Goal: Task Accomplishment & Management: Complete application form

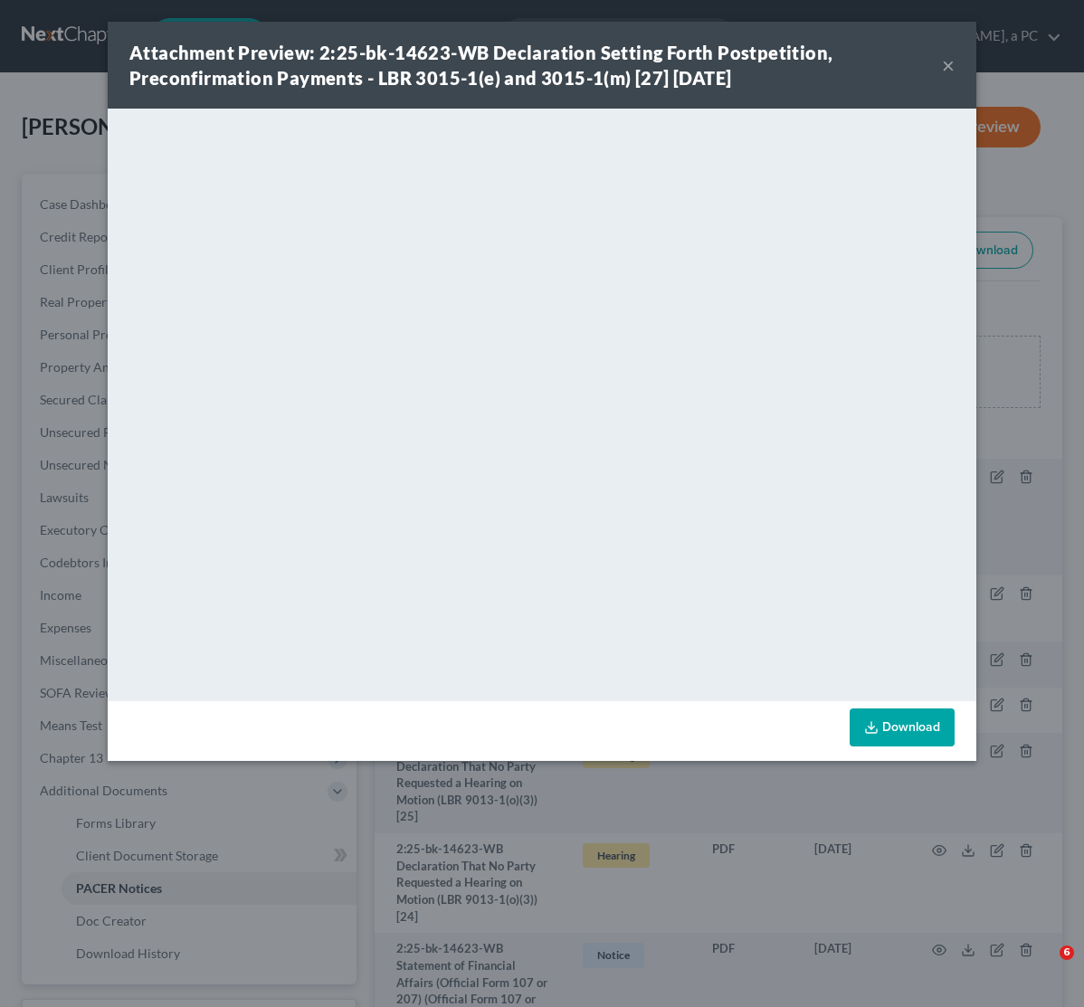
scroll to position [365, 0]
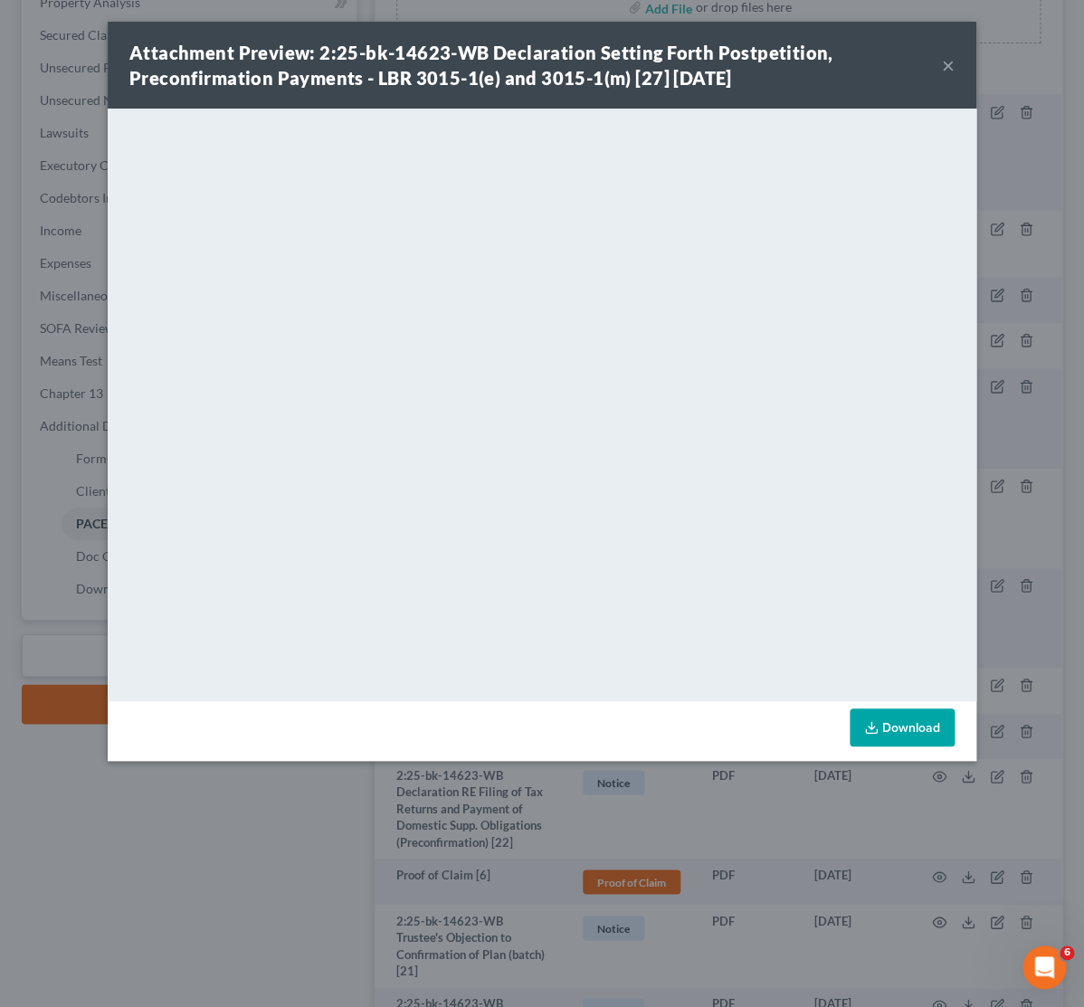
click at [62, 185] on div "Attachment Preview: 2:25-bk-14623-WB Declaration Setting Forth Postpetition, Pr…" at bounding box center [542, 503] width 1084 height 1007
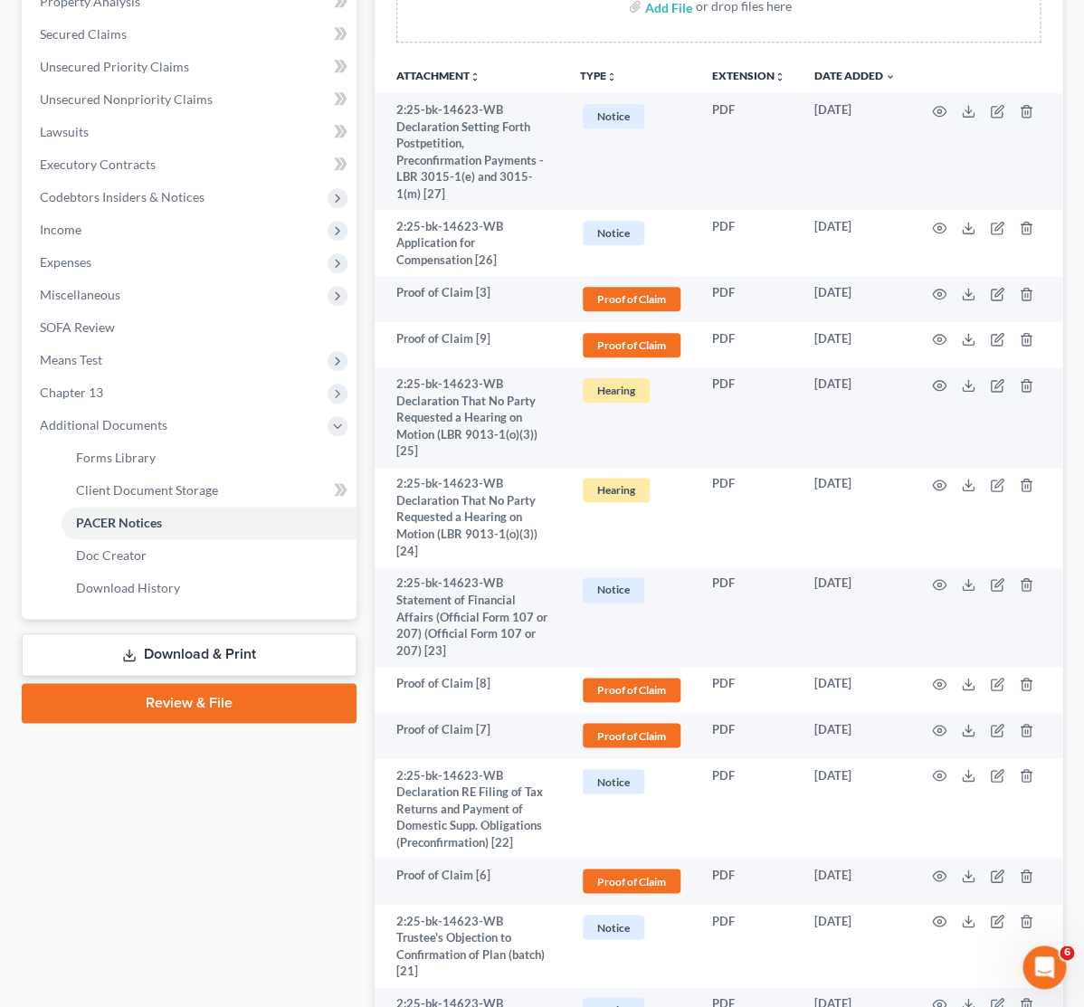
scroll to position [0, 0]
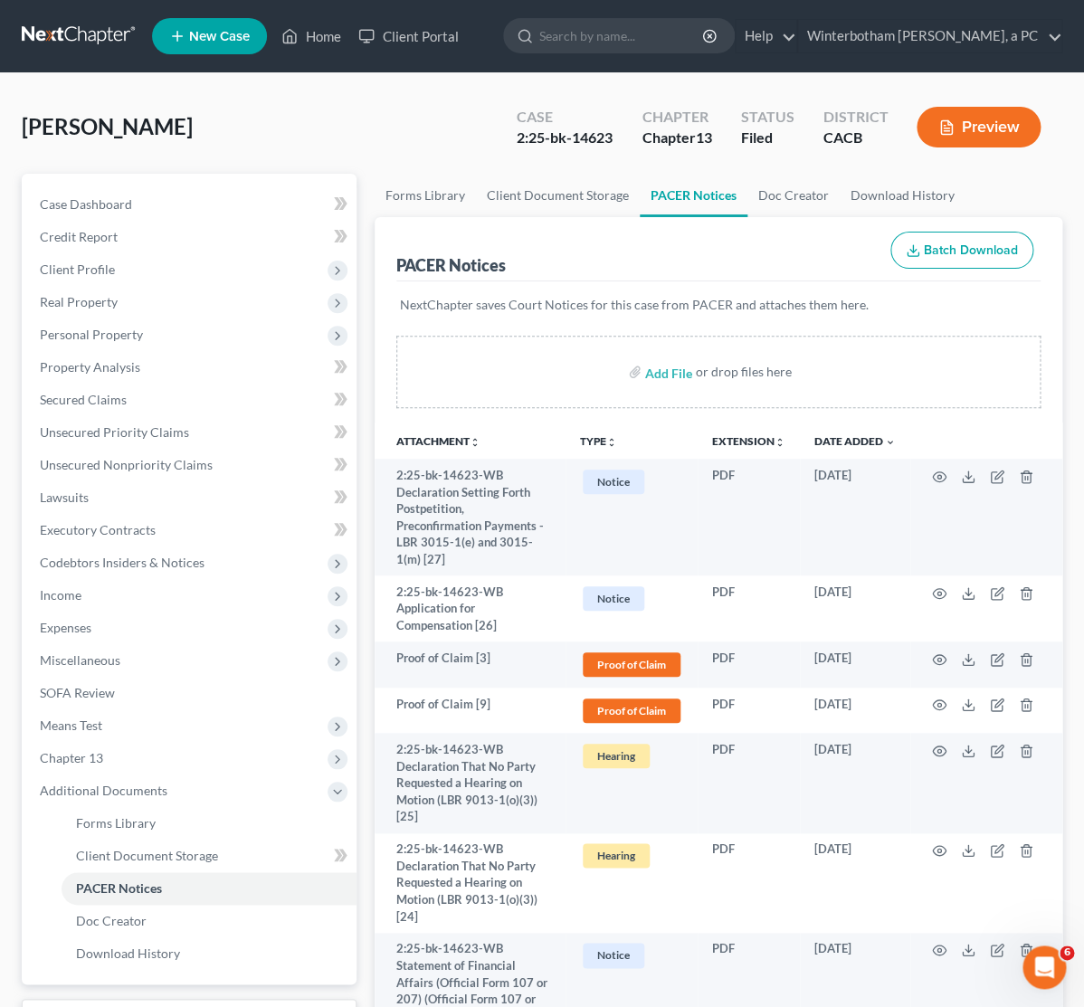
drag, startPoint x: 37, startPoint y: 34, endPoint x: 89, endPoint y: 155, distance: 130.9
click at [39, 36] on link at bounding box center [80, 36] width 116 height 33
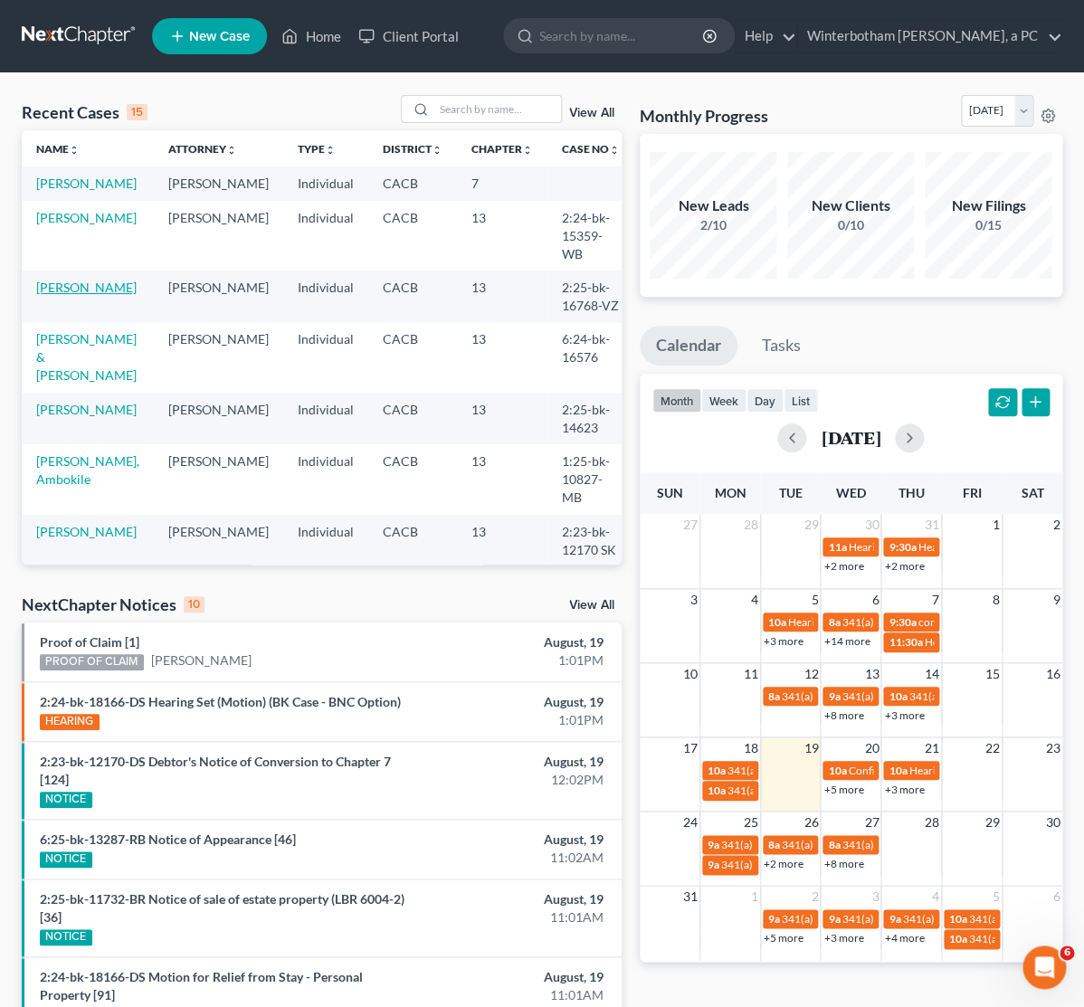
click at [105, 283] on link "[PERSON_NAME]" at bounding box center [86, 287] width 100 height 15
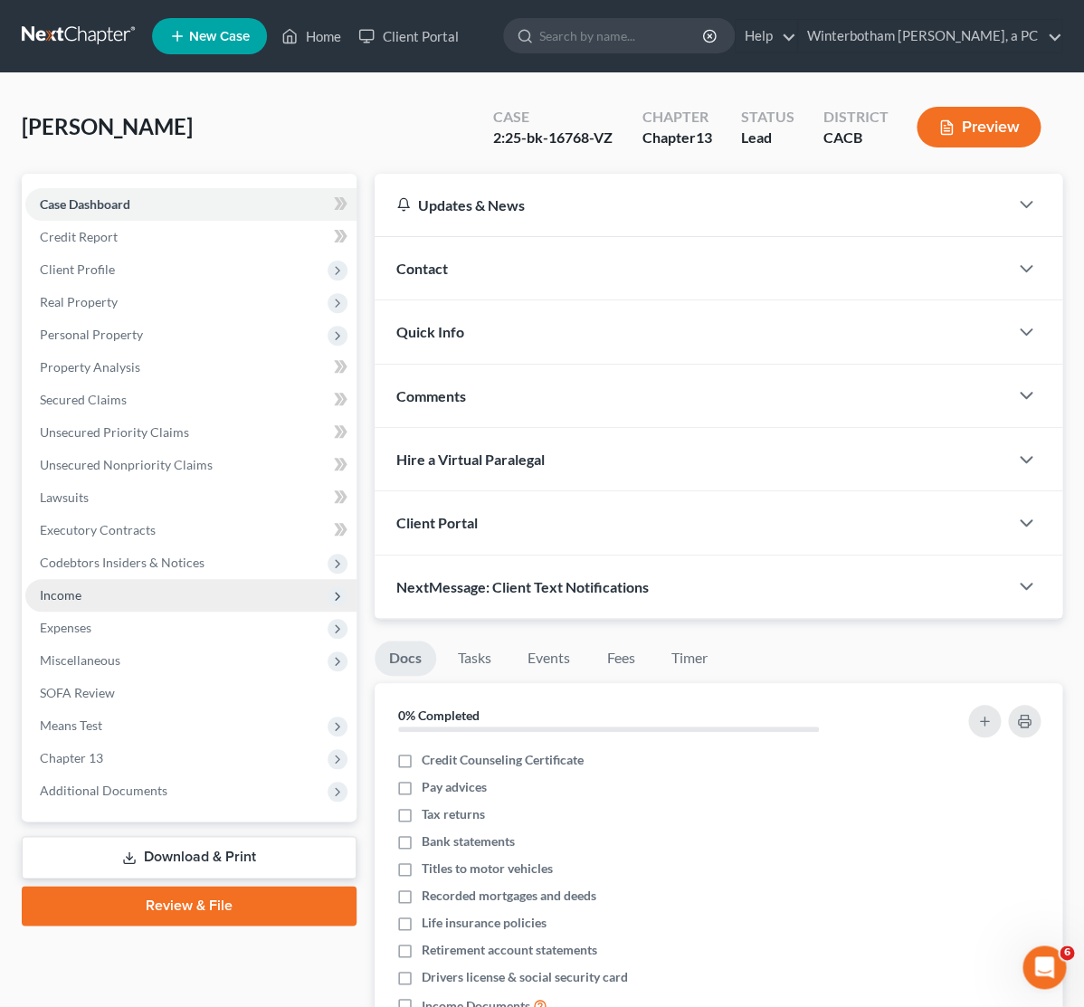
click at [62, 596] on span "Income" at bounding box center [61, 594] width 42 height 15
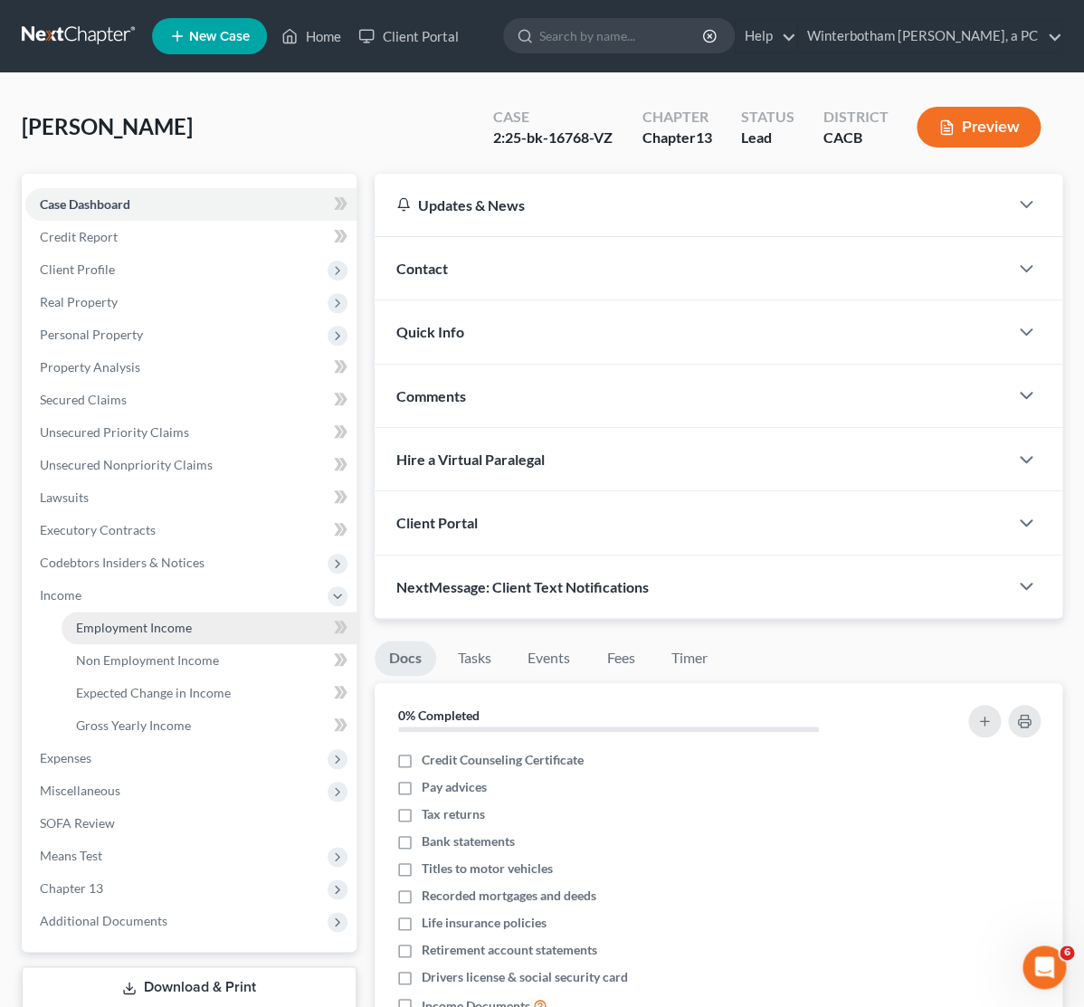
click at [112, 630] on span "Employment Income" at bounding box center [134, 627] width 116 height 15
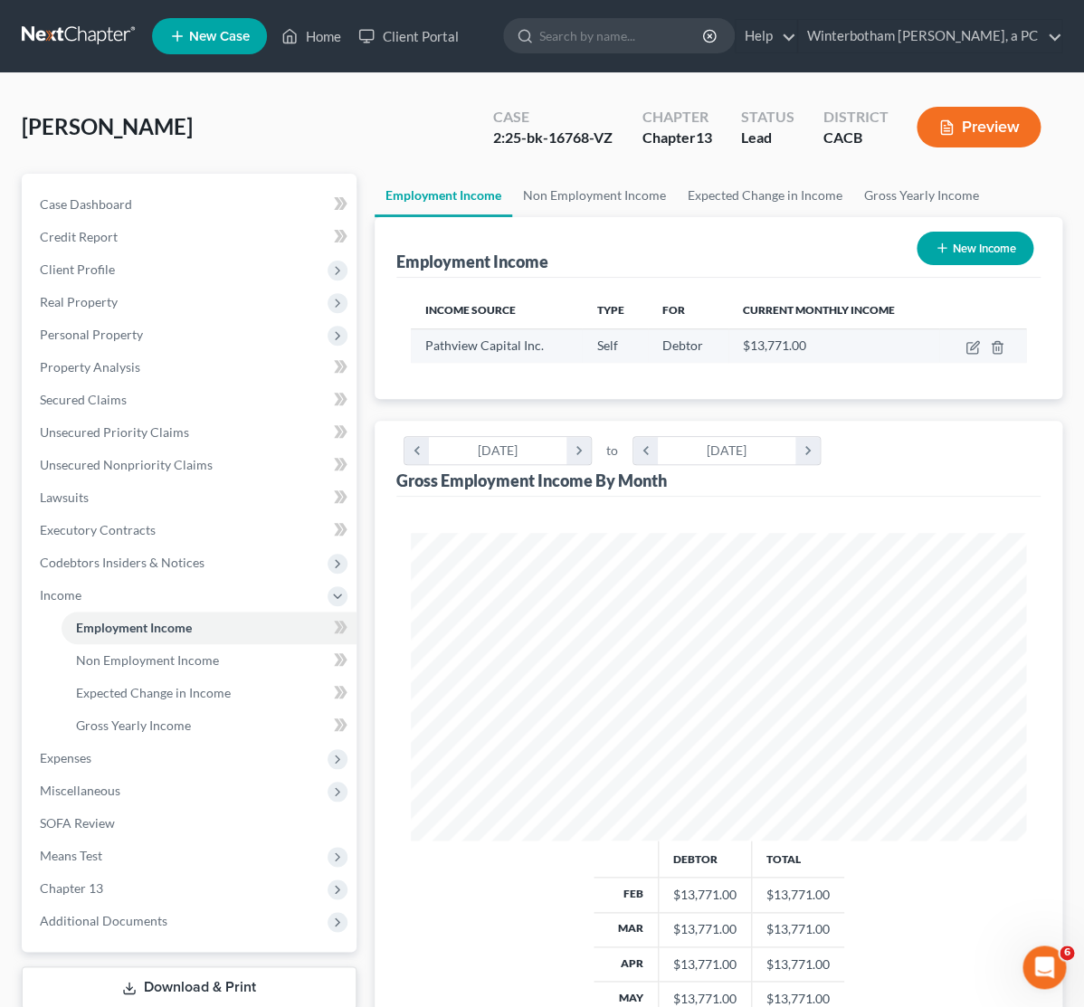
scroll to position [308, 651]
drag, startPoint x: 981, startPoint y: 249, endPoint x: 973, endPoint y: 270, distance: 22.0
click at [973, 270] on div "New Income" at bounding box center [974, 248] width 131 height 48
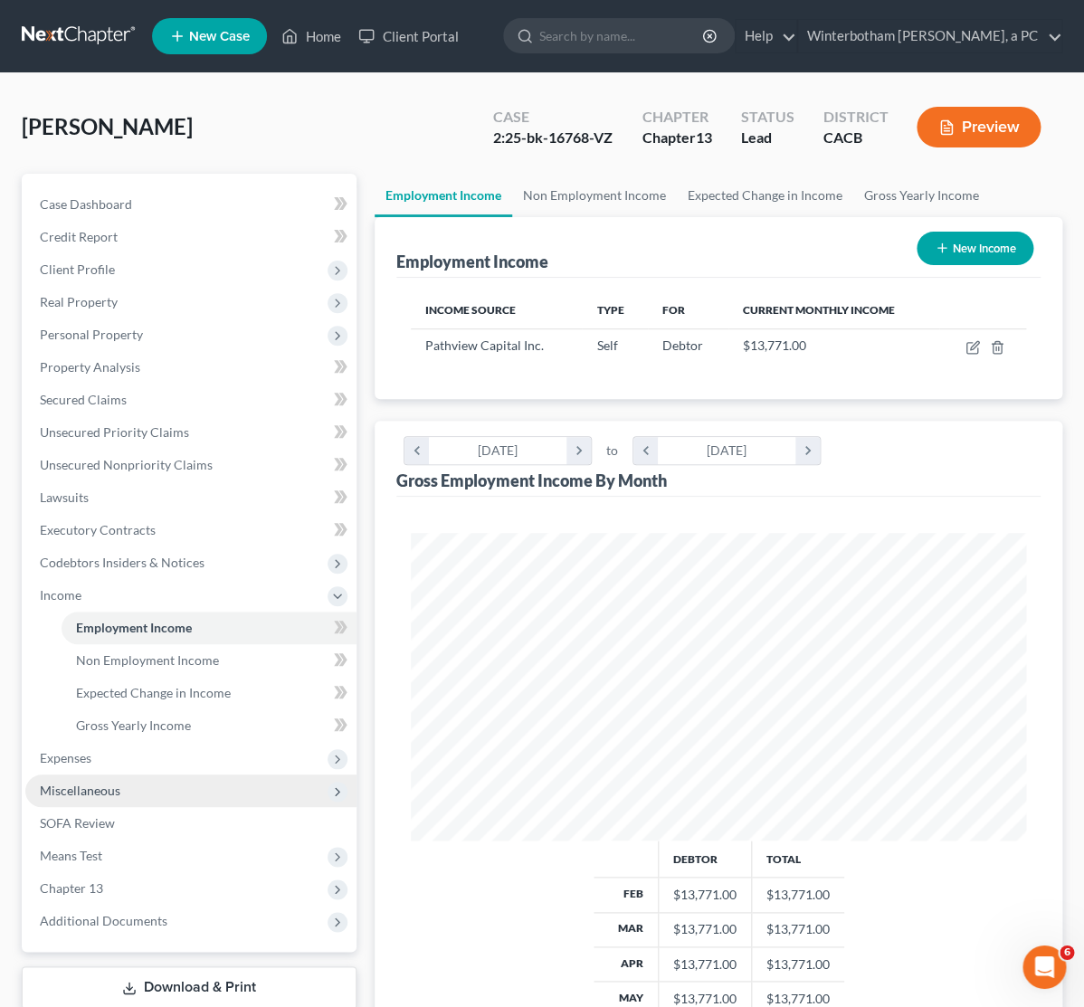
scroll to position [190, 0]
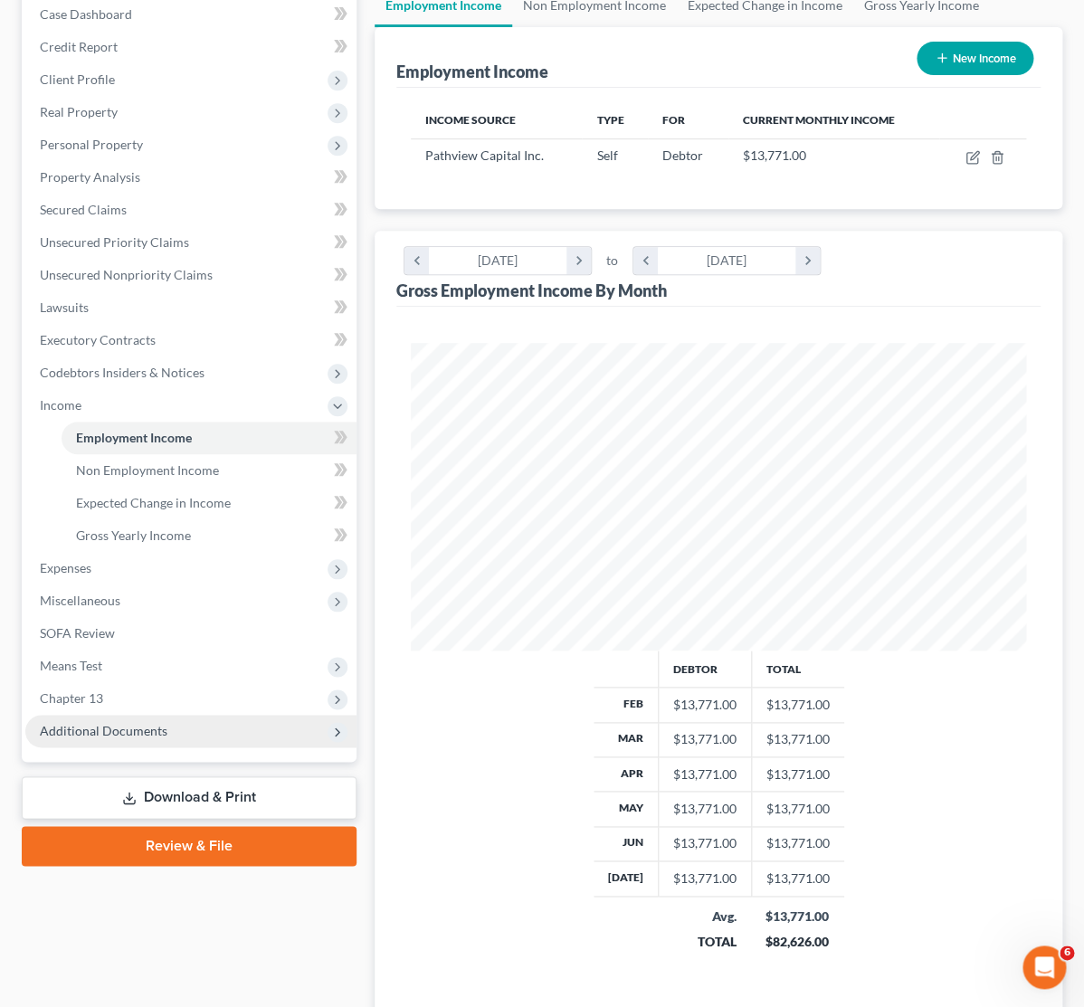
click at [135, 733] on span "Additional Documents" at bounding box center [104, 730] width 128 height 15
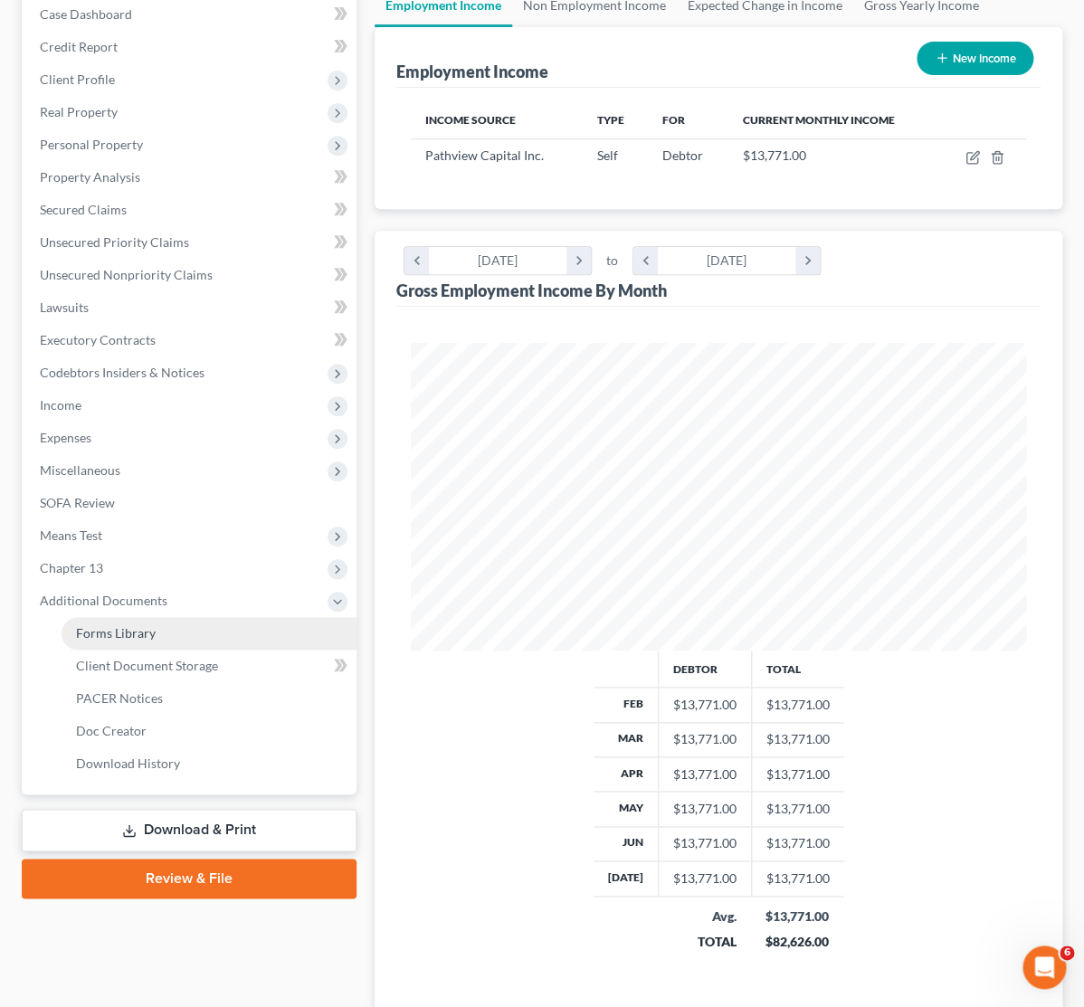
click at [152, 630] on span "Forms Library" at bounding box center [116, 632] width 80 height 15
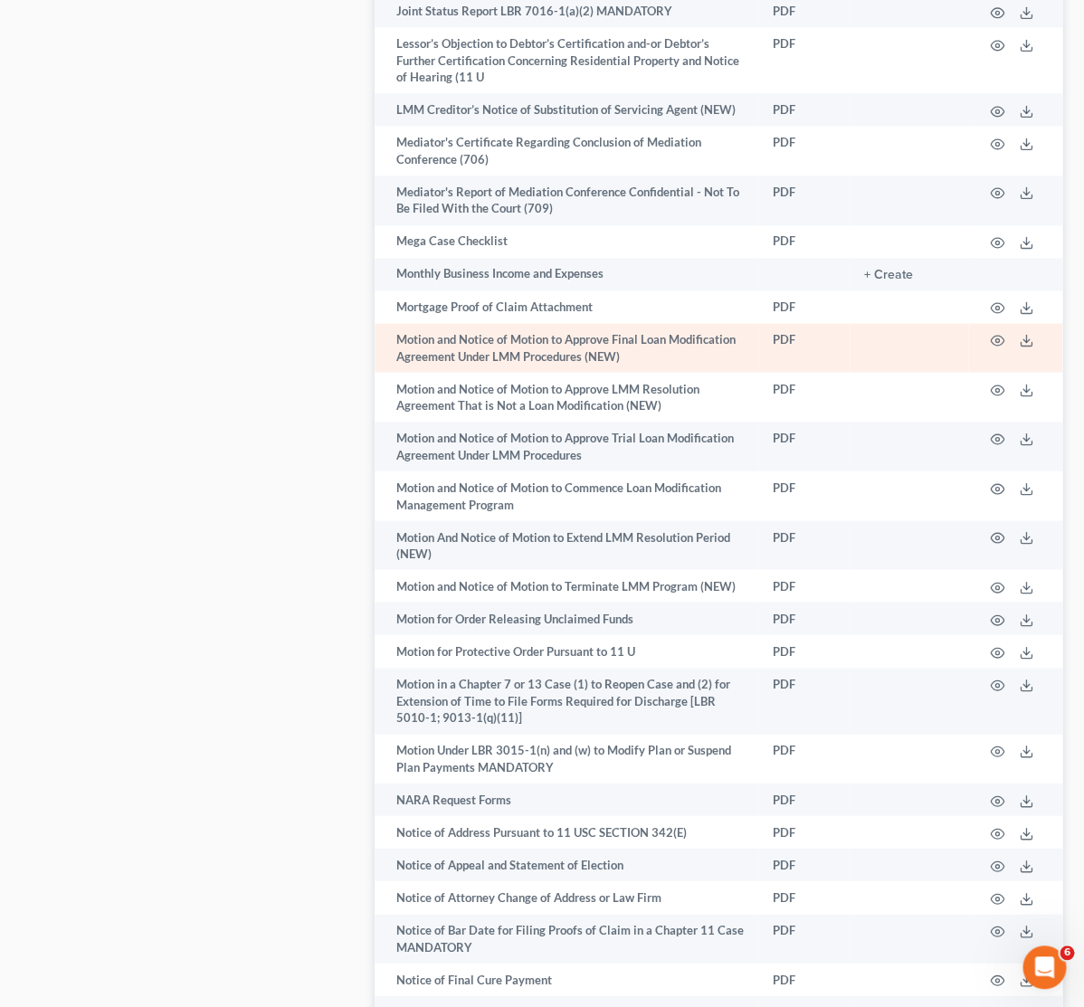
scroll to position [4565, 0]
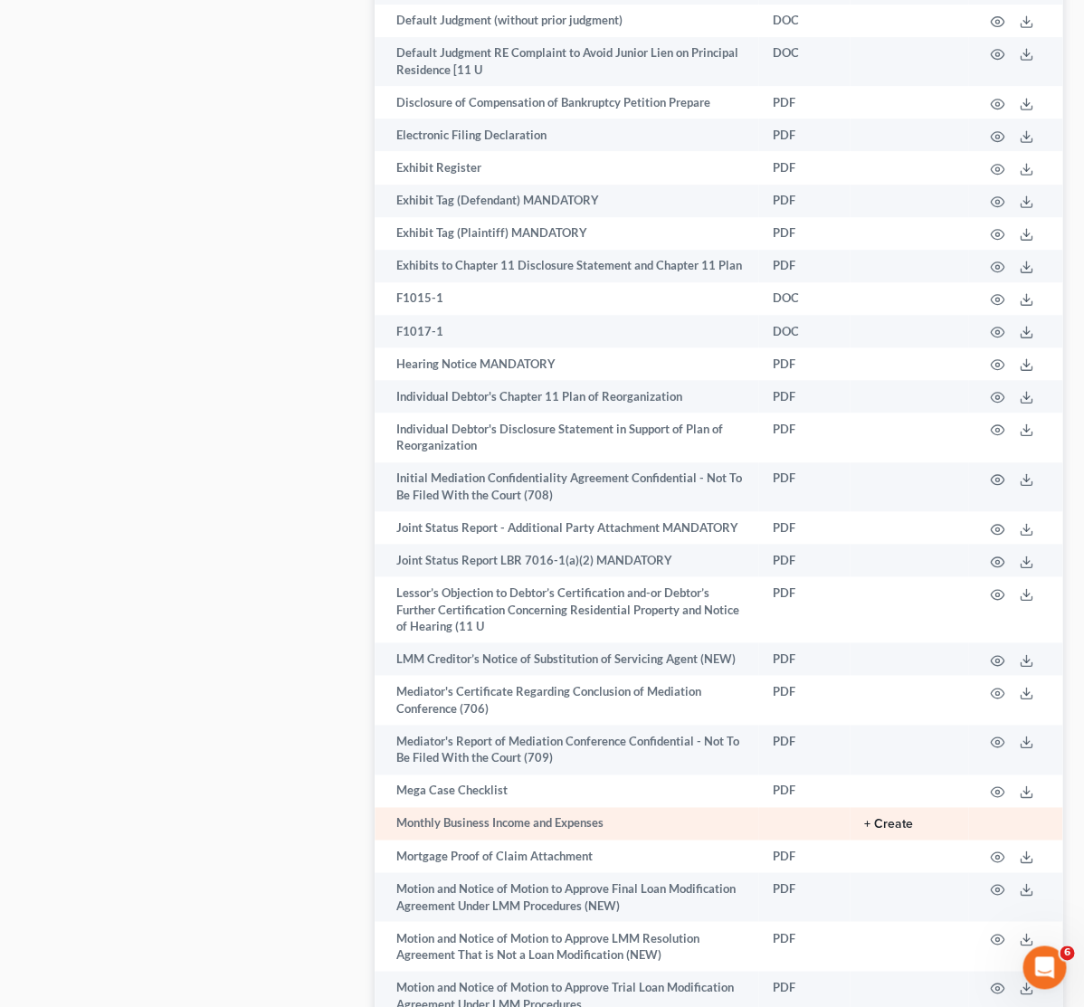
click at [891, 818] on button "+ Create" at bounding box center [888, 824] width 49 height 13
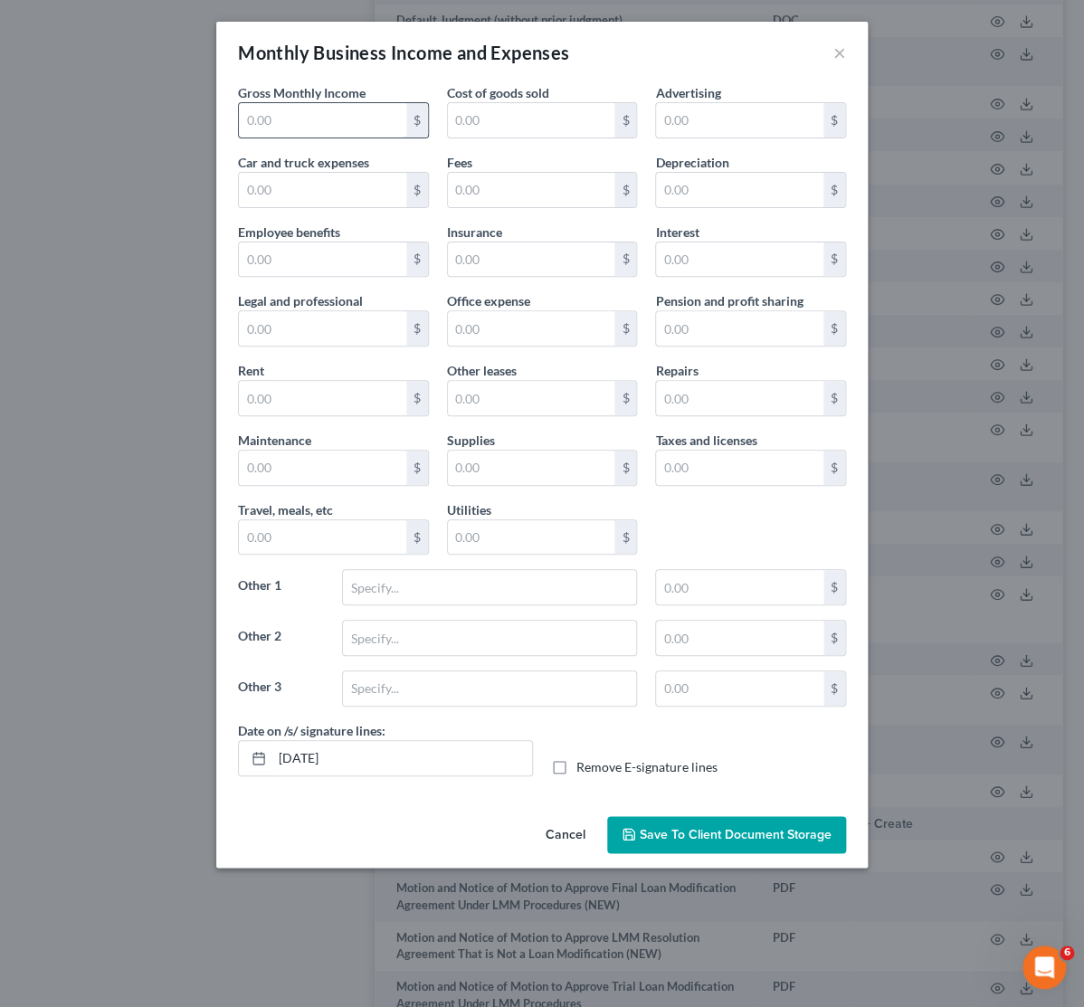
click at [307, 127] on input "text" at bounding box center [322, 120] width 167 height 34
type input "6,933.60"
click at [416, 147] on div "Gross Monthly Income 6,933.60 $ Cost of goods sold $ Advertising $ Car and truc…" at bounding box center [542, 402] width 626 height 638
click at [482, 193] on input "text" at bounding box center [531, 190] width 167 height 34
type input "8.77"
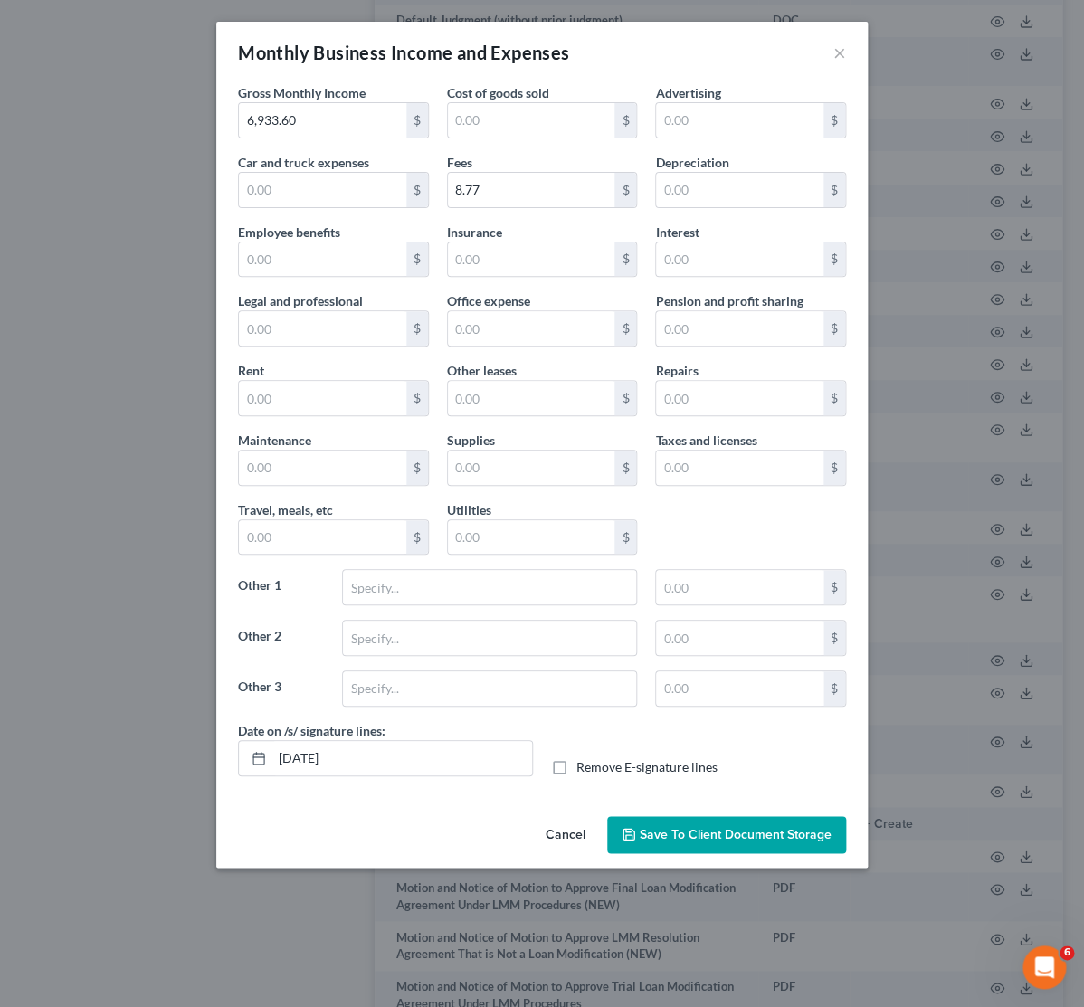
click at [479, 227] on label "Insurance" at bounding box center [474, 232] width 55 height 19
click at [496, 537] on input "text" at bounding box center [531, 537] width 167 height 34
type input "91.84"
click at [710, 519] on div "Gross Monthly Income 6,933.60 $ Cost of goods sold $ Advertising $ Car and truc…" at bounding box center [542, 402] width 626 height 638
click at [312, 193] on input "text" at bounding box center [322, 190] width 167 height 34
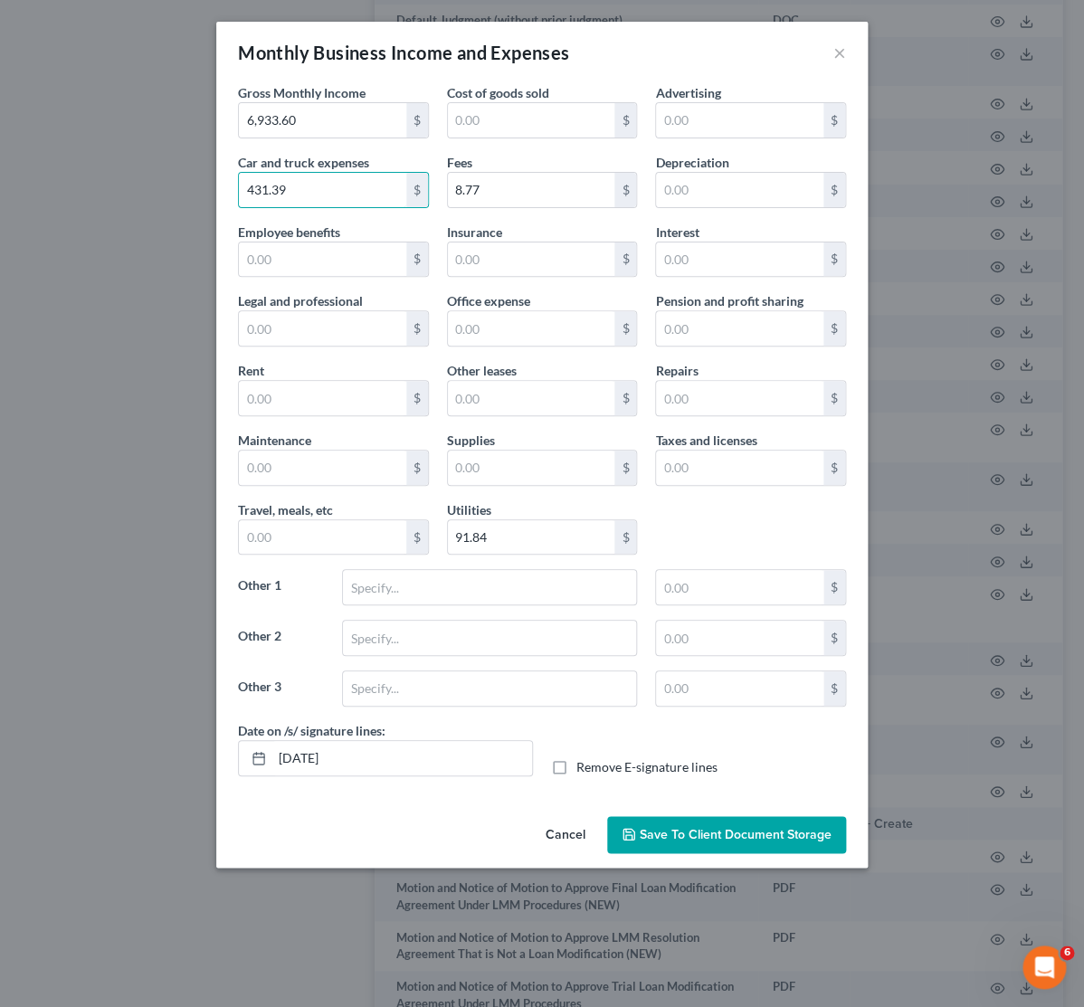
type input "431.39"
click at [375, 222] on div "Gross Monthly Income 6,933.60 $ Cost of goods sold $ Advertising $ Car and truc…" at bounding box center [542, 402] width 626 height 638
click at [295, 189] on input "431.39" at bounding box center [322, 190] width 167 height 34
click at [327, 195] on input "431.39" at bounding box center [322, 190] width 167 height 34
click at [346, 526] on input "text" at bounding box center [322, 537] width 167 height 34
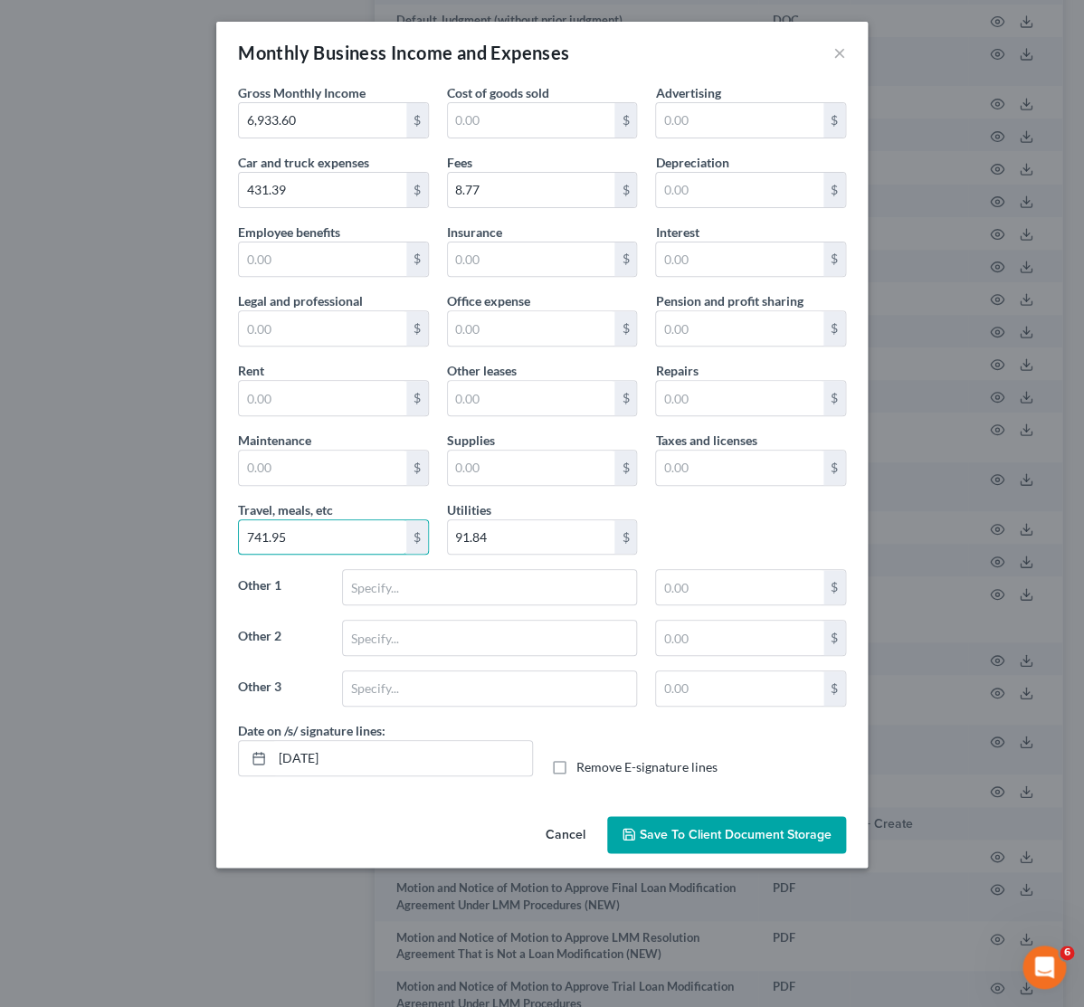
type input "741.95"
click at [502, 195] on input "8.77" at bounding box center [531, 190] width 167 height 34
type input "73.83"
click at [298, 202] on input "431.39" at bounding box center [322, 190] width 167 height 34
type input "294.62"
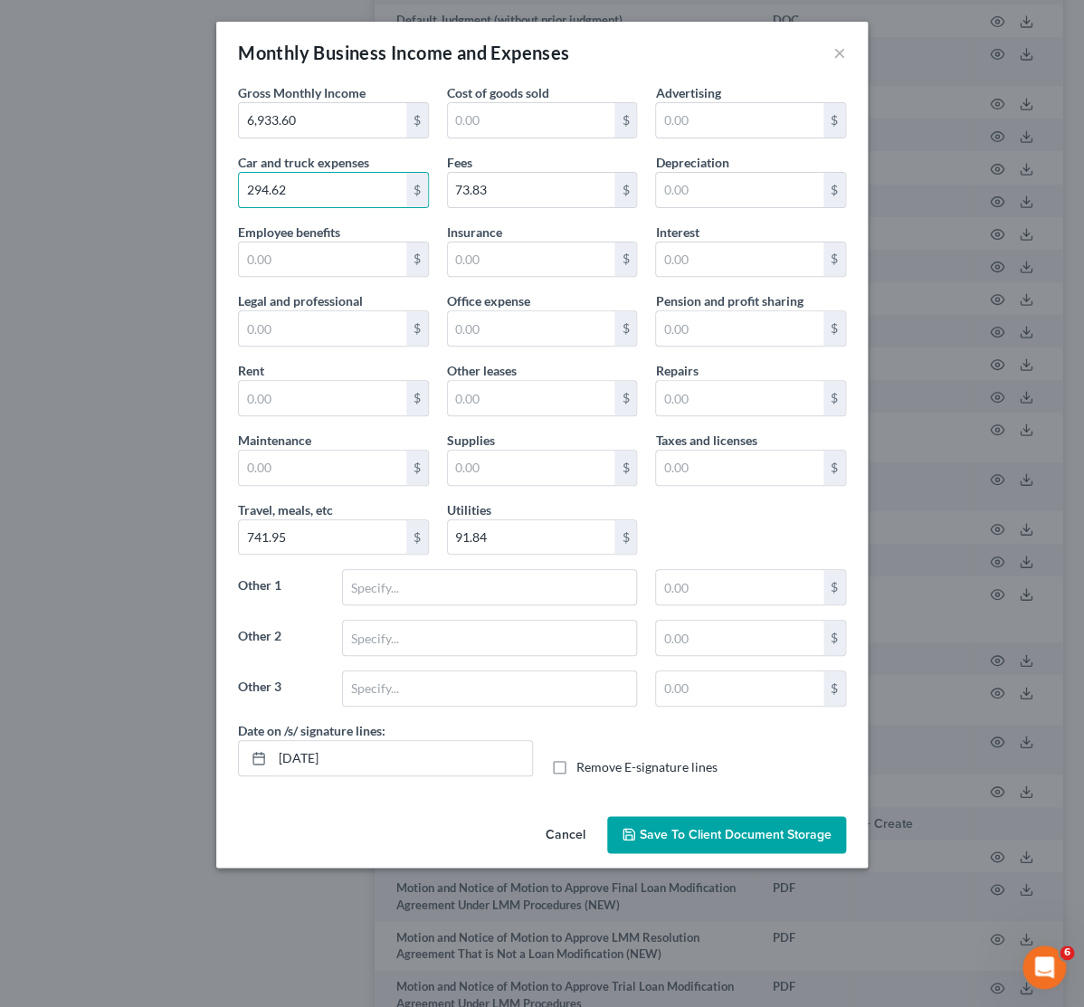
click at [303, 233] on label "Employee benefits" at bounding box center [289, 232] width 102 height 19
click at [470, 190] on input "73.83" at bounding box center [531, 190] width 167 height 34
type input "7.38"
click at [451, 214] on div "Gross Monthly Income 6,933.60 $ Cost of goods sold $ Advertising $ Car and truc…" at bounding box center [542, 402] width 626 height 638
drag, startPoint x: 452, startPoint y: 546, endPoint x: 573, endPoint y: 553, distance: 120.5
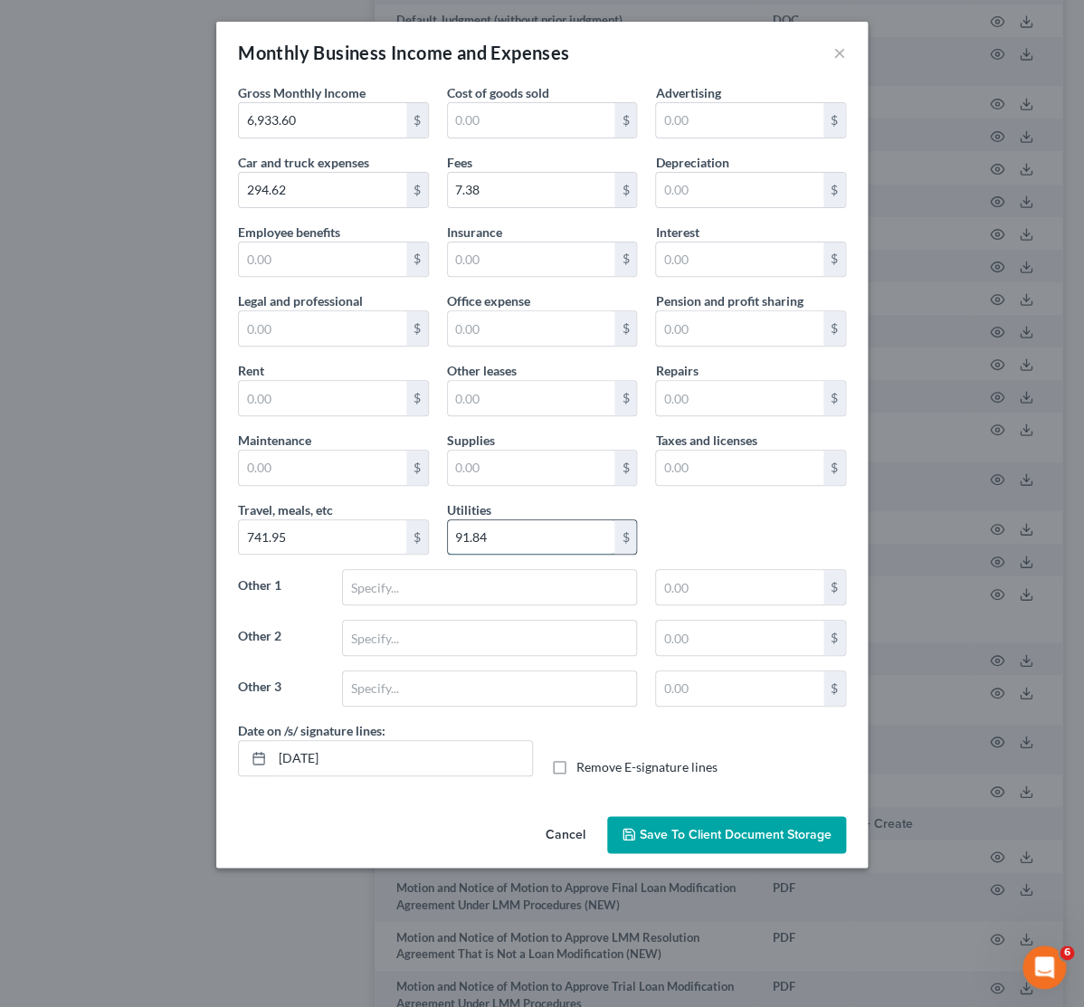
click at [573, 553] on input "91.84" at bounding box center [531, 537] width 167 height 34
type input "54.46"
click at [322, 542] on input "741.95" at bounding box center [322, 537] width 167 height 34
type input "577.37"
click at [281, 604] on label "Other 1" at bounding box center [281, 594] width 104 height 51
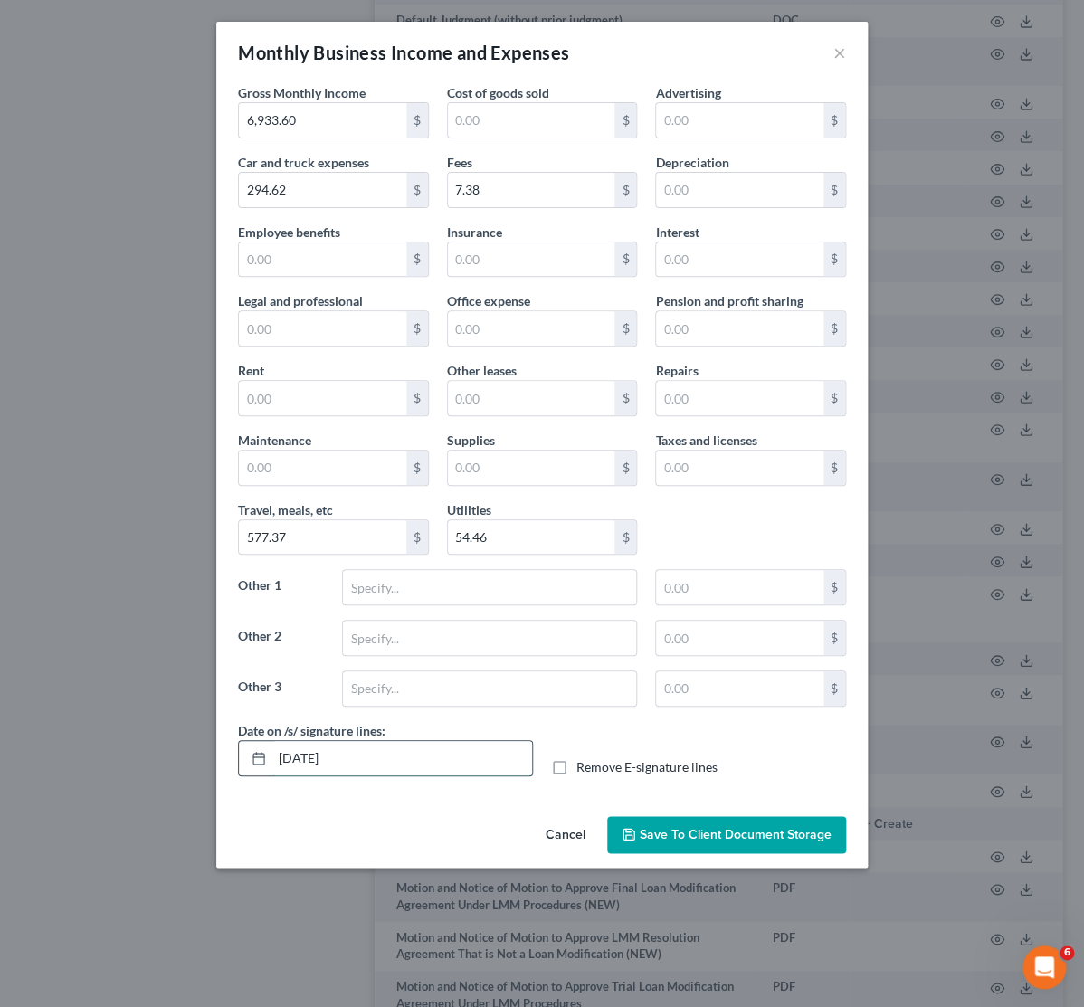
click at [365, 767] on input "[DATE]" at bounding box center [402, 758] width 260 height 34
drag, startPoint x: 366, startPoint y: 767, endPoint x: 198, endPoint y: 763, distance: 168.3
click at [272, 763] on input "[DATE]" at bounding box center [402, 758] width 260 height 34
click at [576, 772] on label "Remove E-signature lines" at bounding box center [646, 767] width 141 height 18
click at [584, 770] on input "Remove E-signature lines" at bounding box center [590, 764] width 12 height 12
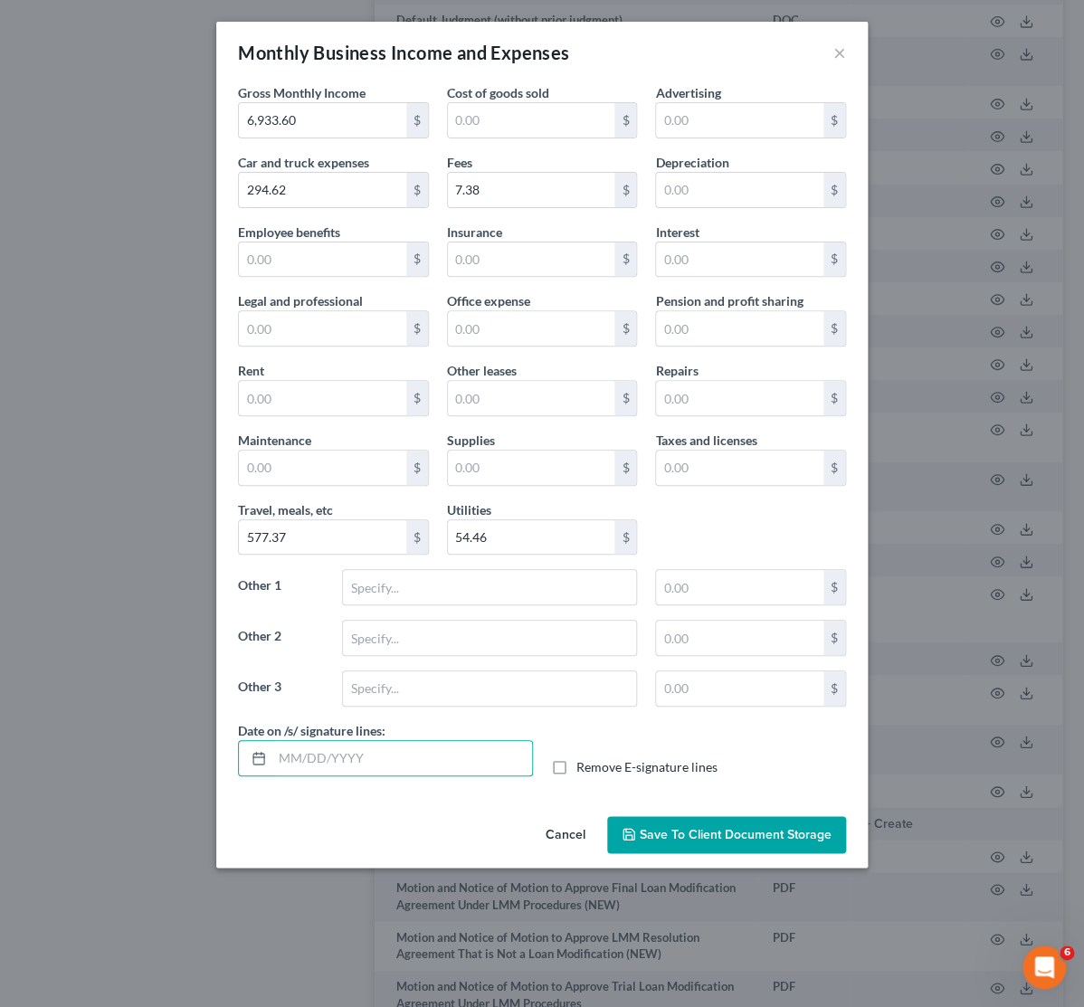
checkbox input "true"
click at [451, 831] on div "Cancel Save to Client Document Storage" at bounding box center [541, 839] width 651 height 60
click at [487, 252] on input "text" at bounding box center [531, 259] width 167 height 34
type input "37.12"
click at [727, 117] on input "text" at bounding box center [739, 120] width 167 height 34
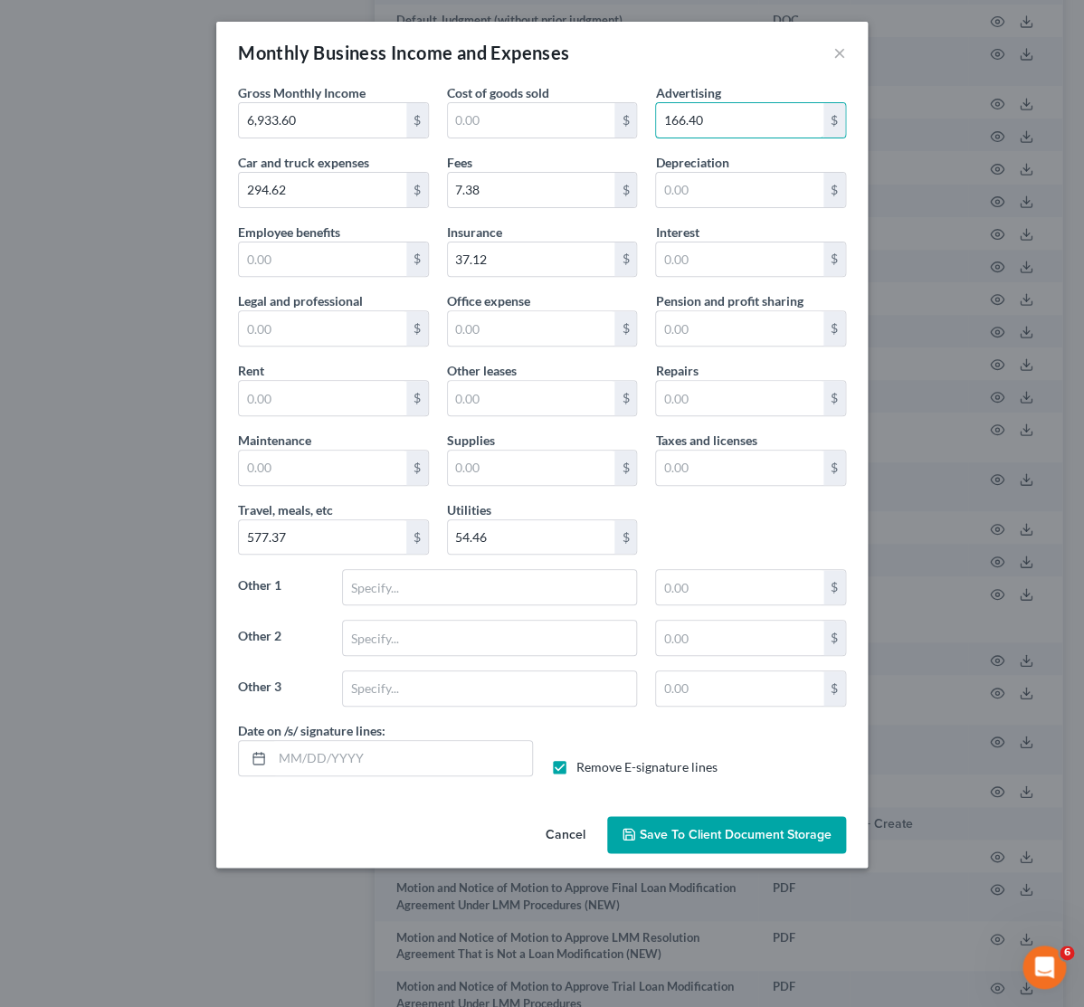
type input "166.40"
click at [517, 475] on input "text" at bounding box center [531, 468] width 167 height 34
type input "72.39"
click at [538, 263] on input "37.12" at bounding box center [531, 259] width 167 height 34
click at [437, 588] on input "text" at bounding box center [489, 587] width 293 height 34
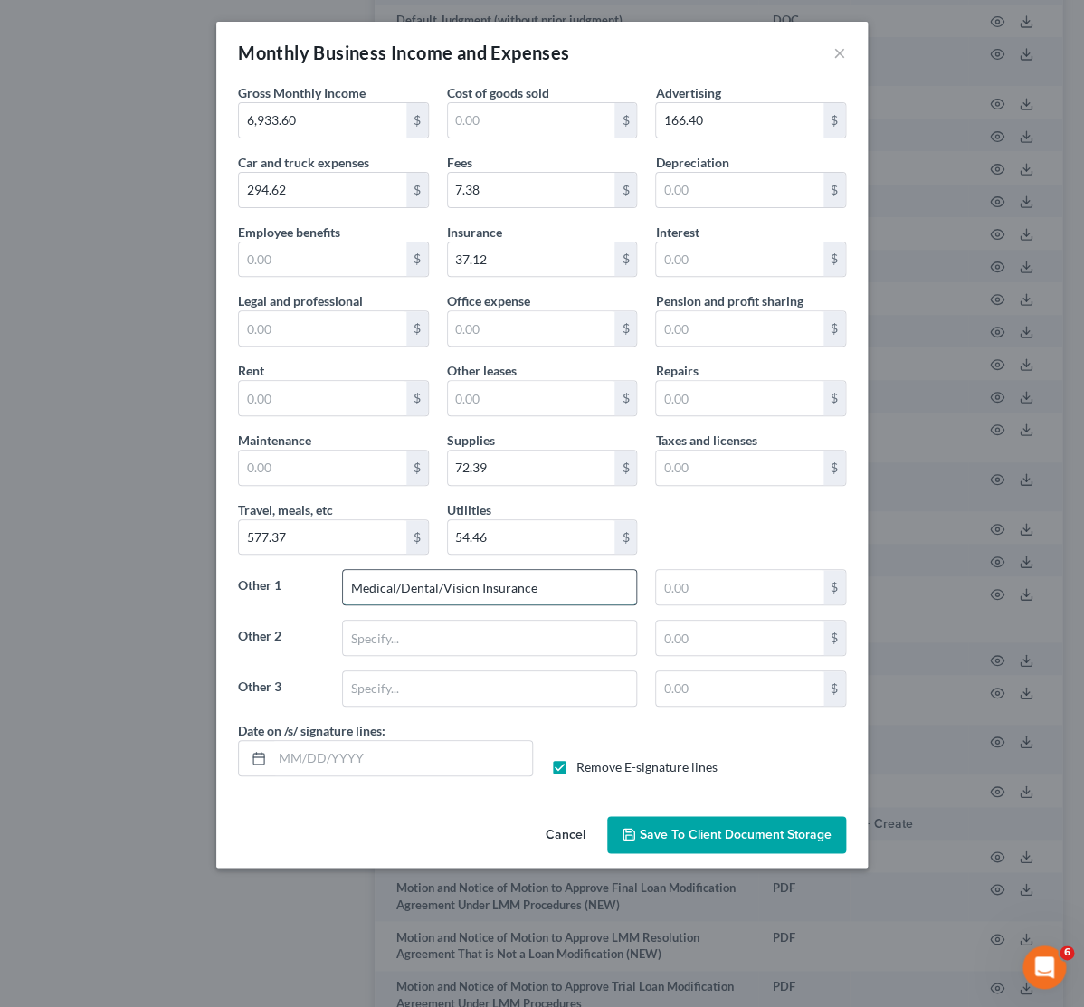
type input "Medical/Dental/Vision Insurance"
type input "30.67"
drag, startPoint x: 324, startPoint y: 619, endPoint x: 261, endPoint y: 622, distance: 62.5
click at [322, 619] on label "Other 1" at bounding box center [281, 594] width 104 height 51
click at [403, 641] on input "text" at bounding box center [489, 638] width 293 height 34
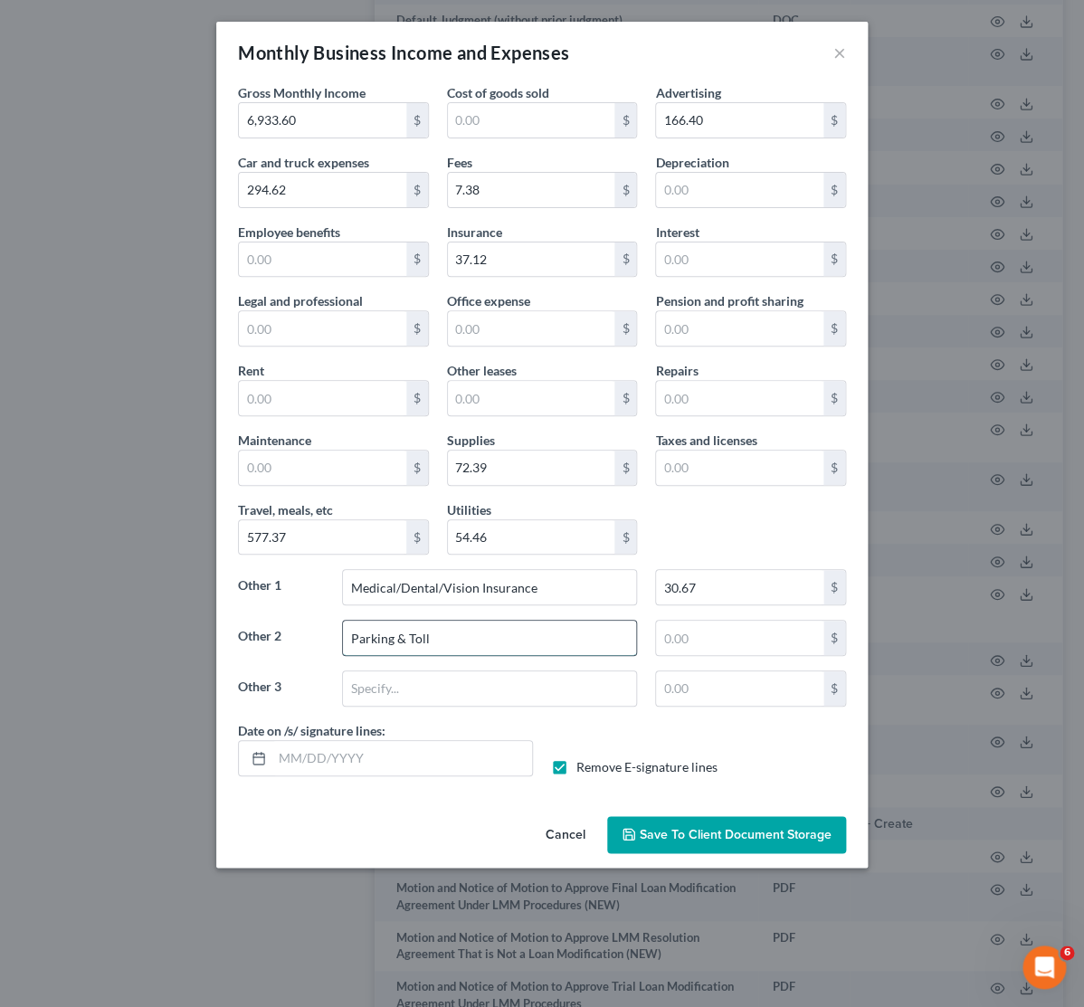
type input "Parking & Toll"
type input "25.72"
click at [310, 688] on label "Other 3" at bounding box center [281, 695] width 104 height 51
click at [516, 525] on input "54.46" at bounding box center [531, 537] width 167 height 34
type input "123.31"
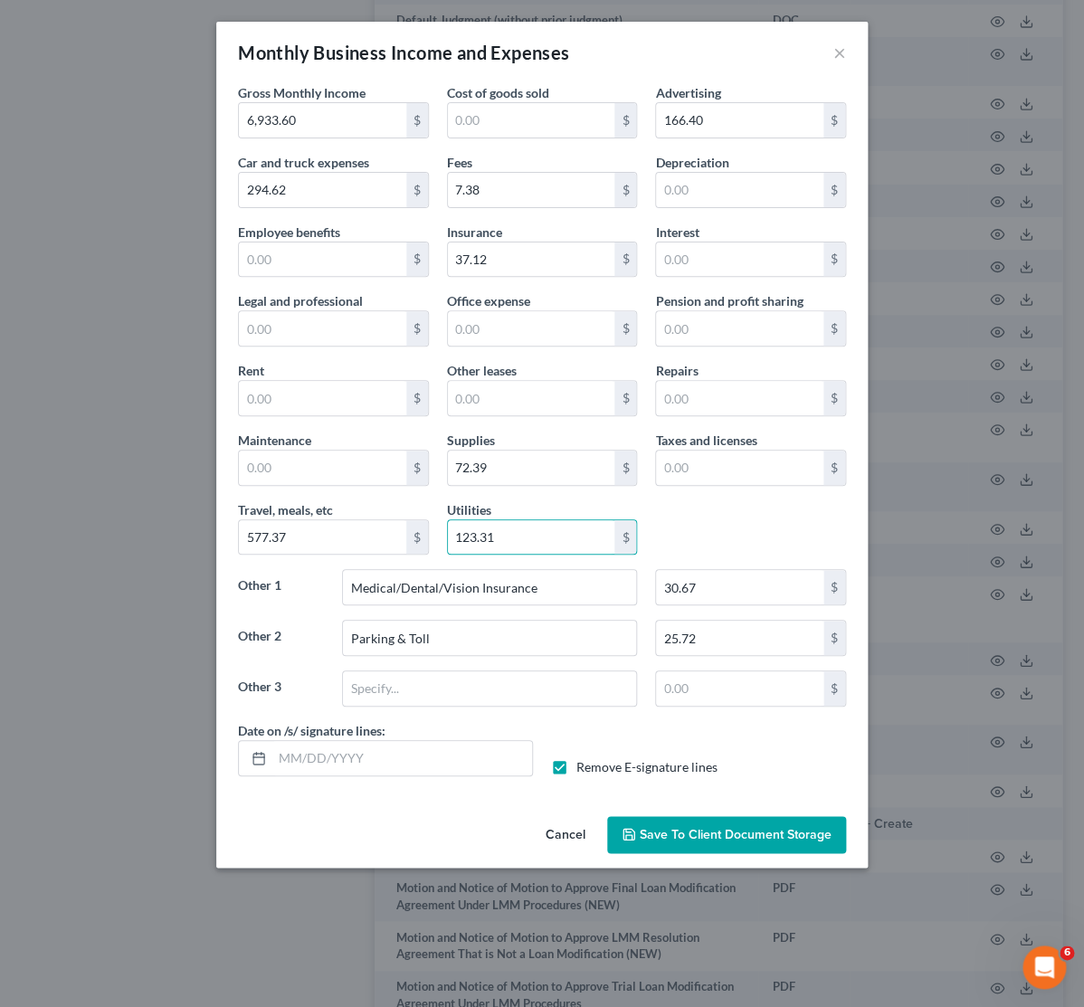
click at [726, 509] on div "Gross Monthly Income 6,933.60 $ Cost of goods sold $ Advertising 166.40 $ Car a…" at bounding box center [542, 402] width 626 height 638
click at [289, 327] on input "text" at bounding box center [322, 328] width 167 height 34
type input "387.5"
click at [279, 470] on input "text" at bounding box center [322, 468] width 167 height 34
type input "20.83"
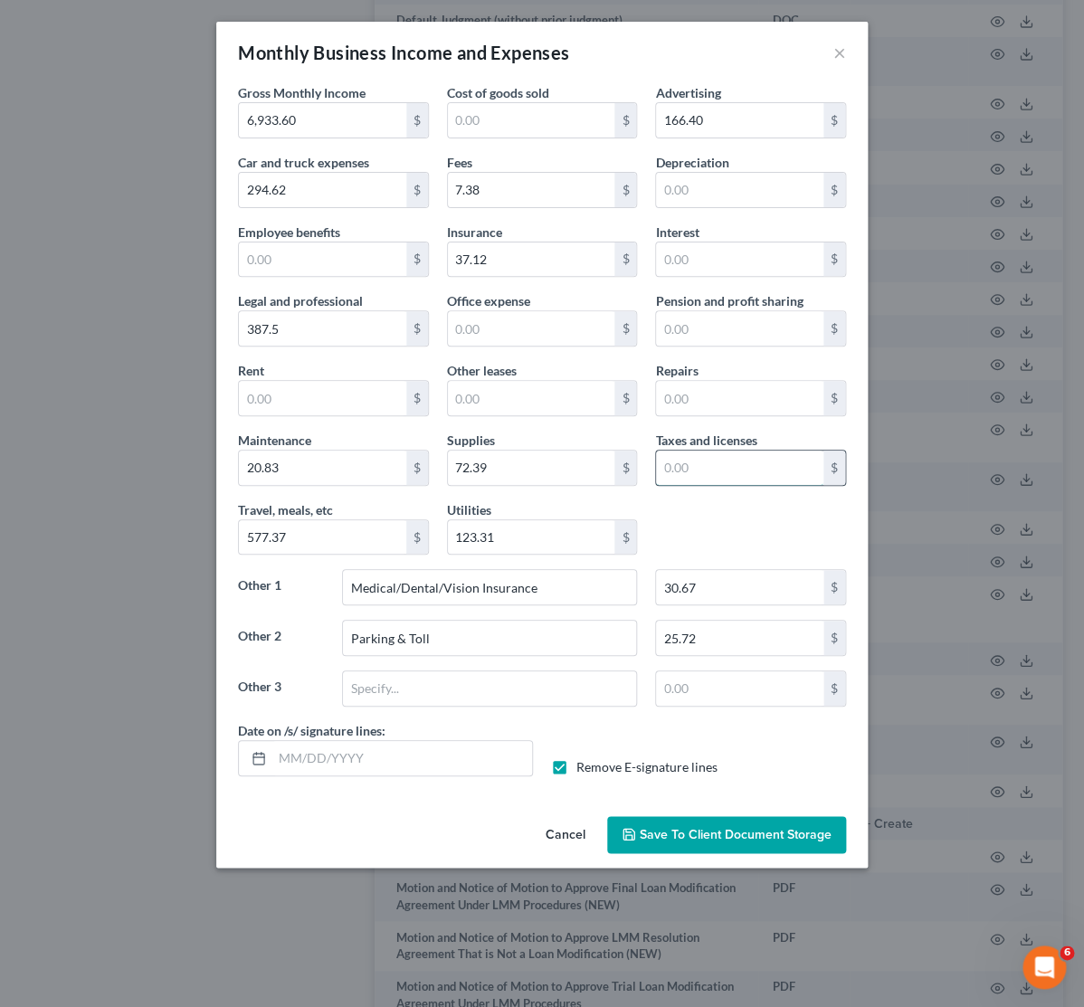
click at [695, 483] on input "text" at bounding box center [739, 468] width 167 height 34
type input "60.50"
click at [422, 696] on input "text" at bounding box center [489, 688] width 293 height 34
type input "Supscriptions"
click at [693, 688] on input "text" at bounding box center [739, 688] width 167 height 34
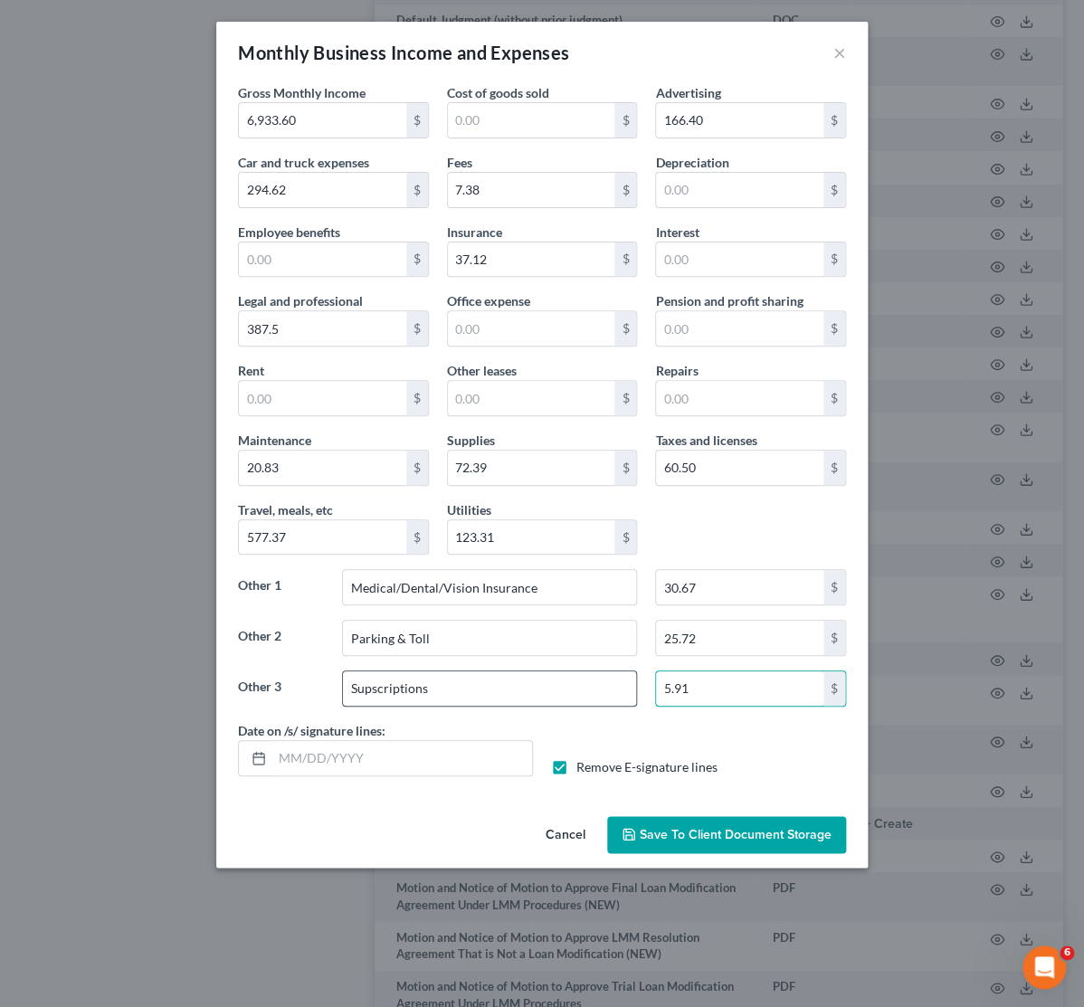
type input "5.91"
drag, startPoint x: 448, startPoint y: 698, endPoint x: 307, endPoint y: 698, distance: 141.1
click at [343, 698] on input "Supscriptions" at bounding box center [489, 688] width 293 height 34
type input "Subscriptions"
click at [687, 828] on button "Save to Client Document Storage" at bounding box center [726, 835] width 239 height 38
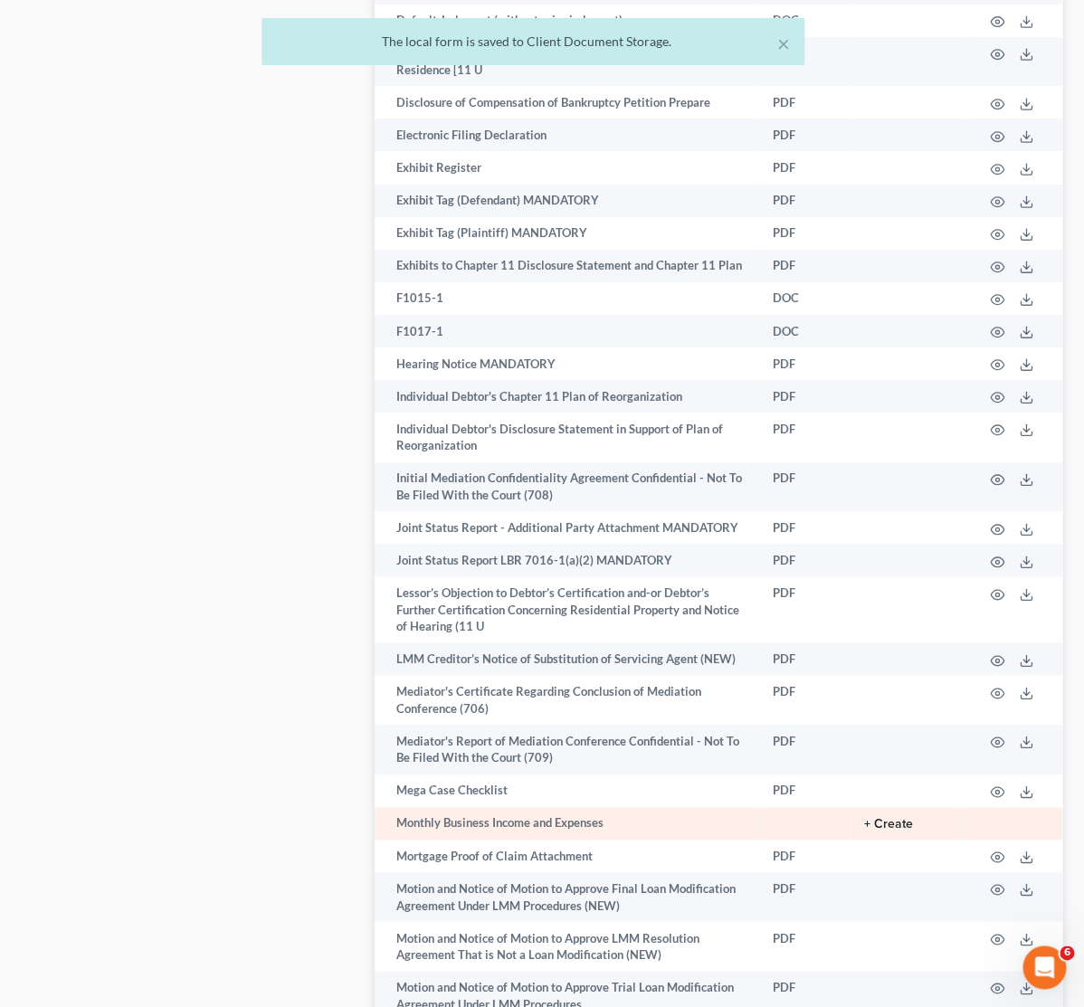
click at [896, 818] on button "+ Create" at bounding box center [888, 824] width 49 height 13
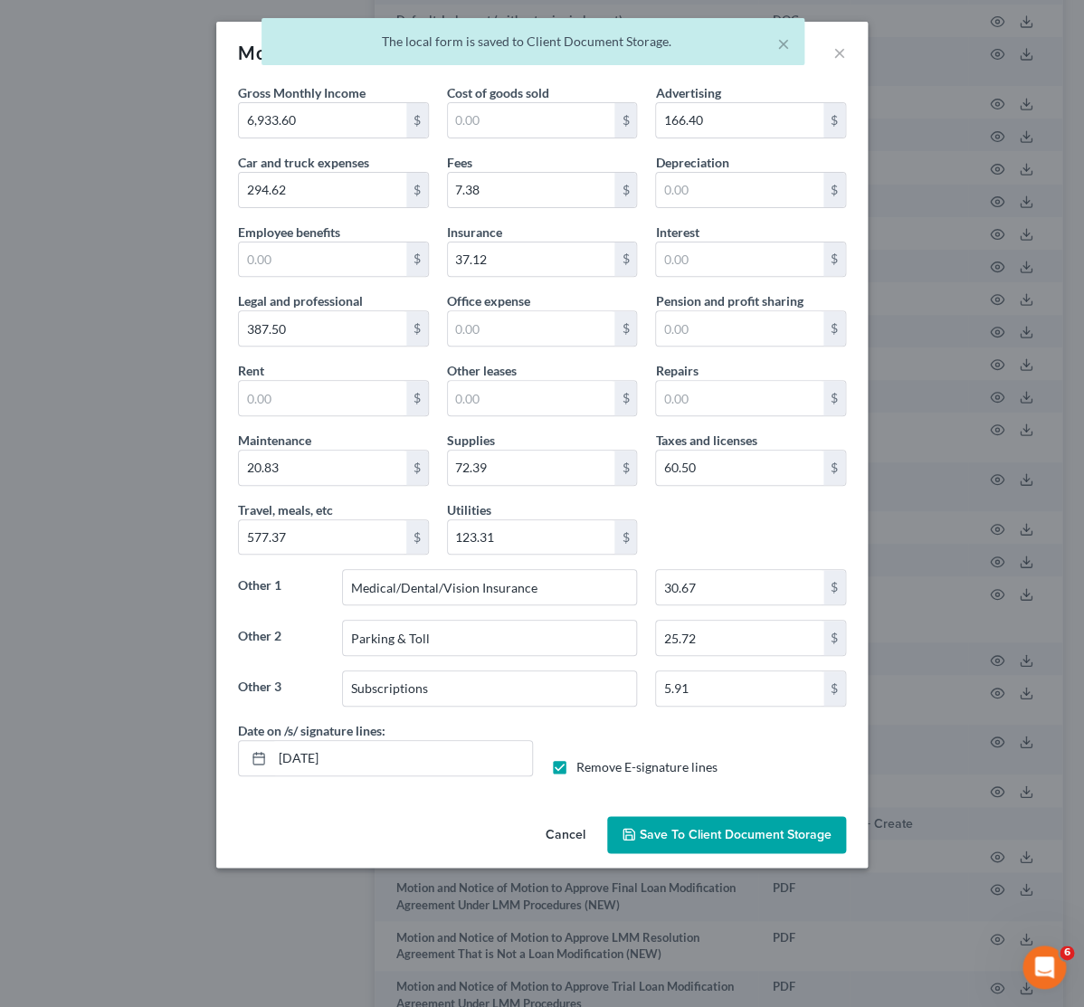
click at [105, 742] on div "Monthly Business Income and Expenses × Gross Monthly Income 6,933.60 $ Cost of …" at bounding box center [542, 503] width 1084 height 1007
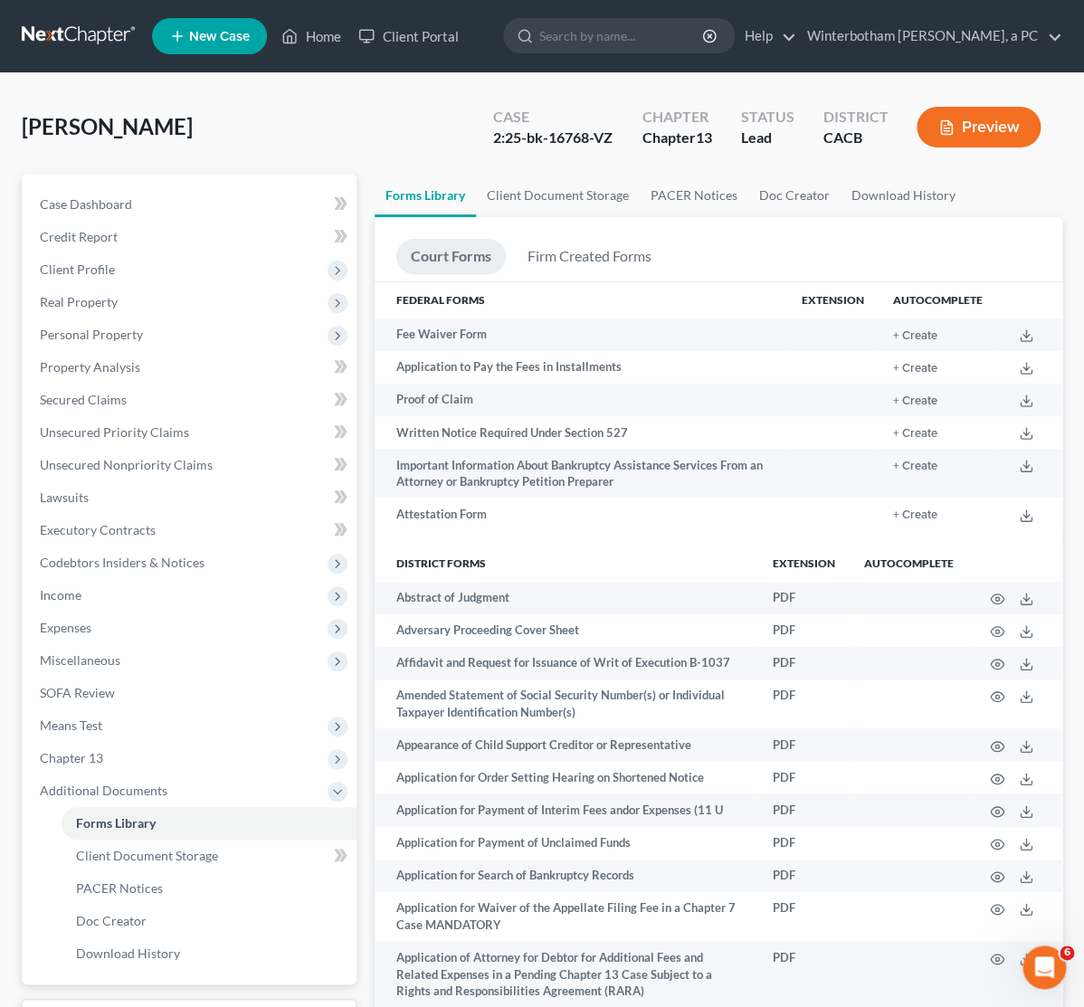
scroll to position [380, 0]
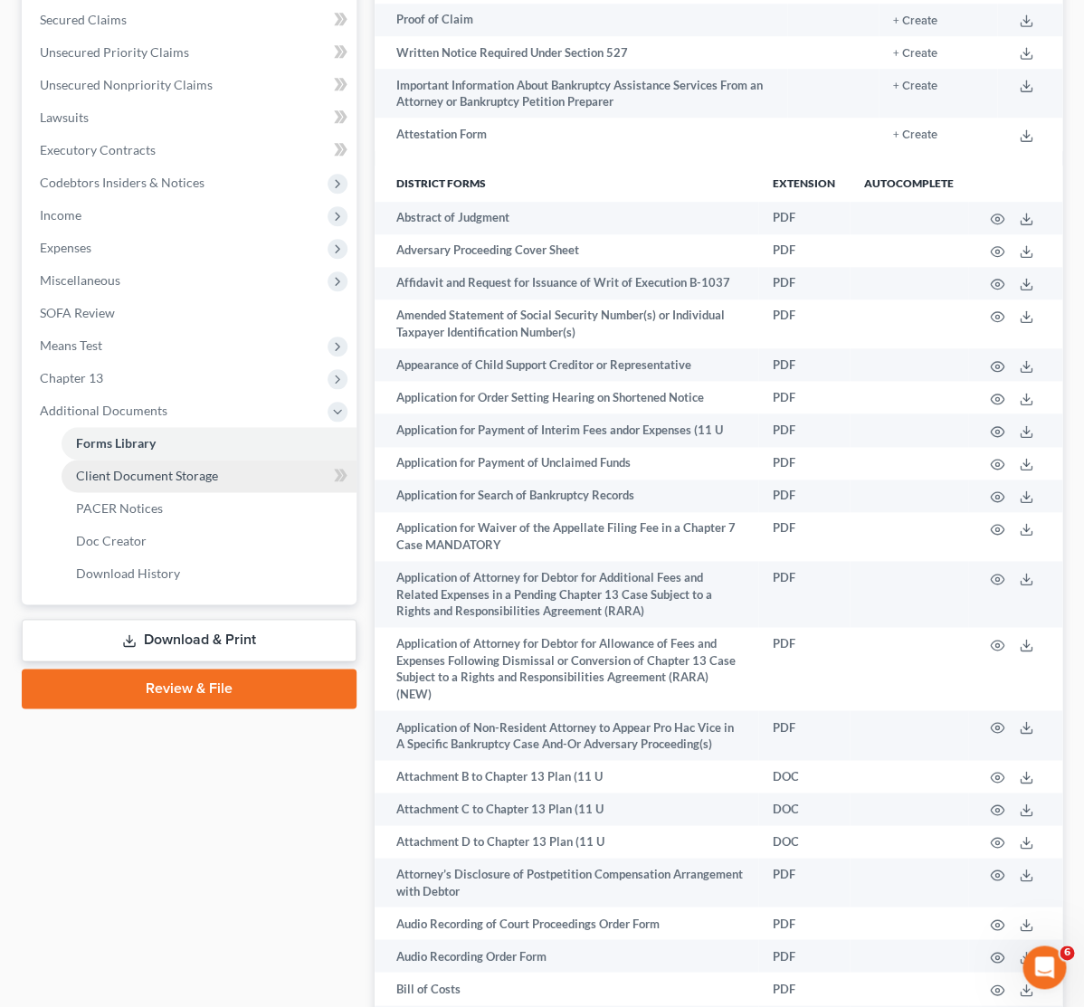
click at [152, 475] on span "Client Document Storage" at bounding box center [147, 475] width 142 height 15
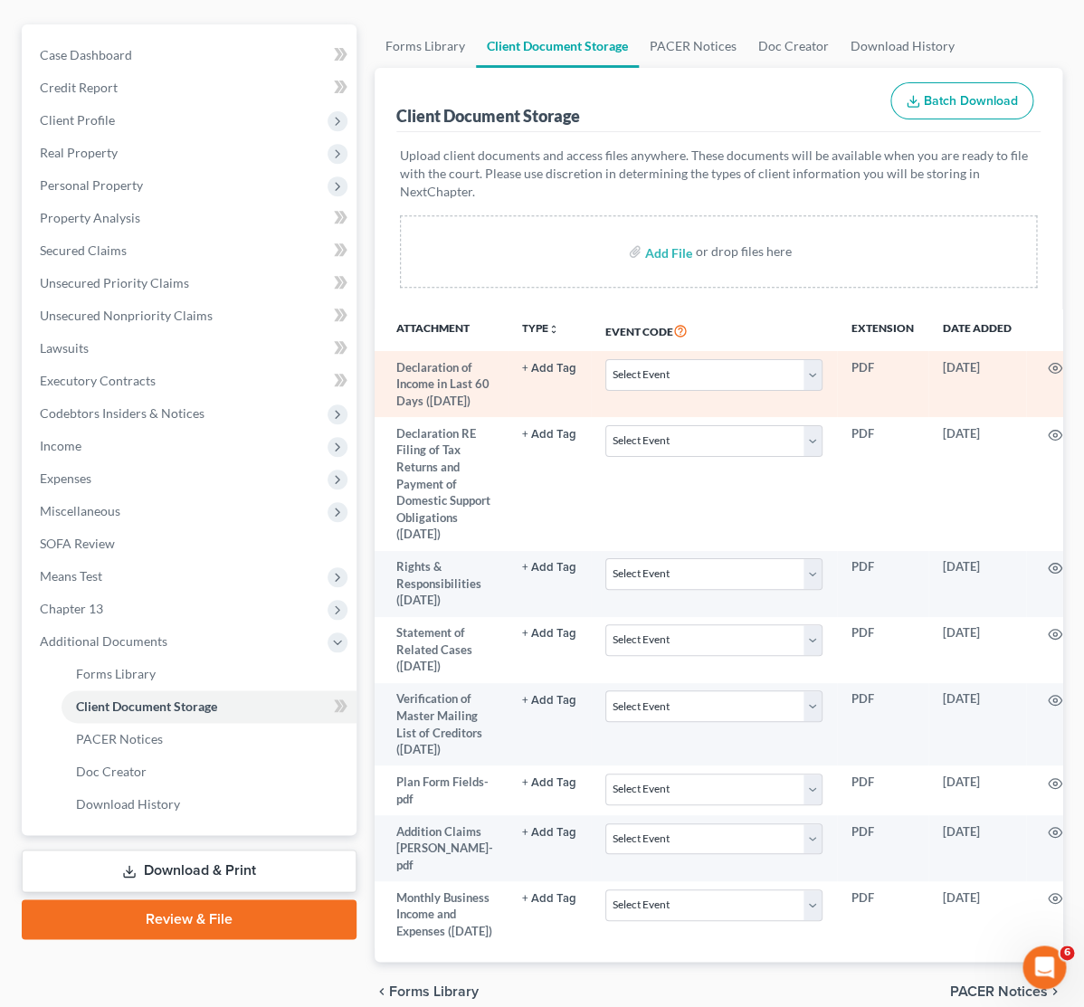
scroll to position [315, 0]
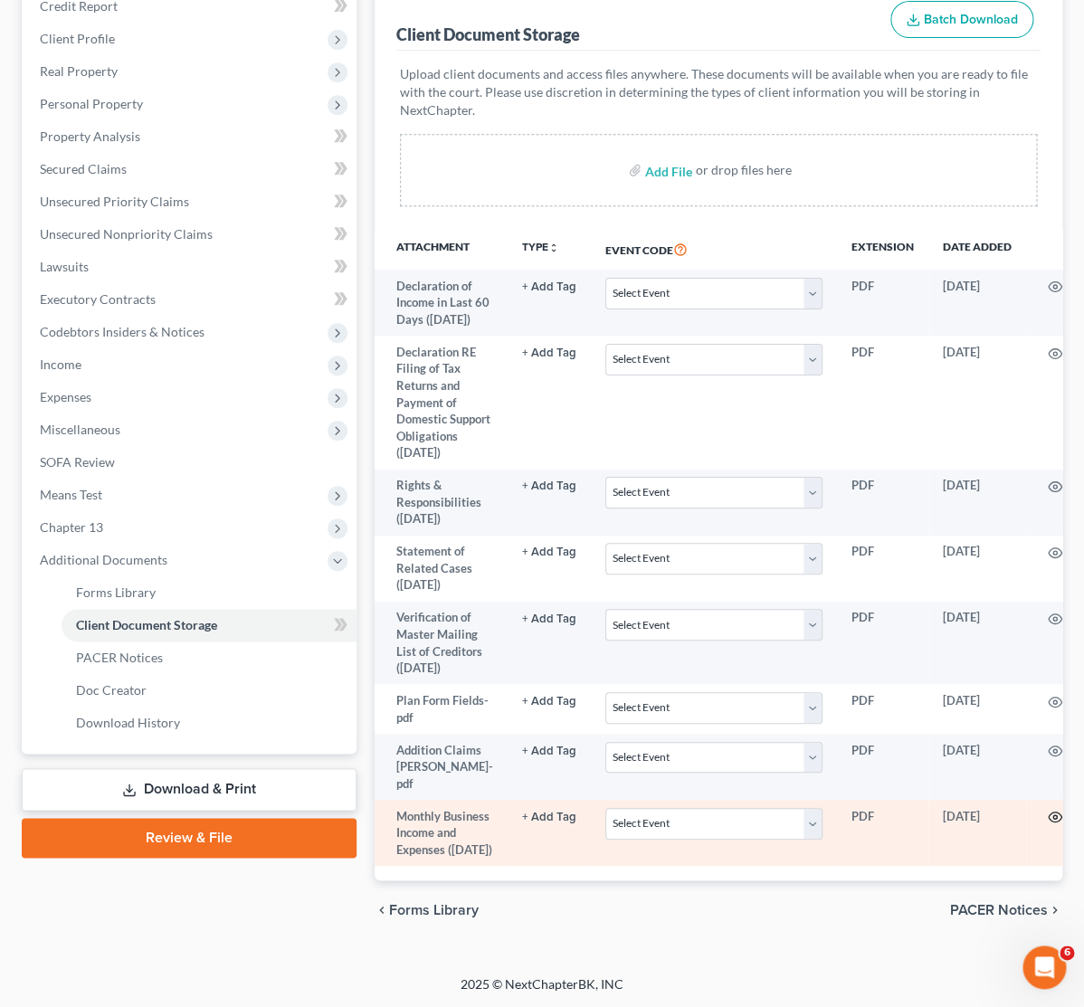
click at [1053, 815] on circle "button" at bounding box center [1055, 817] width 4 height 4
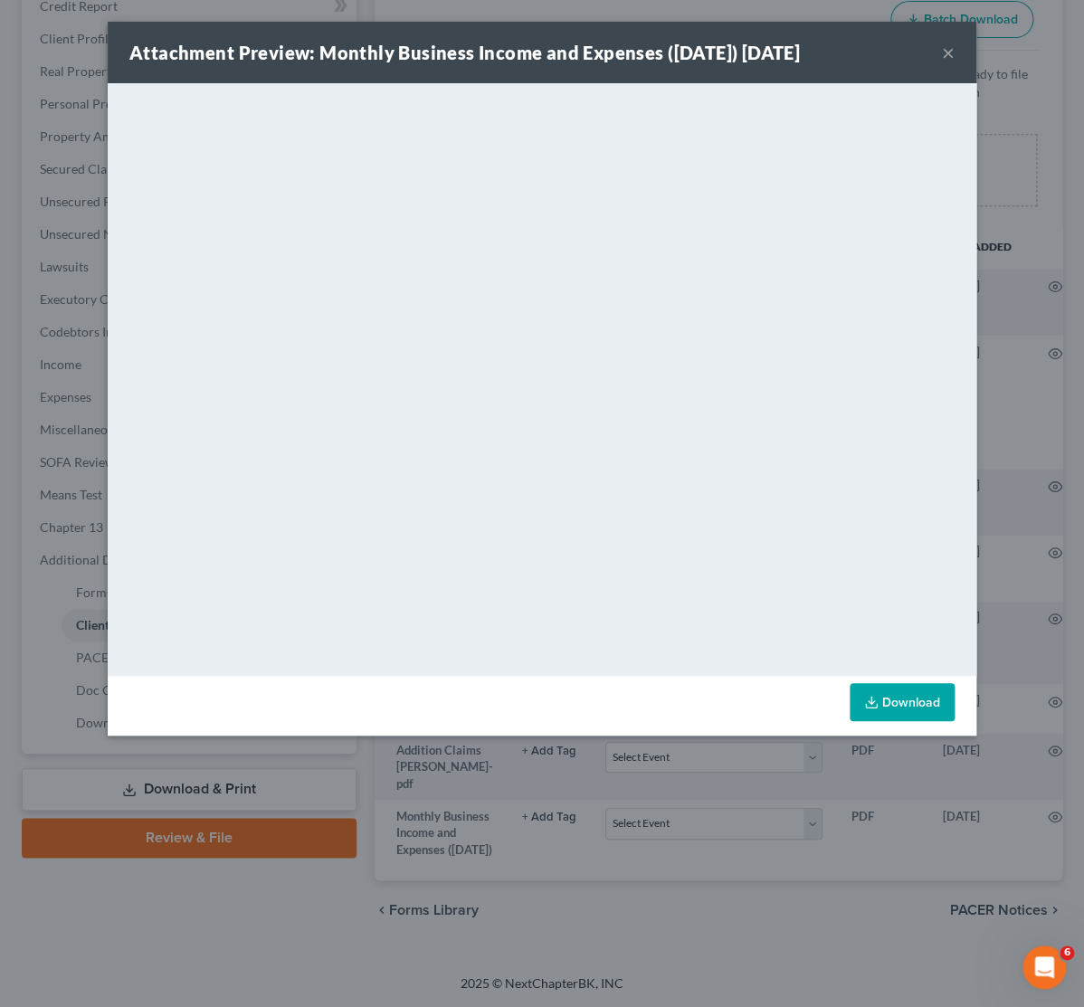
click at [681, 793] on div "Attachment Preview: Monthly Business Income and Expenses ([DATE]) [DATE] × Down…" at bounding box center [542, 503] width 1084 height 1007
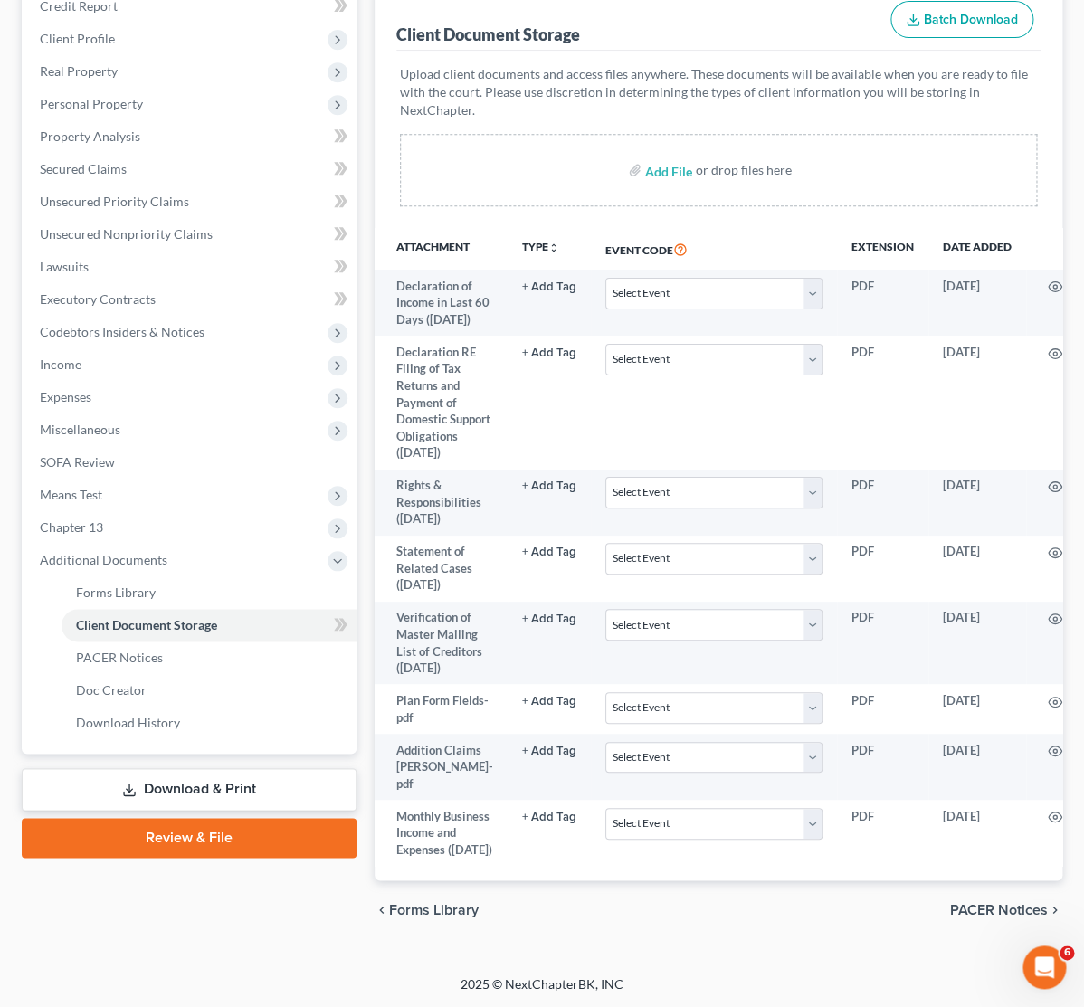
scroll to position [0, 99]
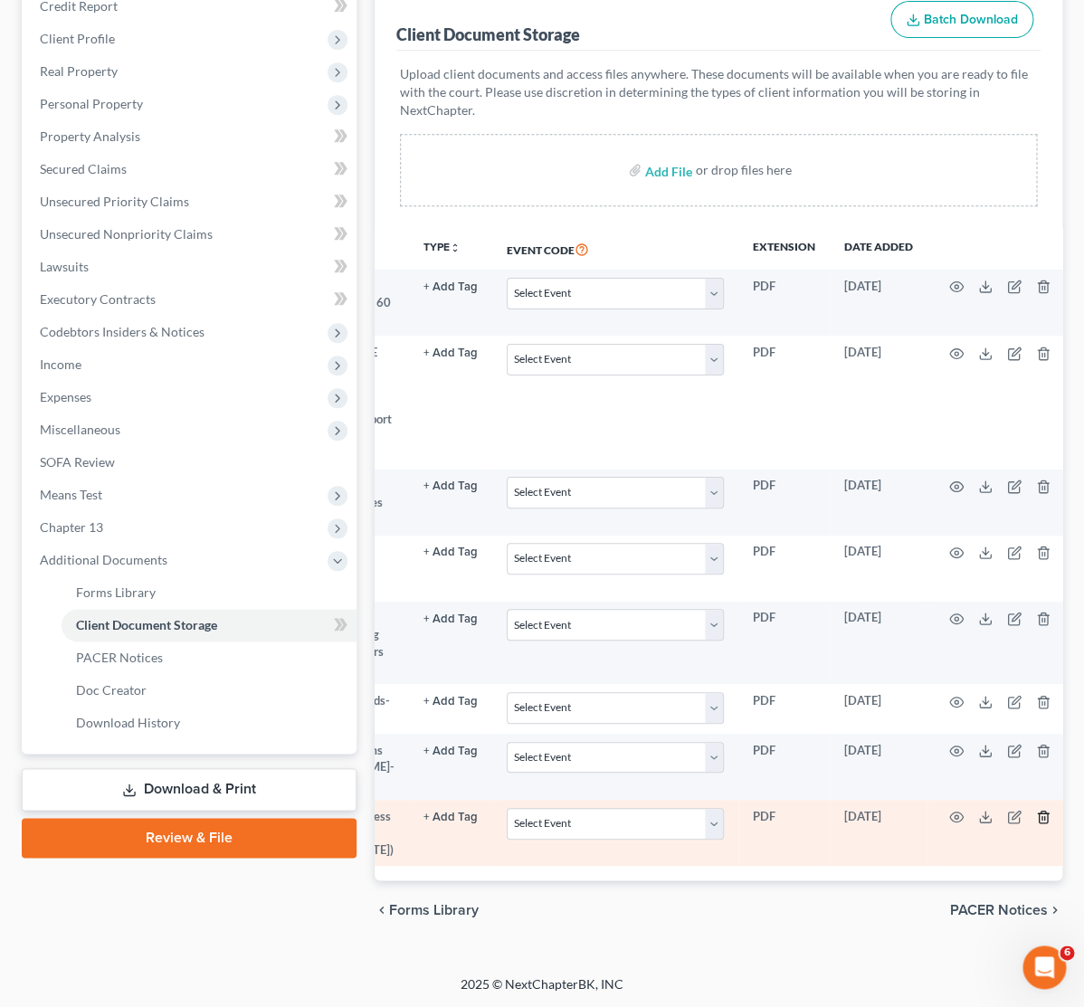
click at [1038, 813] on polyline "button" at bounding box center [1043, 813] width 11 height 0
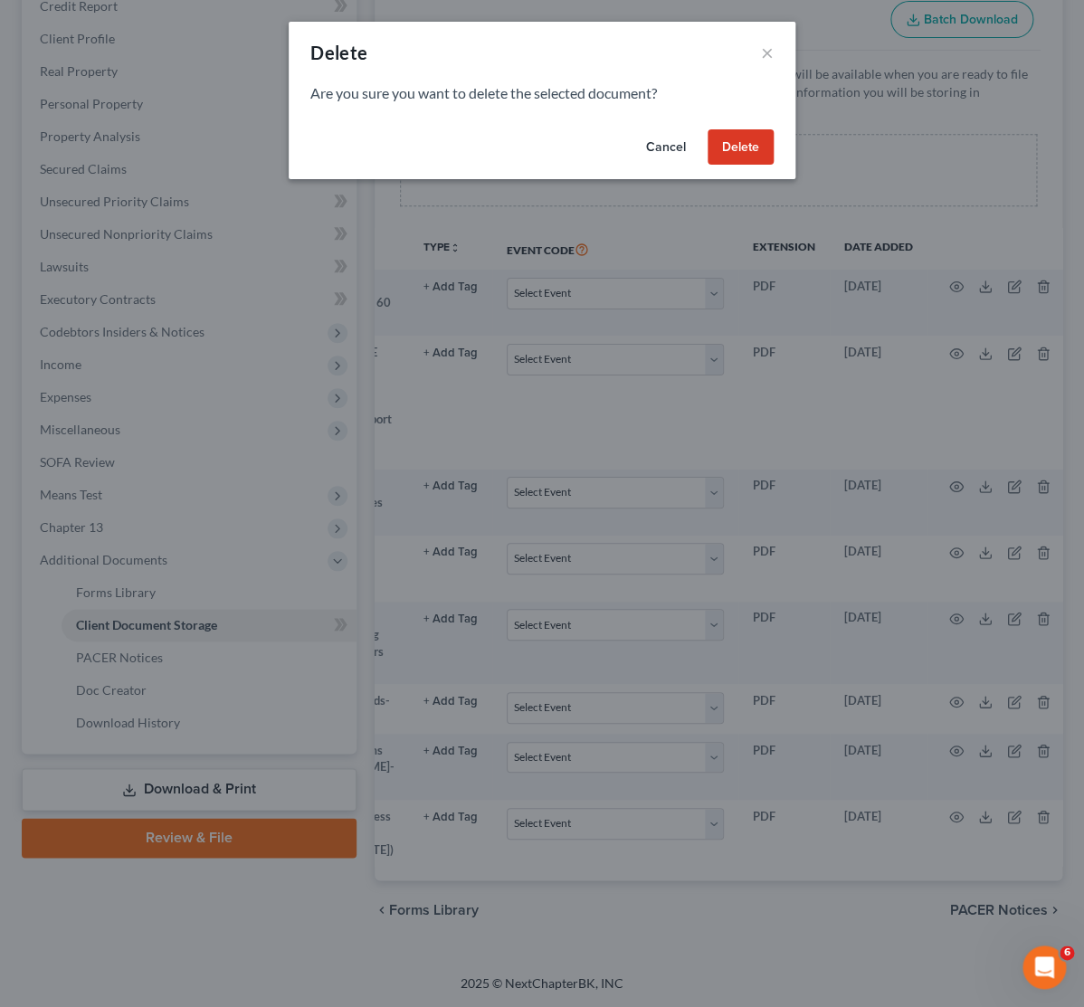
click at [723, 159] on button "Delete" at bounding box center [740, 147] width 66 height 36
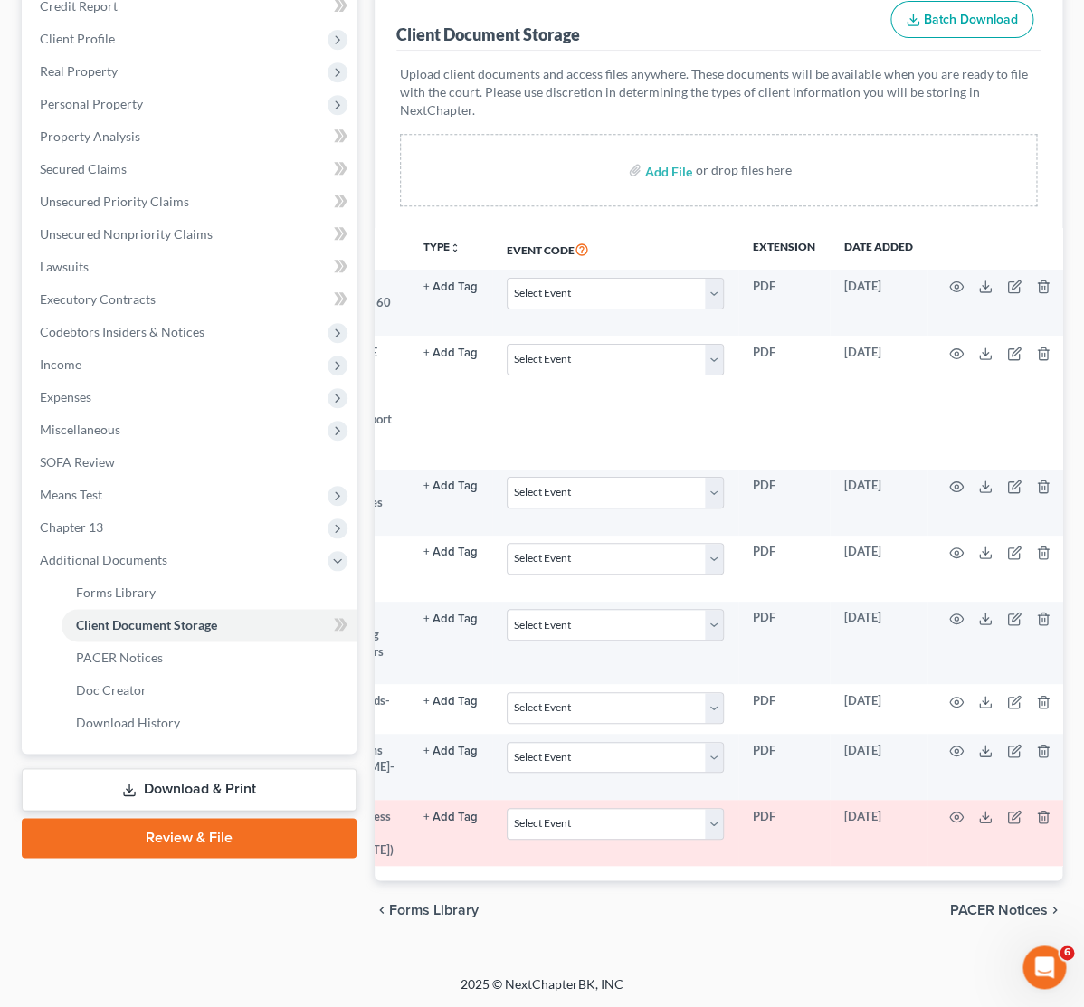
scroll to position [214, 0]
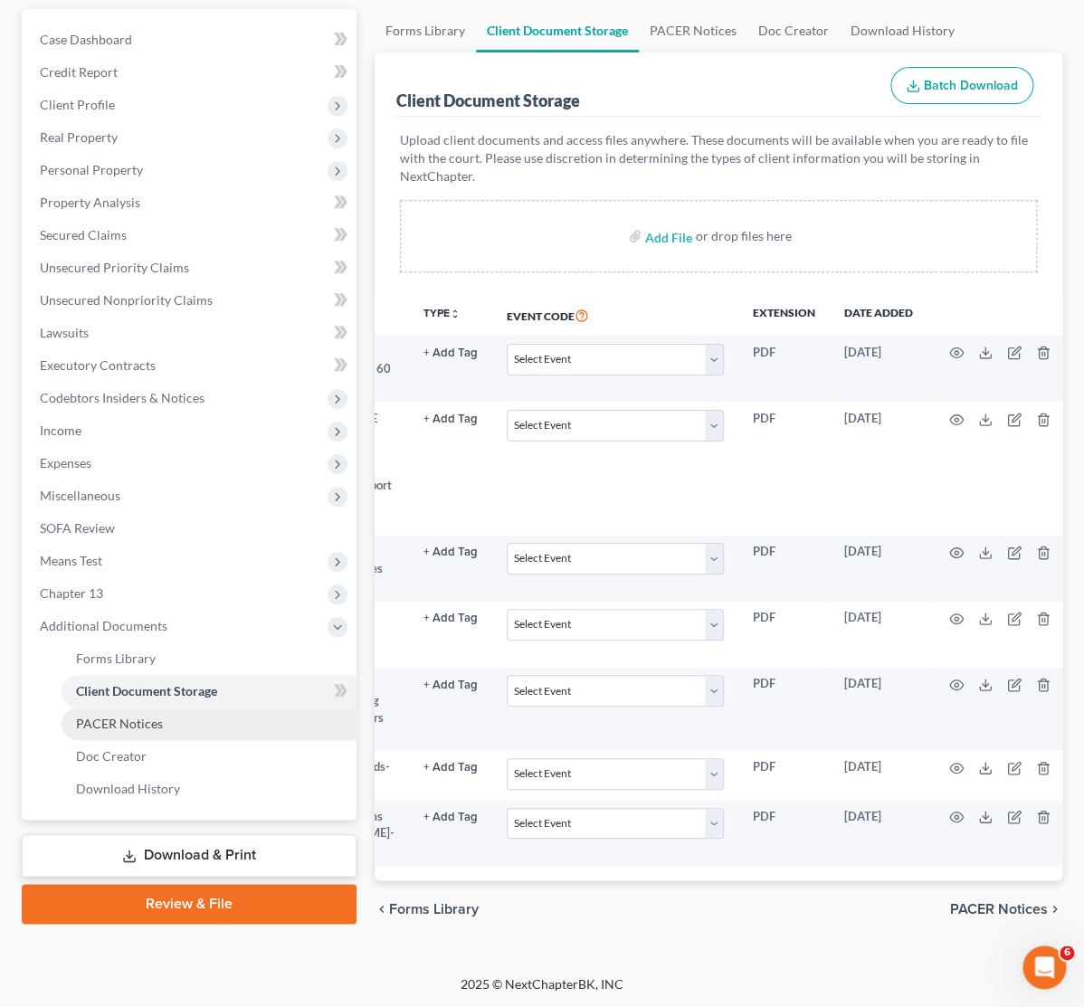
click at [109, 716] on span "PACER Notices" at bounding box center [119, 723] width 87 height 15
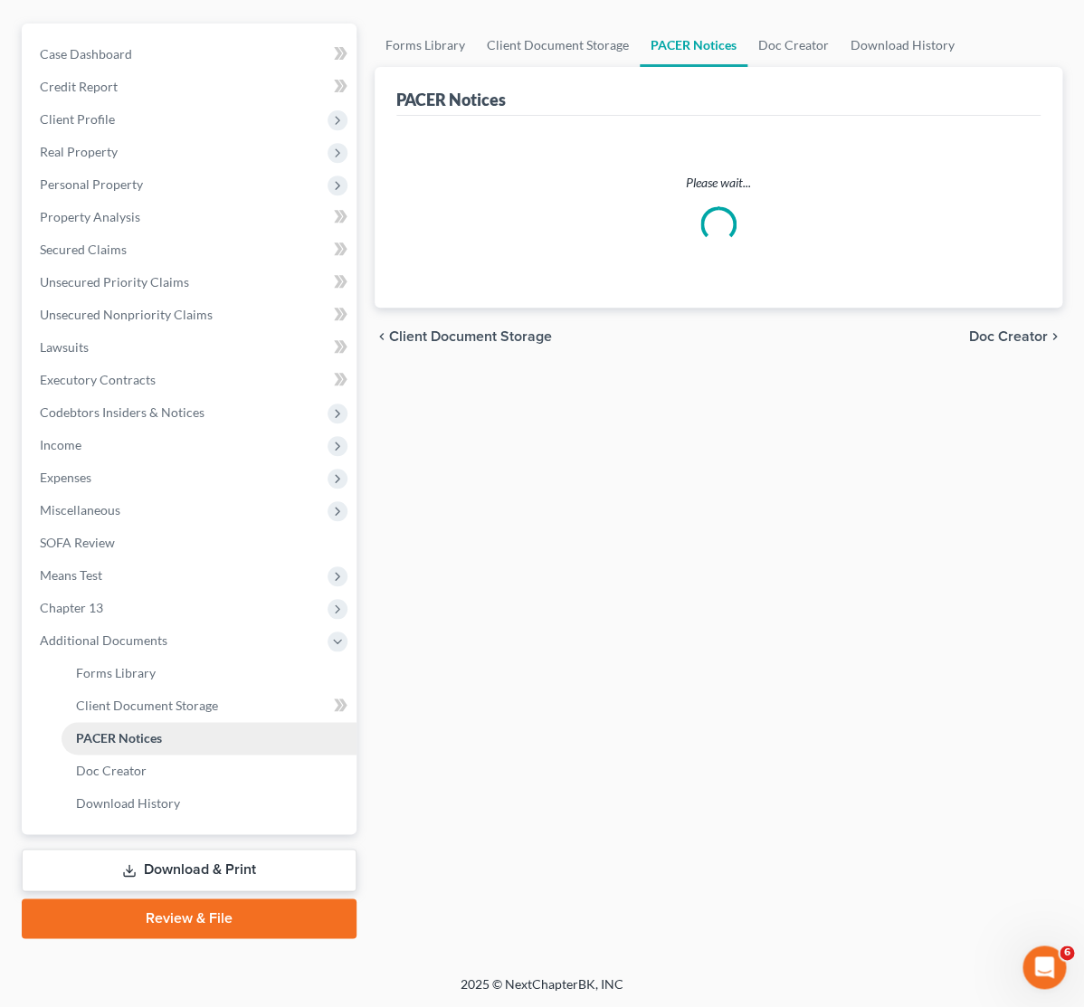
scroll to position [149, 0]
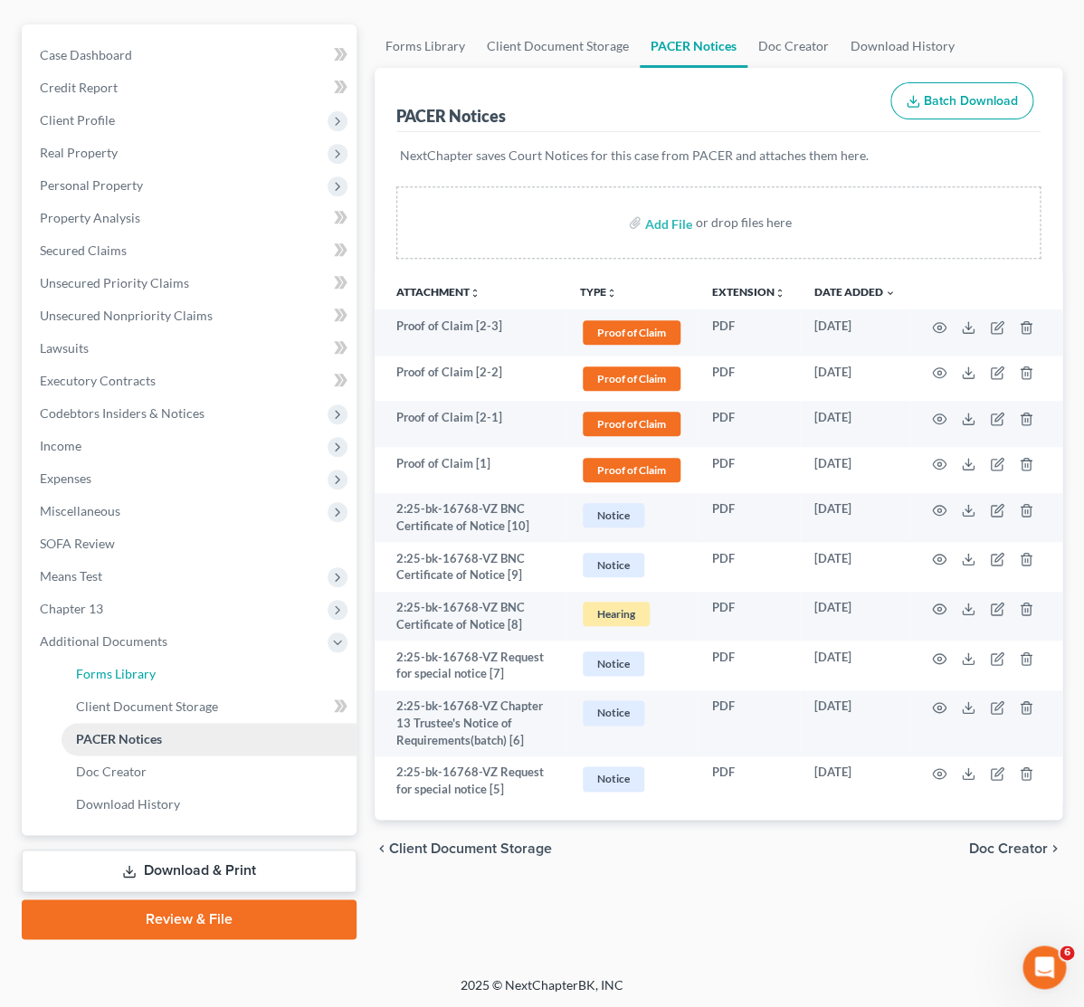
click at [109, 672] on span "Forms Library" at bounding box center [116, 673] width 80 height 15
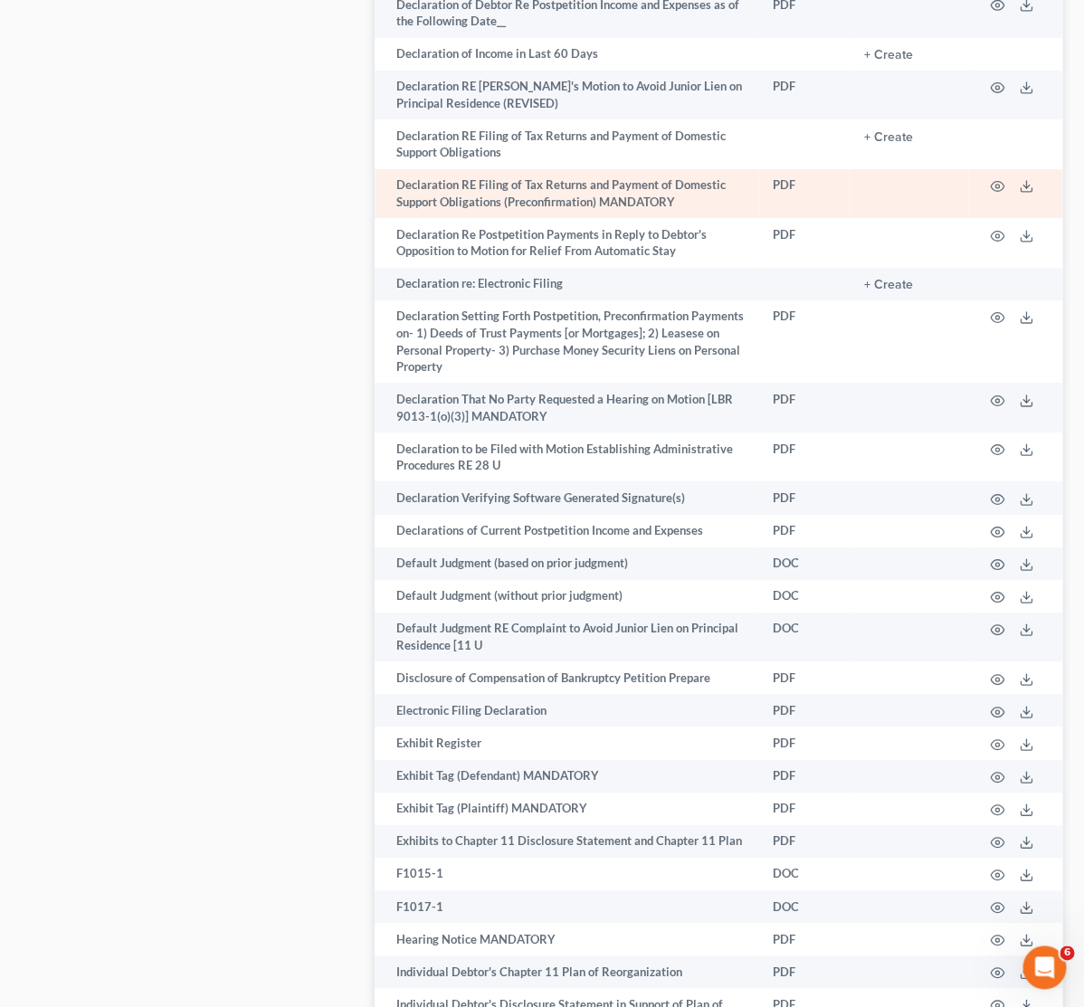
scroll to position [4465, 0]
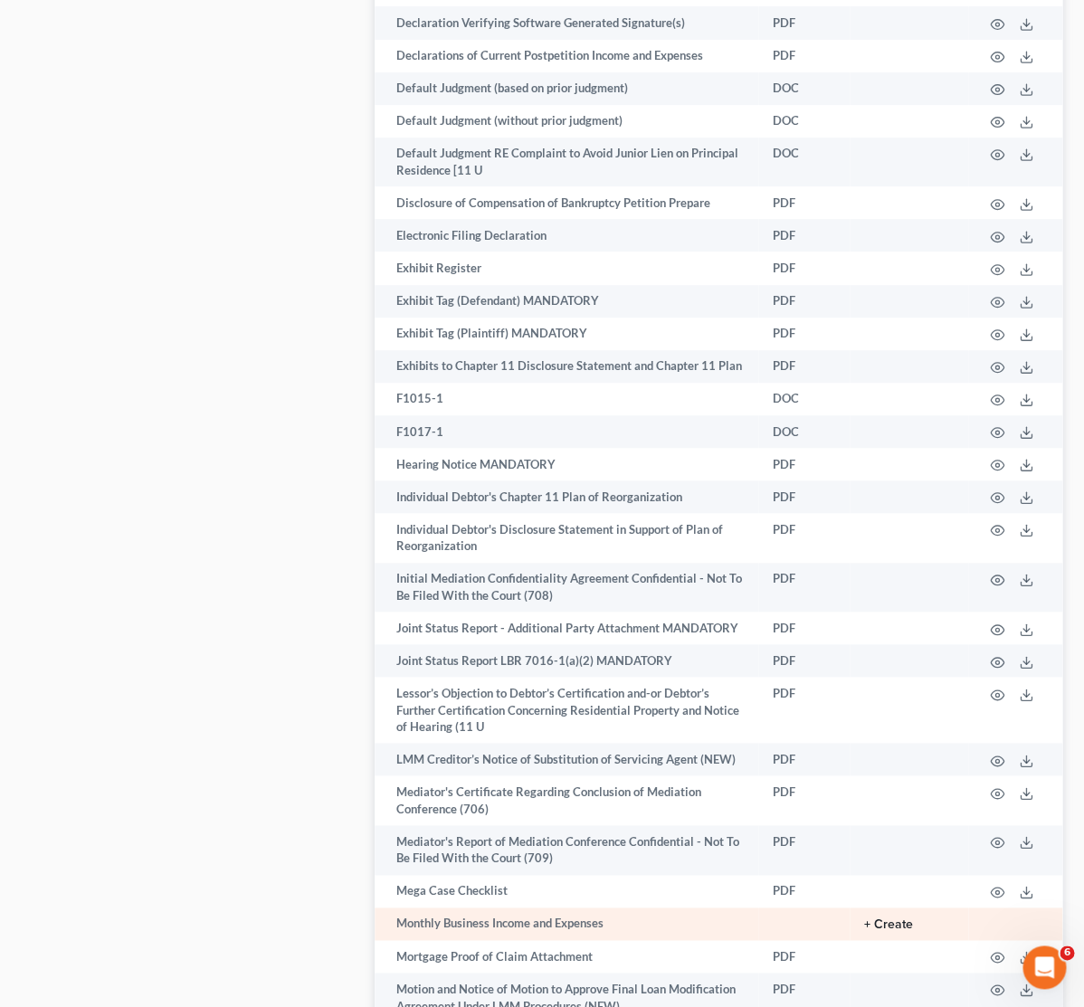
click at [903, 918] on button "+ Create" at bounding box center [888, 924] width 49 height 13
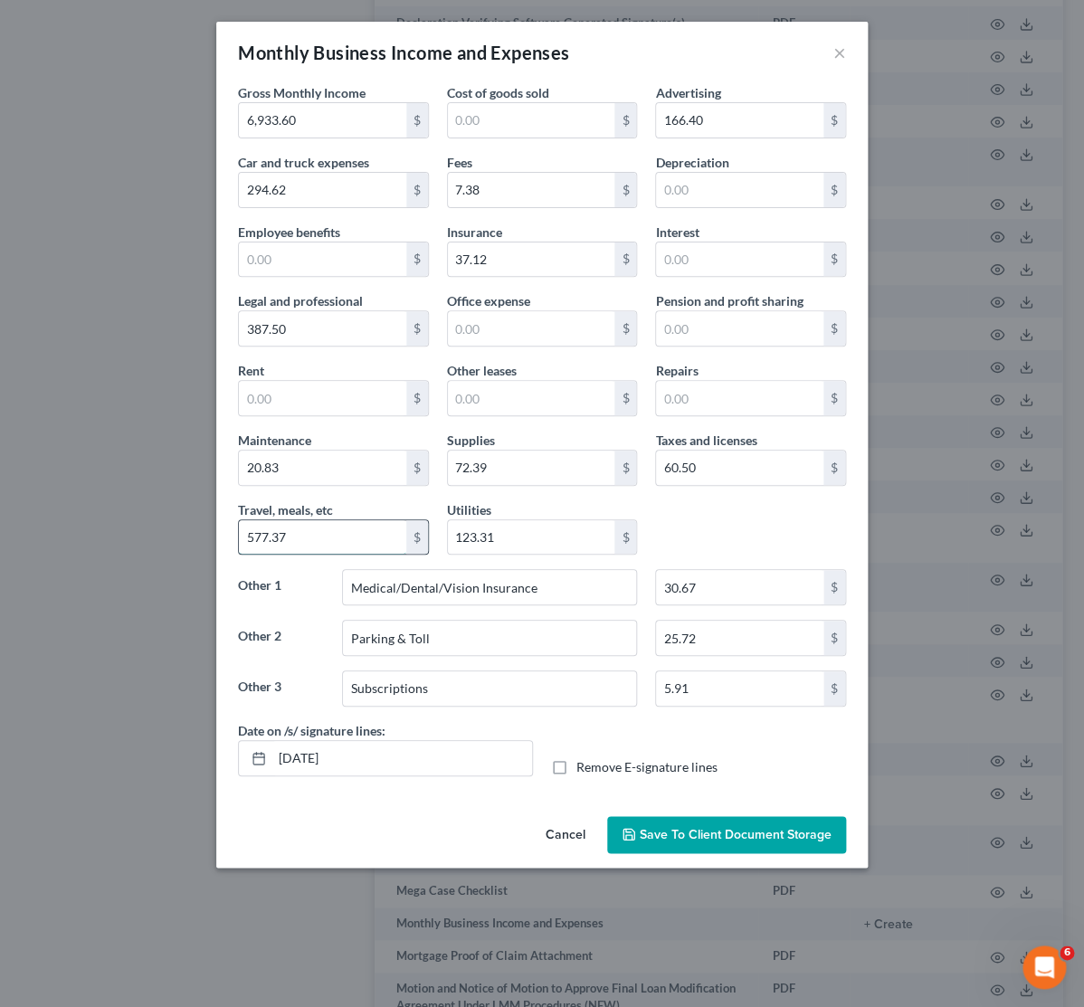
click at [310, 536] on input "577.37" at bounding box center [322, 537] width 167 height 34
type input "559.90"
drag, startPoint x: 770, startPoint y: 837, endPoint x: 424, endPoint y: 774, distance: 351.3
click at [425, 779] on div "Monthly Business Income and Expenses × Gross Monthly Income 6,933.60 $ Cost of …" at bounding box center [541, 445] width 651 height 846
drag, startPoint x: 419, startPoint y: 764, endPoint x: 185, endPoint y: 743, distance: 234.4
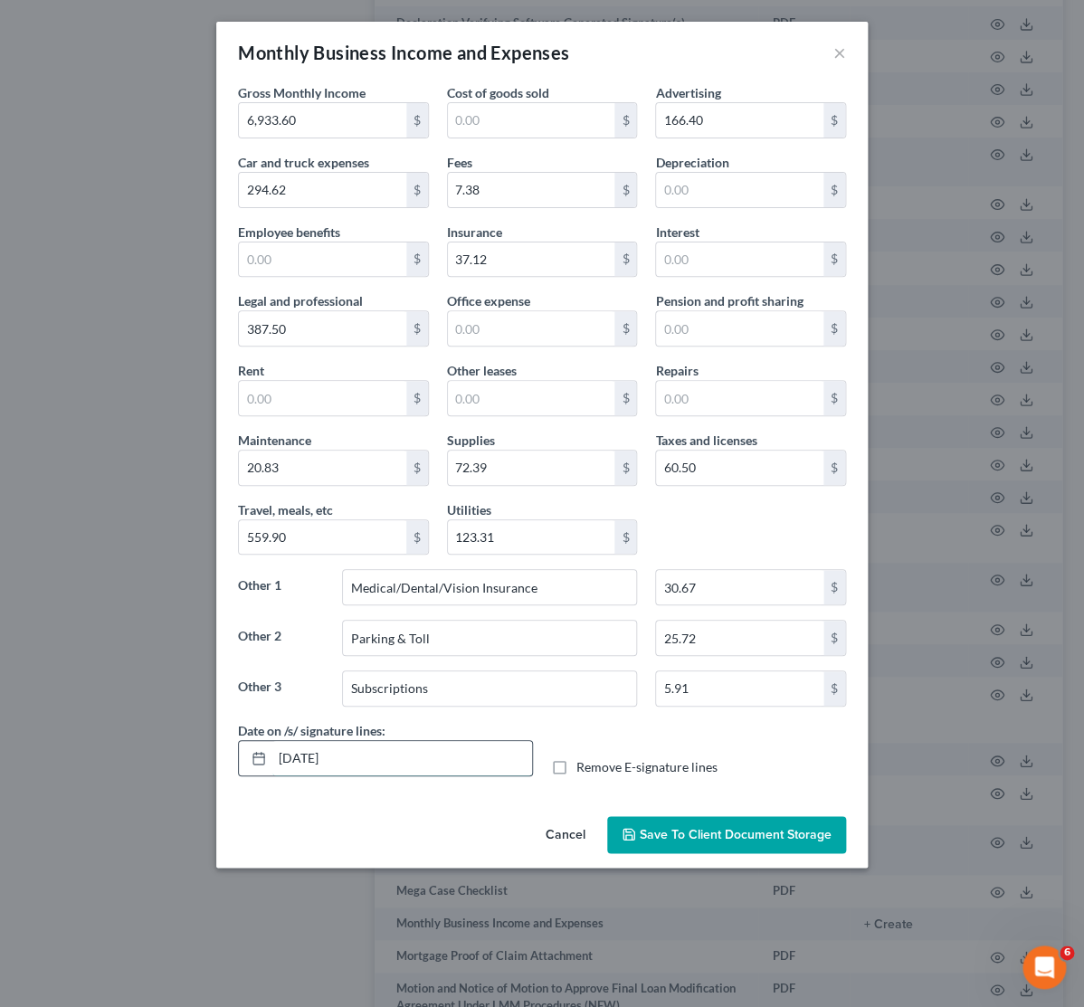
click at [272, 743] on input "[DATE]" at bounding box center [402, 758] width 260 height 34
click at [576, 776] on label "Remove E-signature lines" at bounding box center [646, 767] width 141 height 18
click at [584, 770] on input "Remove E-signature lines" at bounding box center [590, 764] width 12 height 12
checkbox input "true"
click at [768, 841] on span "Save to Client Document Storage" at bounding box center [736, 834] width 192 height 15
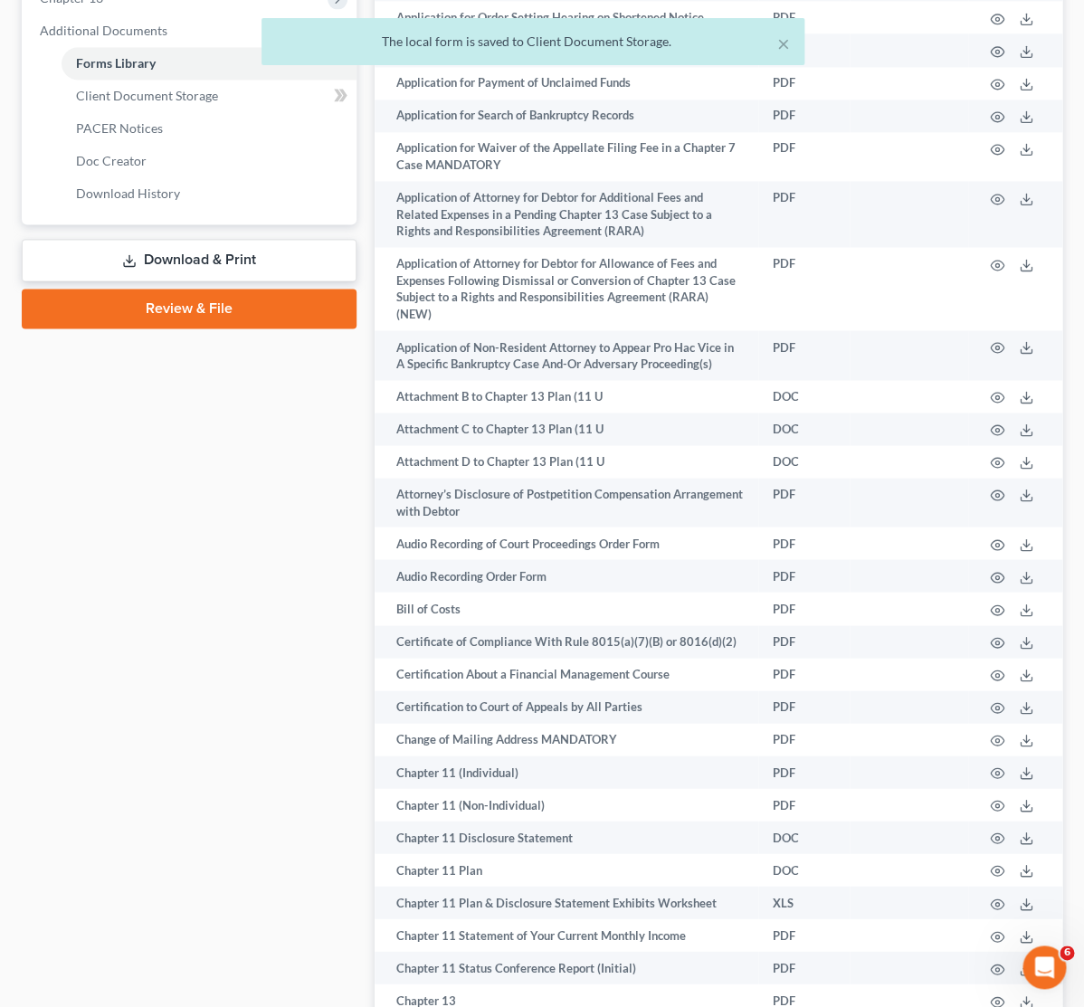
scroll to position [0, 0]
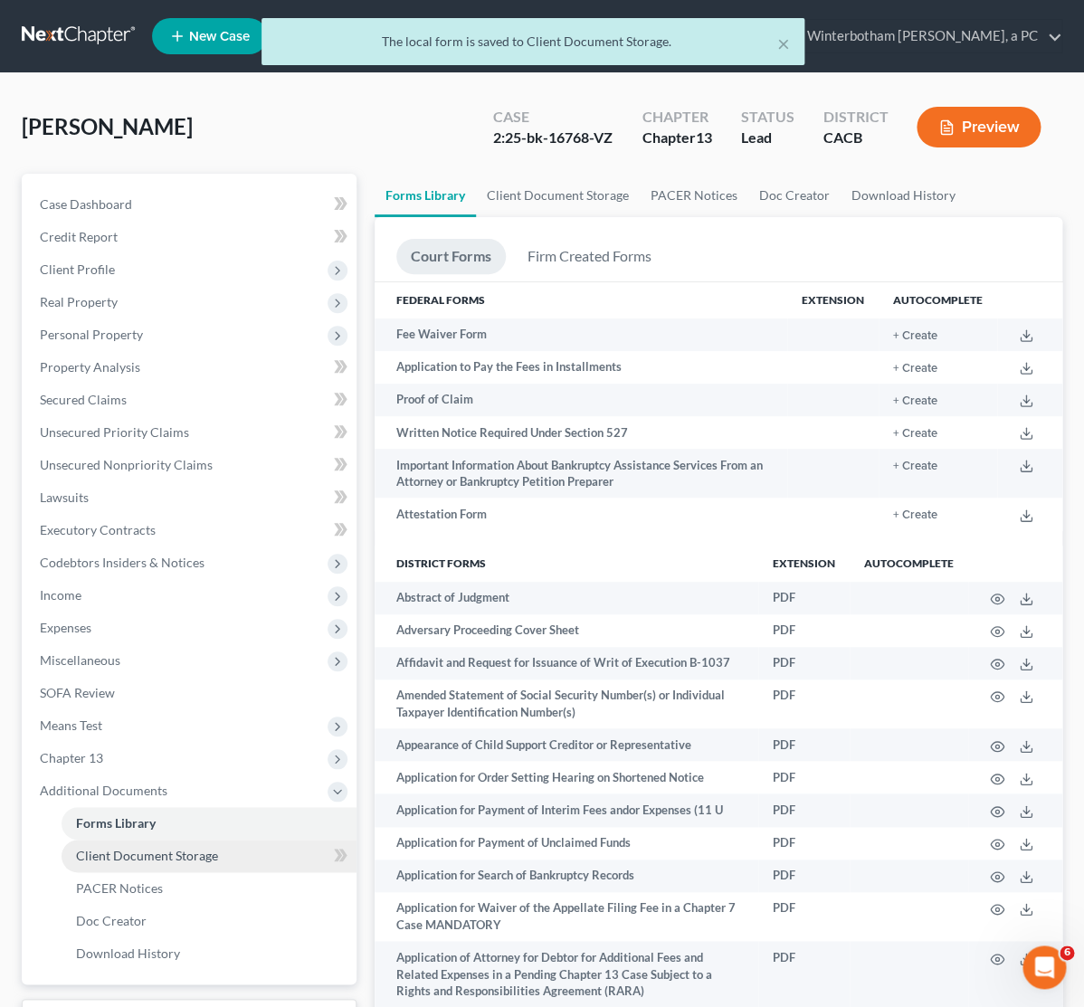
click at [137, 855] on span "Client Document Storage" at bounding box center [147, 855] width 142 height 15
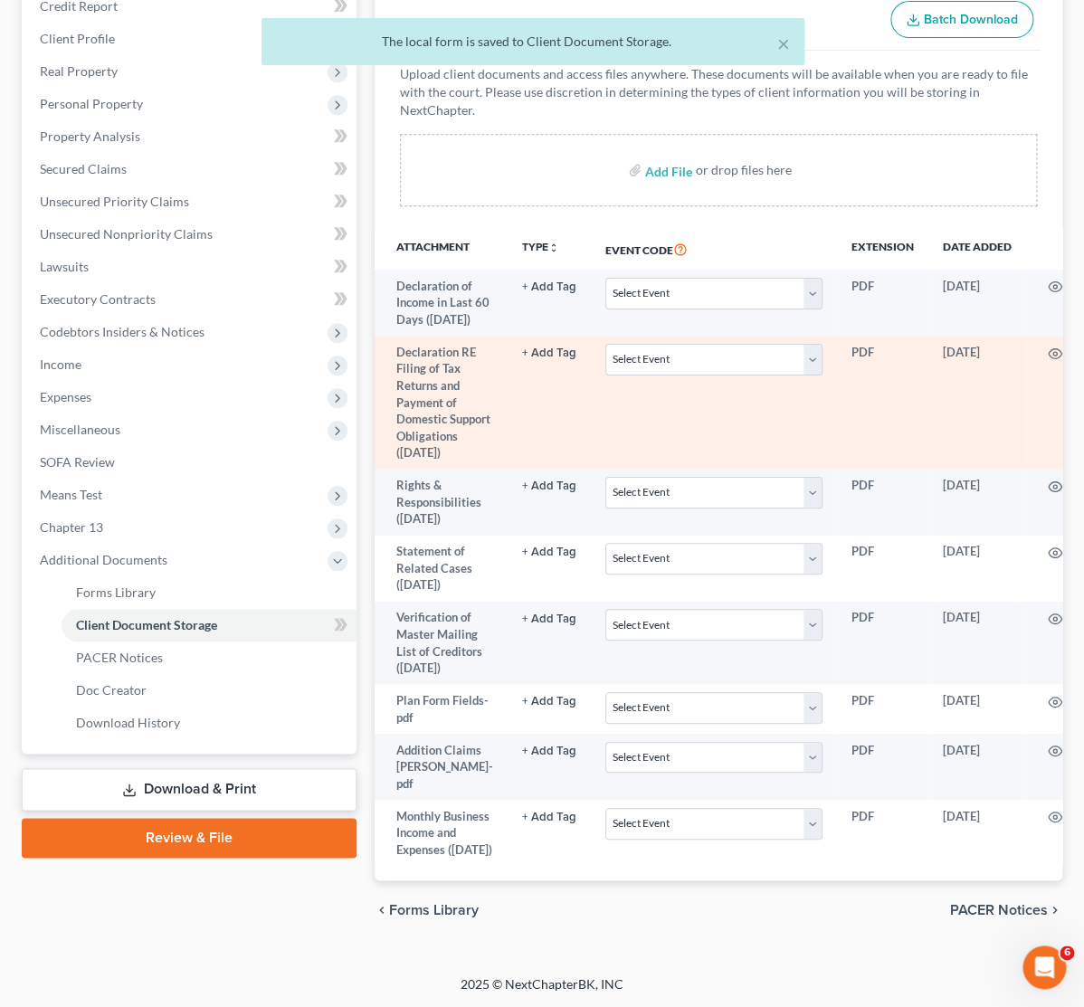
scroll to position [315, 0]
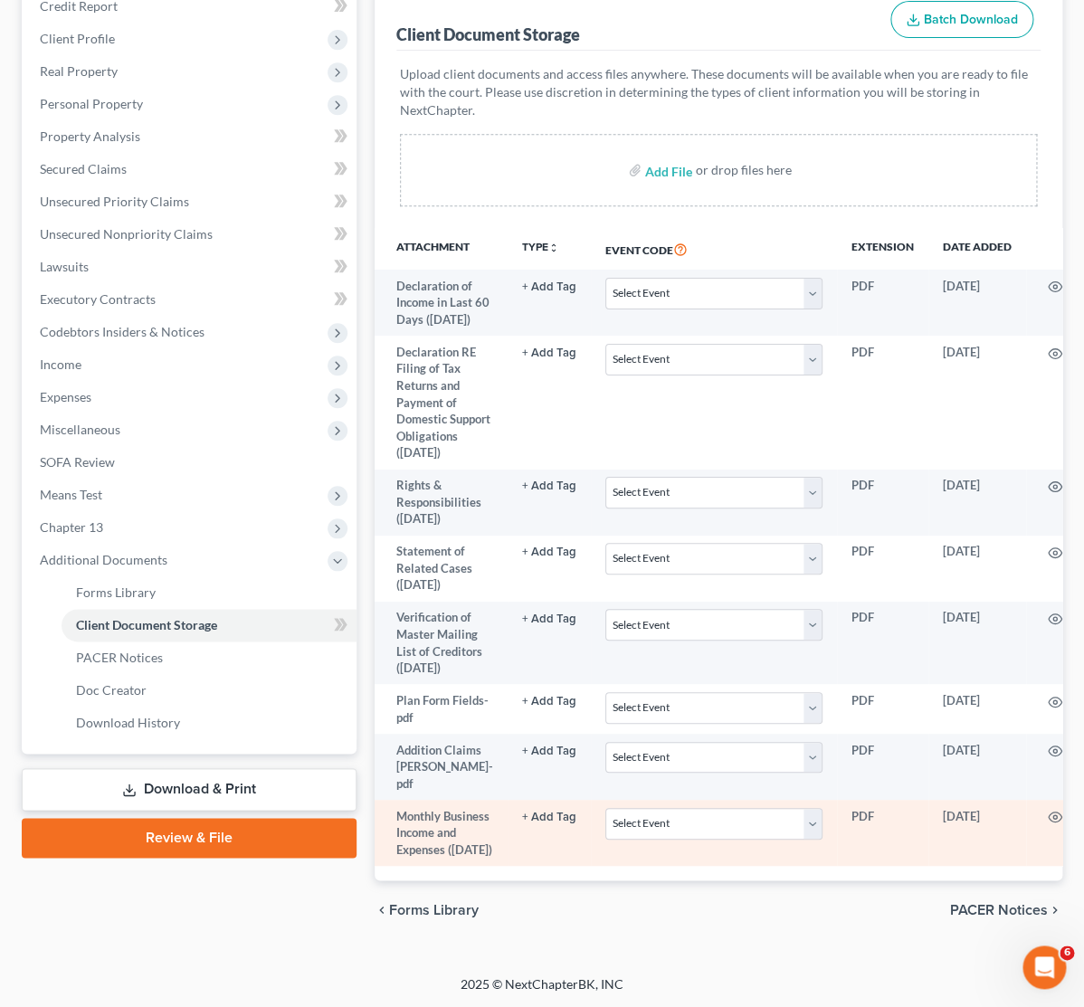
drag, startPoint x: 1049, startPoint y: 777, endPoint x: 1039, endPoint y: 781, distance: 9.7
click at [1045, 800] on td at bounding box center [1102, 833] width 152 height 66
click at [1053, 815] on circle "button" at bounding box center [1055, 817] width 4 height 4
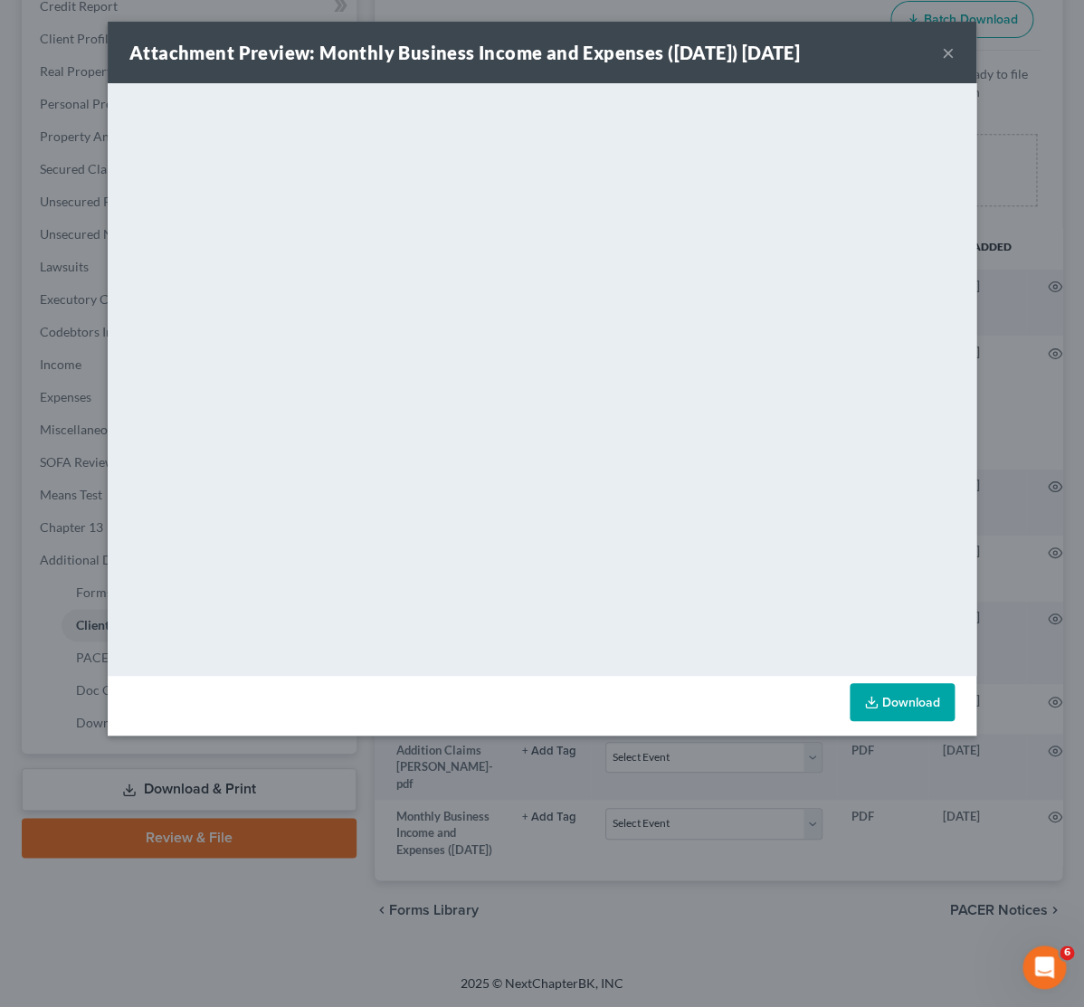
click at [715, 787] on div "Attachment Preview: Monthly Business Income and Expenses ([DATE]) [DATE] × Down…" at bounding box center [542, 503] width 1084 height 1007
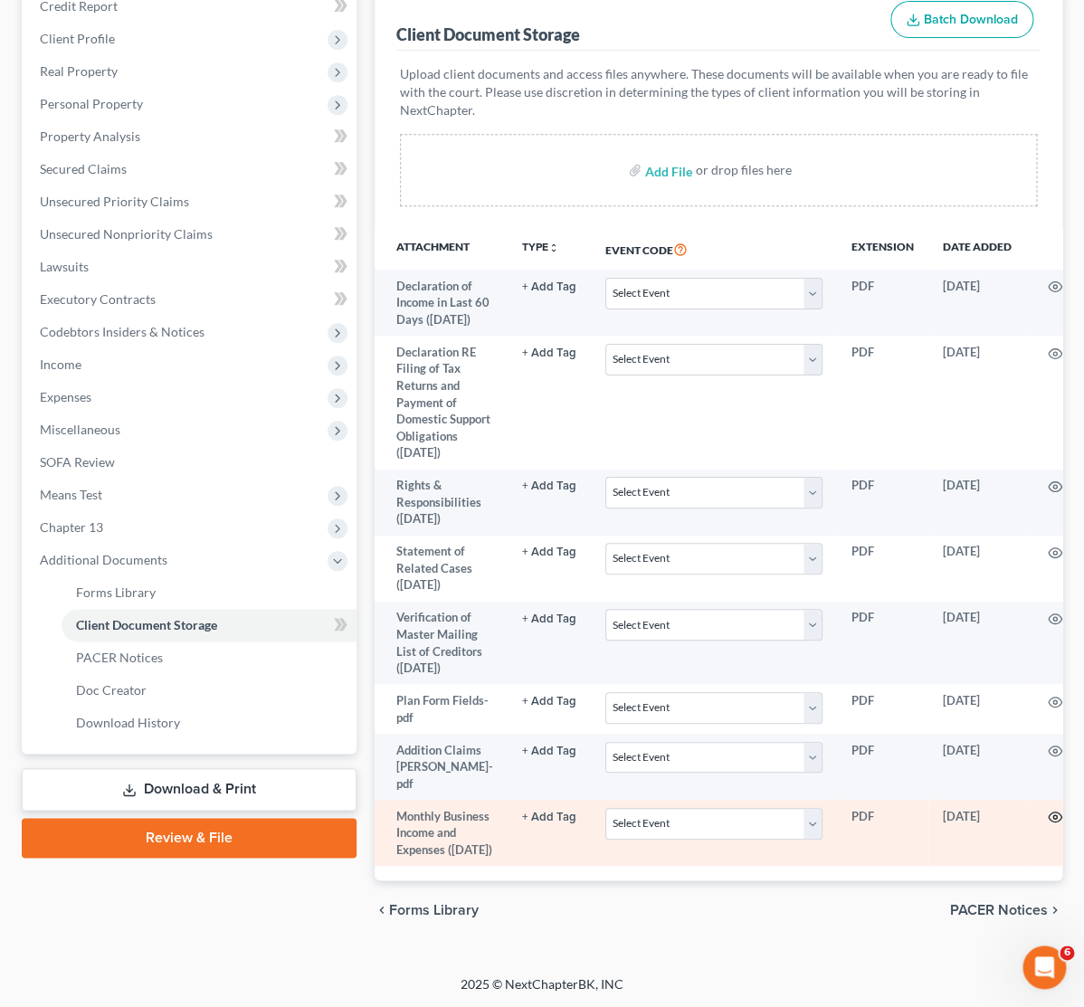
click at [1053, 815] on circle "button" at bounding box center [1055, 817] width 4 height 4
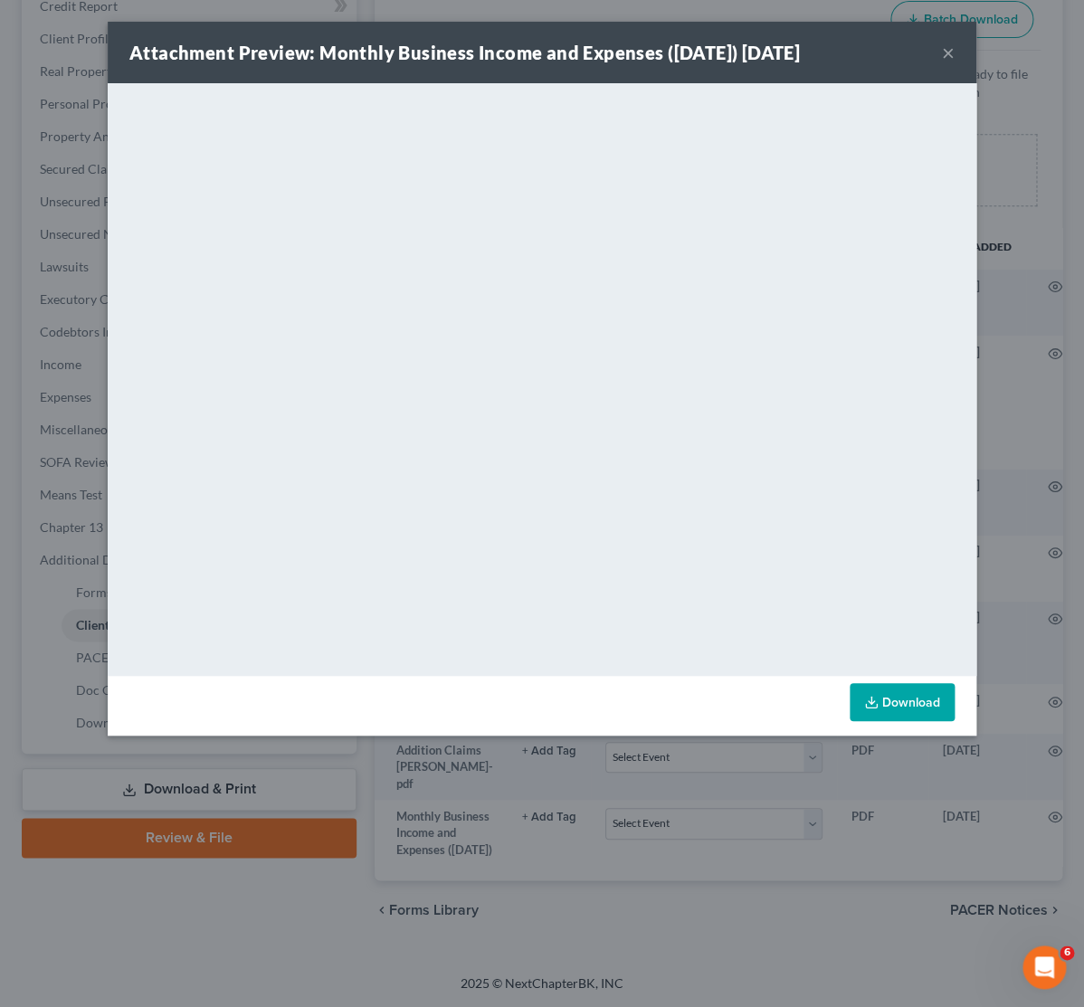
click at [33, 313] on div "Attachment Preview: Monthly Business Income and Expenses ([DATE]) [DATE] × Down…" at bounding box center [542, 503] width 1084 height 1007
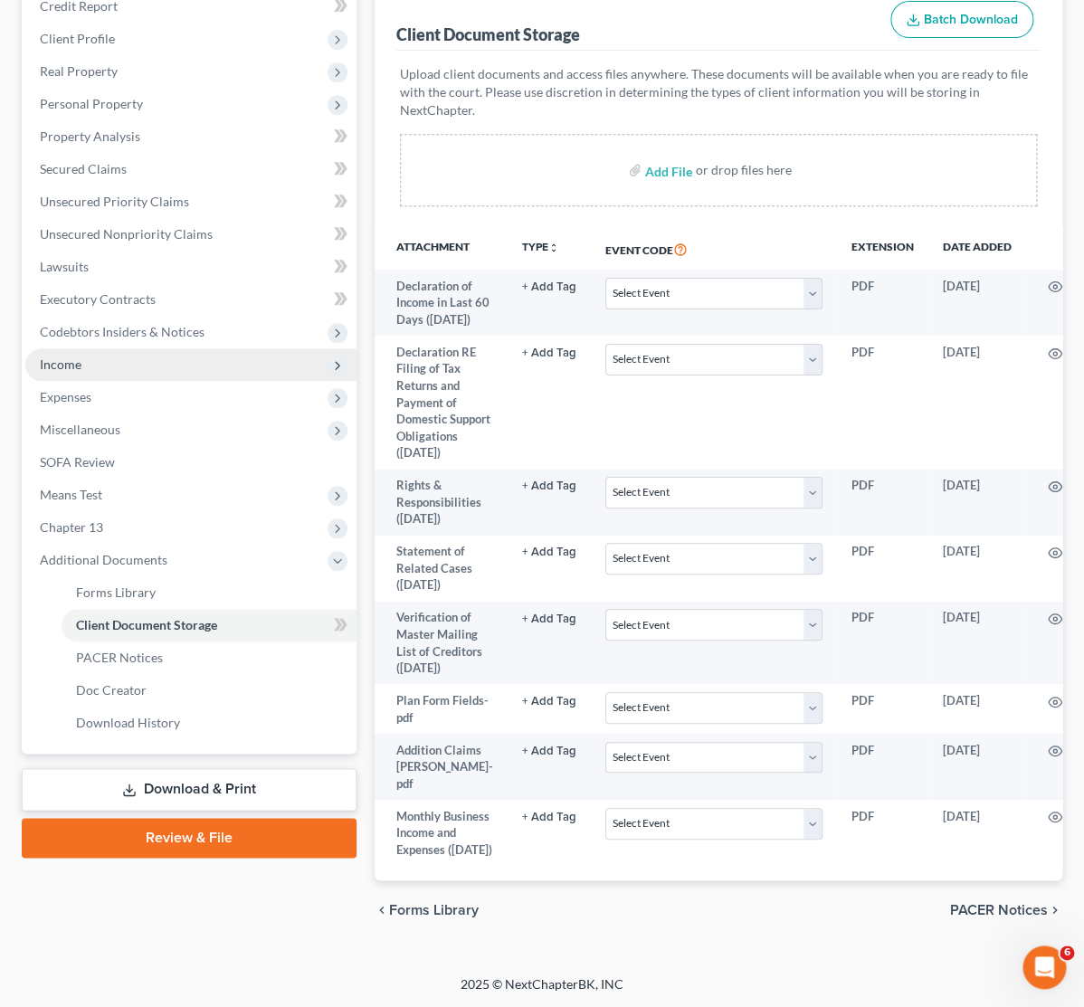
click at [63, 348] on span "Income" at bounding box center [190, 364] width 331 height 33
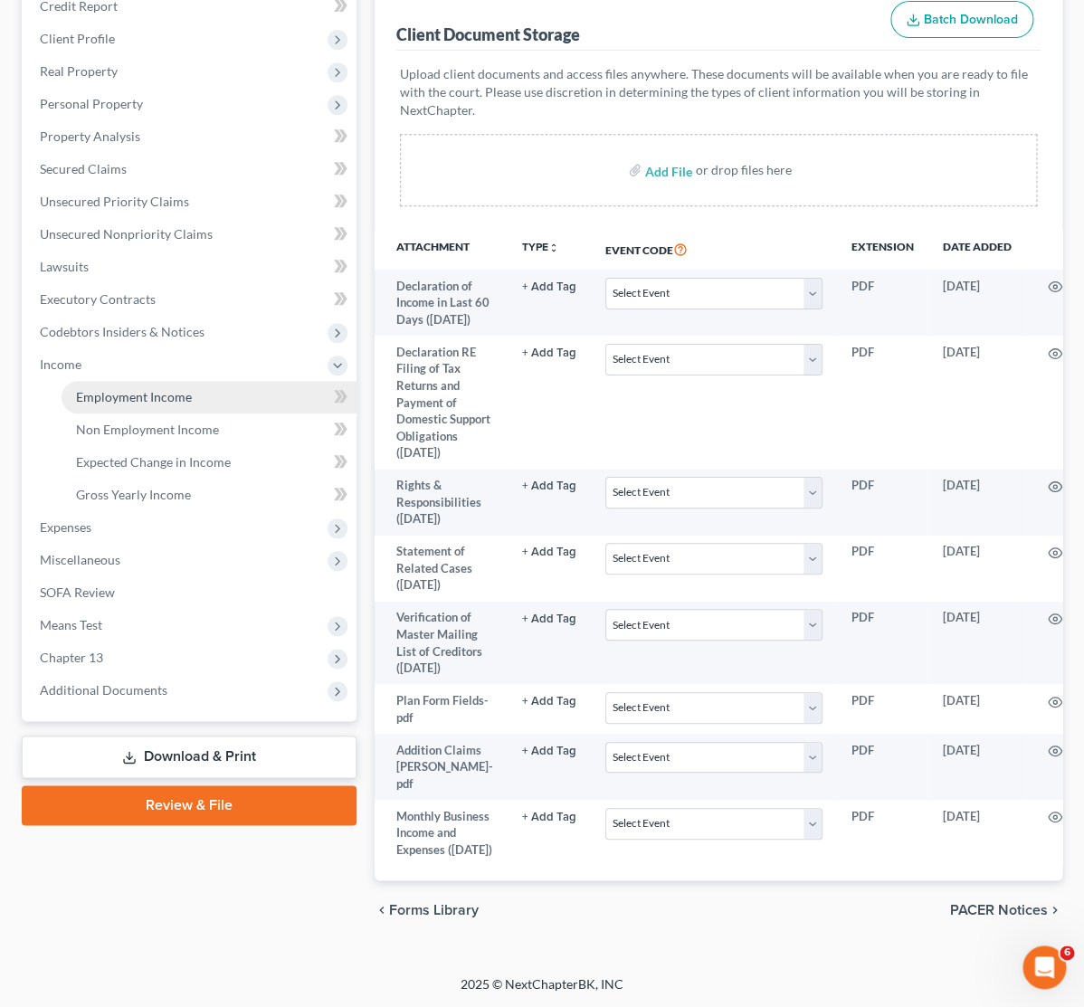
click at [173, 381] on link "Employment Income" at bounding box center [209, 397] width 295 height 33
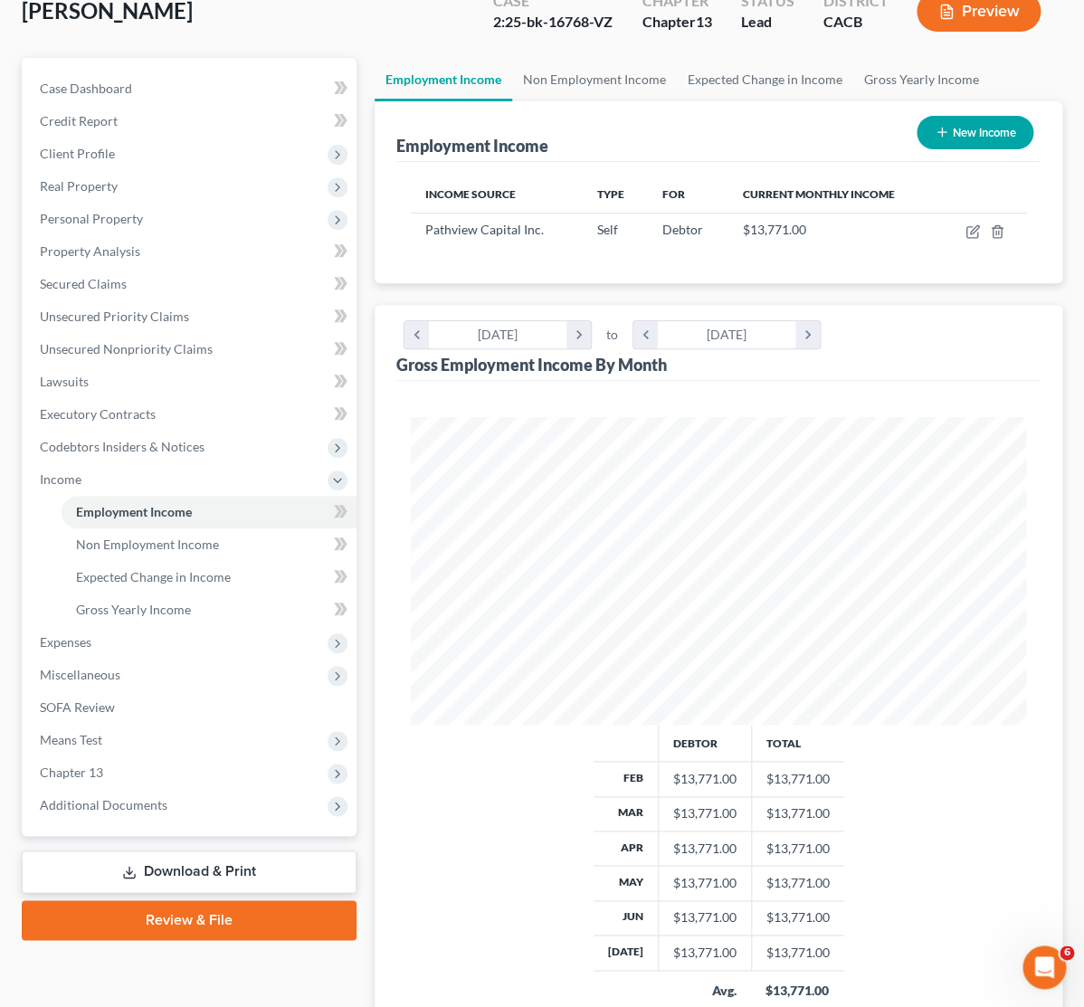
scroll to position [308, 651]
click at [144, 814] on span "Additional Documents" at bounding box center [190, 805] width 331 height 33
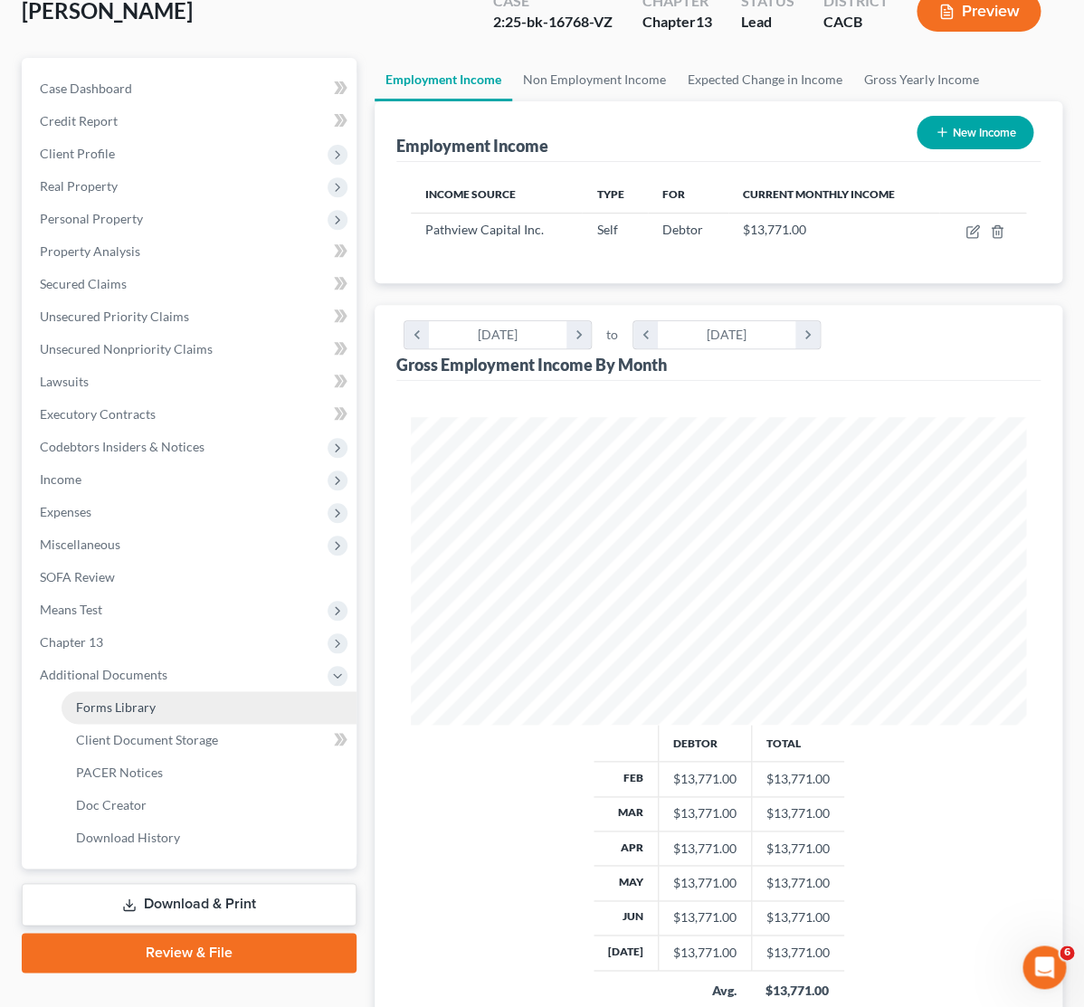
drag, startPoint x: 127, startPoint y: 700, endPoint x: 489, endPoint y: 627, distance: 369.2
click at [128, 700] on span "Forms Library" at bounding box center [116, 706] width 80 height 15
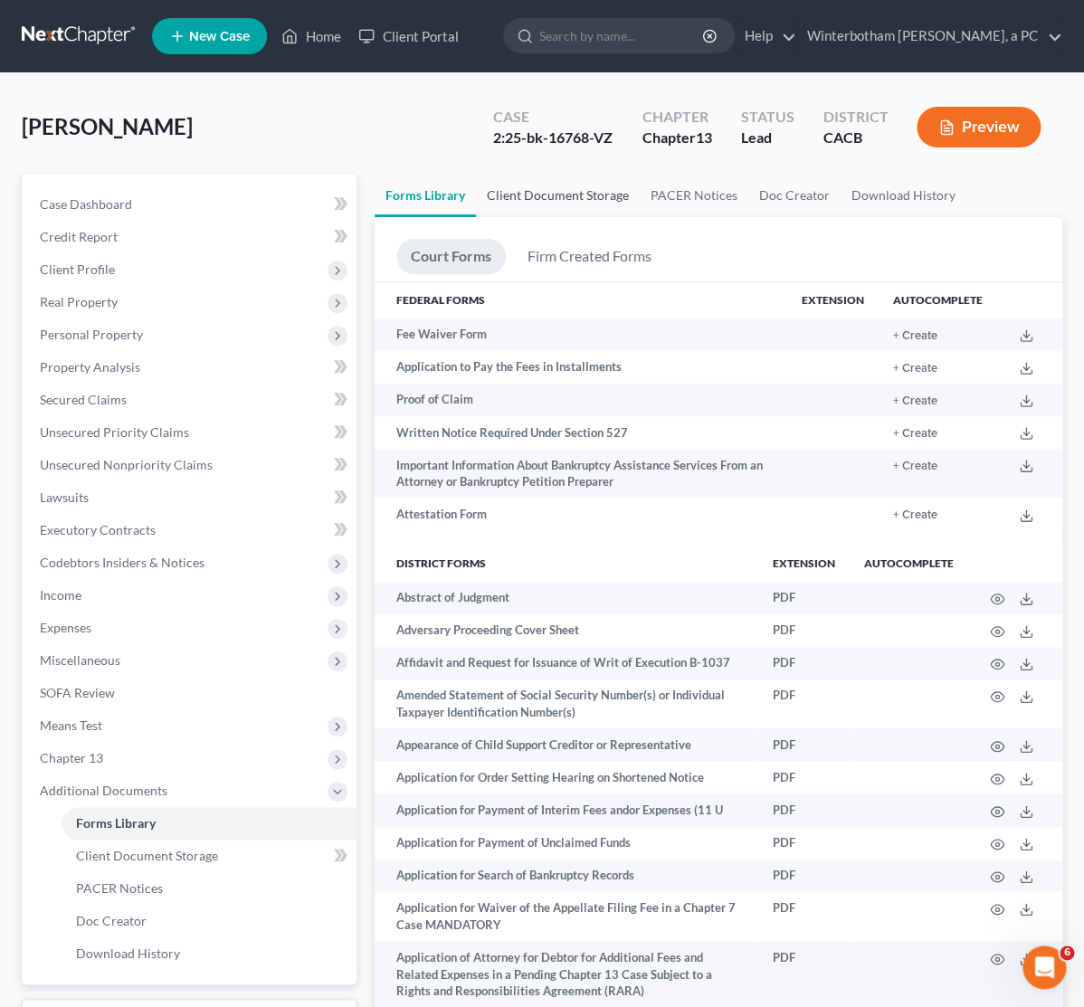
click at [539, 203] on link "Client Document Storage" at bounding box center [558, 195] width 164 height 43
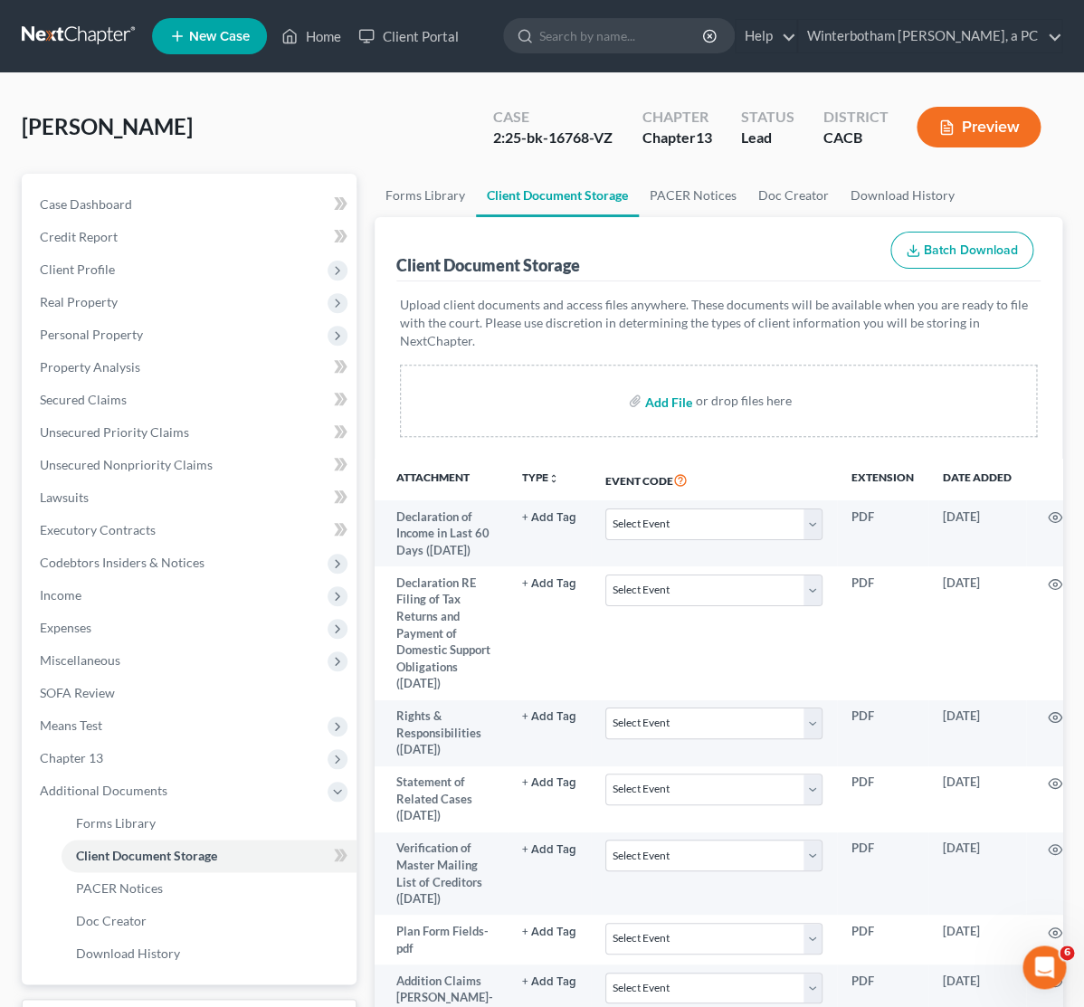
click at [665, 405] on input "file" at bounding box center [666, 400] width 43 height 33
type input "C:\fakepath\Pathview I&E.pdf"
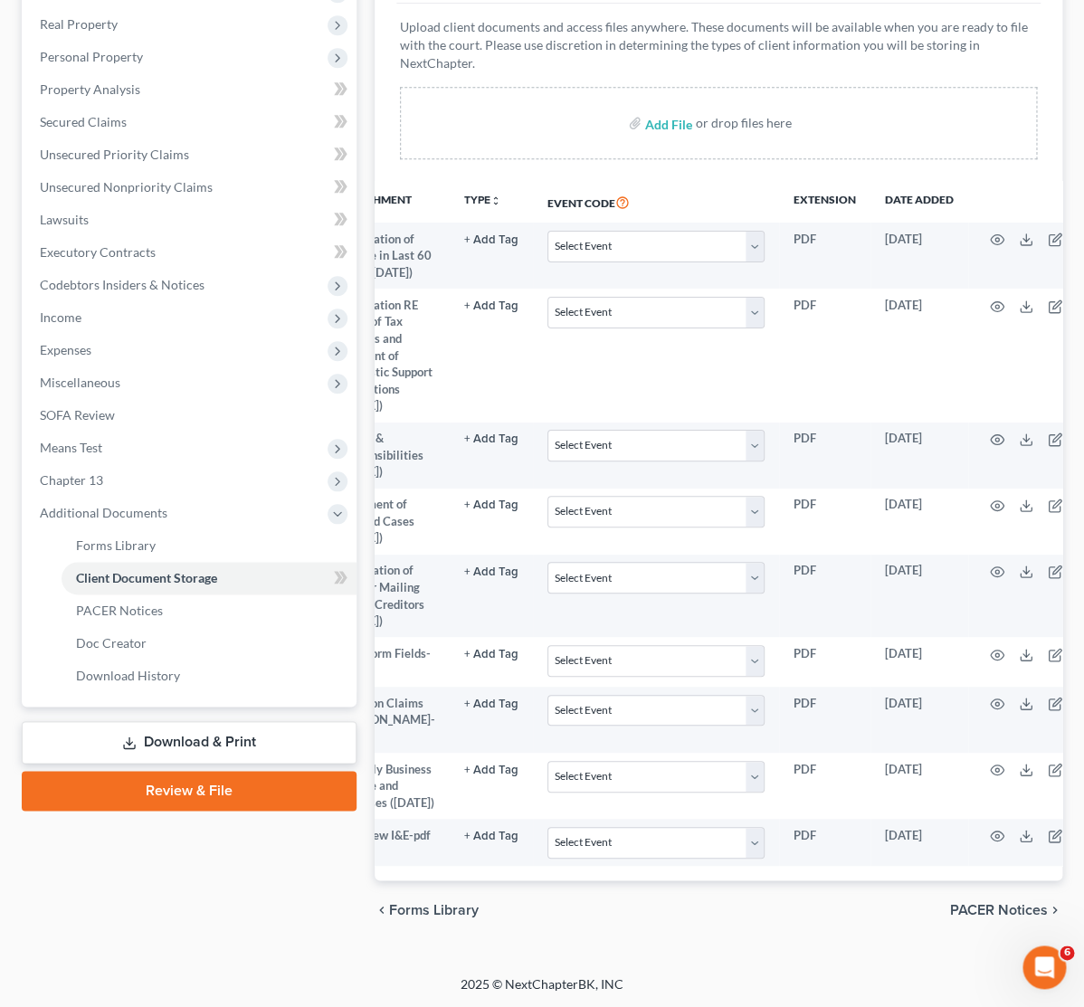
scroll to position [0, 99]
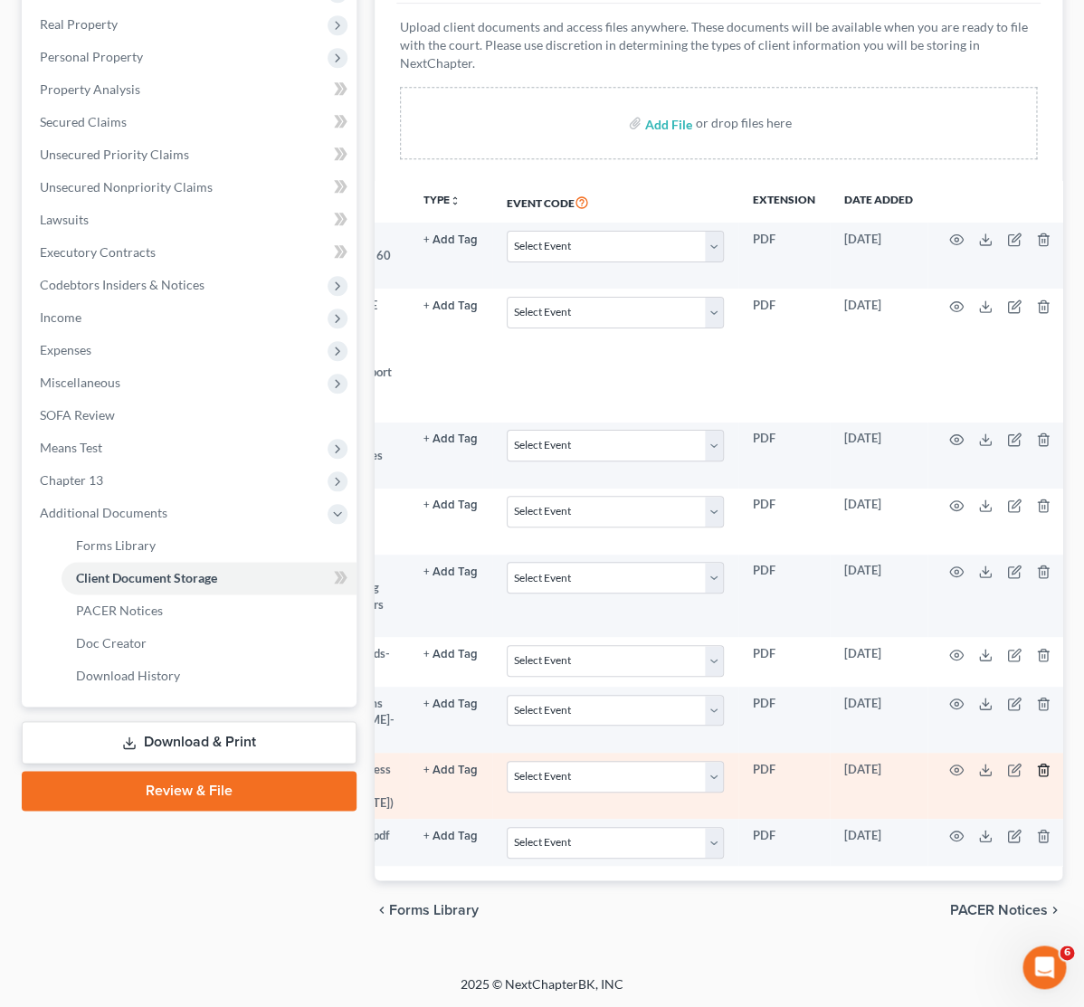
click at [1036, 777] on icon "button" at bounding box center [1043, 770] width 14 height 14
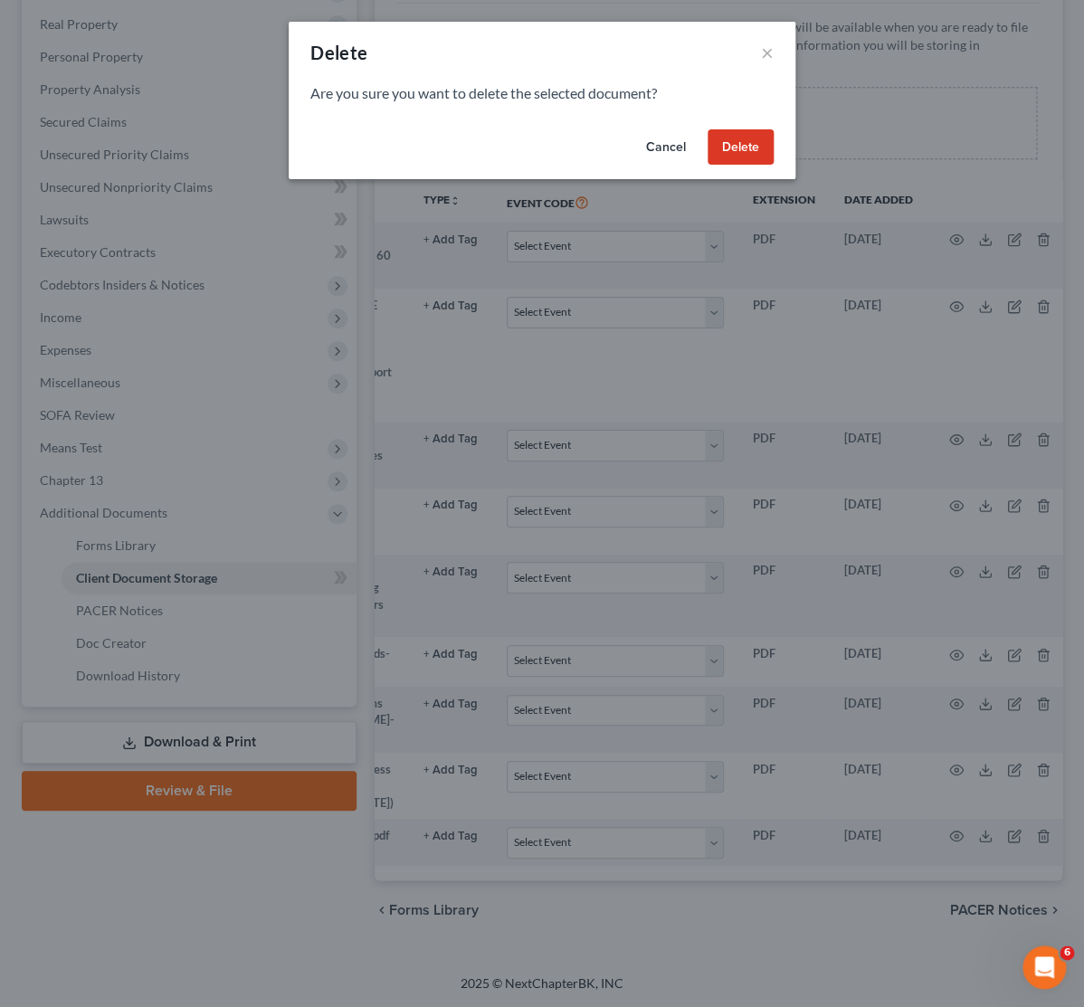
click at [758, 135] on button "Delete" at bounding box center [740, 147] width 66 height 36
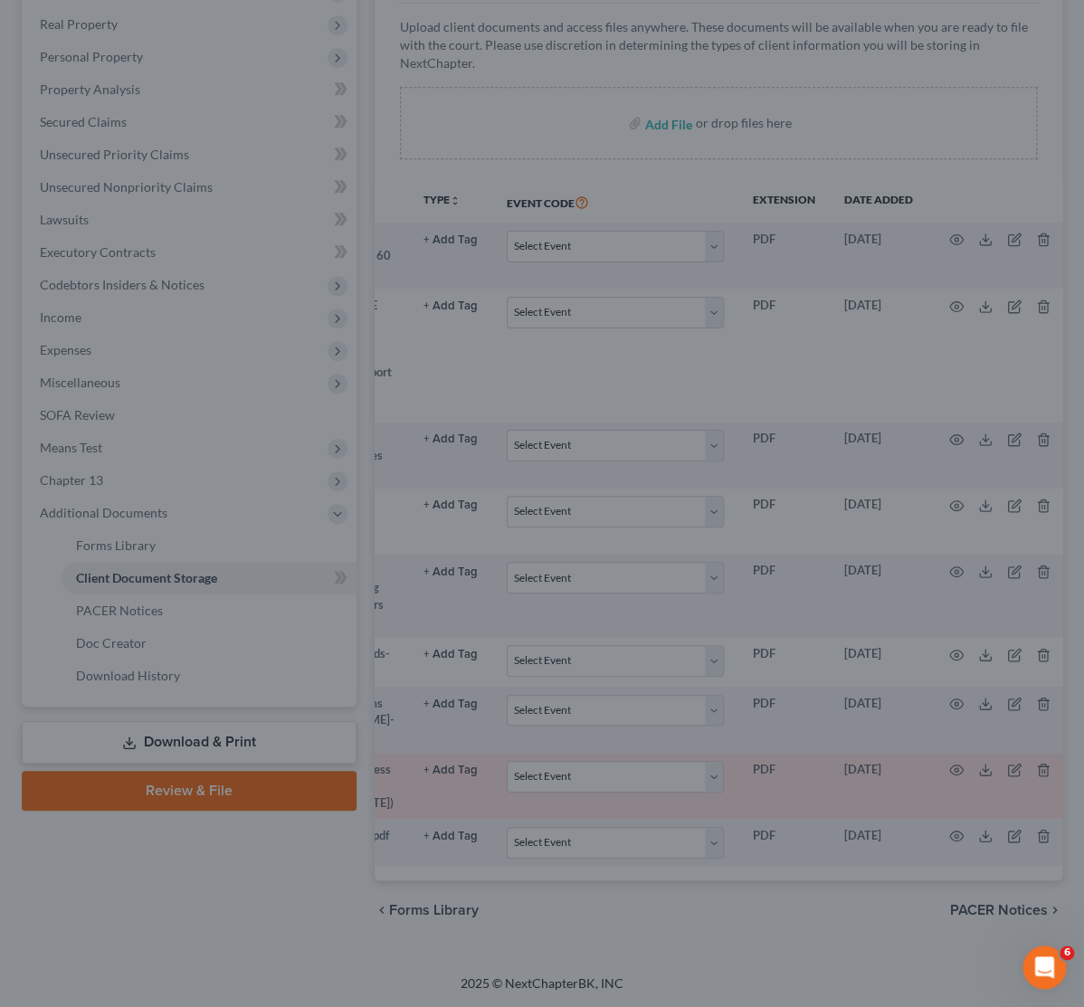
scroll to position [264, 0]
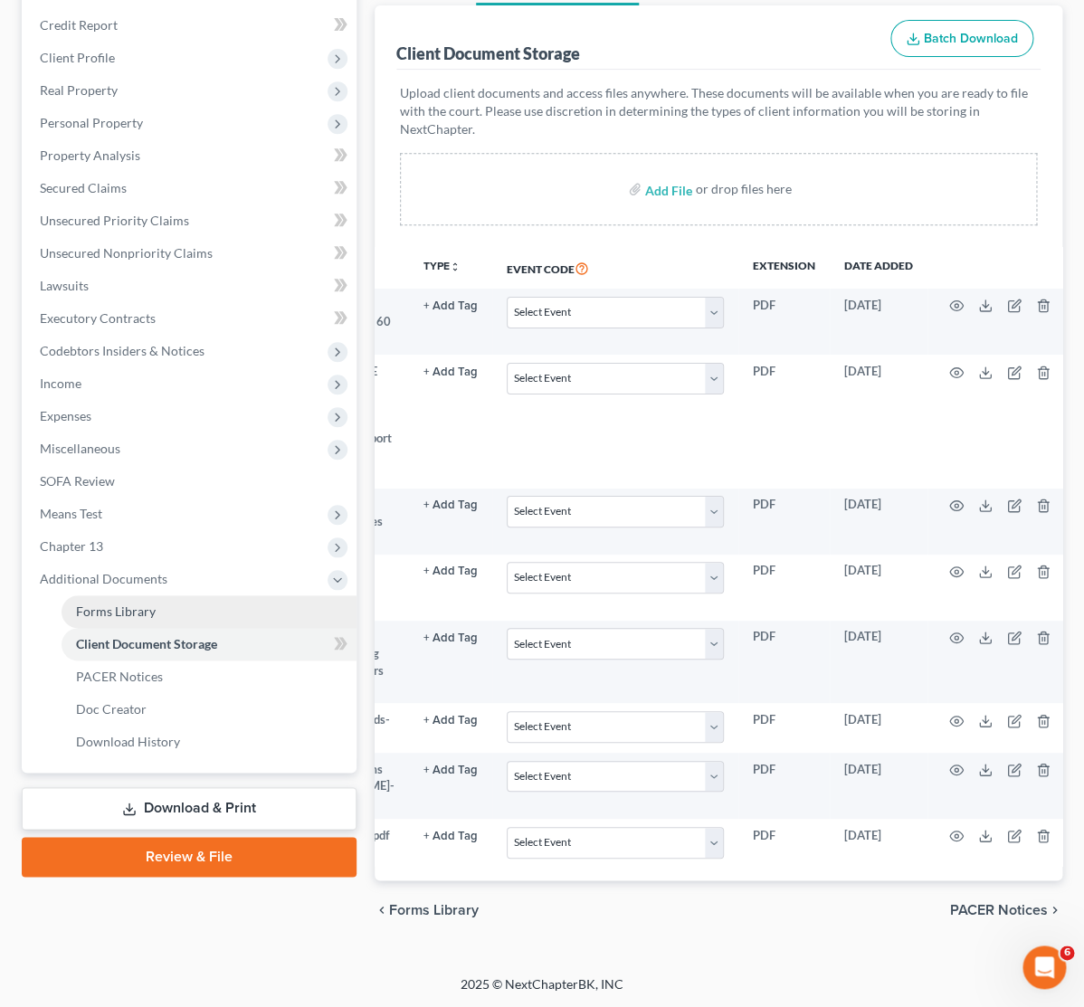
click at [120, 603] on span "Forms Library" at bounding box center [116, 610] width 80 height 15
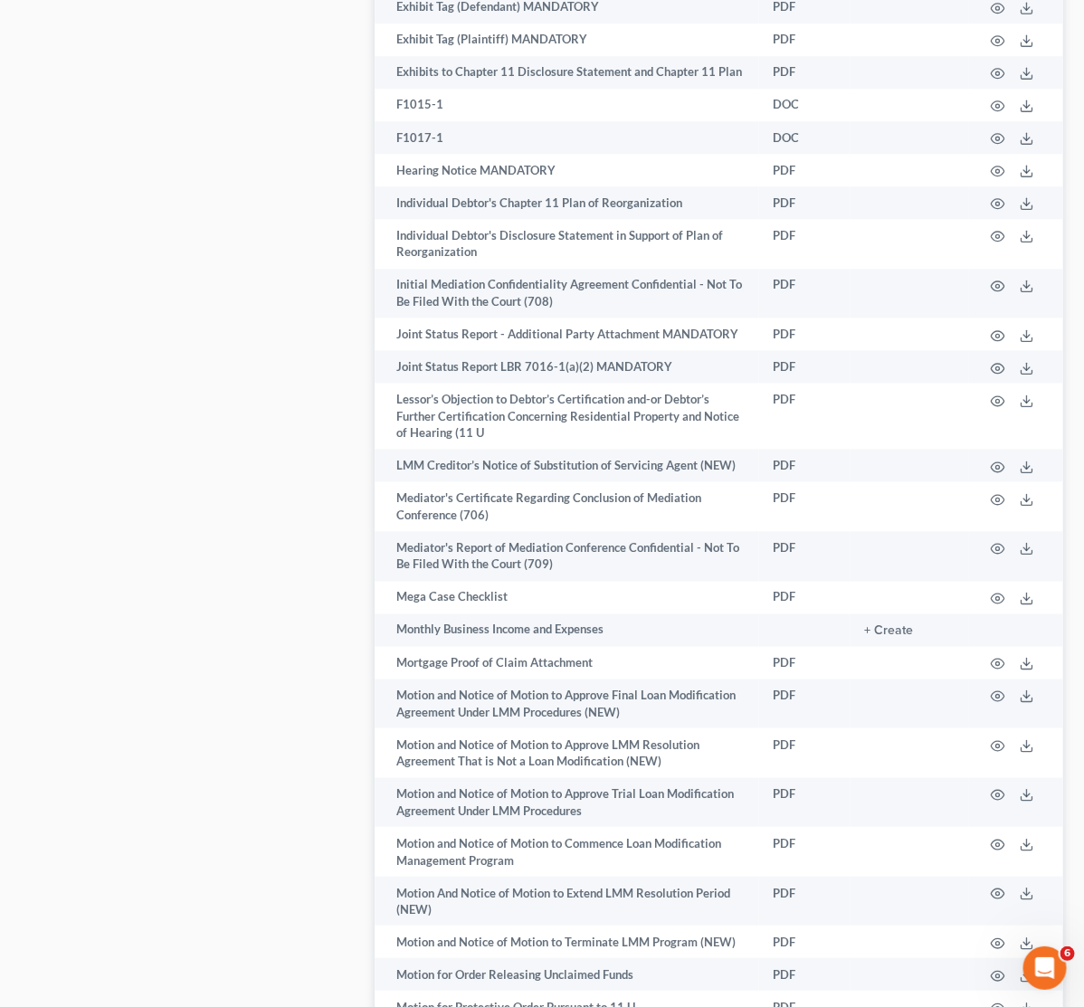
scroll to position [4804, 0]
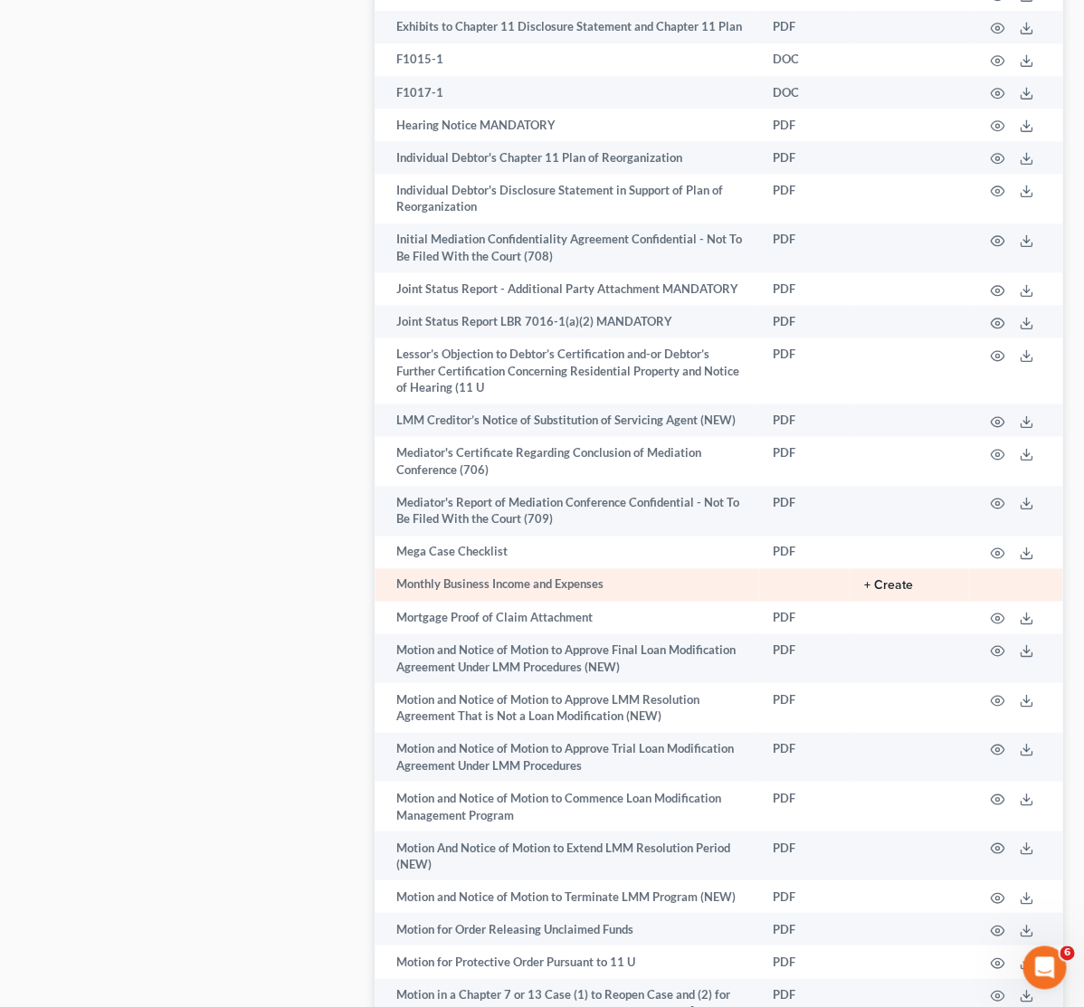
click at [891, 579] on button "+ Create" at bounding box center [888, 585] width 49 height 13
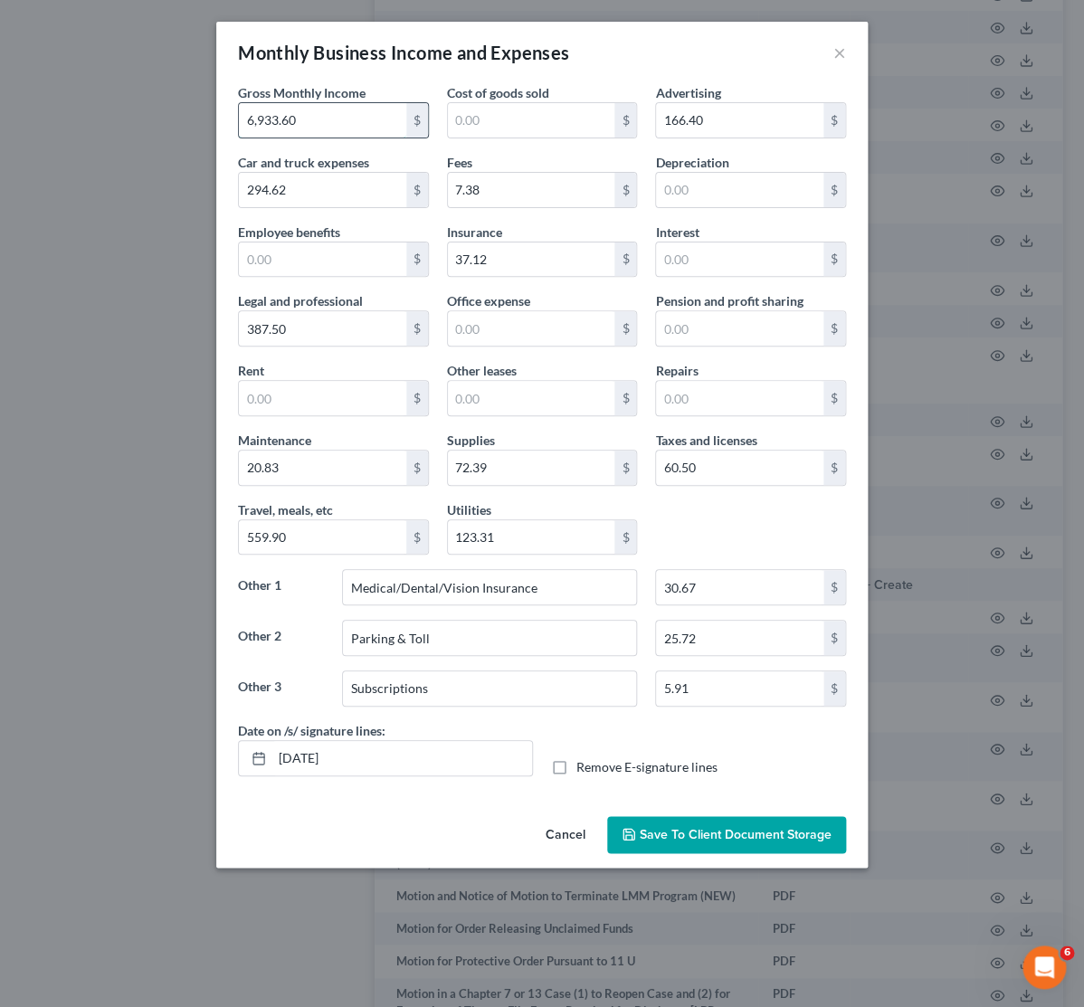
click at [306, 112] on input "6,933.60" at bounding box center [322, 120] width 167 height 34
type input "6,838.89"
click at [318, 186] on input "294.62" at bounding box center [322, 190] width 167 height 34
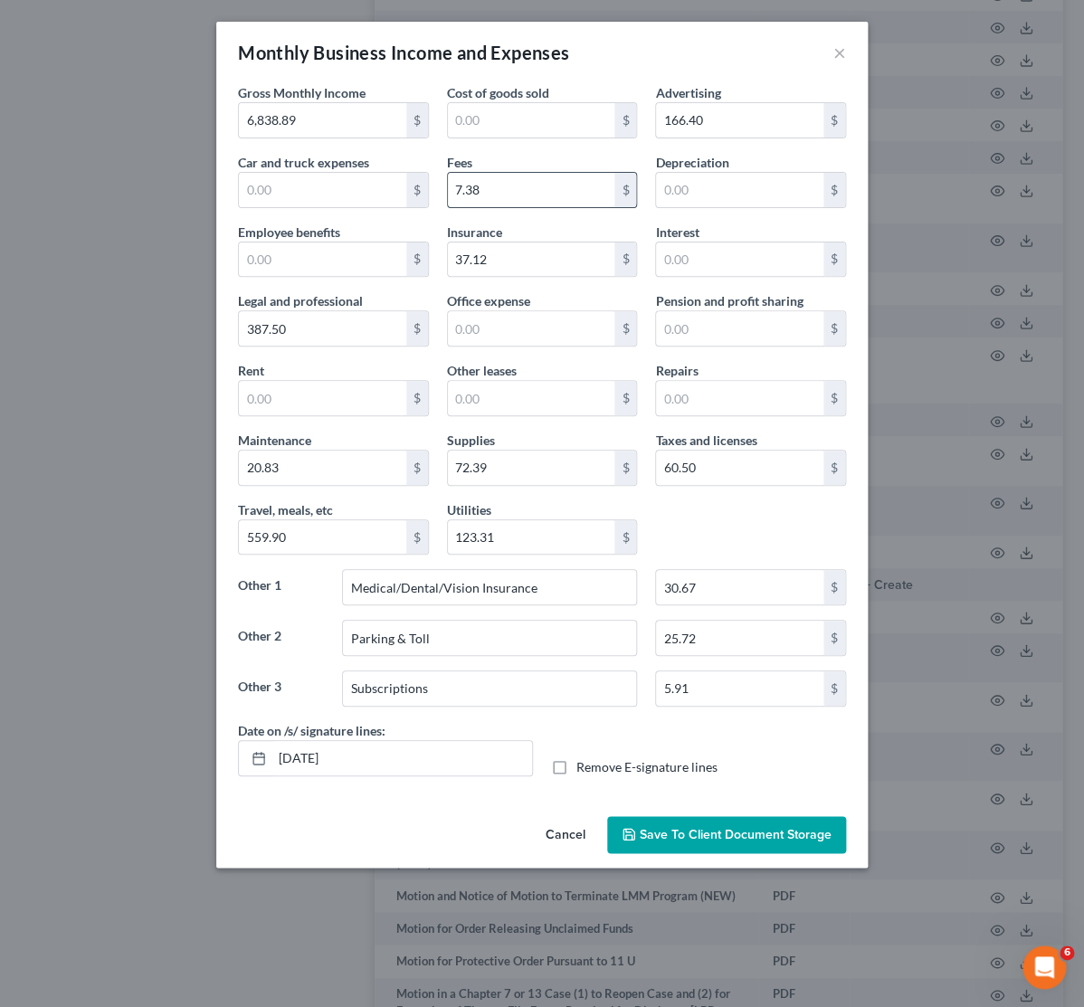
click at [503, 200] on input "7.38" at bounding box center [531, 190] width 167 height 34
type input "7"
click at [675, 127] on input "166.40" at bounding box center [739, 120] width 167 height 34
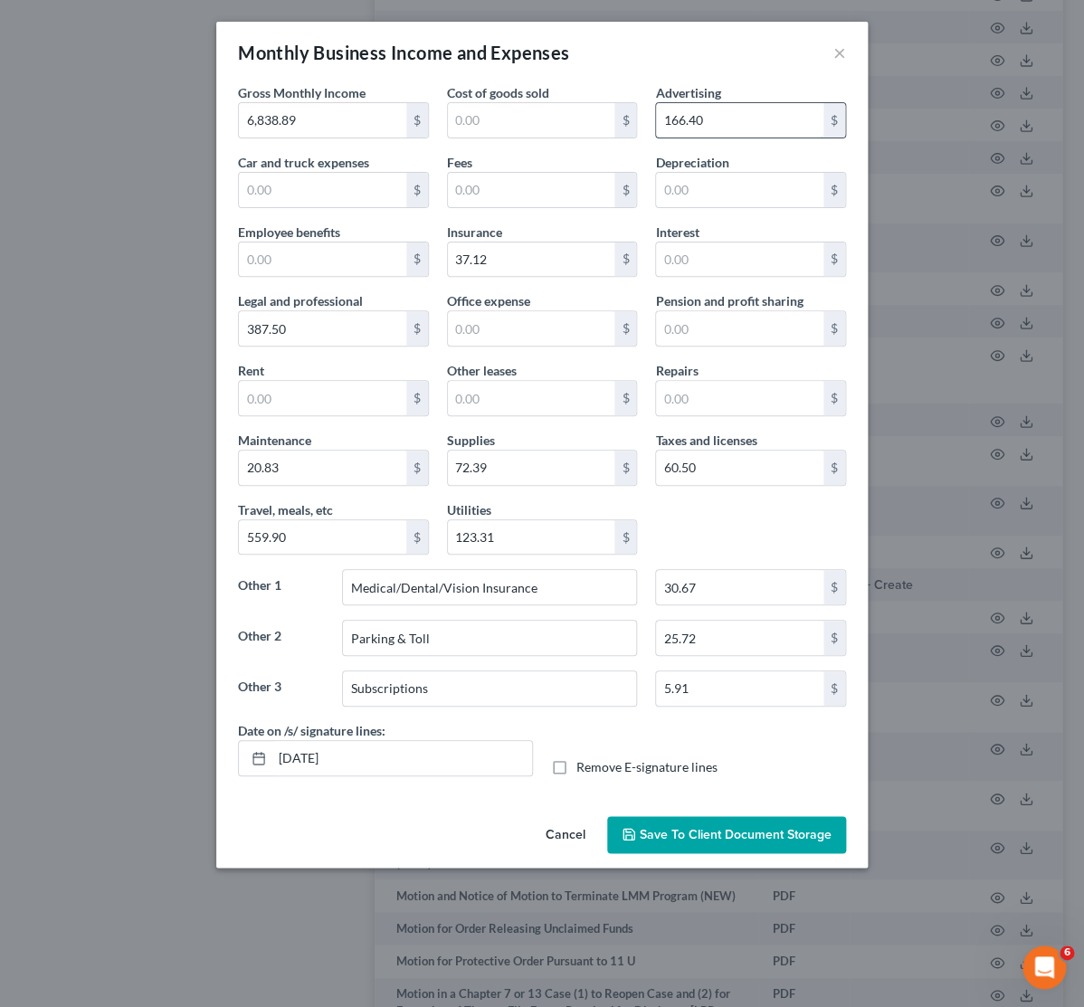
click at [675, 127] on input "166.40" at bounding box center [739, 120] width 167 height 34
click at [480, 261] on input "37.12" at bounding box center [531, 259] width 167 height 34
click at [258, 333] on input "387.50" at bounding box center [322, 328] width 167 height 34
drag, startPoint x: 289, startPoint y: 334, endPoint x: 271, endPoint y: 385, distance: 54.6
click at [239, 333] on input "387.50" at bounding box center [322, 328] width 167 height 34
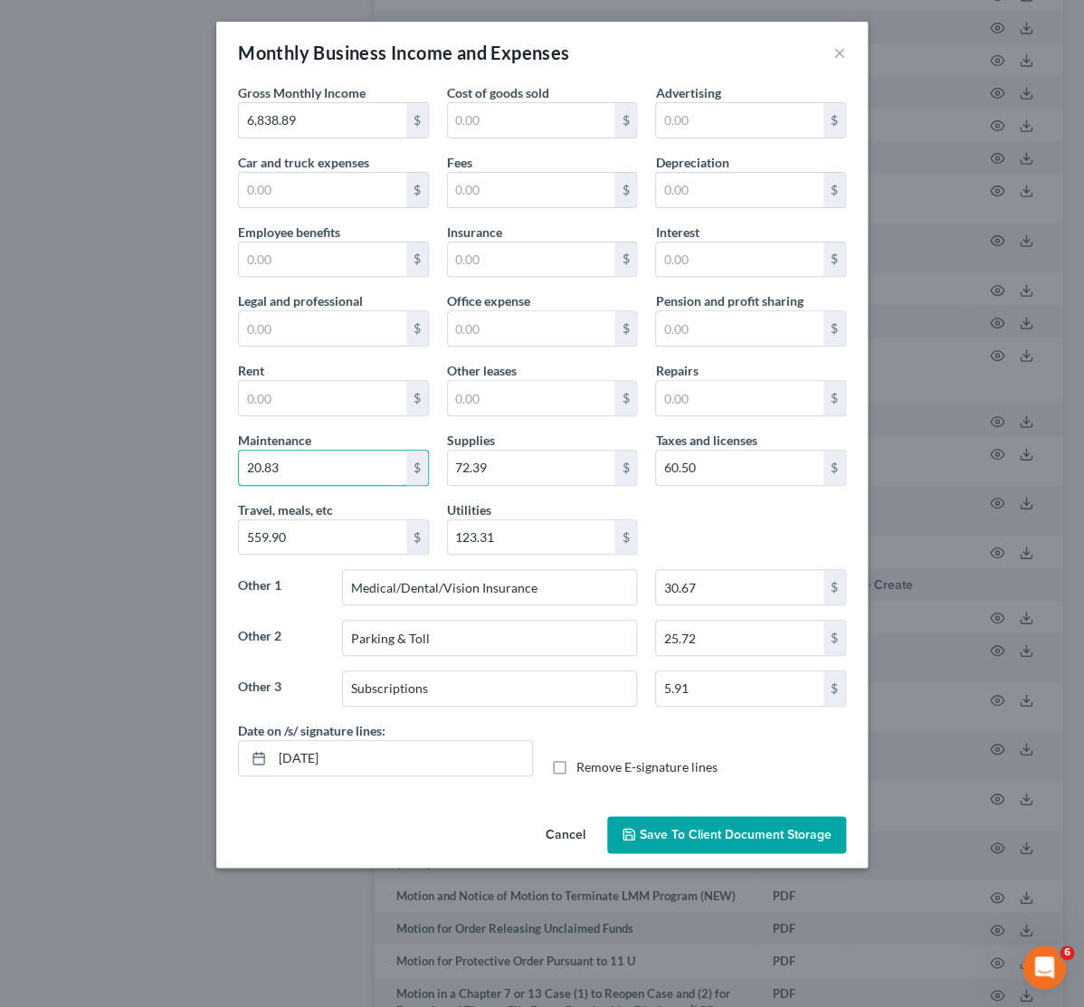
drag, startPoint x: 265, startPoint y: 471, endPoint x: 222, endPoint y: 470, distance: 43.4
click at [239, 467] on input "20.83" at bounding box center [322, 468] width 167 height 34
click at [469, 470] on input "72.39" at bounding box center [531, 468] width 167 height 34
click at [271, 470] on input "20.83" at bounding box center [322, 468] width 167 height 34
click at [686, 471] on input "60.50" at bounding box center [739, 468] width 167 height 34
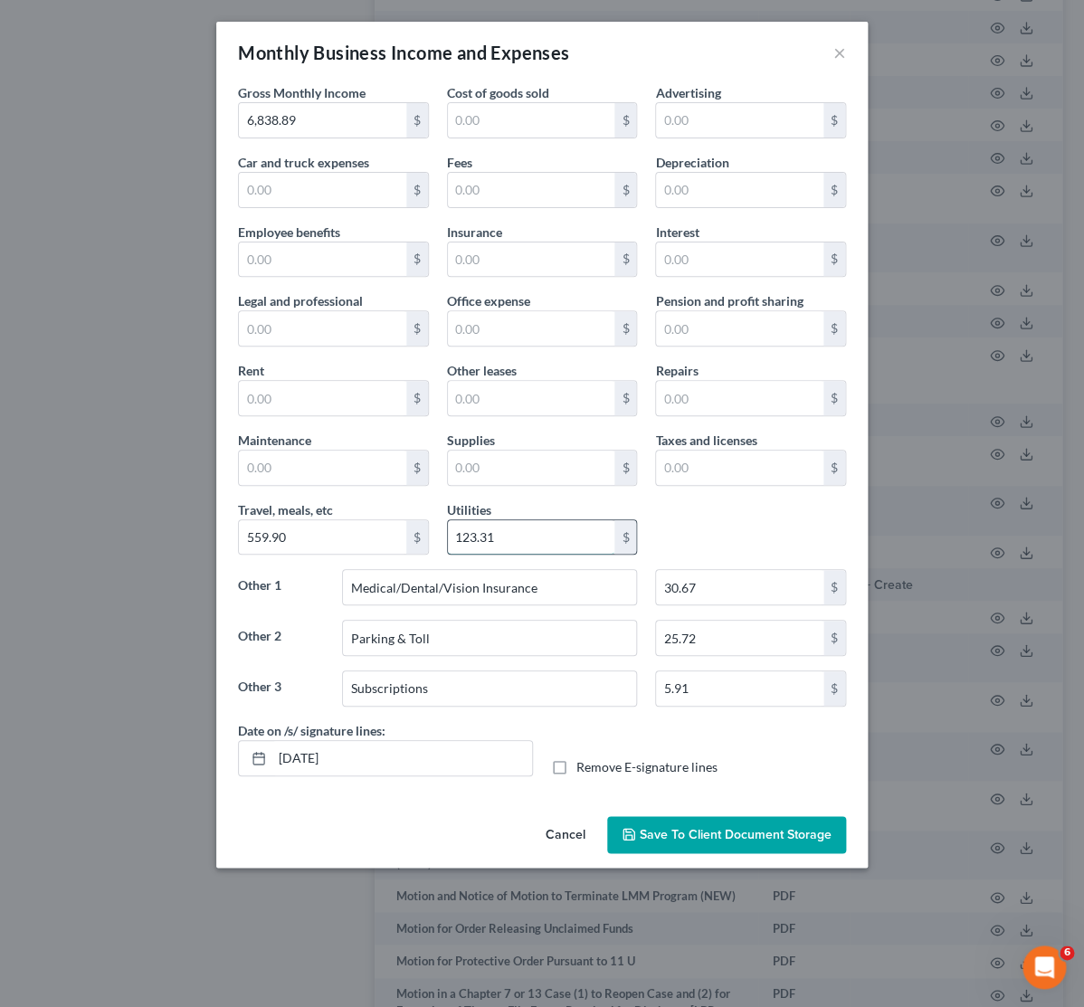
click at [516, 536] on input "123.31" at bounding box center [531, 537] width 167 height 34
click at [307, 537] on input "559.90" at bounding box center [322, 537] width 167 height 34
click at [424, 603] on input "Medical/Dental/Vision Insurance" at bounding box center [489, 587] width 293 height 34
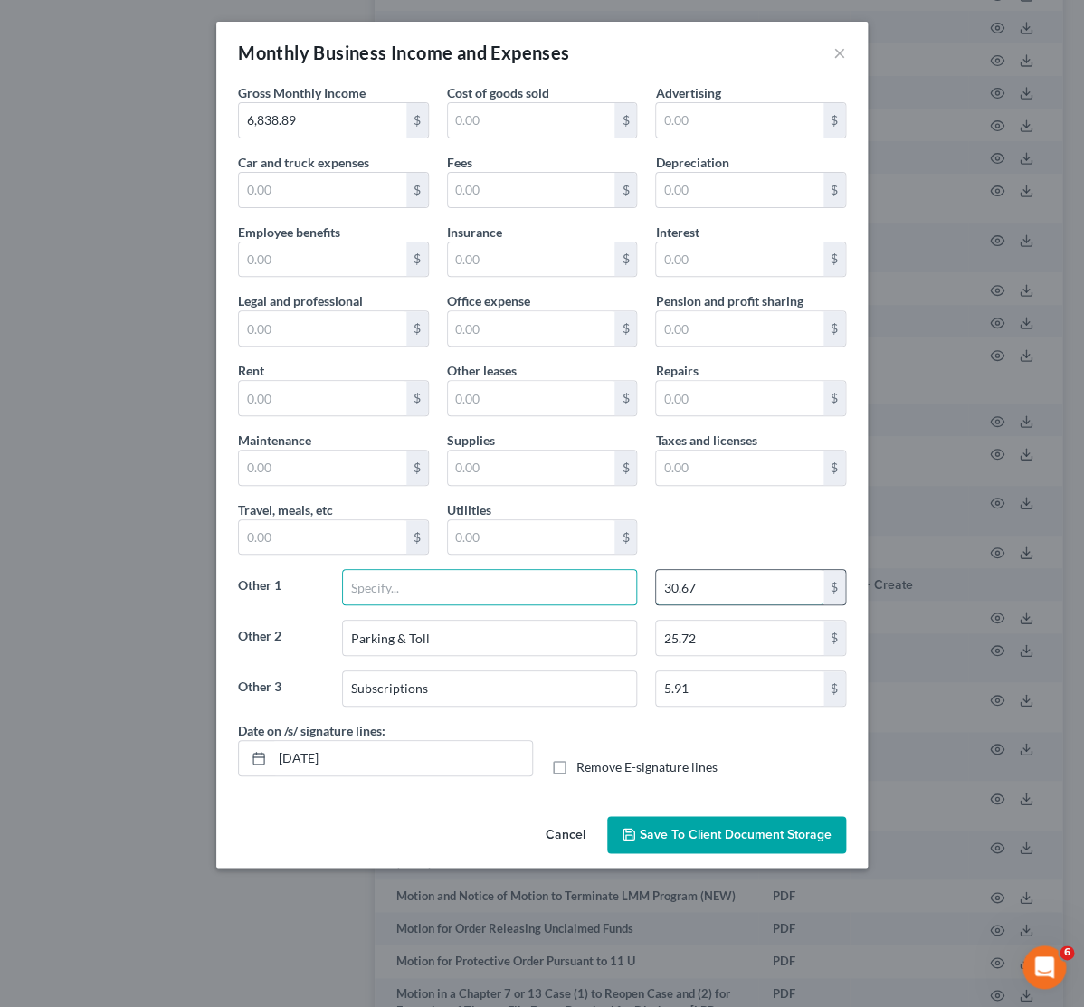
click at [693, 589] on input "30.67" at bounding box center [739, 587] width 167 height 34
click at [696, 637] on input "25.72" at bounding box center [739, 638] width 167 height 34
click at [684, 696] on input "5.91" at bounding box center [739, 688] width 167 height 34
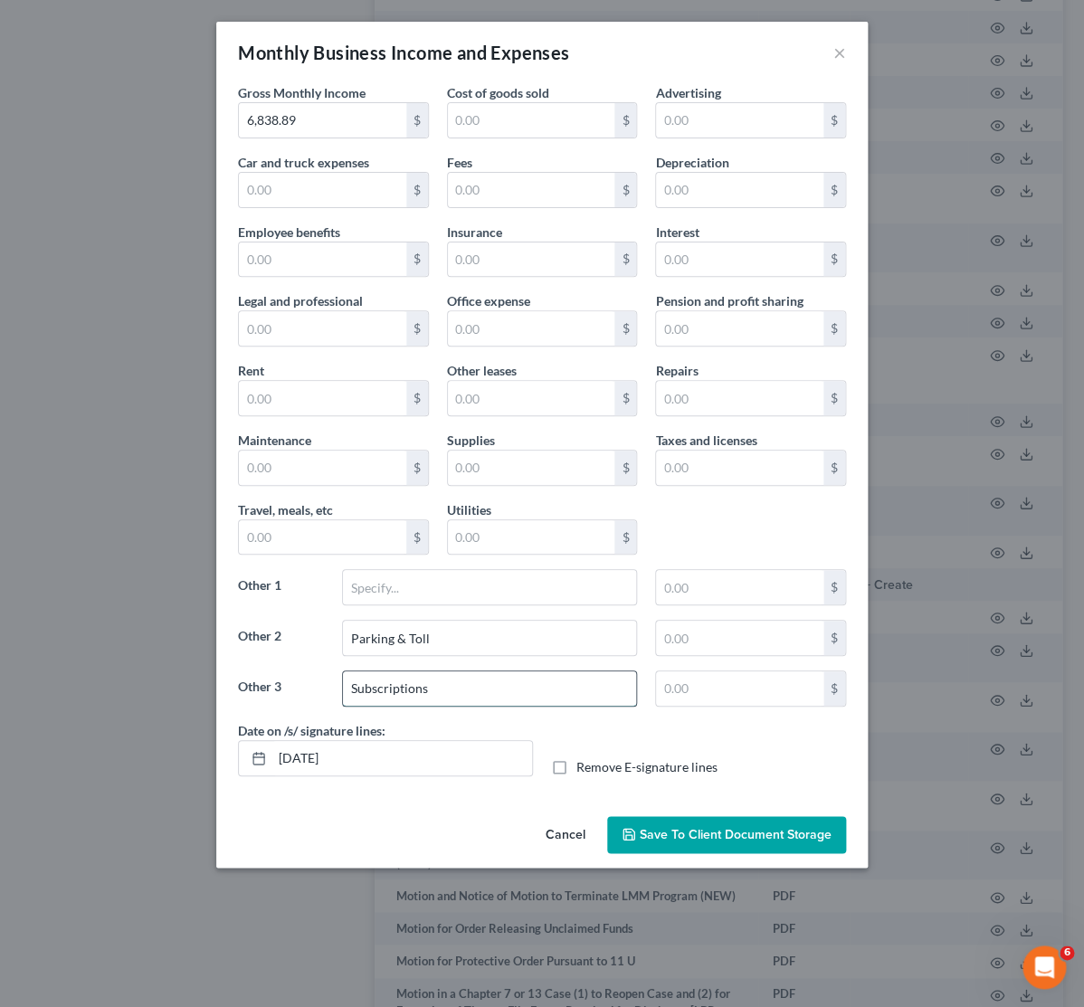
click at [447, 704] on input "Subscriptions" at bounding box center [489, 688] width 293 height 34
click at [446, 704] on input "Subscriptions" at bounding box center [489, 688] width 293 height 34
click at [392, 648] on input "Parking & Toll" at bounding box center [489, 638] width 293 height 34
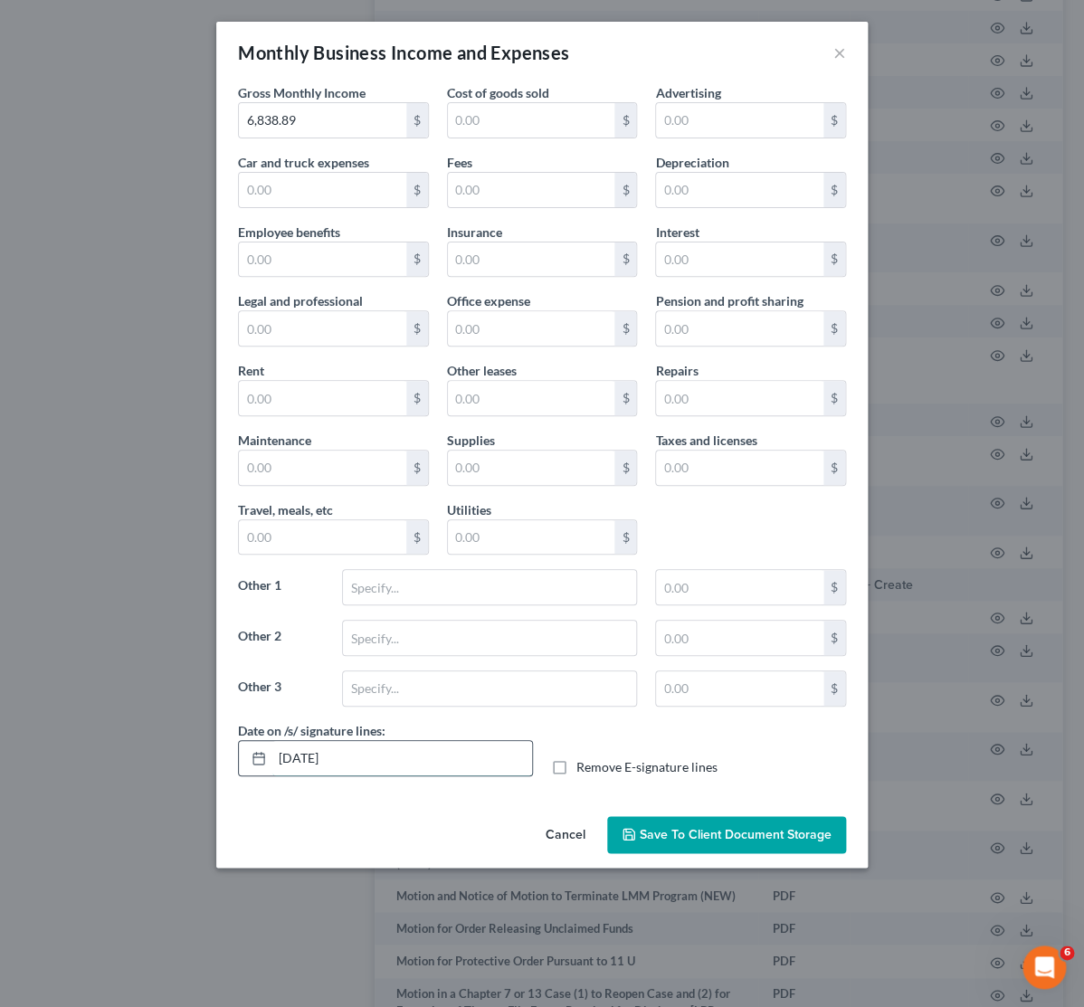
click at [326, 764] on input "[DATE]" at bounding box center [402, 758] width 260 height 34
type input "08/19/025"
drag, startPoint x: 353, startPoint y: 764, endPoint x: 206, endPoint y: 769, distance: 146.7
click at [272, 769] on input "08/19/025" at bounding box center [402, 758] width 260 height 34
click at [576, 772] on label "Remove E-signature lines" at bounding box center [646, 767] width 141 height 18
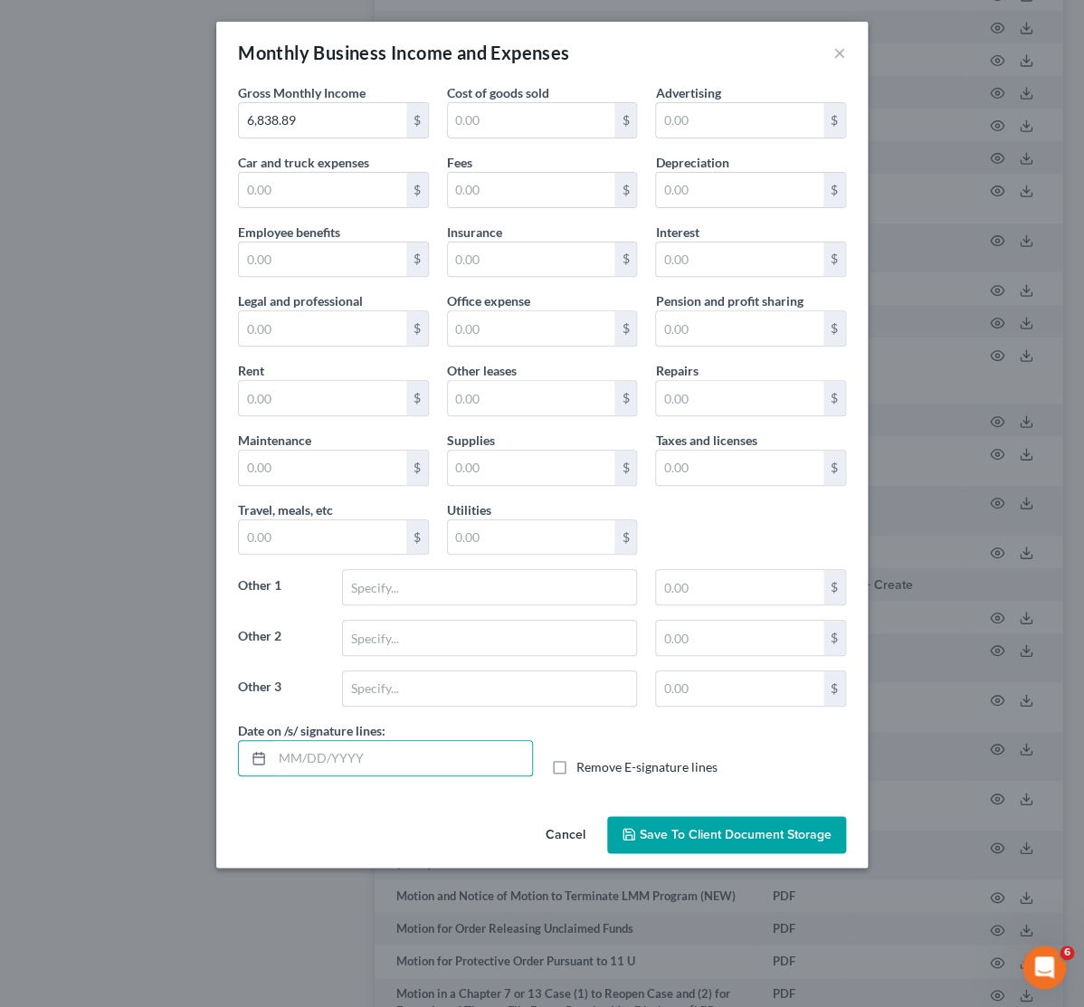
click at [584, 770] on input "Remove E-signature lines" at bounding box center [590, 764] width 12 height 12
click at [576, 772] on label "Remove E-signature lines" at bounding box center [646, 767] width 141 height 18
click at [584, 770] on input "Remove E-signature lines" at bounding box center [590, 764] width 12 height 12
click at [576, 770] on label "Remove E-signature lines" at bounding box center [646, 767] width 141 height 18
click at [584, 770] on input "Remove E-signature lines" at bounding box center [590, 764] width 12 height 12
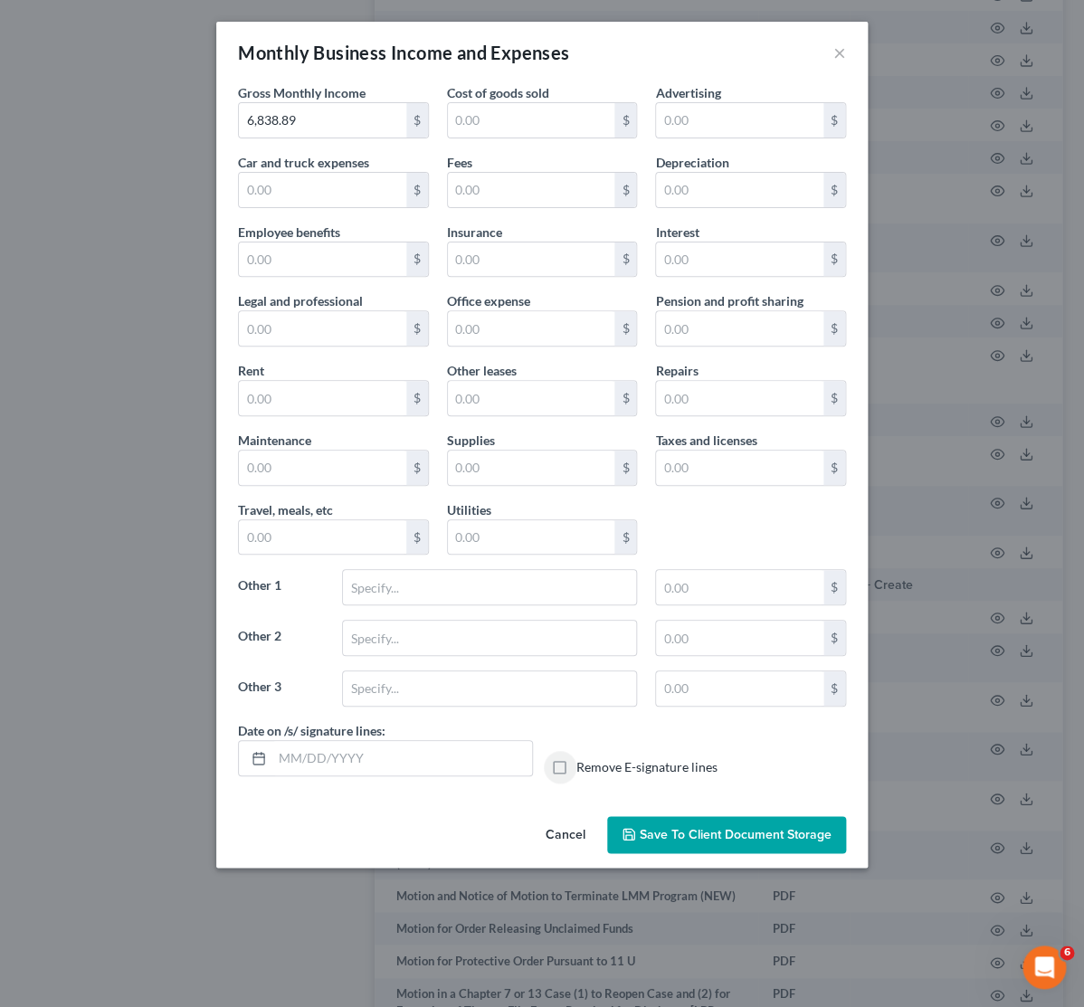
checkbox input "true"
click at [335, 198] on input "text" at bounding box center [322, 190] width 167 height 34
type input "931.36"
click at [285, 542] on input "text" at bounding box center [322, 537] width 167 height 34
type input "865.98"
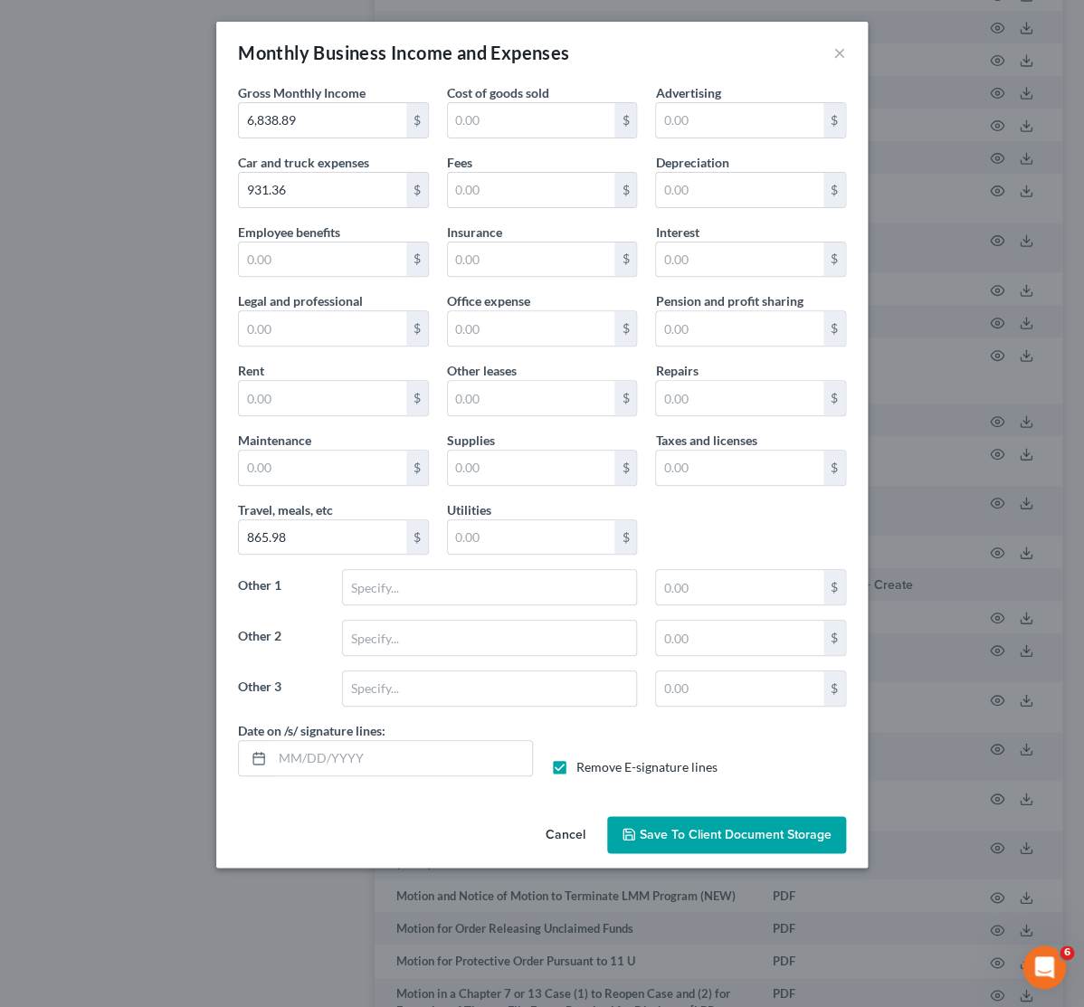
click at [276, 593] on label "Other 1" at bounding box center [281, 594] width 104 height 51
click at [507, 470] on input "text" at bounding box center [531, 468] width 167 height 34
type input "419.47"
click at [521, 541] on input "text" at bounding box center [531, 537] width 167 height 34
type input "89.31"
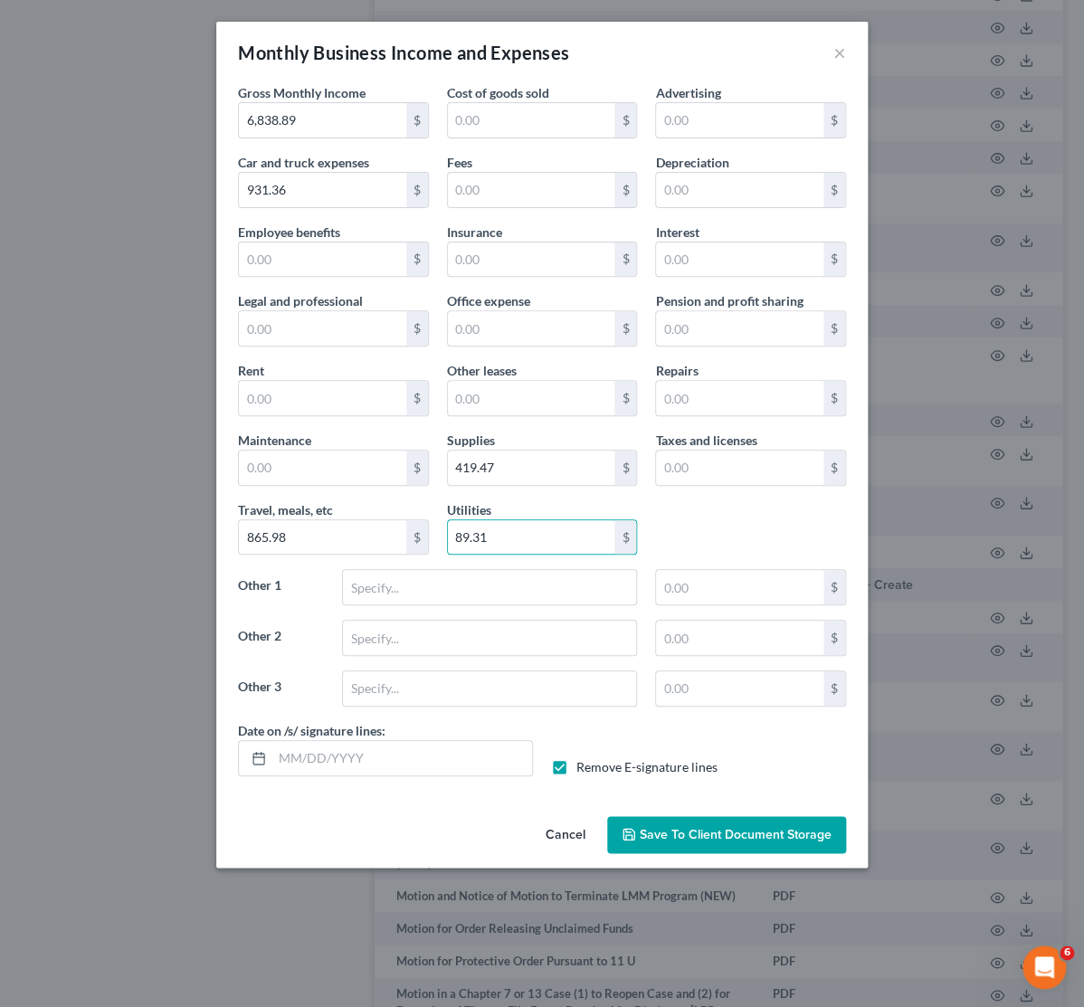
click at [802, 502] on div "Gross Monthly Income 6,838.89 $ Cost of goods sold $ Advertising $ Car and truc…" at bounding box center [542, 402] width 626 height 638
click at [308, 405] on input "text" at bounding box center [322, 398] width 167 height 34
type input "321.17"
drag, startPoint x: 308, startPoint y: 424, endPoint x: 303, endPoint y: 432, distance: 9.3
click at [304, 432] on div "Gross Monthly Income 6,838.89 $ Cost of goods sold $ Advertising $ Car and truc…" at bounding box center [542, 402] width 626 height 638
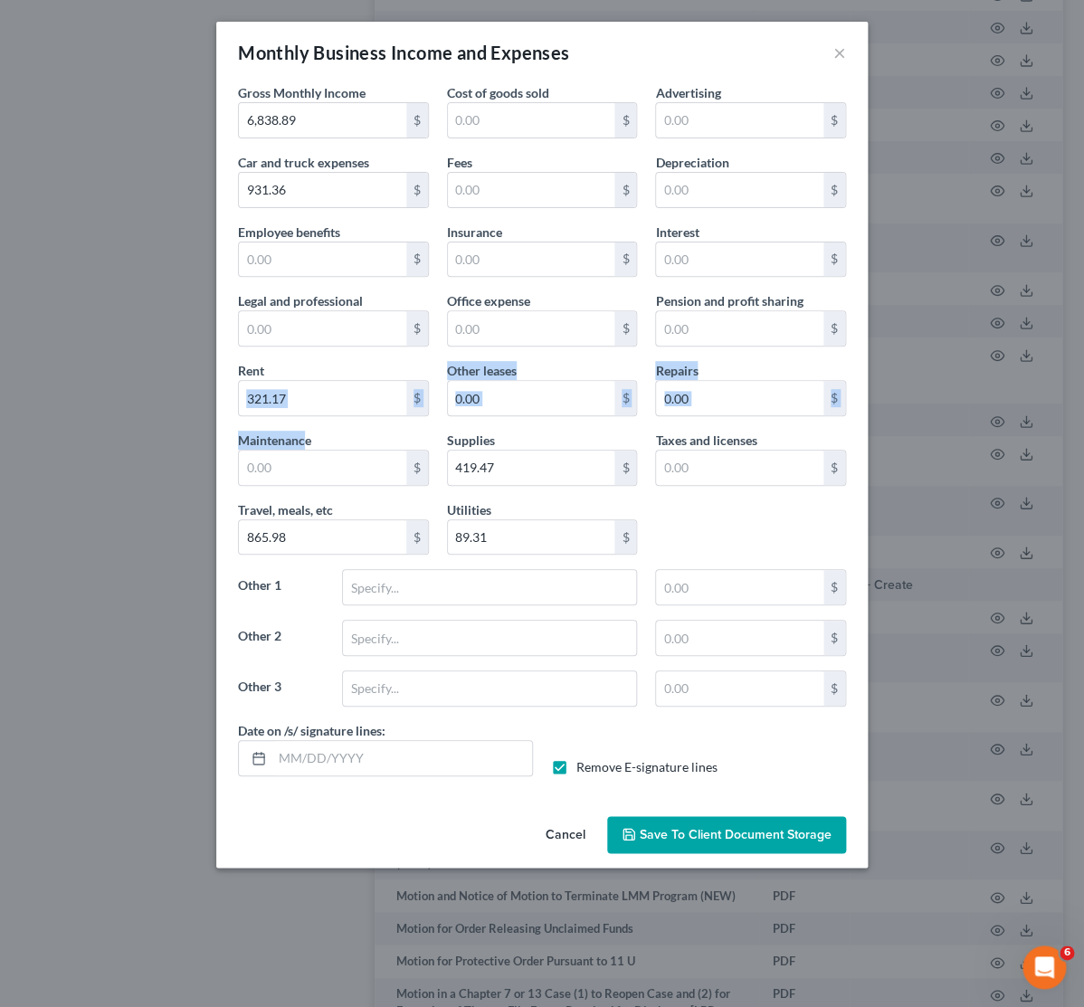
click at [303, 432] on div "Gross Monthly Income 6,838.89 $ Cost of goods sold $ Advertising $ Car and truc…" at bounding box center [542, 402] width 626 height 638
click at [526, 270] on input "text" at bounding box center [531, 259] width 167 height 34
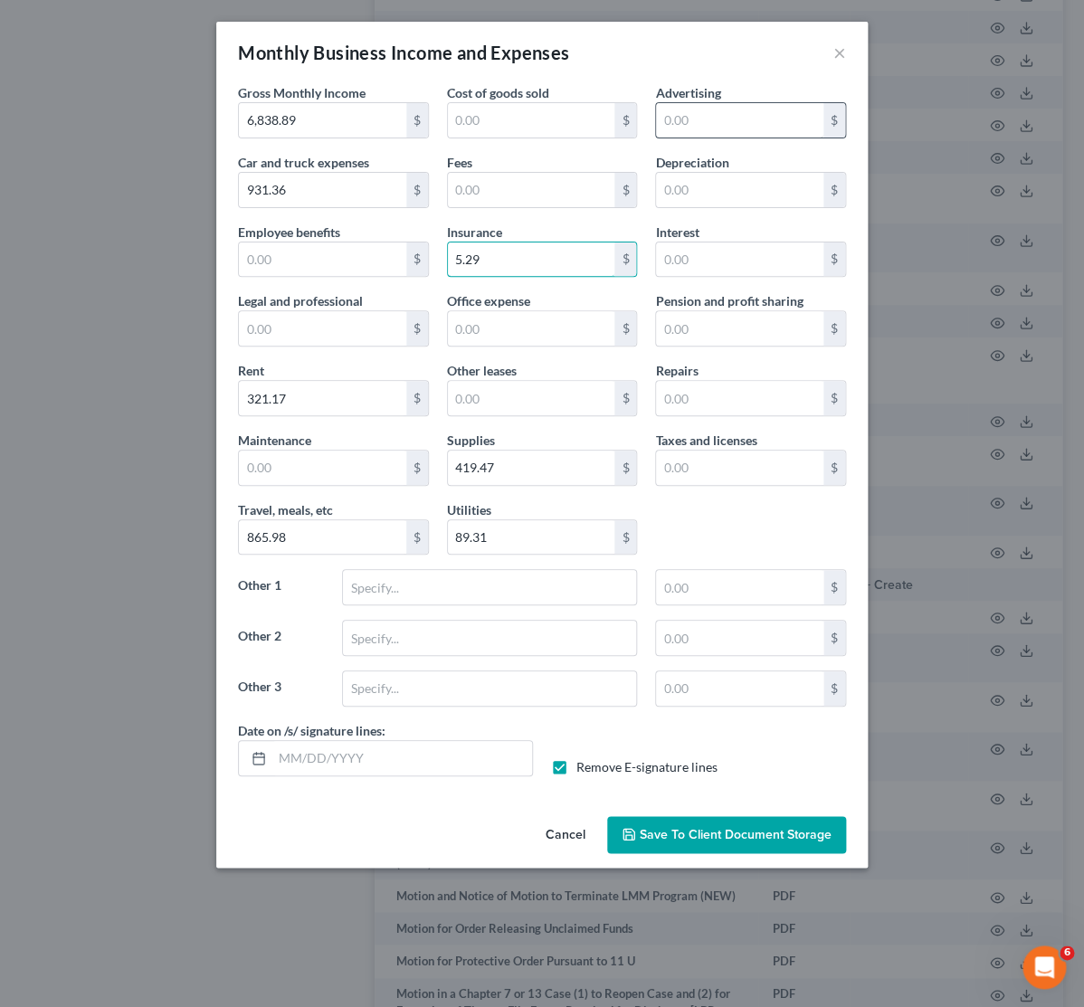
type input "5.29"
click at [726, 116] on input "text" at bounding box center [739, 120] width 167 height 34
type input "19.16"
click at [701, 598] on input "text" at bounding box center [739, 587] width 167 height 34
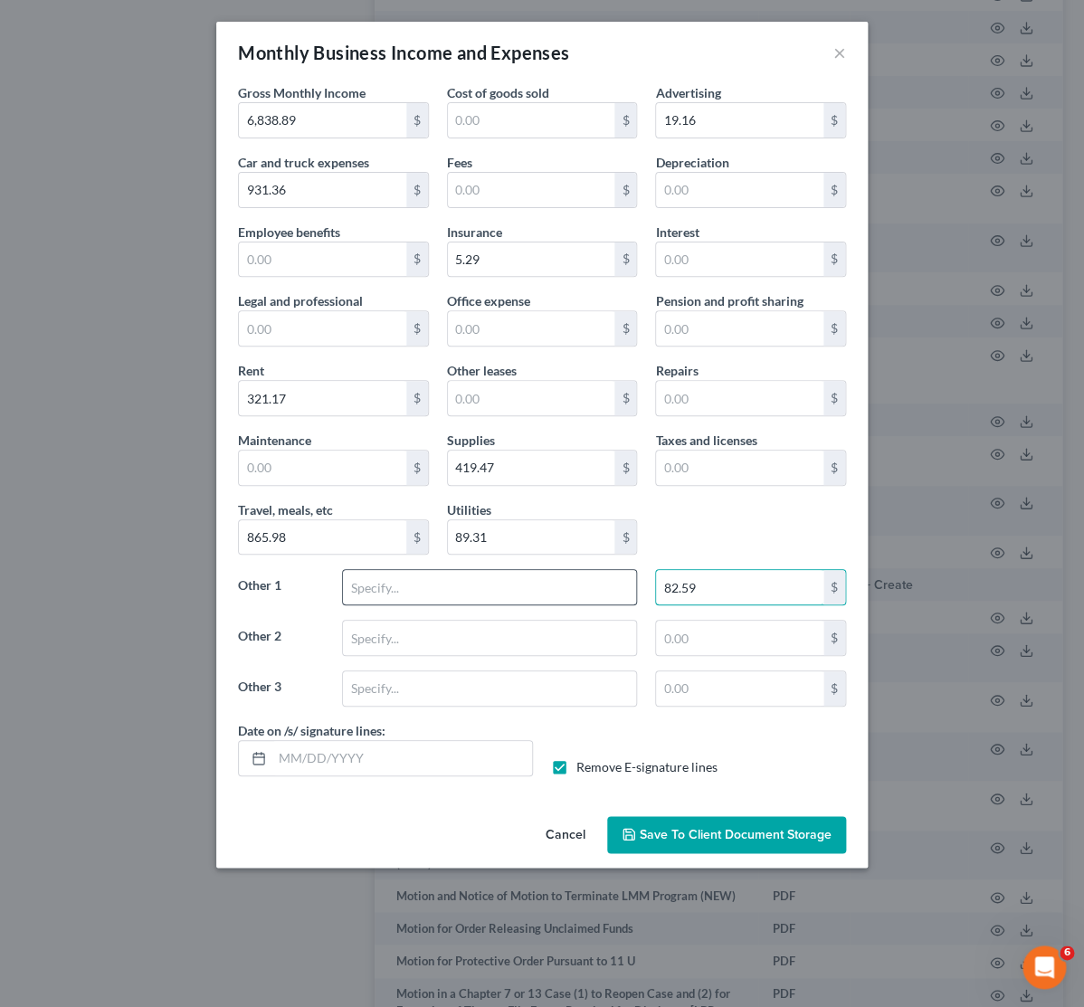
type input "82.59"
drag, startPoint x: 488, startPoint y: 602, endPoint x: 184, endPoint y: 606, distance: 304.0
click at [487, 602] on input "text" at bounding box center [489, 587] width 293 height 34
type input "Professional Development/Benefits/Other"
click at [691, 638] on input "text" at bounding box center [739, 638] width 167 height 34
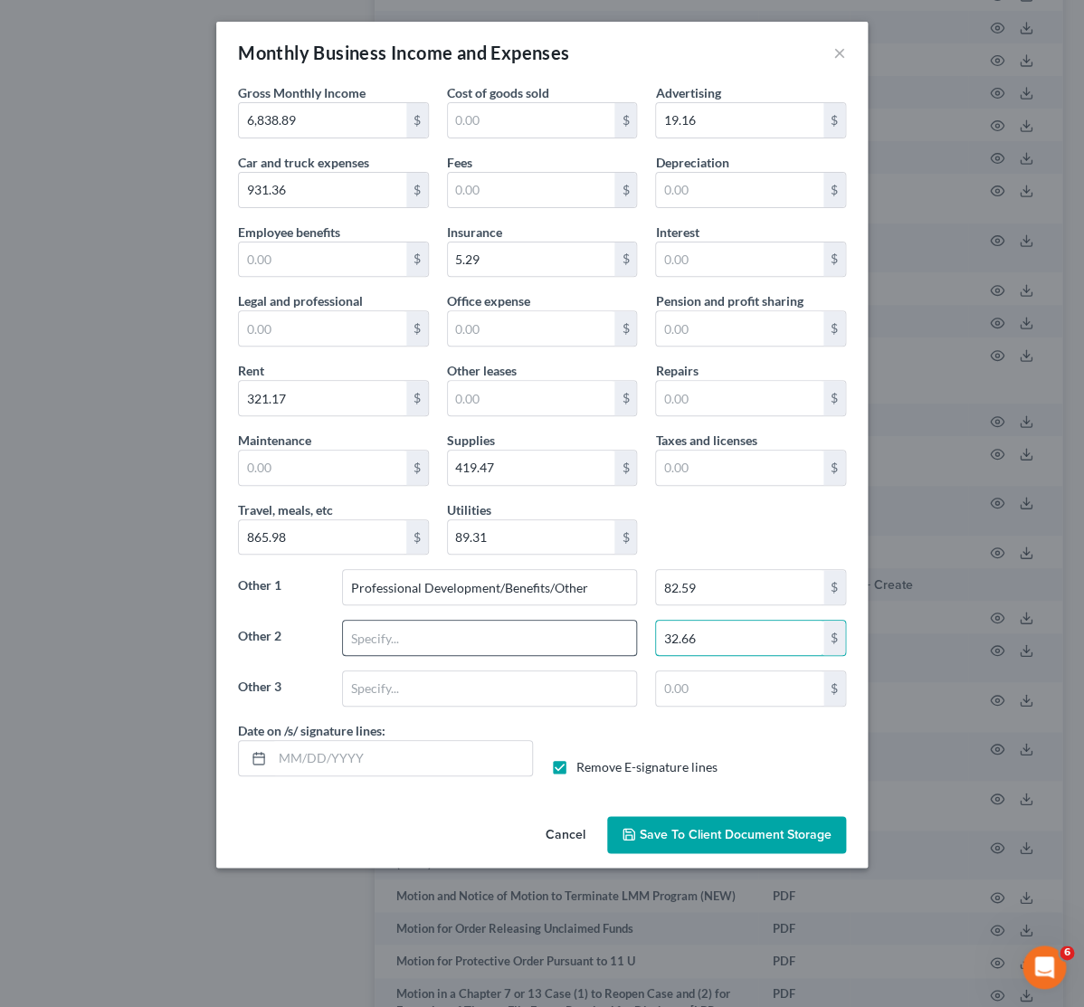
type input "32.66"
click at [473, 655] on input "text" at bounding box center [489, 638] width 293 height 34
type input "Contractors"
click at [565, 198] on input "text" at bounding box center [531, 190] width 167 height 34
type input "0.83"
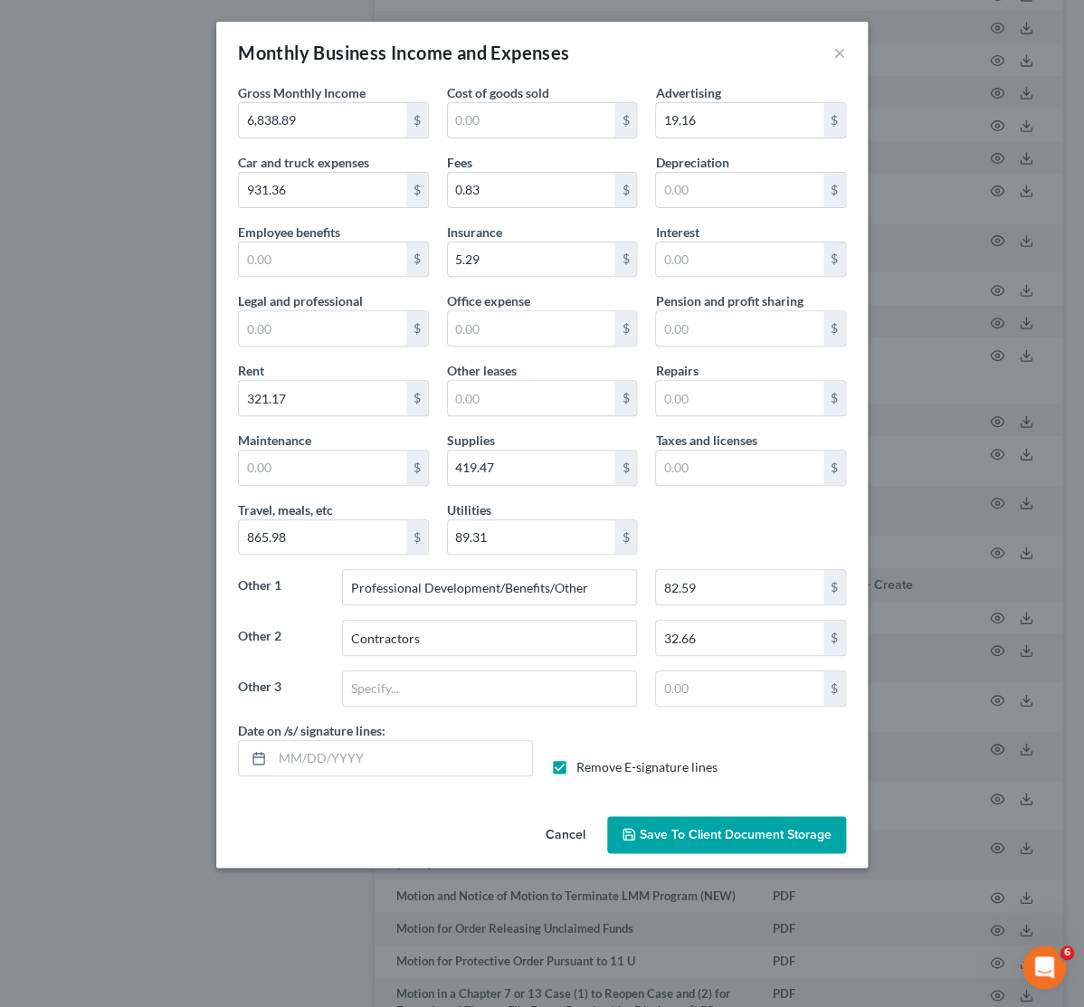
click at [537, 232] on div "Insurance 5.29 $" at bounding box center [542, 250] width 209 height 55
click at [434, 684] on input "text" at bounding box center [489, 688] width 293 height 34
type input "Licenses/Permits"
type input "14.25"
click at [718, 733] on div "Date on /s/ signature lines: Remove E-signature lines" at bounding box center [542, 756] width 626 height 70
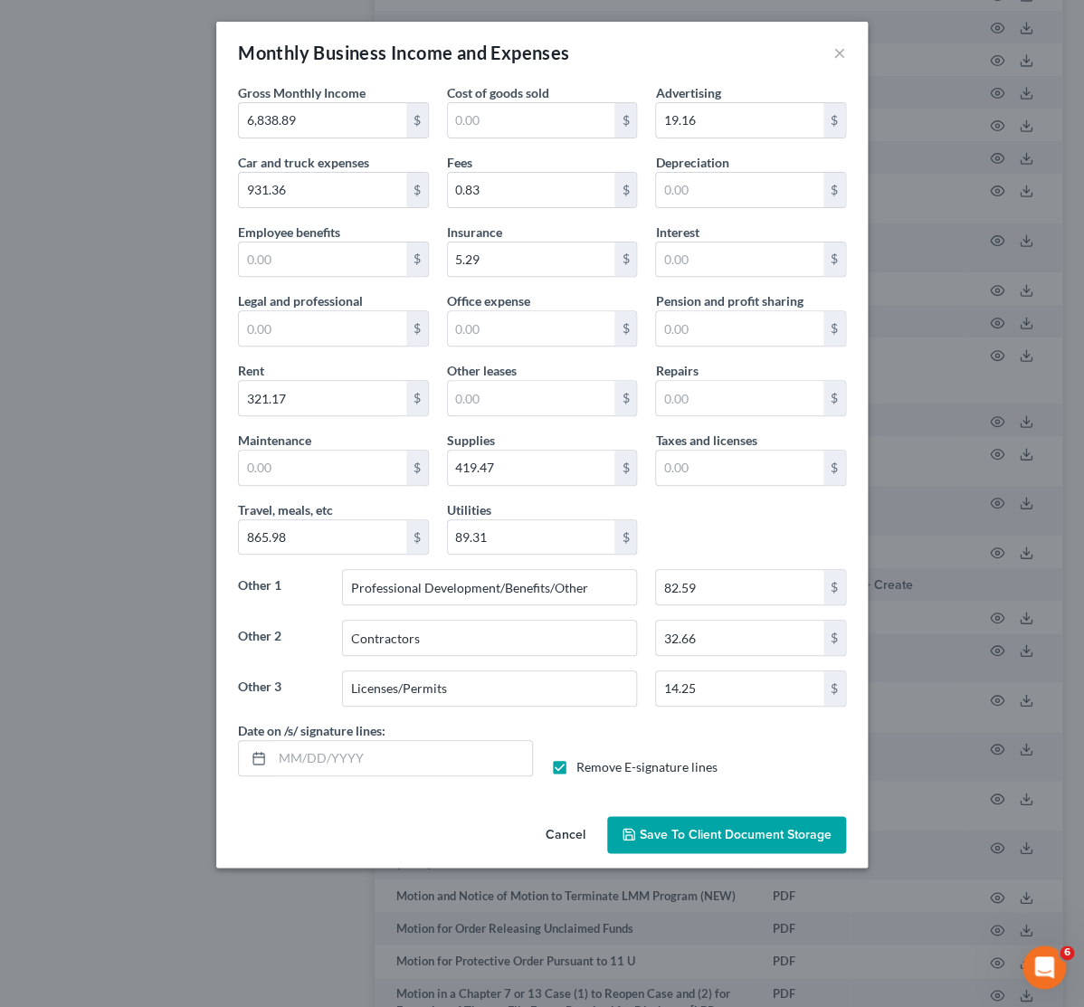
click at [723, 842] on span "Save to Client Document Storage" at bounding box center [736, 834] width 192 height 15
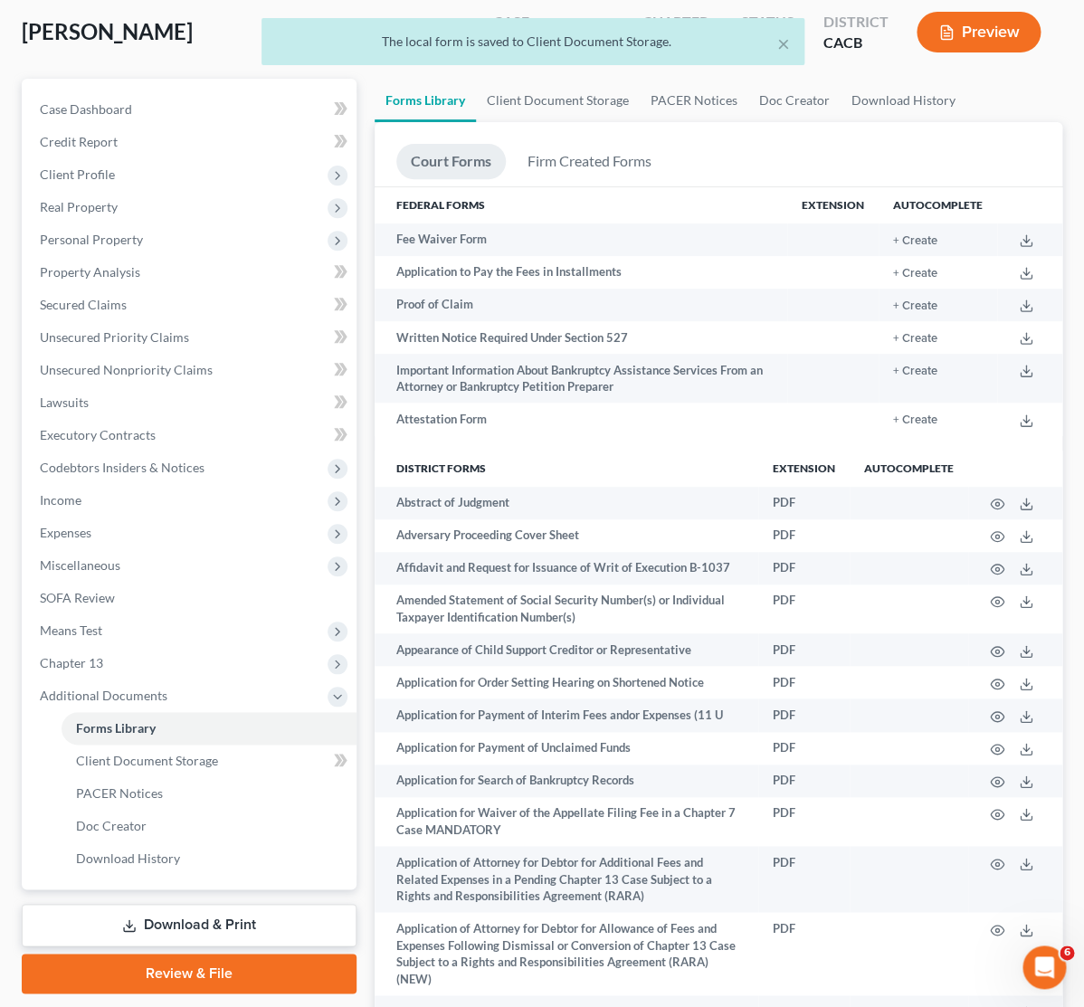
scroll to position [380, 0]
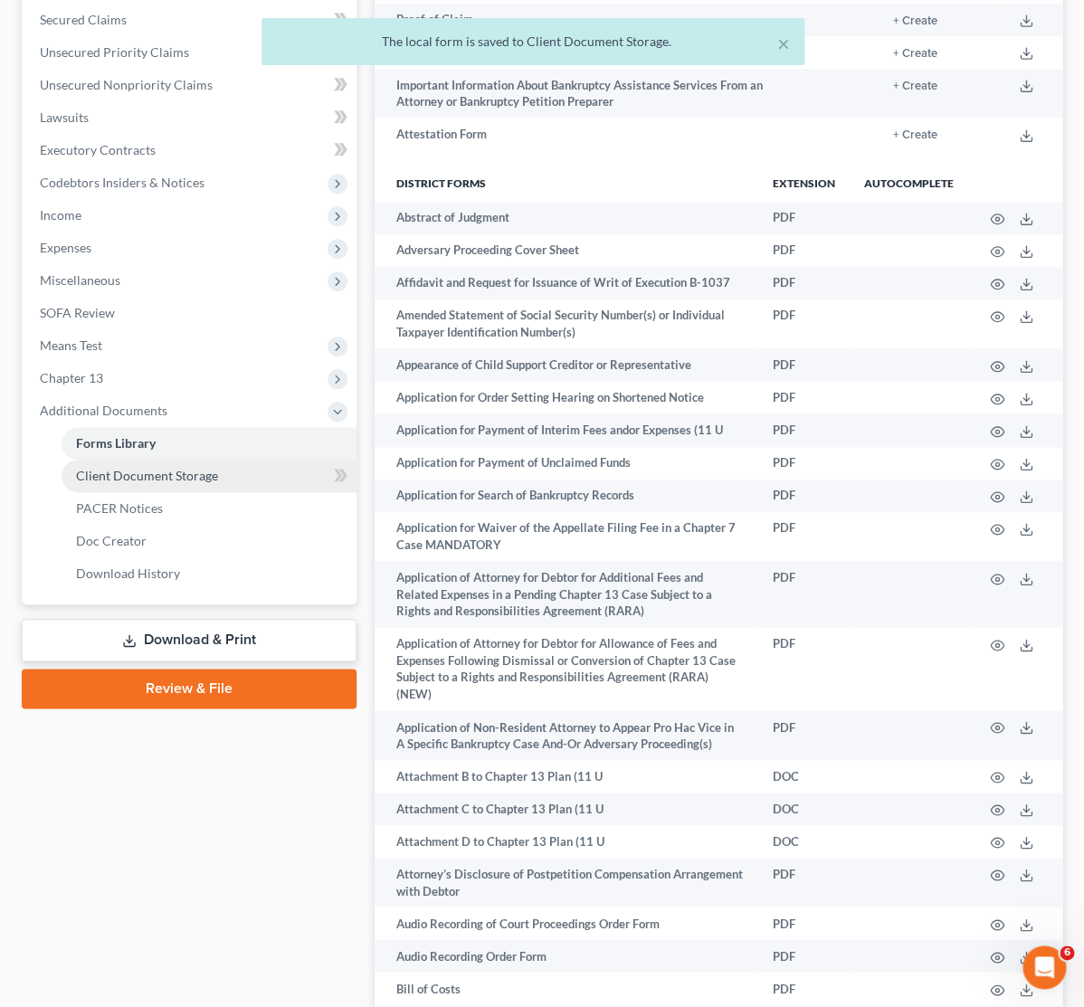
click at [135, 471] on span "Client Document Storage" at bounding box center [147, 475] width 142 height 15
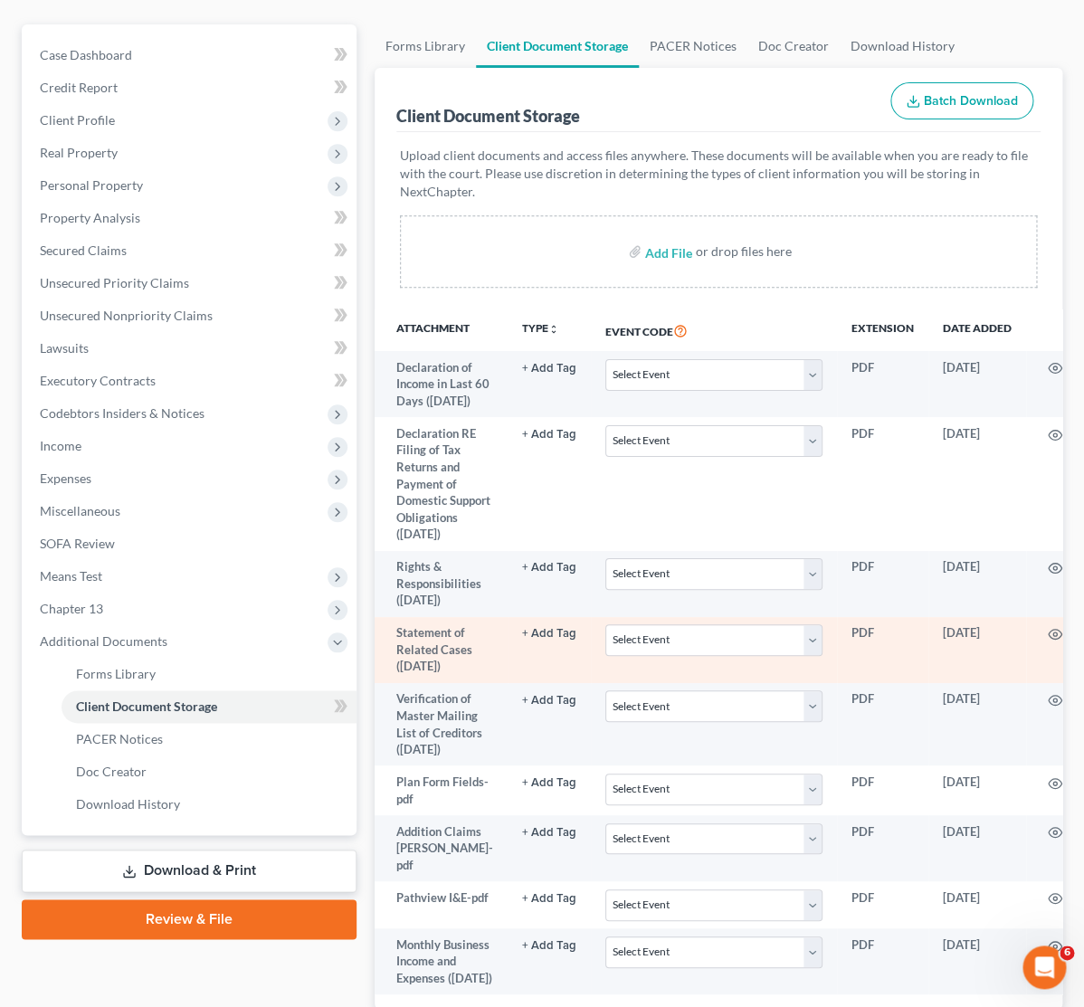
scroll to position [364, 0]
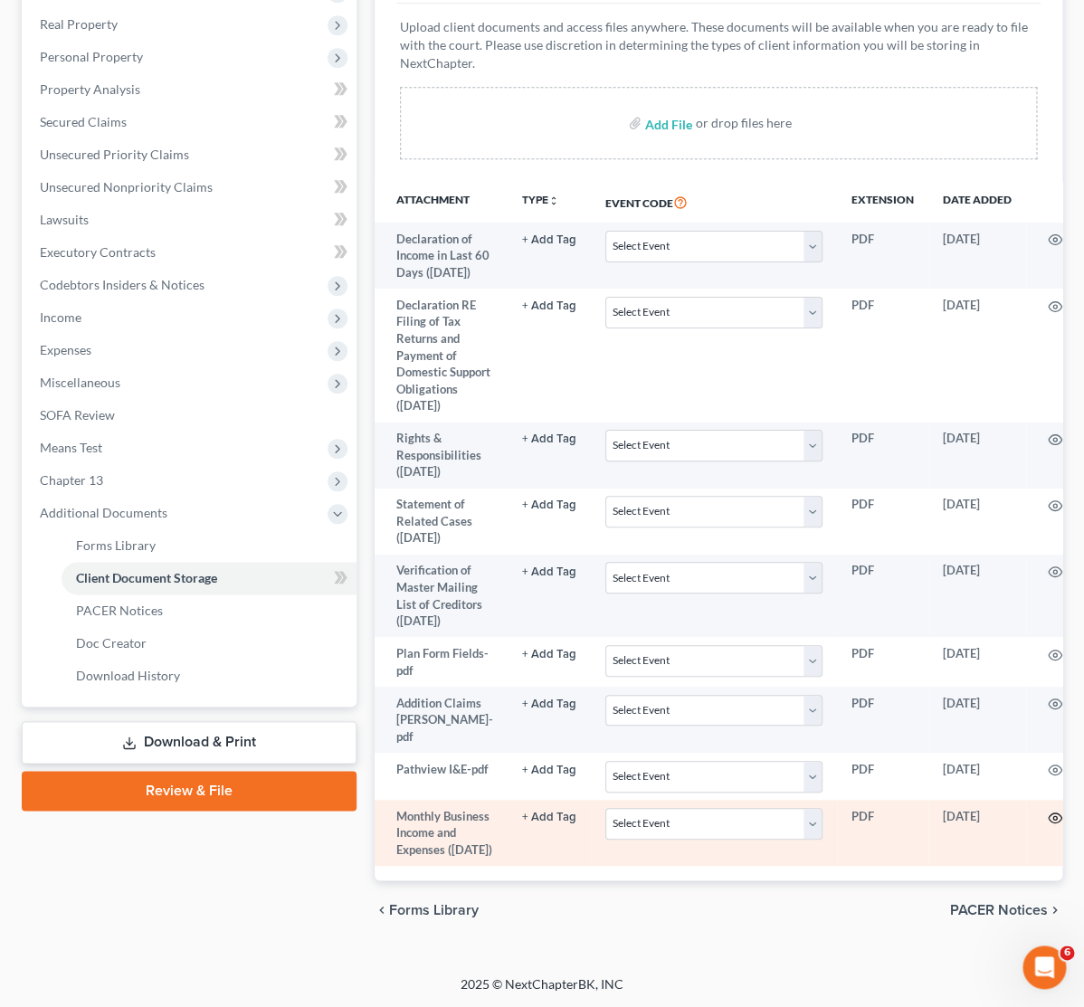
click at [1048, 811] on icon "button" at bounding box center [1055, 818] width 14 height 14
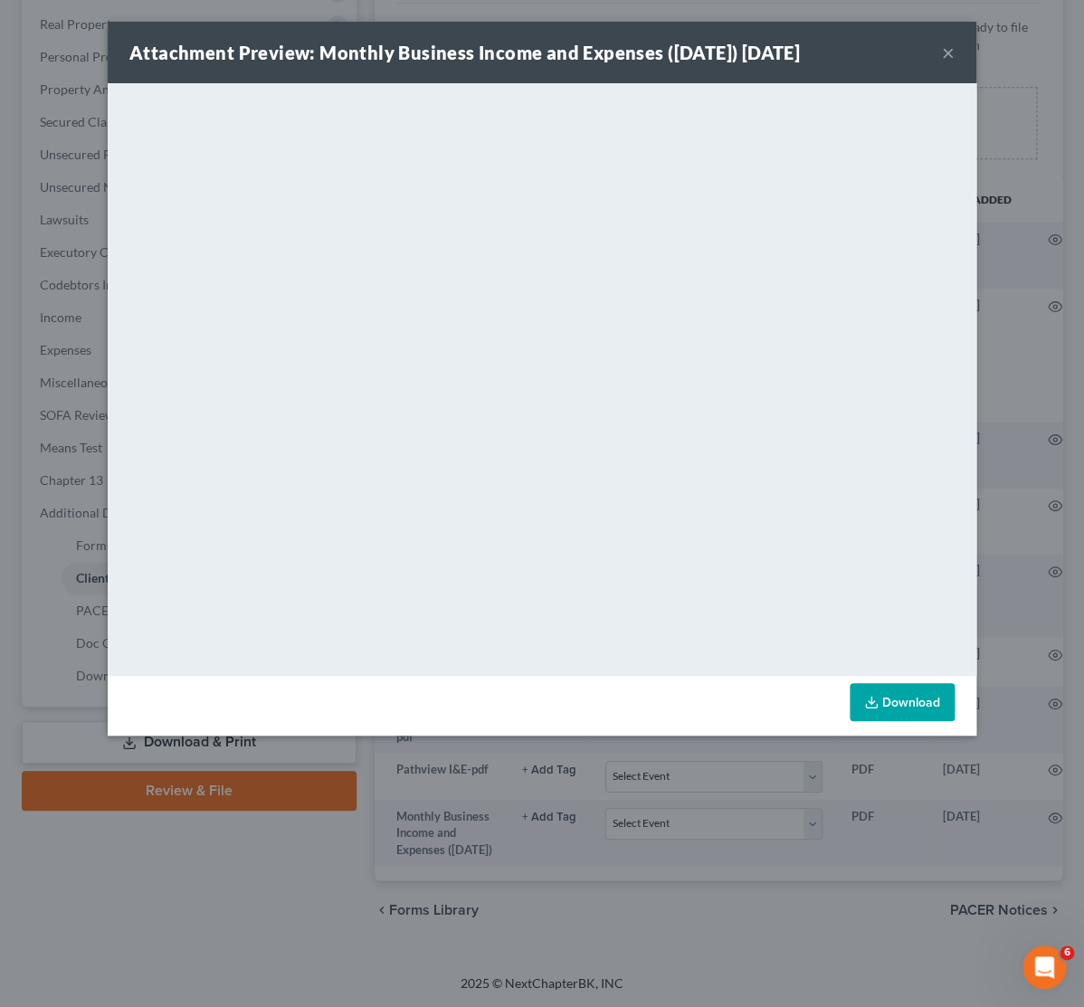
click at [900, 810] on div "Attachment Preview: Monthly Business Income and Expenses ([DATE]) [DATE] × Down…" at bounding box center [542, 503] width 1084 height 1007
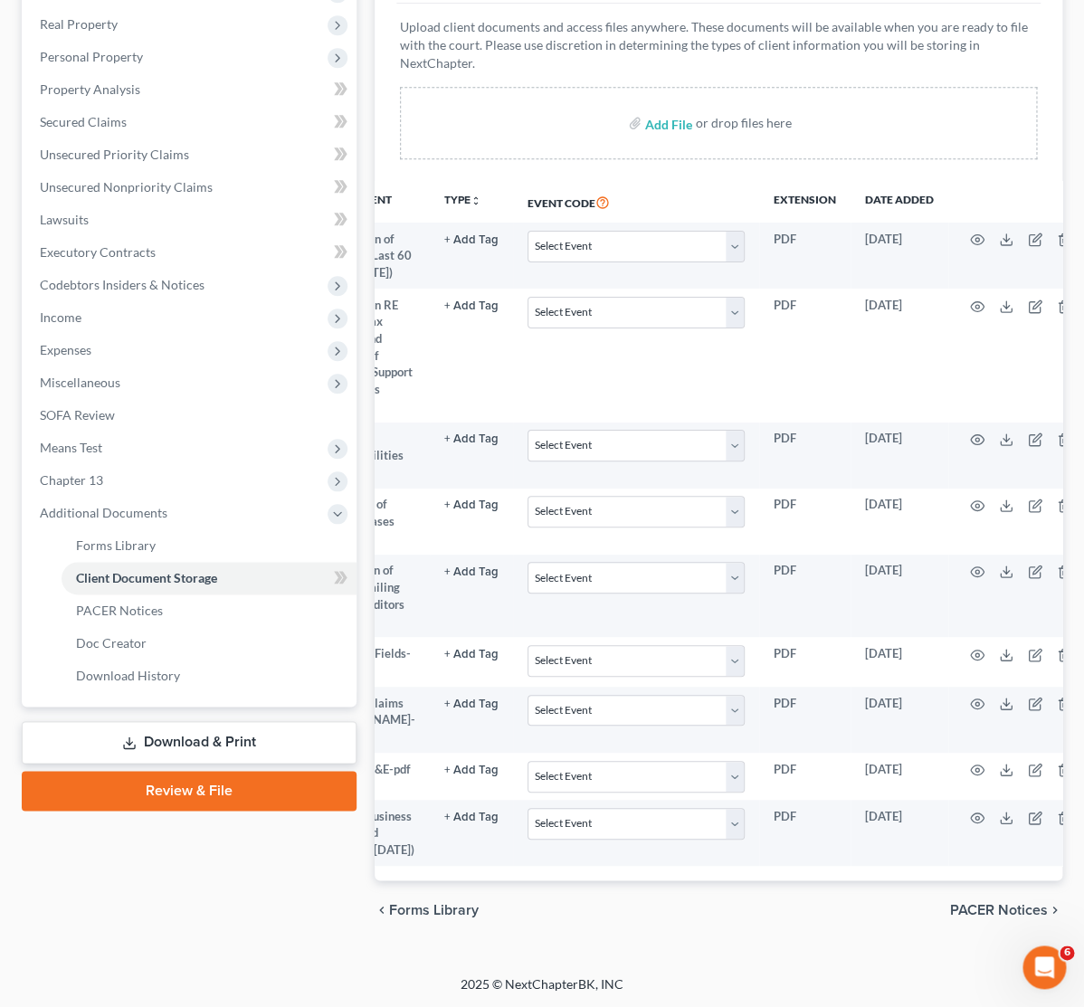
scroll to position [0, 99]
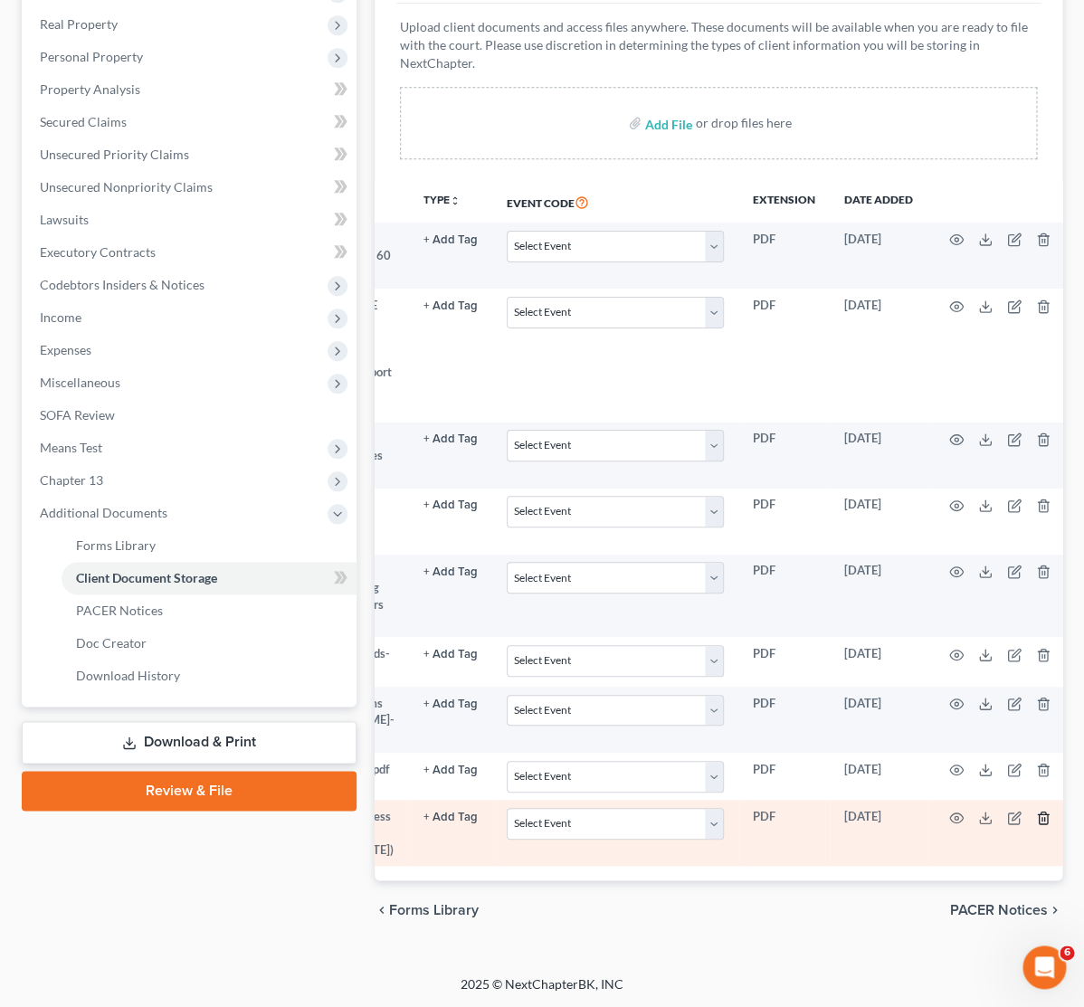
click at [1039, 812] on icon "button" at bounding box center [1043, 818] width 8 height 12
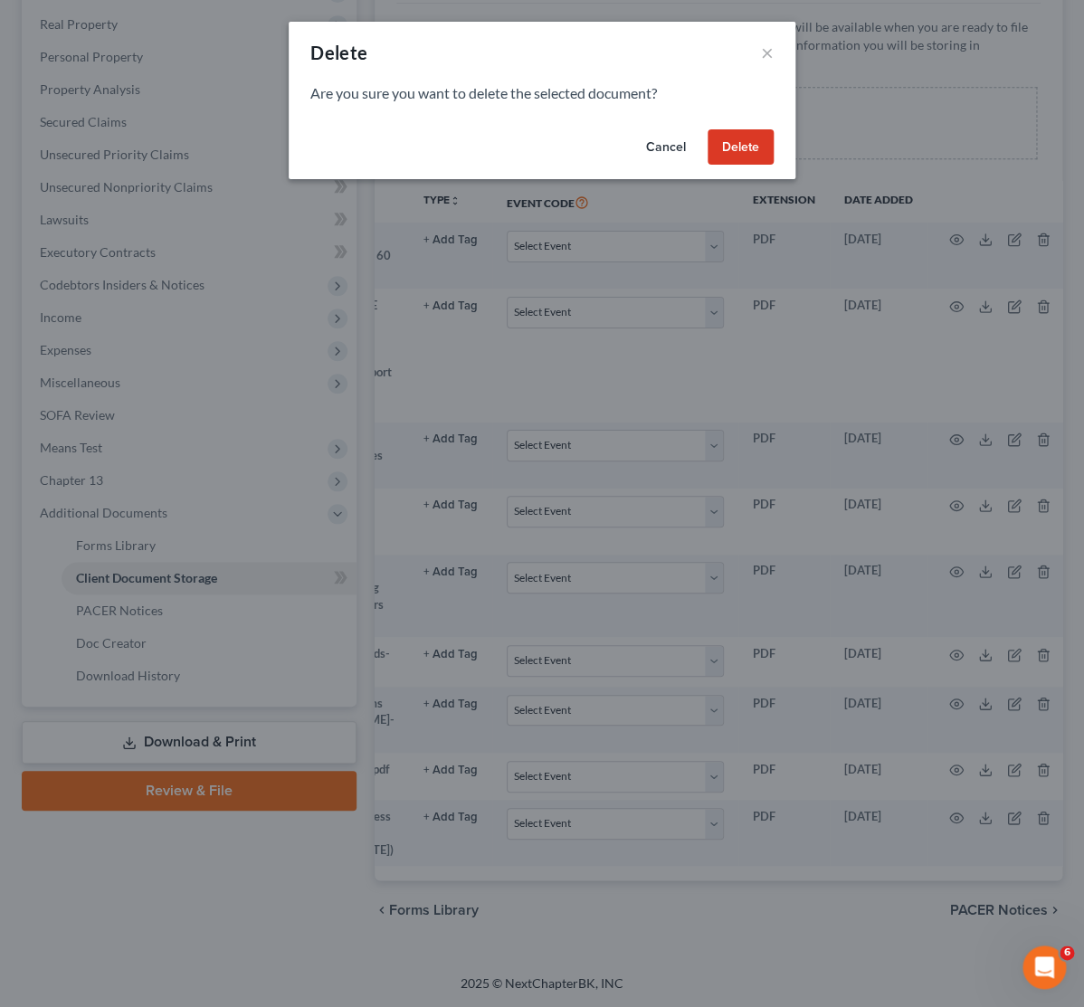
click at [727, 157] on button "Delete" at bounding box center [740, 147] width 66 height 36
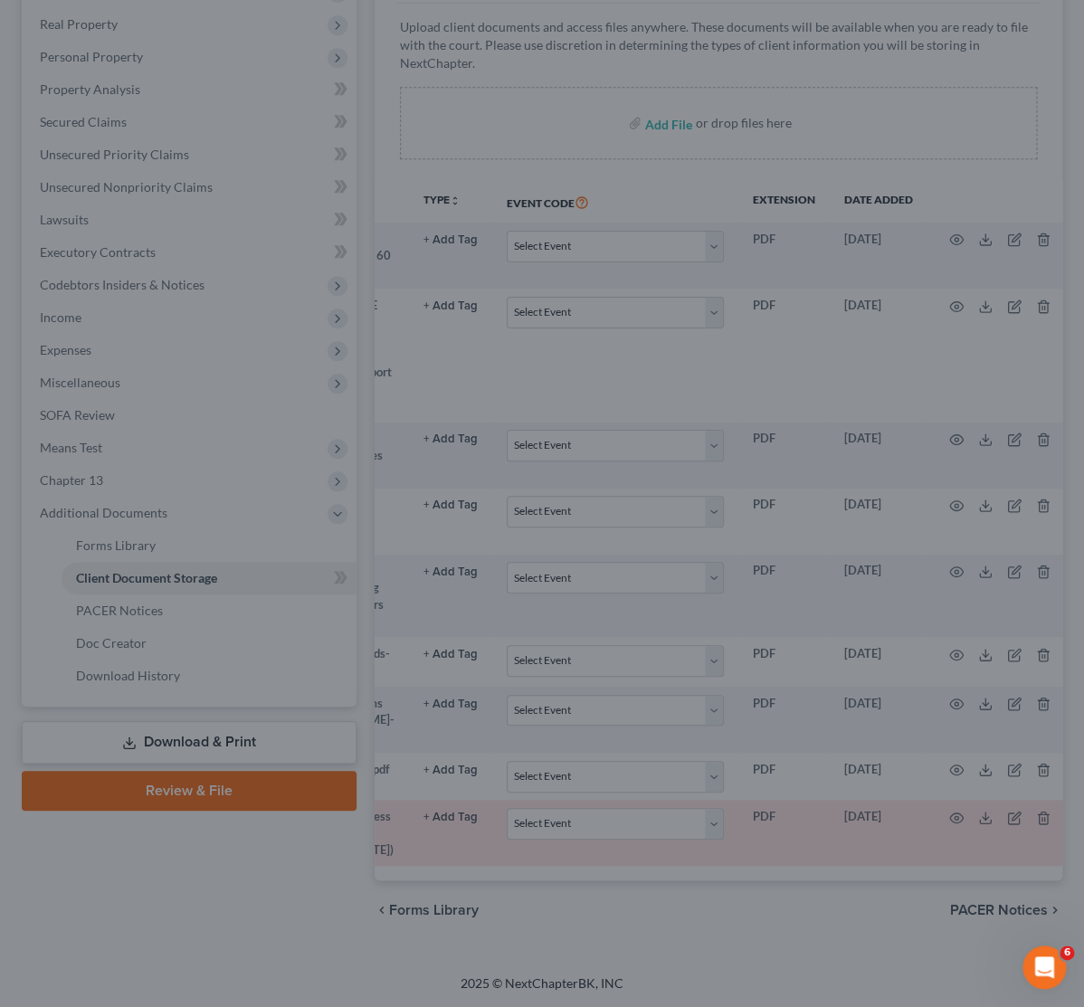
scroll to position [264, 0]
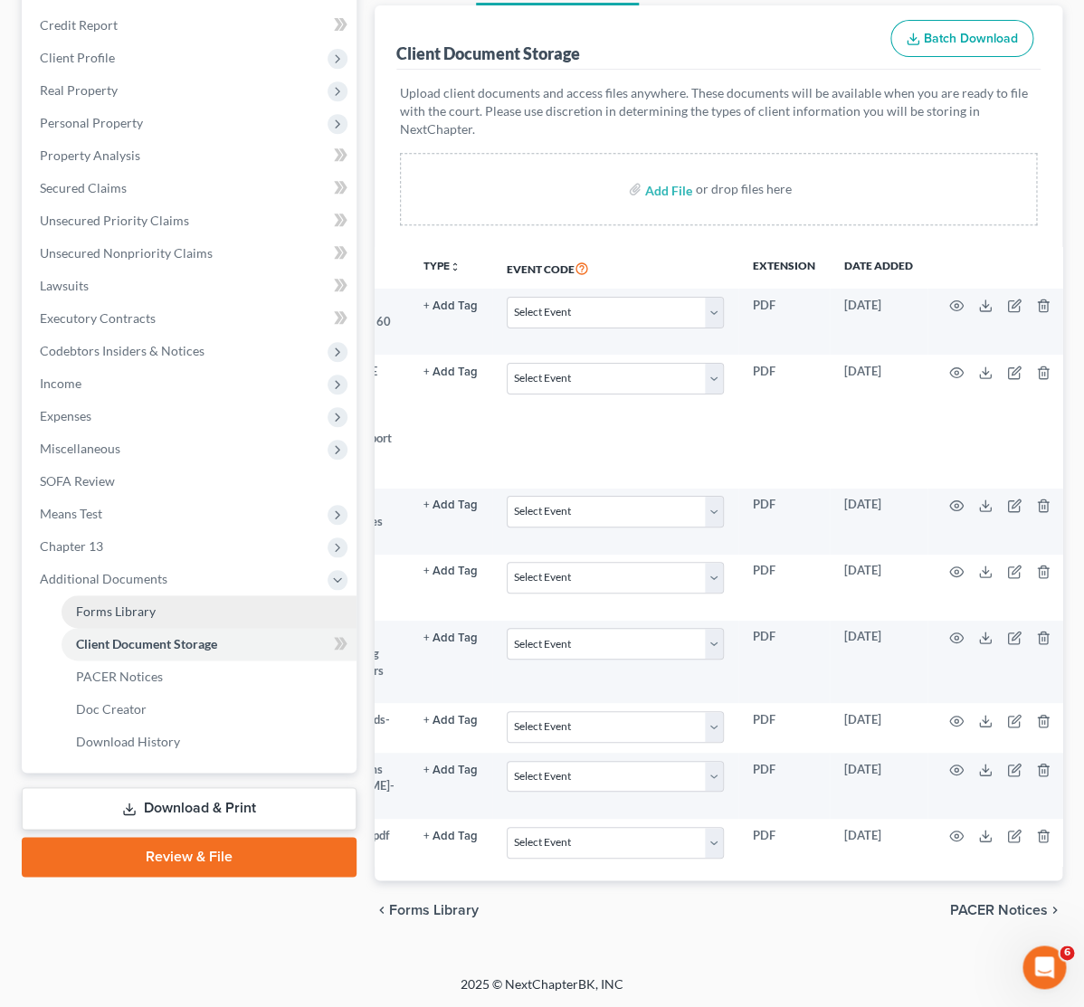
click at [141, 603] on span "Forms Library" at bounding box center [116, 610] width 80 height 15
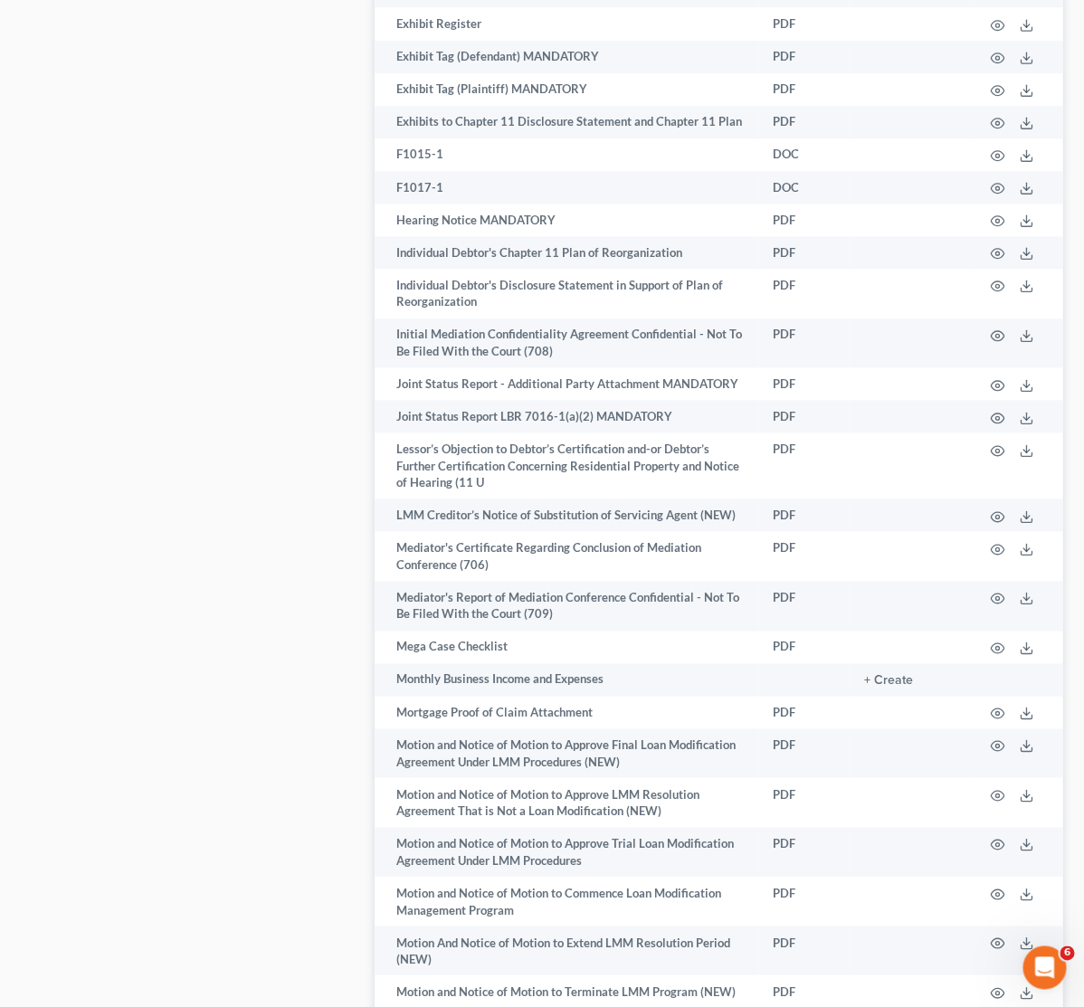
scroll to position [5279, 0]
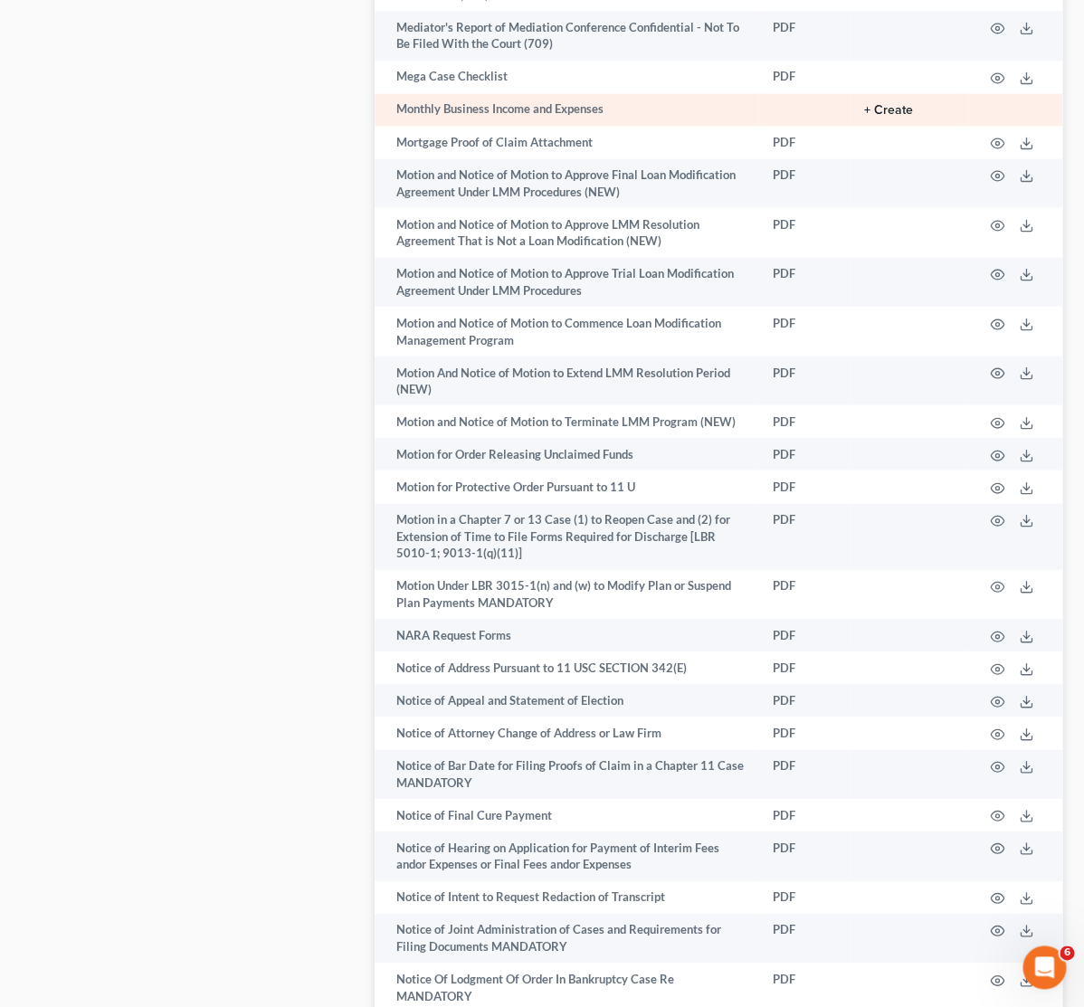
click at [887, 104] on button "+ Create" at bounding box center [888, 110] width 49 height 13
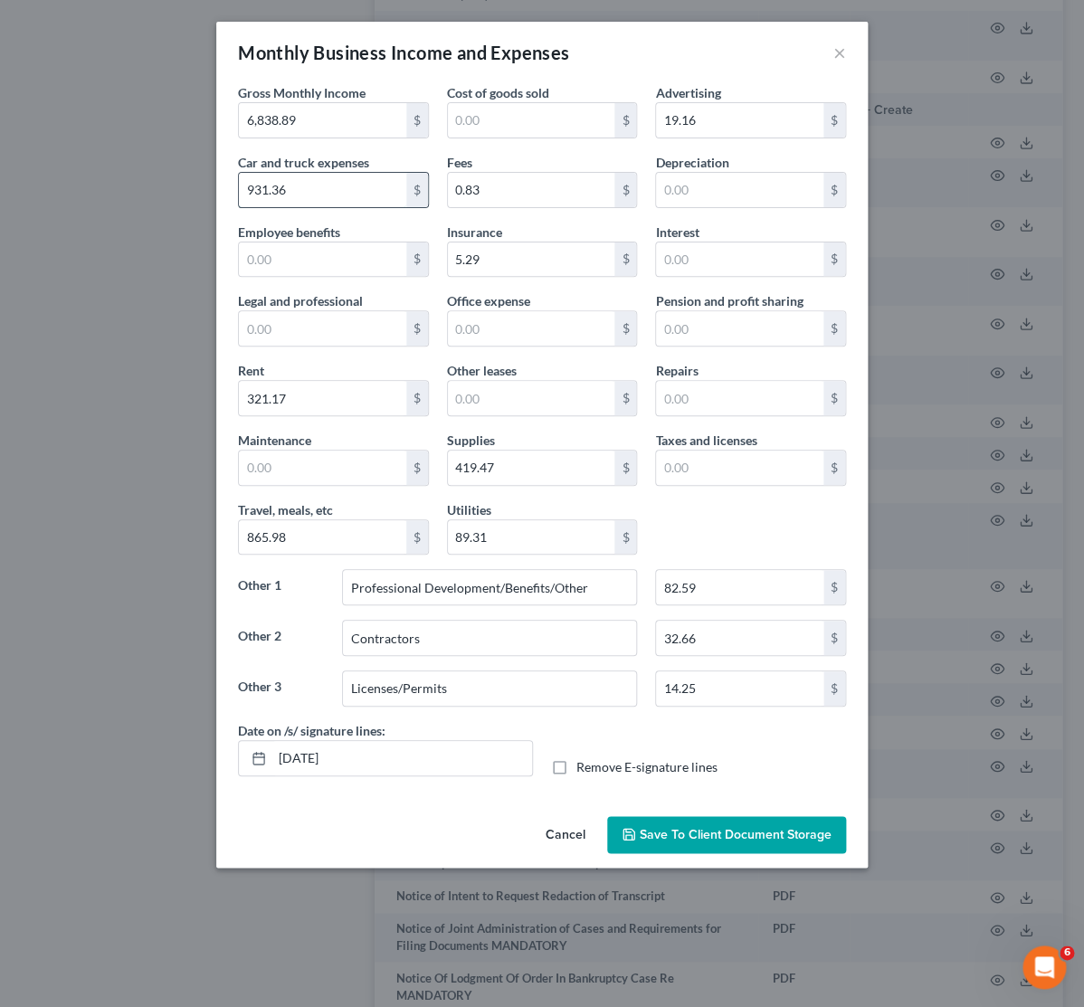
drag, startPoint x: 311, startPoint y: 193, endPoint x: 229, endPoint y: 185, distance: 82.6
click at [239, 185] on input "931.36" at bounding box center [322, 190] width 167 height 34
drag, startPoint x: 280, startPoint y: 191, endPoint x: 226, endPoint y: 185, distance: 53.7
click at [239, 185] on input "931.36" at bounding box center [322, 190] width 167 height 34
type input "625.80"
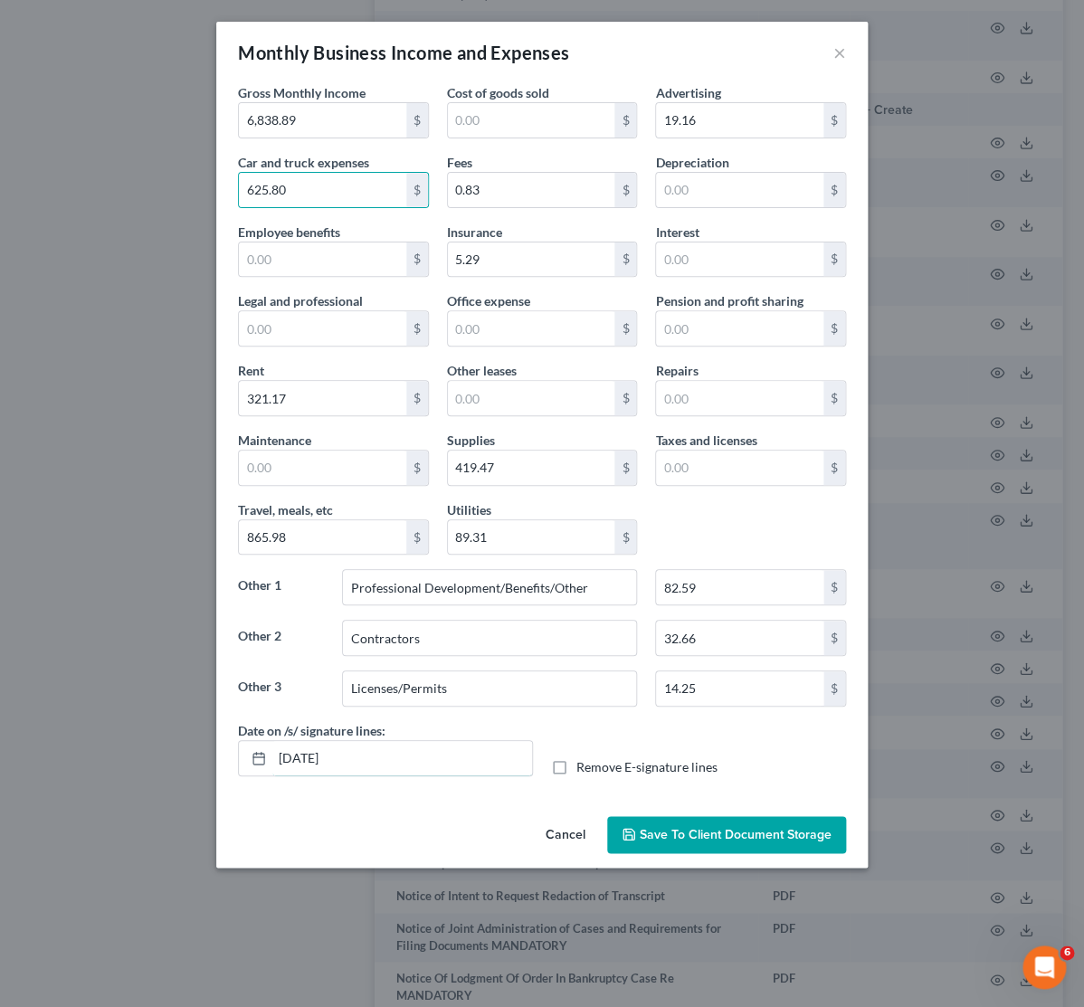
drag, startPoint x: 135, startPoint y: 728, endPoint x: 96, endPoint y: 716, distance: 40.9
click at [272, 741] on input "[DATE]" at bounding box center [402, 758] width 260 height 34
drag, startPoint x: 555, startPoint y: 758, endPoint x: 562, endPoint y: 772, distance: 15.4
click at [555, 763] on div "Date on /s/ signature lines: Remove E-signature lines" at bounding box center [542, 756] width 626 height 70
click at [576, 772] on label "Remove E-signature lines" at bounding box center [646, 767] width 141 height 18
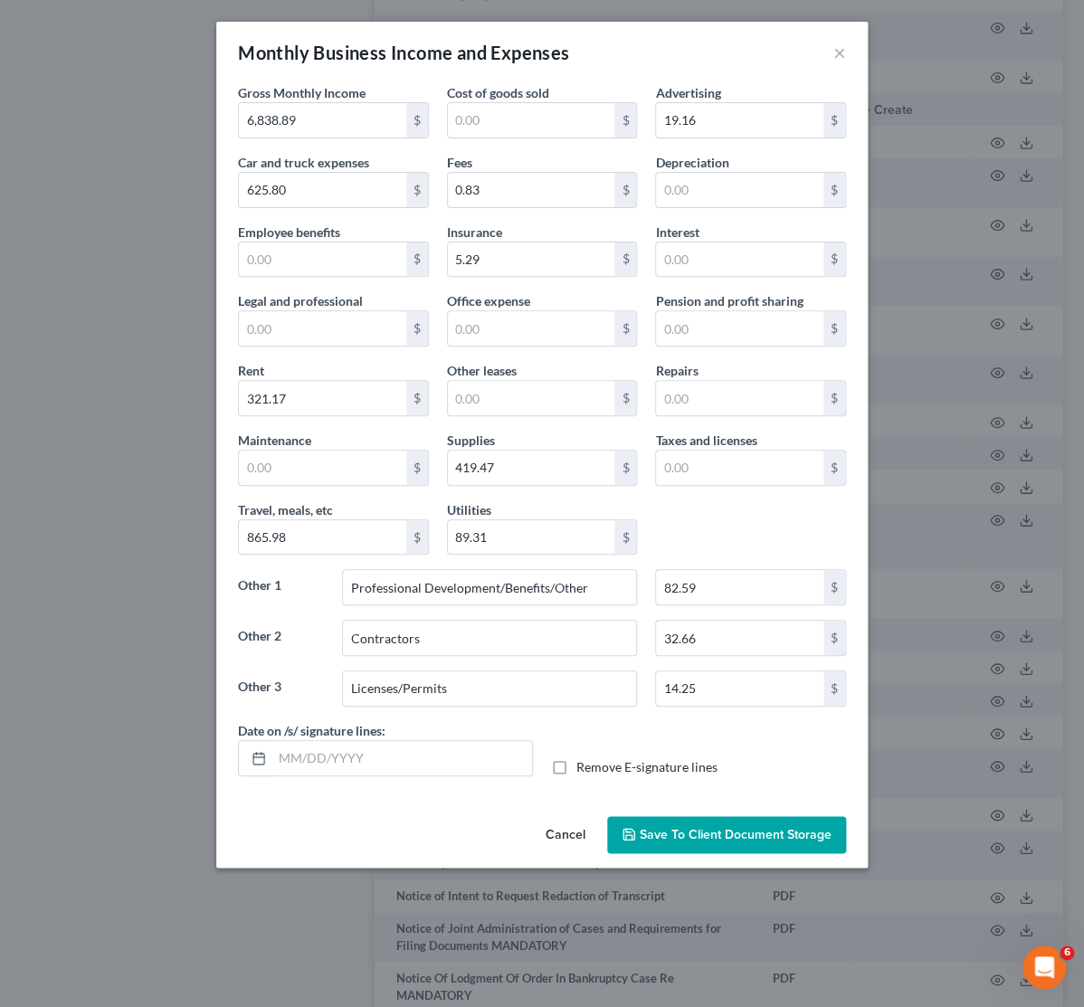
click at [584, 770] on input "Remove E-signature lines" at bounding box center [590, 764] width 12 height 12
checkbox input "true"
click at [692, 826] on button "Save to Client Document Storage" at bounding box center [726, 835] width 239 height 38
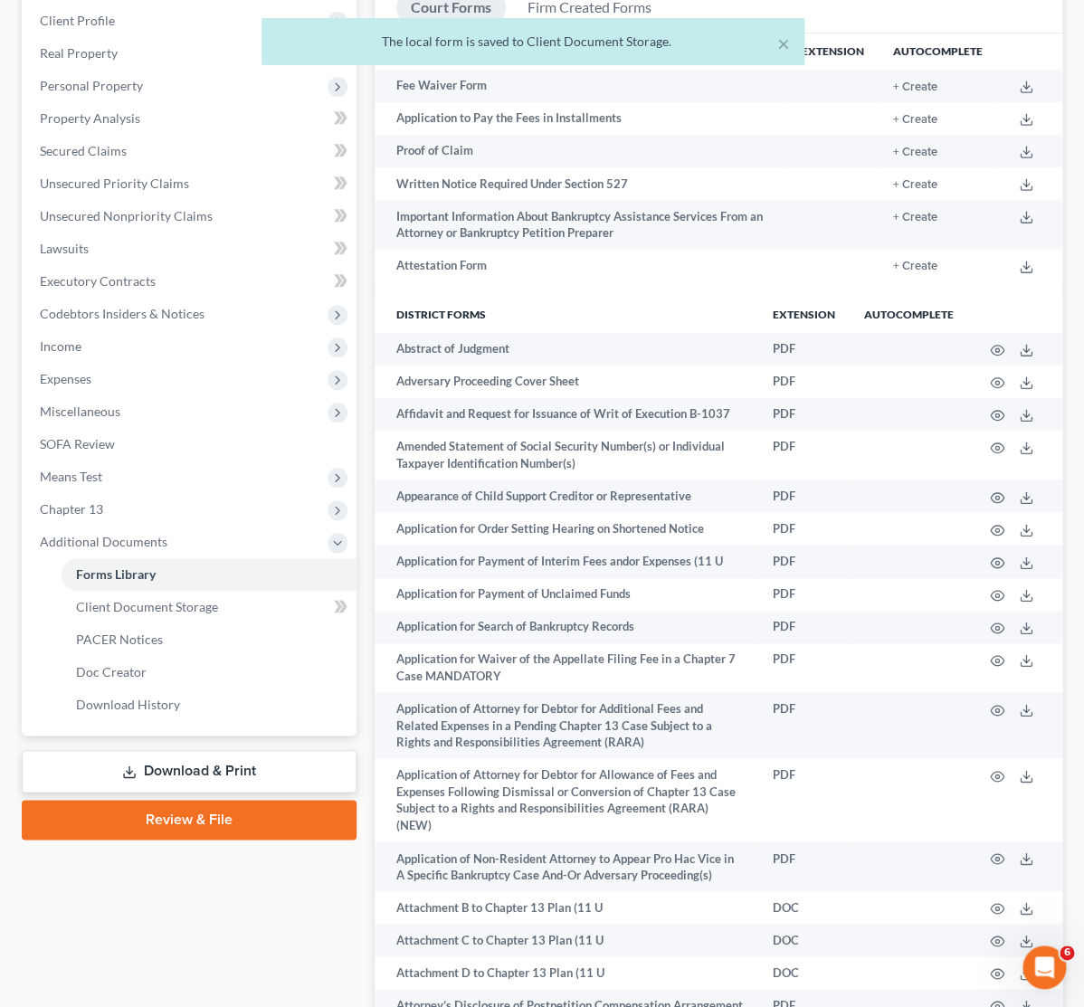
scroll to position [285, 0]
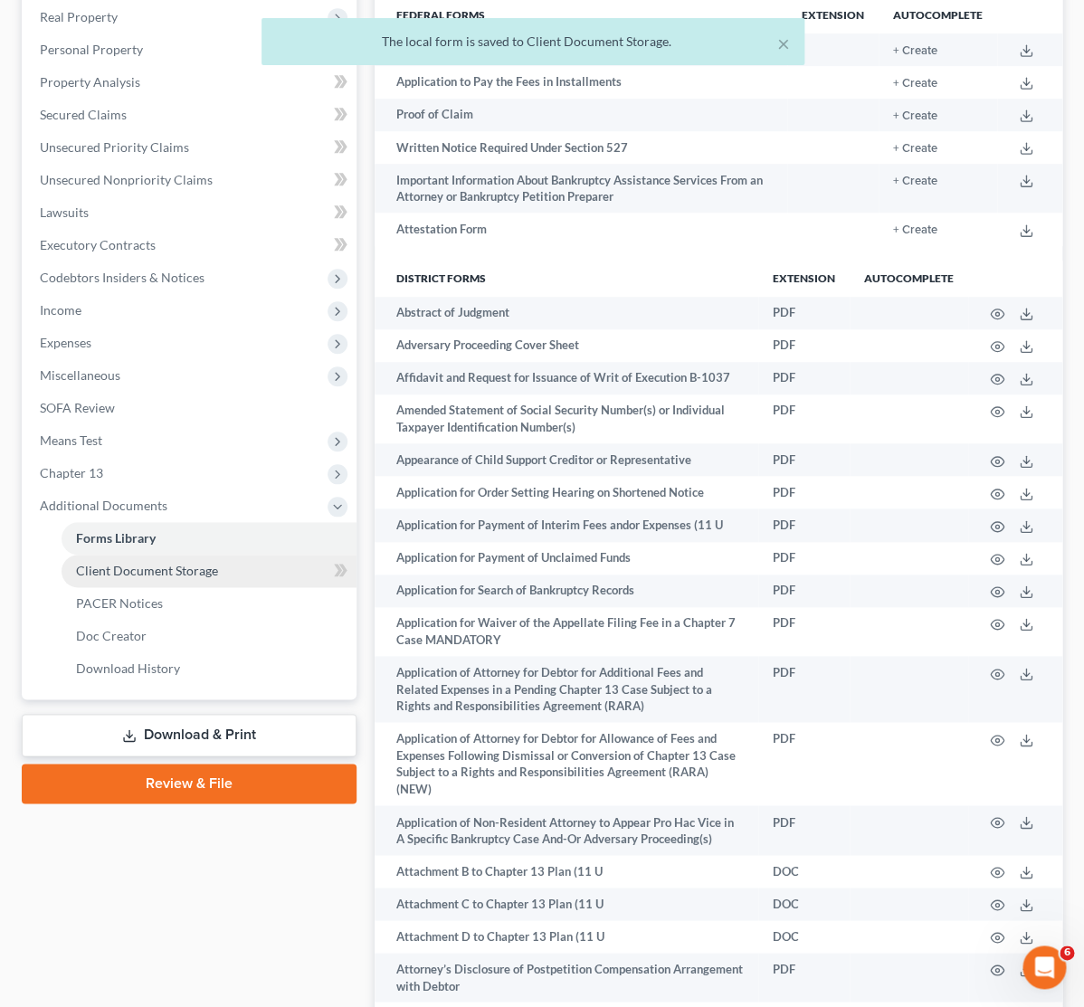
click at [166, 580] on link "Client Document Storage" at bounding box center [209, 571] width 295 height 33
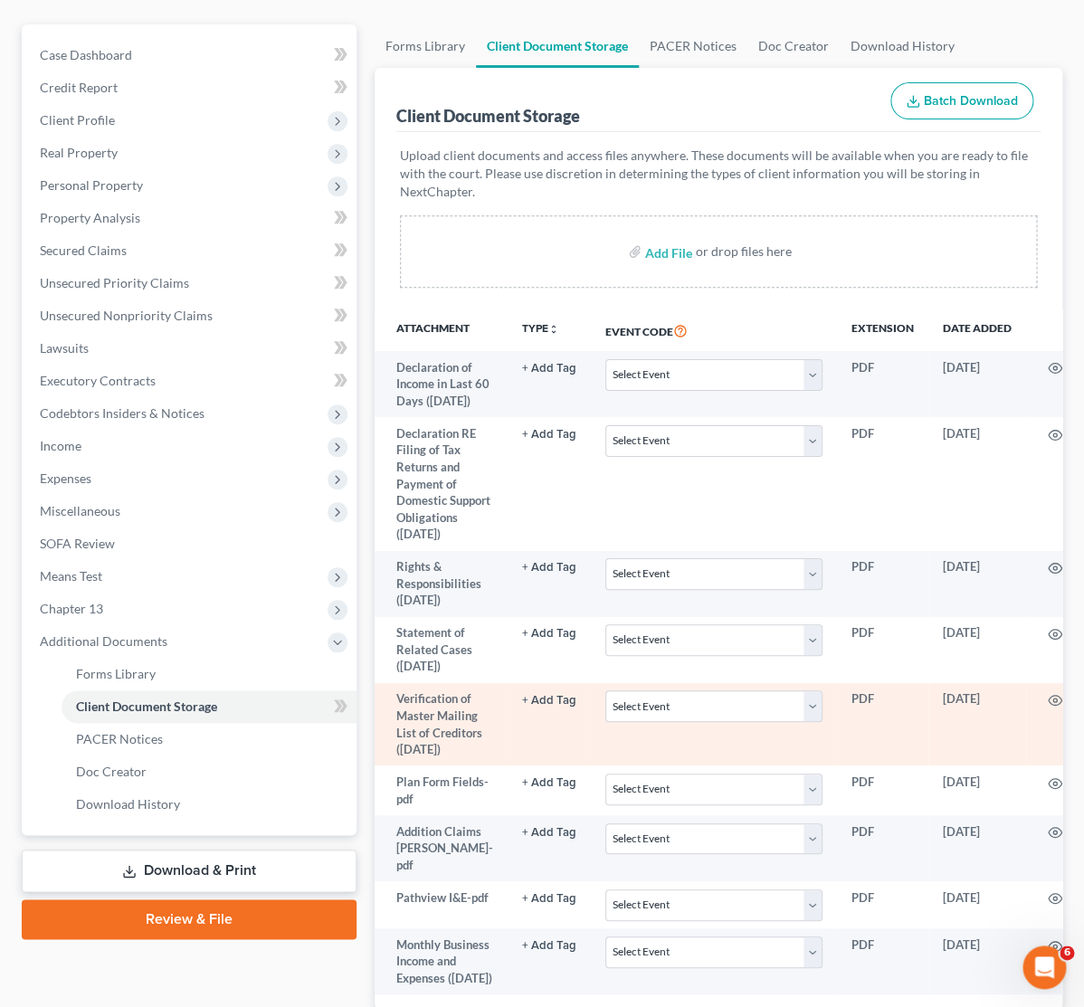
scroll to position [364, 0]
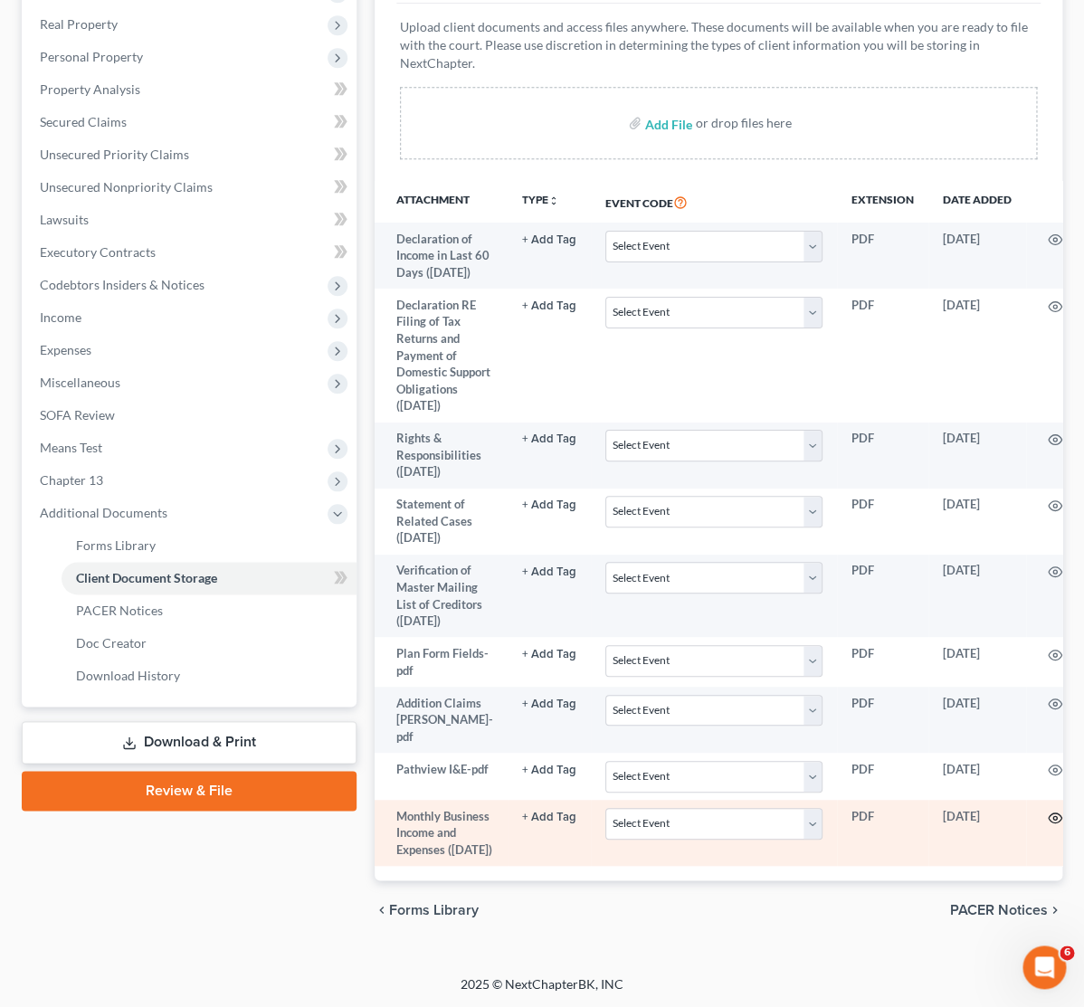
click at [1048, 811] on icon "button" at bounding box center [1055, 818] width 14 height 14
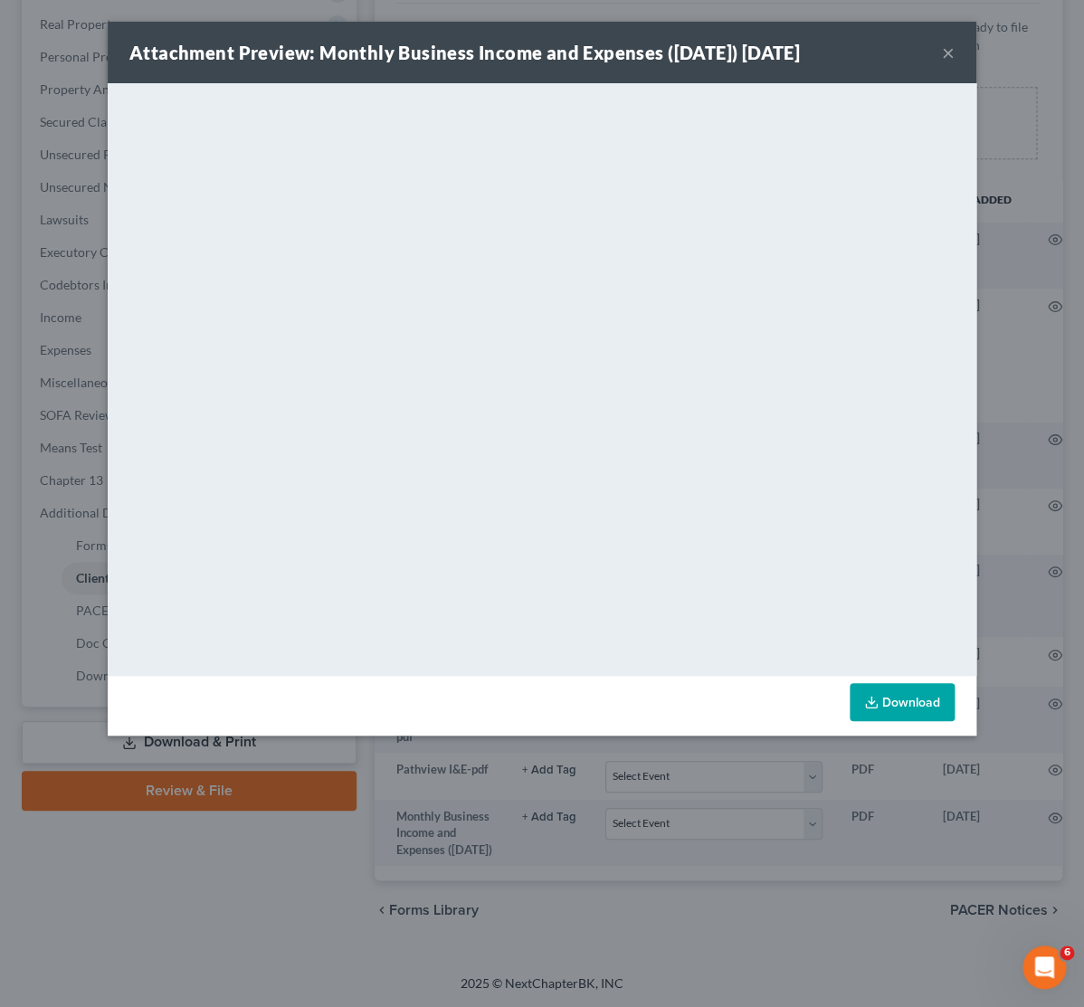
click at [946, 54] on button "×" at bounding box center [948, 53] width 13 height 22
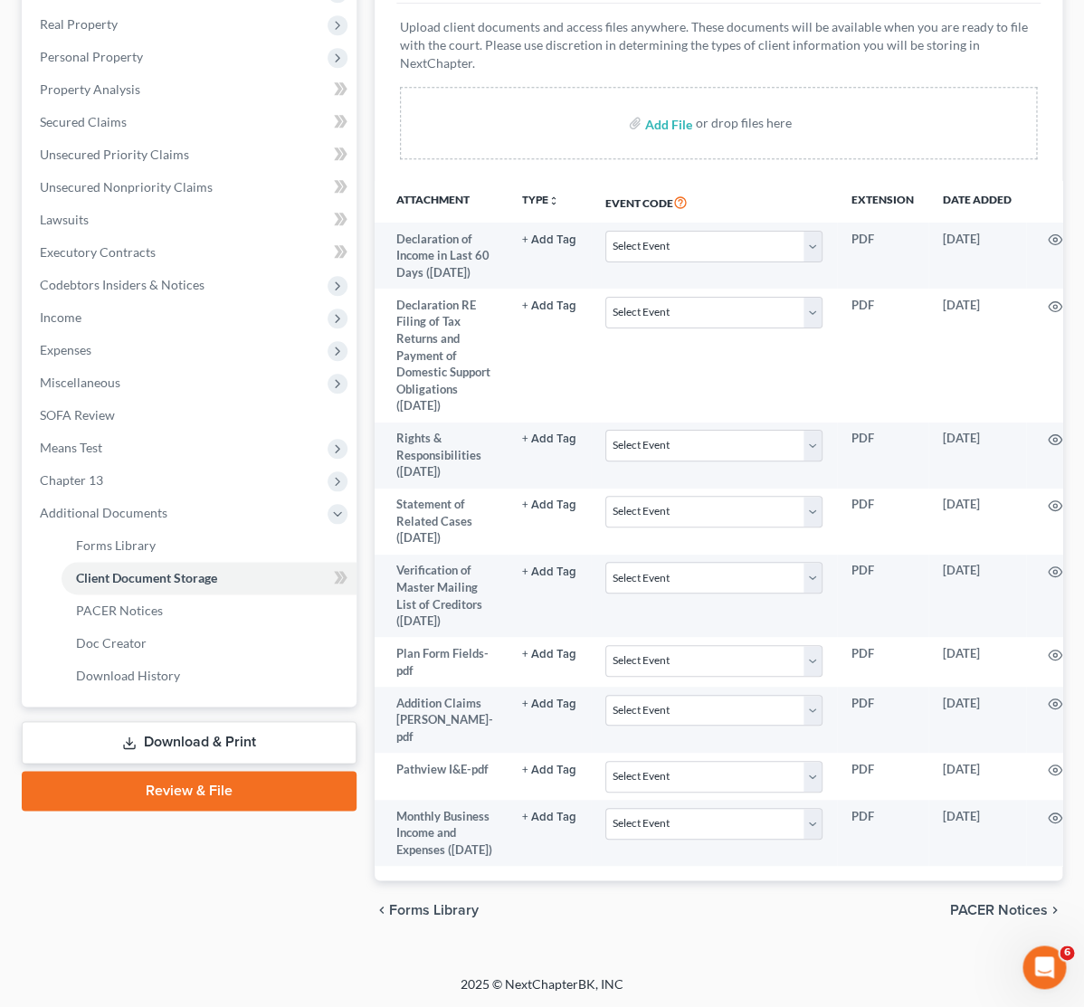
scroll to position [0, 80]
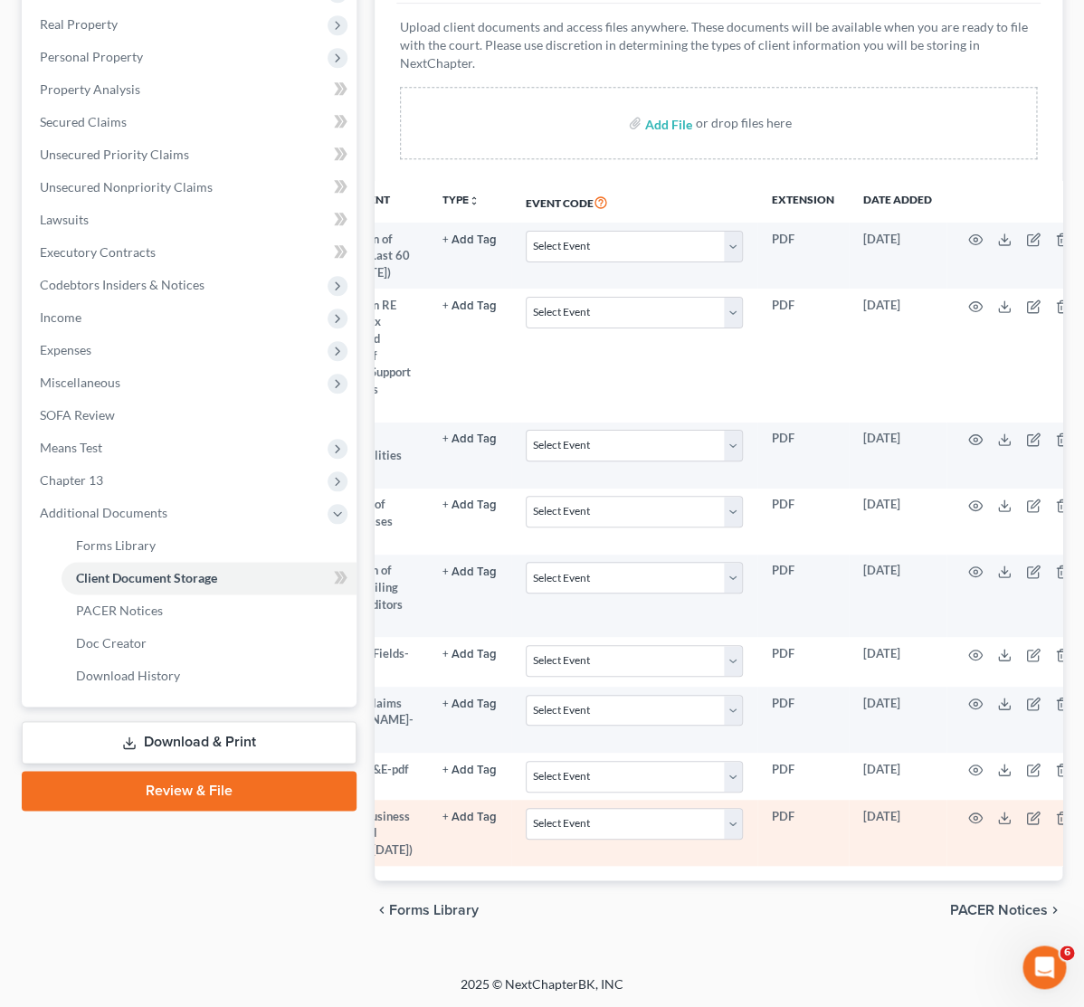
click at [1046, 800] on td at bounding box center [1022, 833] width 152 height 66
click at [1055, 811] on icon "button" at bounding box center [1062, 818] width 14 height 14
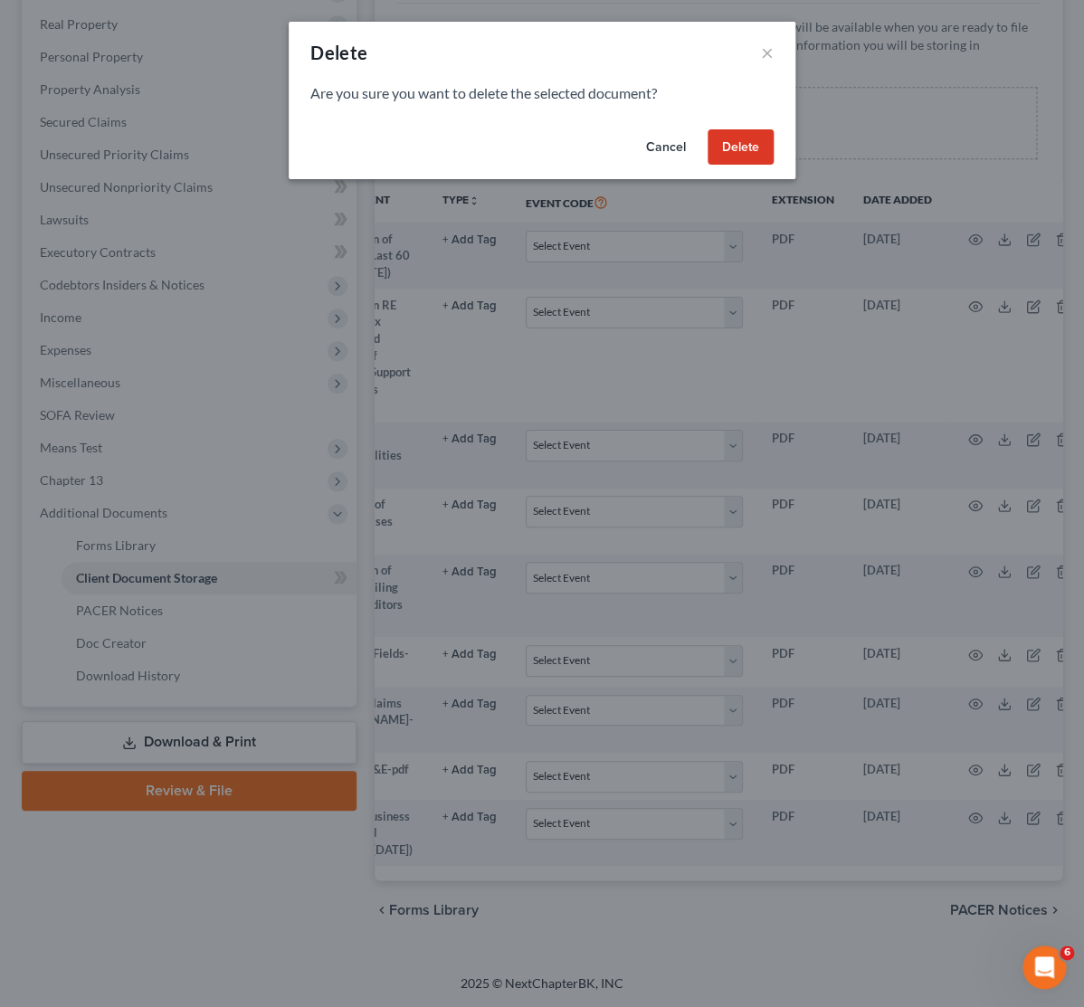
drag, startPoint x: 740, startPoint y: 139, endPoint x: 718, endPoint y: 289, distance: 151.7
click at [740, 141] on button "Delete" at bounding box center [740, 147] width 66 height 36
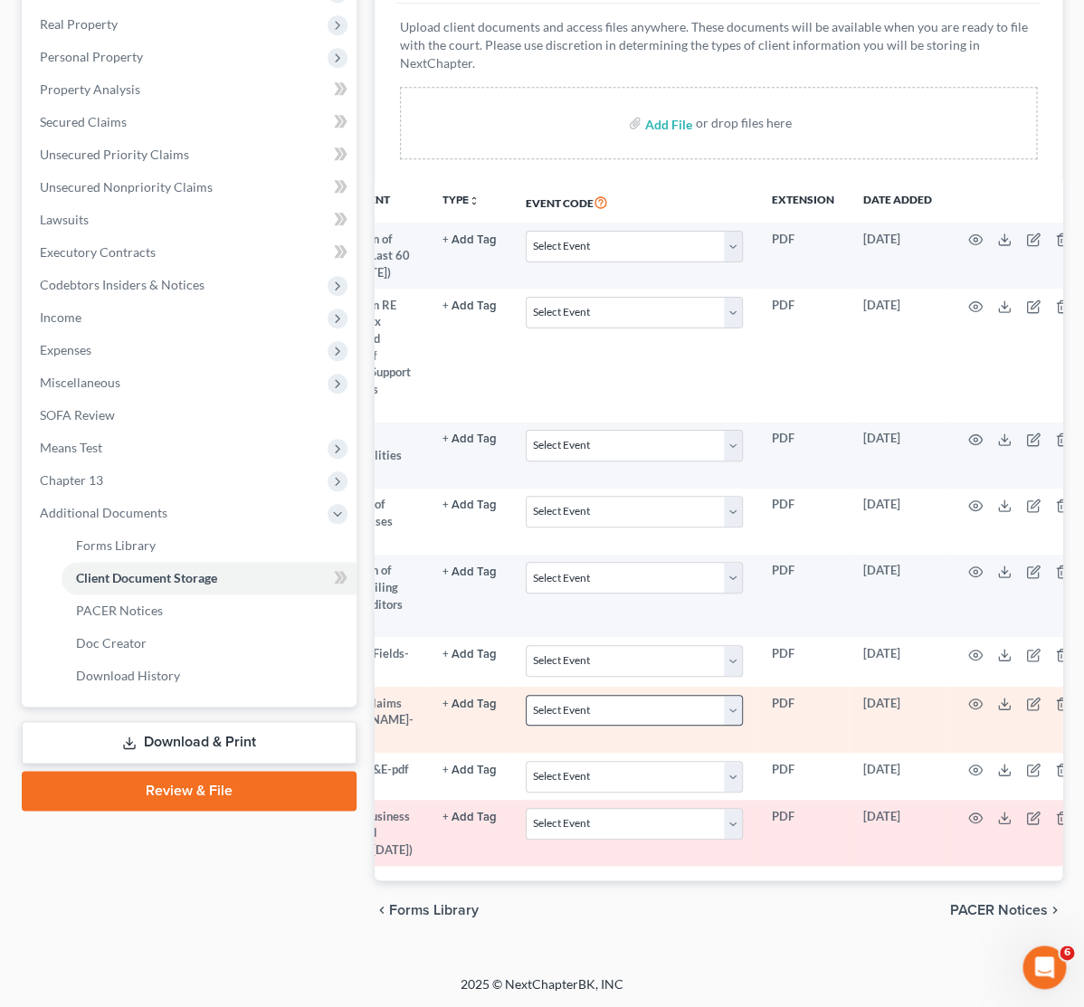
scroll to position [264, 0]
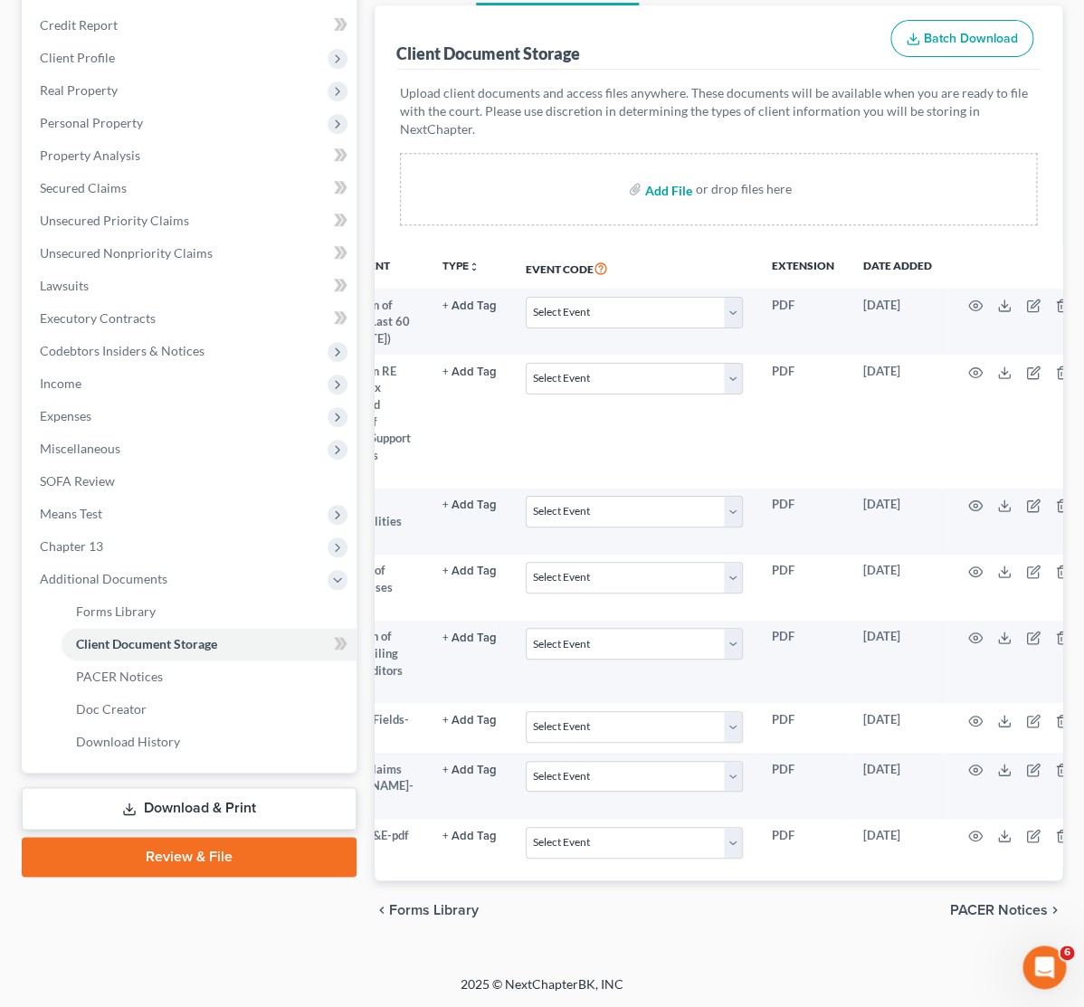
click at [657, 173] on input "file" at bounding box center [666, 189] width 43 height 33
type input "C:\fakepath\TShirts Plus I&E.pdf"
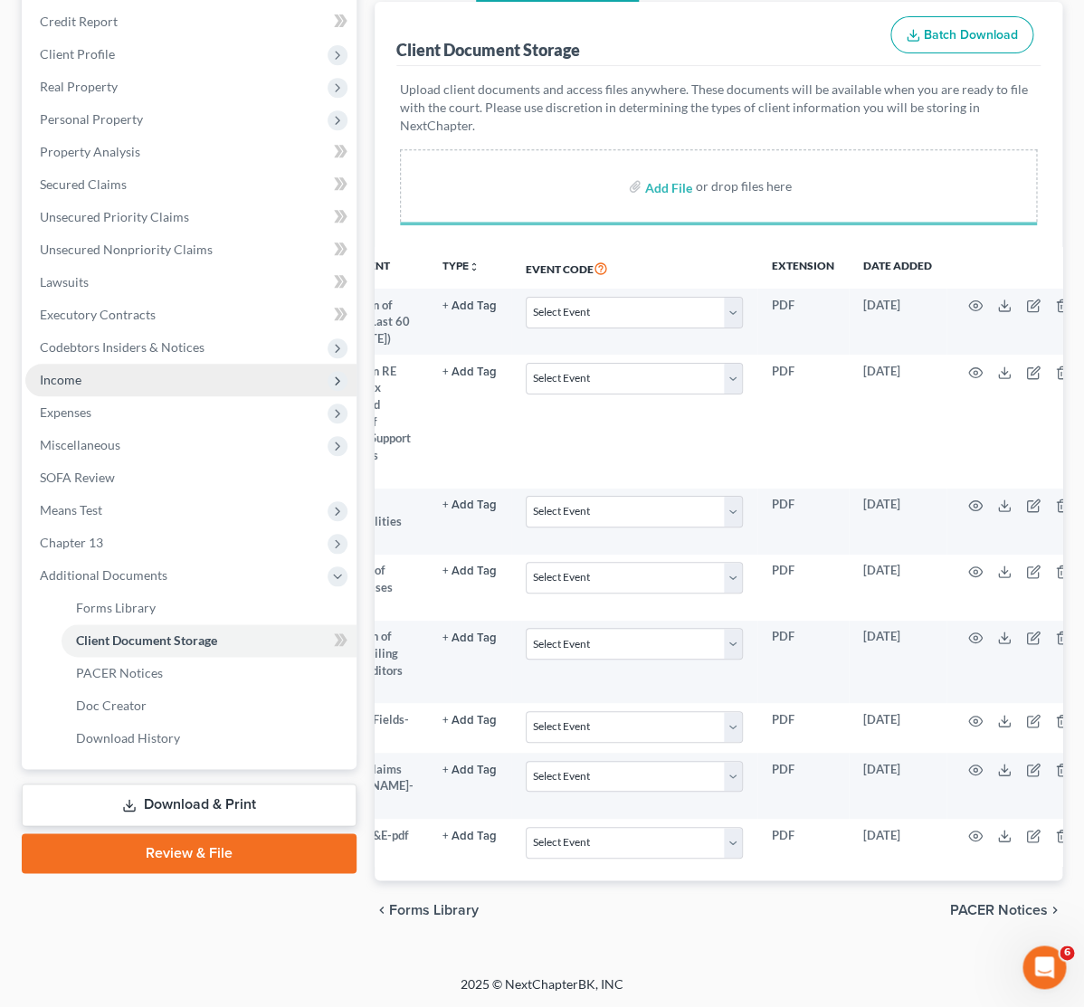
click at [81, 364] on span "Income" at bounding box center [190, 380] width 331 height 33
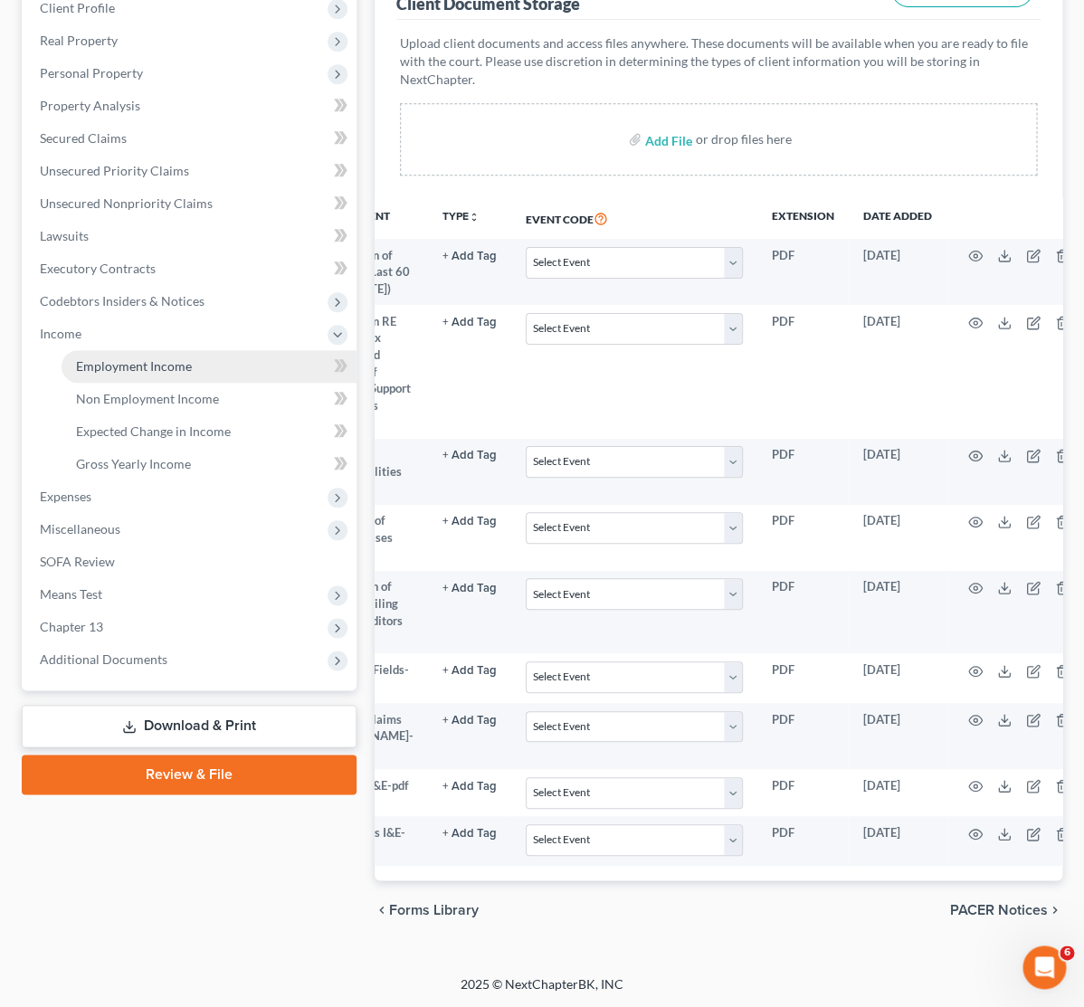
click at [87, 371] on link "Employment Income" at bounding box center [209, 366] width 295 height 33
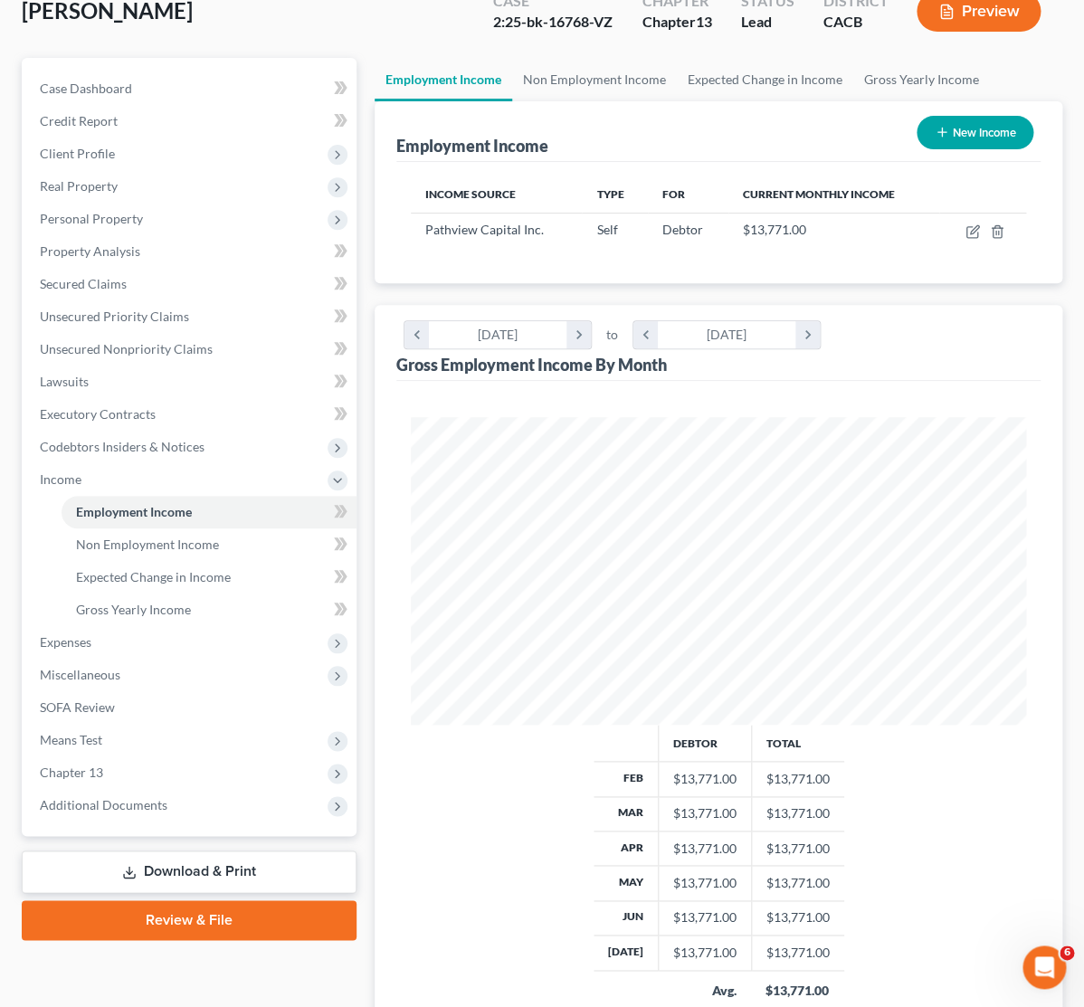
scroll to position [308, 651]
click at [980, 138] on button "New Income" at bounding box center [974, 132] width 117 height 33
select select "0"
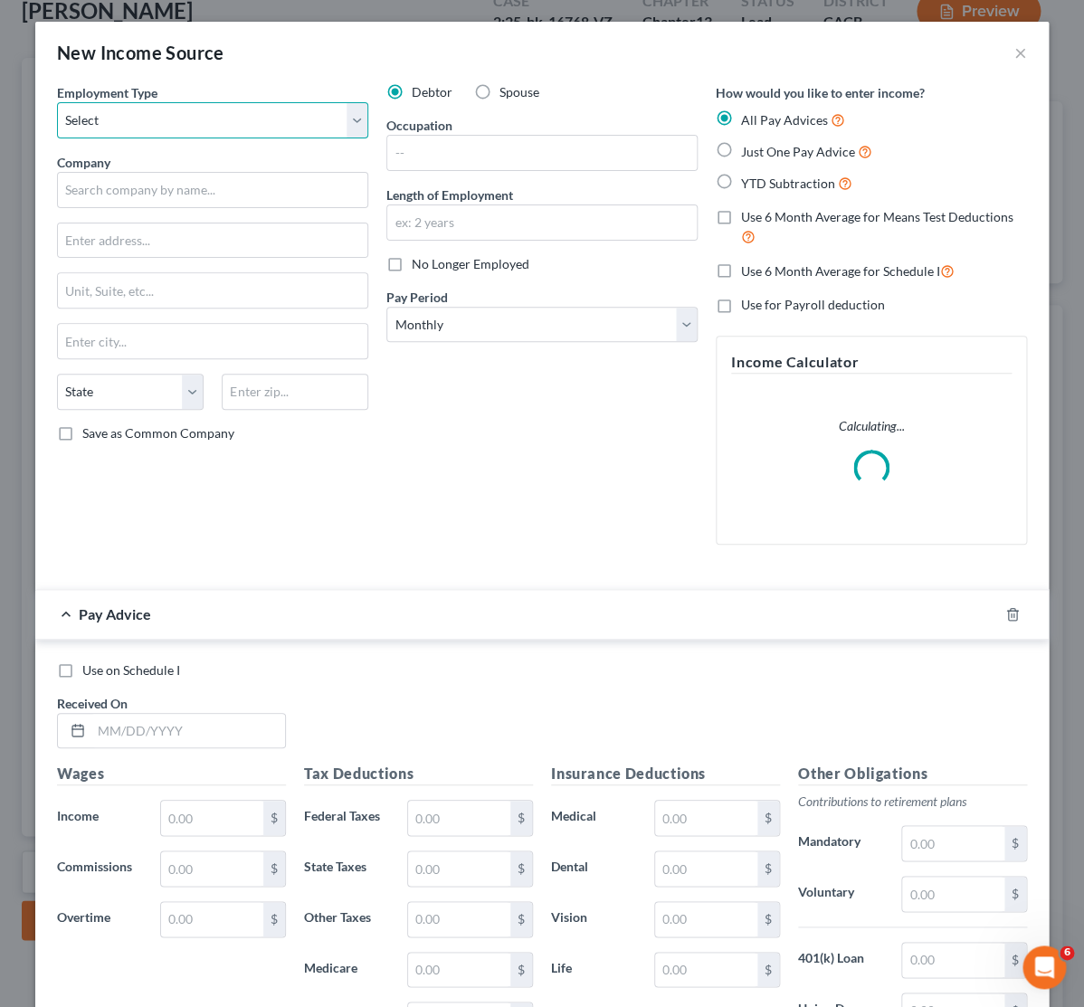
click at [57, 102] on select "Select Full or [DEMOGRAPHIC_DATA] Employment Self Employment" at bounding box center [212, 120] width 311 height 36
select select "1"
click option "Self Employment" at bounding box center [0, 0] width 0 height 0
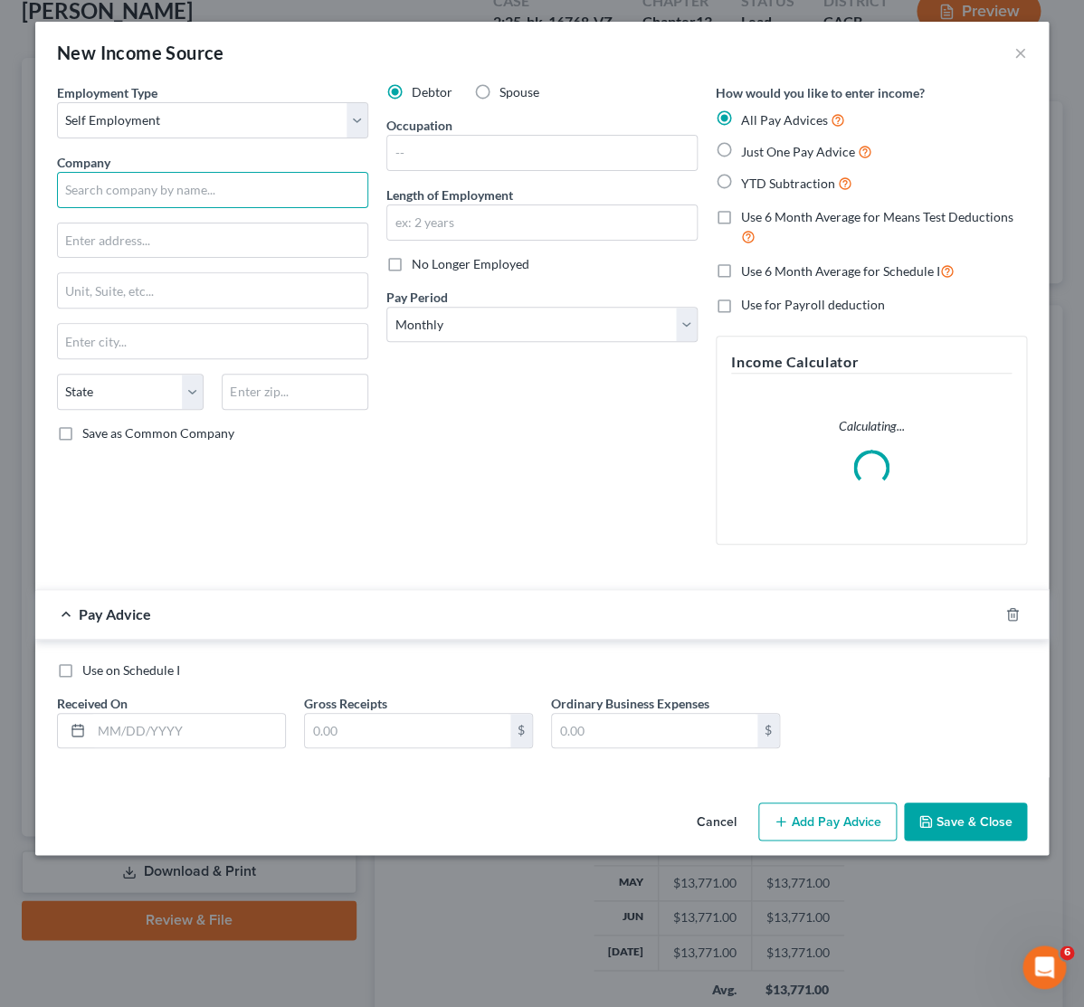
click at [127, 199] on input "text" at bounding box center [212, 190] width 311 height 36
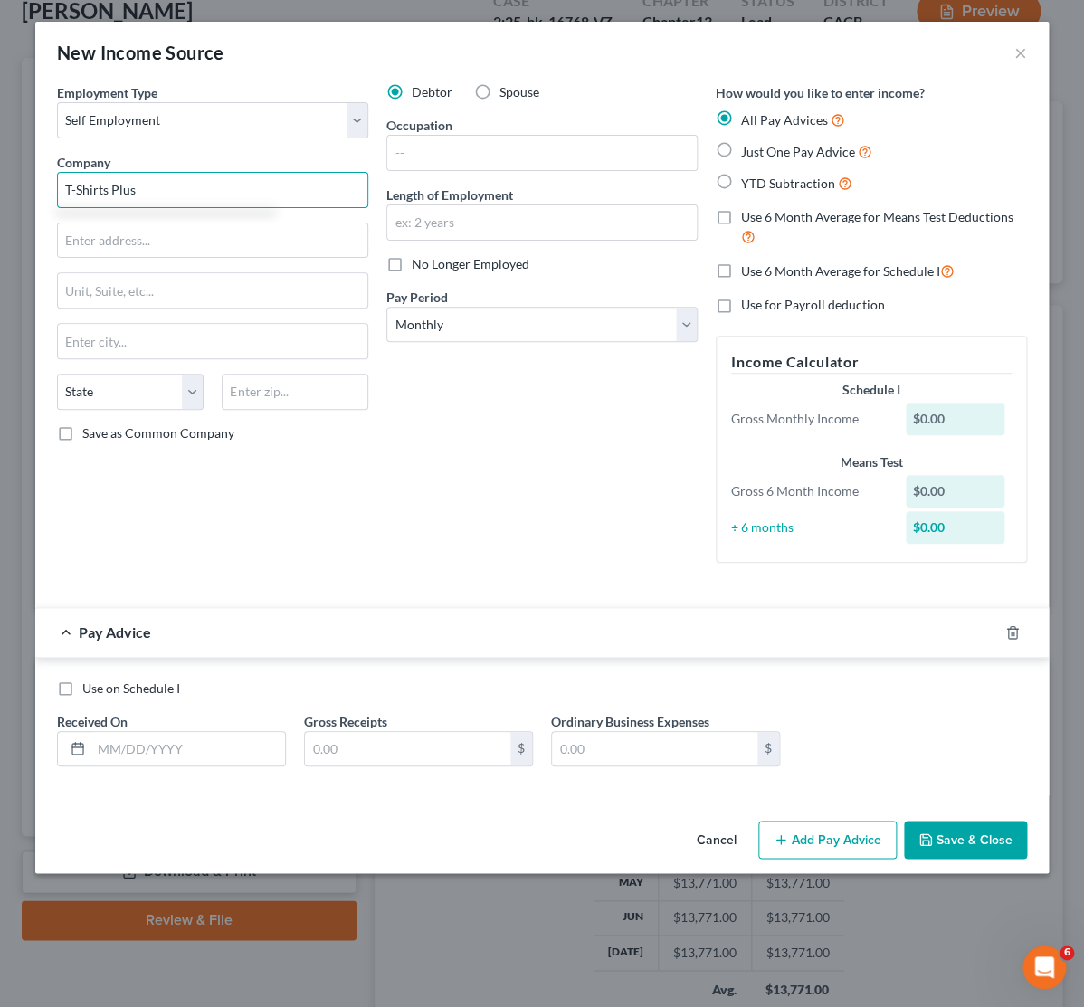
type input "T-Shirts Plus"
drag, startPoint x: 720, startPoint y: 155, endPoint x: 601, endPoint y: 257, distance: 157.2
click at [741, 155] on label "Just One Pay Advice" at bounding box center [806, 151] width 131 height 21
click at [748, 153] on input "Just One Pay Advice" at bounding box center [754, 147] width 12 height 12
radio input "true"
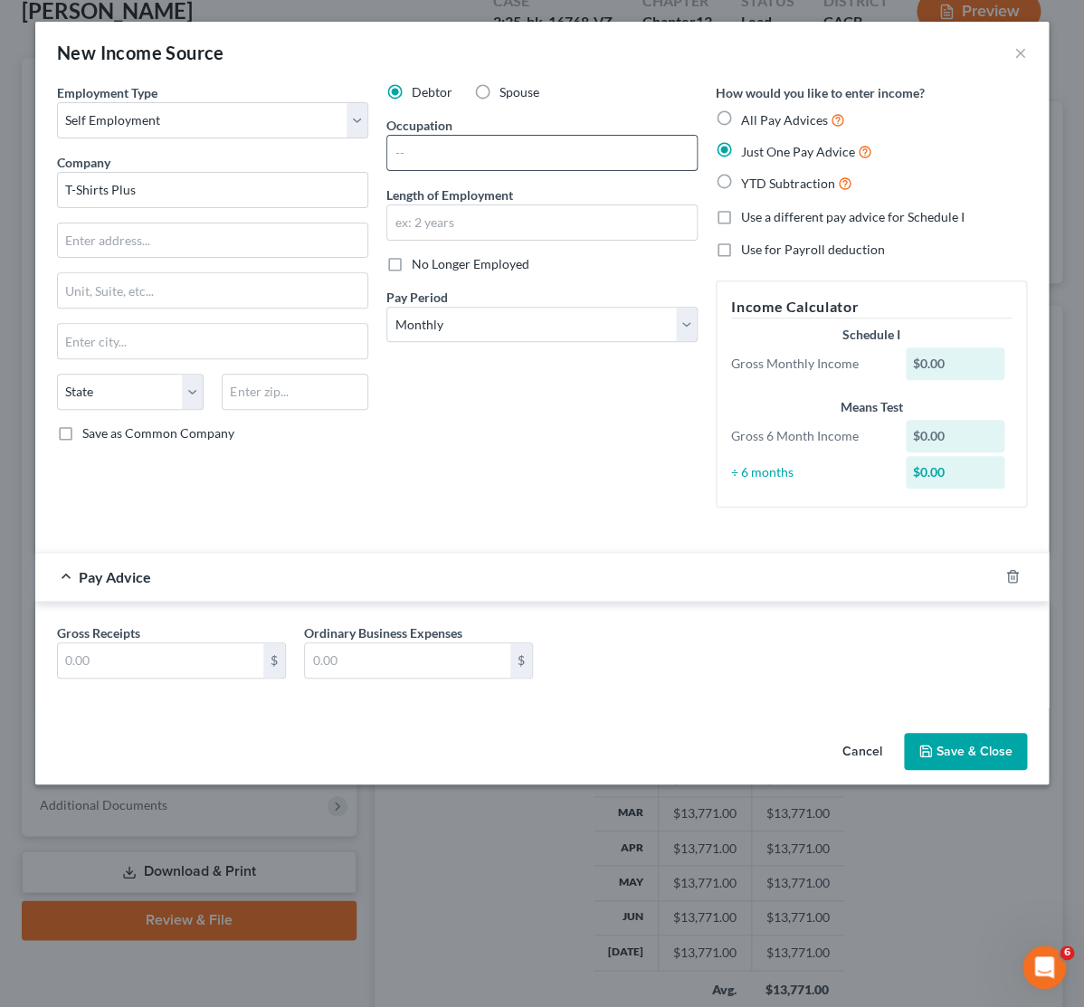
click at [470, 145] on input "text" at bounding box center [541, 153] width 309 height 34
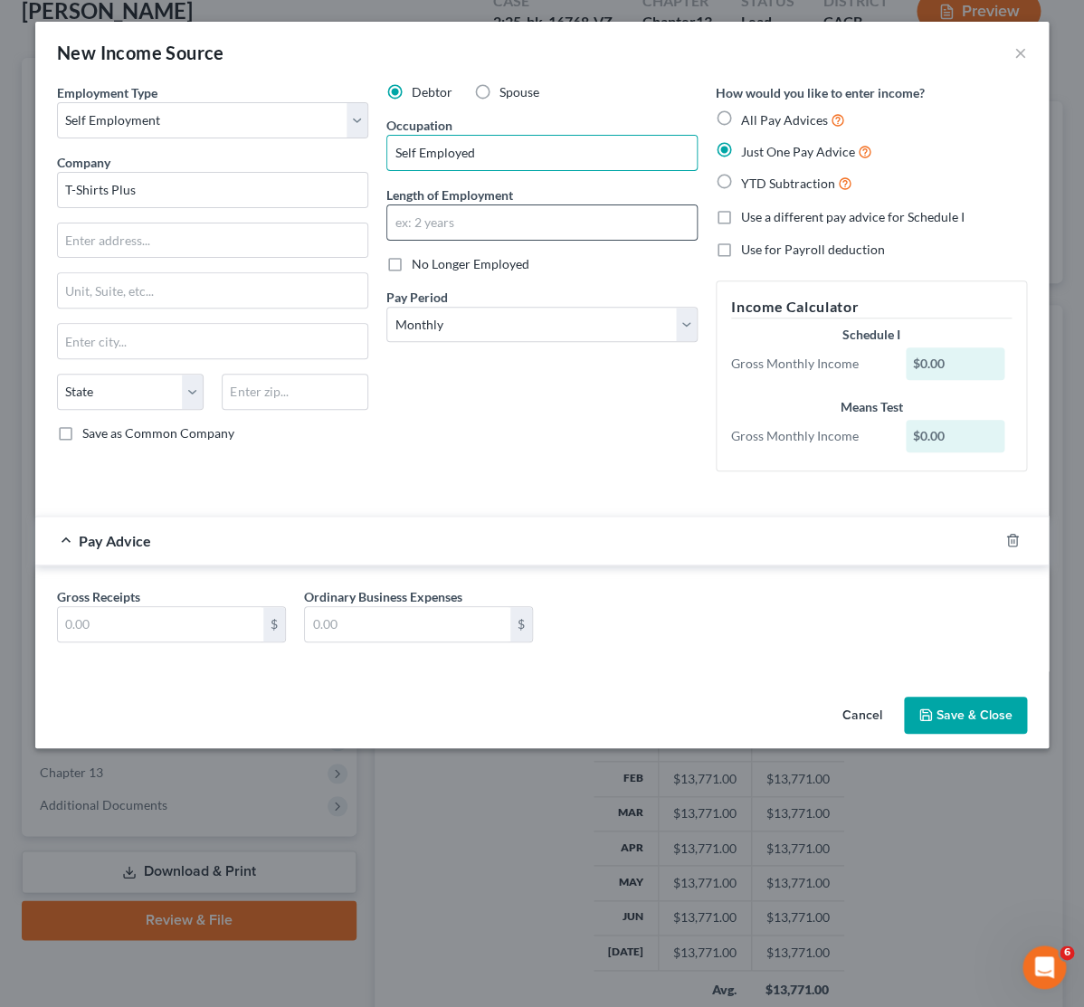
type input "Self Employed"
click at [497, 220] on input "text" at bounding box center [541, 222] width 309 height 34
click at [108, 616] on input "text" at bounding box center [160, 624] width 205 height 34
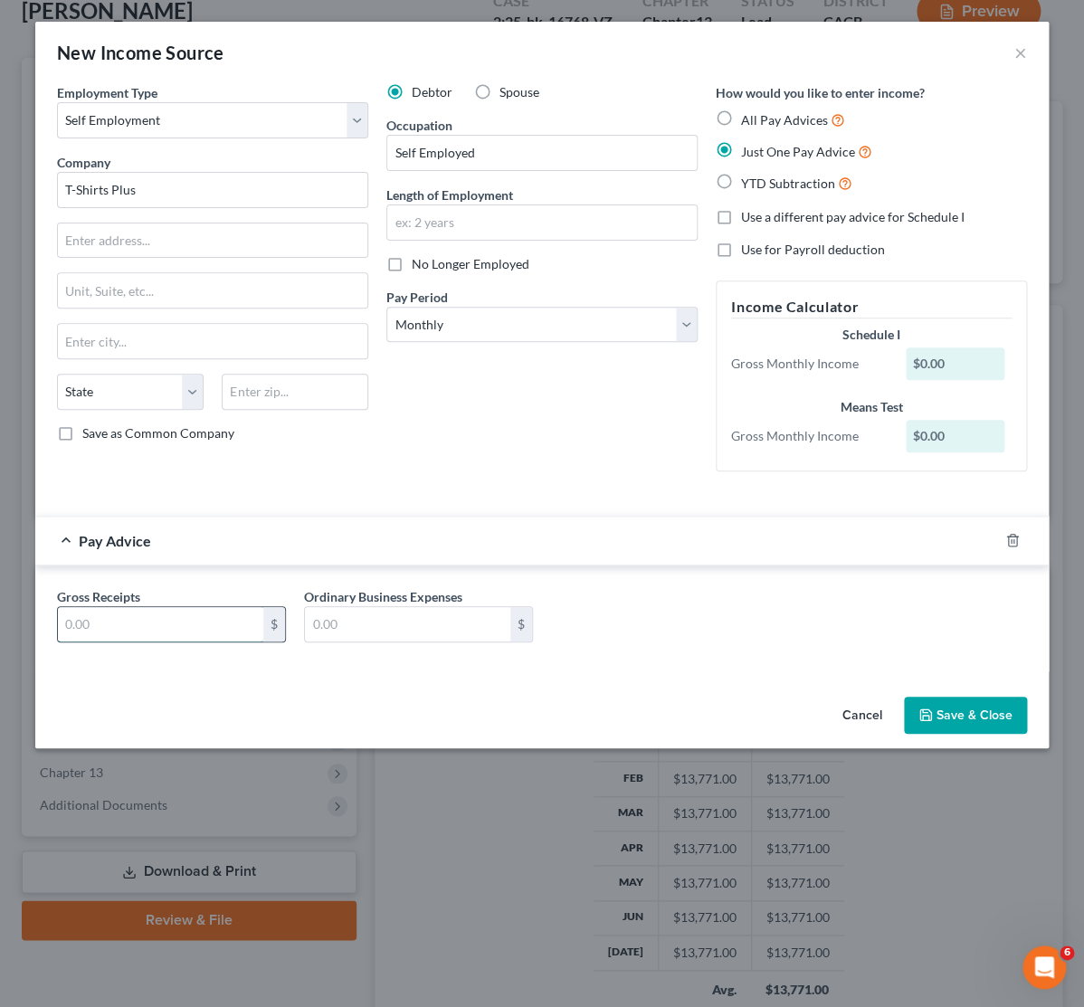
click at [120, 629] on input "text" at bounding box center [160, 624] width 205 height 34
type input "6,837"
click at [349, 634] on input "text" at bounding box center [407, 624] width 205 height 34
type input "2,477"
click at [467, 234] on input "text" at bounding box center [541, 222] width 309 height 34
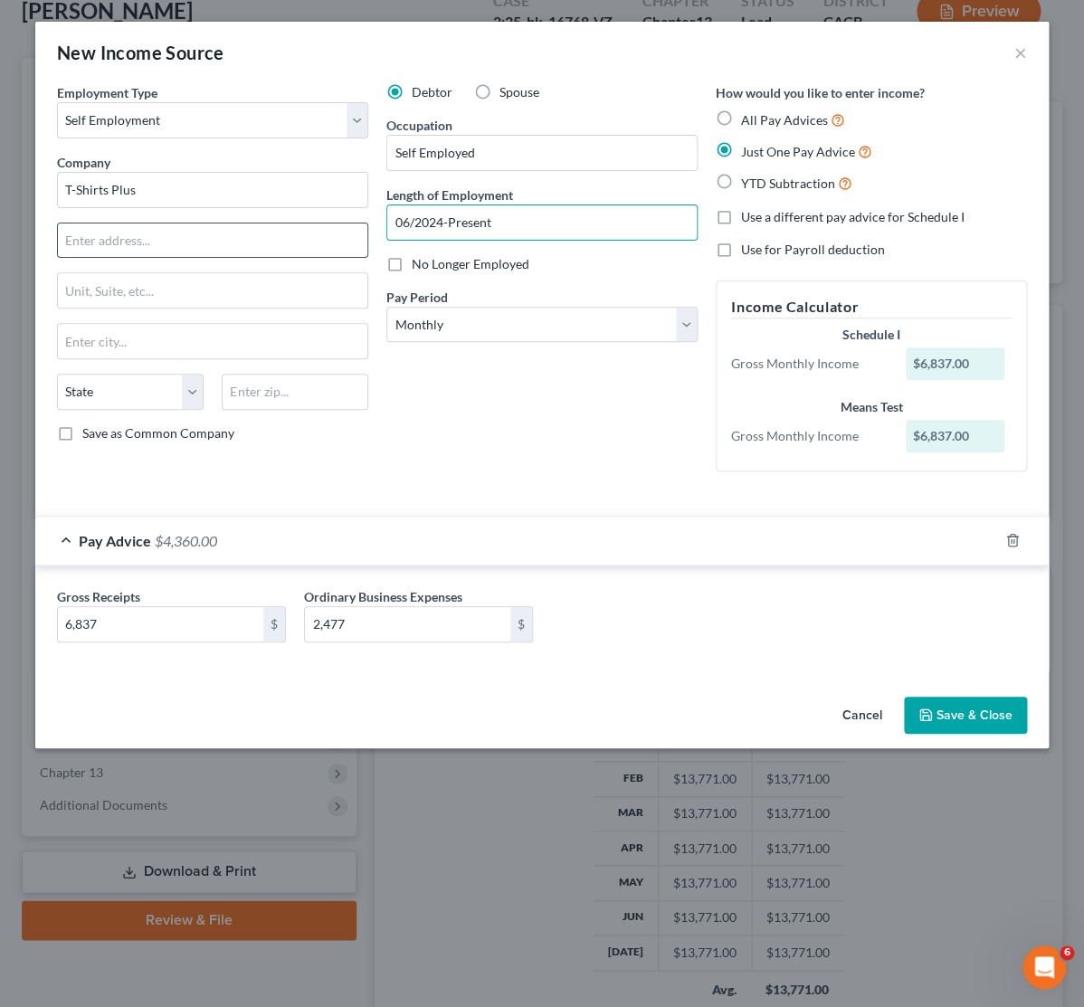
type input "06/2024-Present"
click at [153, 247] on input "text" at bounding box center [212, 240] width 309 height 34
type input "[STREET_ADDRESS]"
type input "91354"
type input "[GEOGRAPHIC_DATA]"
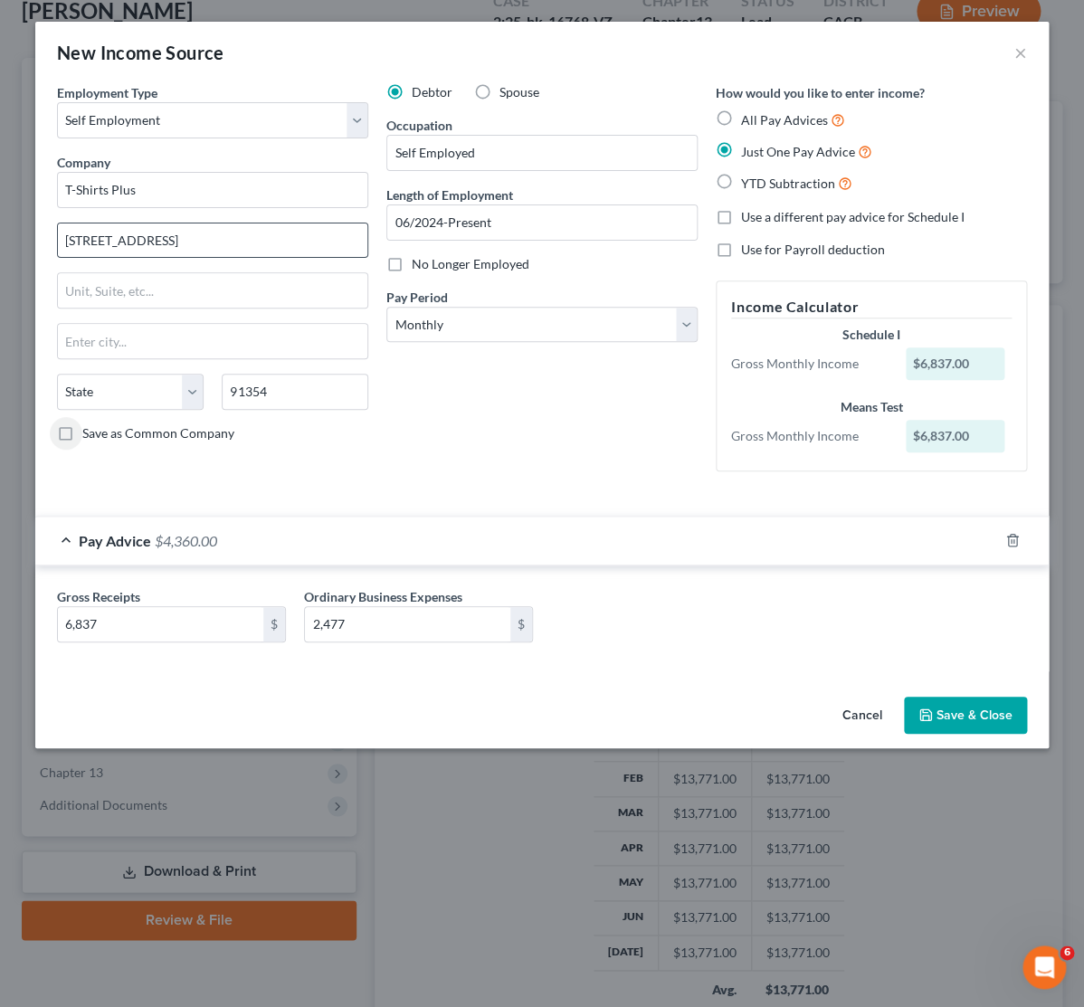
select select "4"
click at [967, 701] on button "Save & Close" at bounding box center [965, 716] width 123 height 38
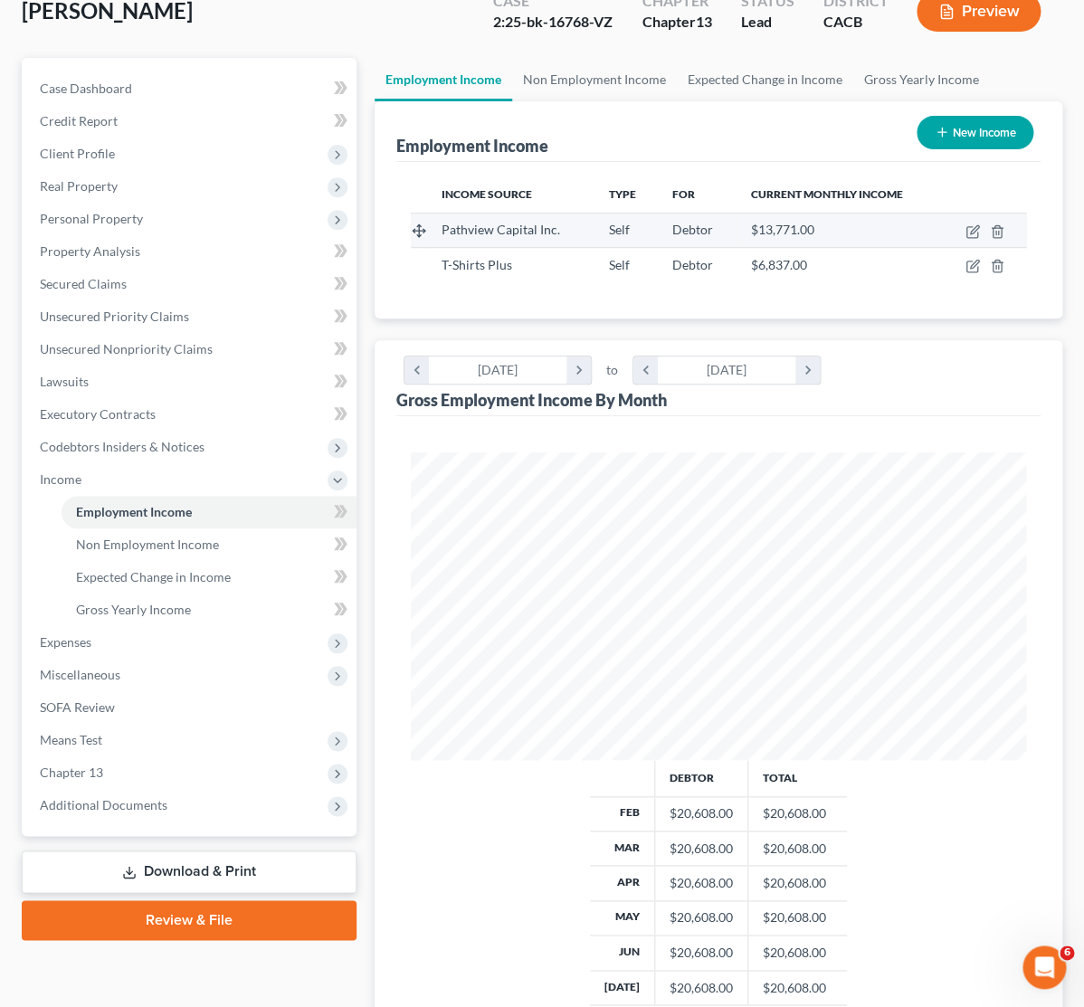
click at [724, 236] on td "Debtor" at bounding box center [697, 230] width 79 height 34
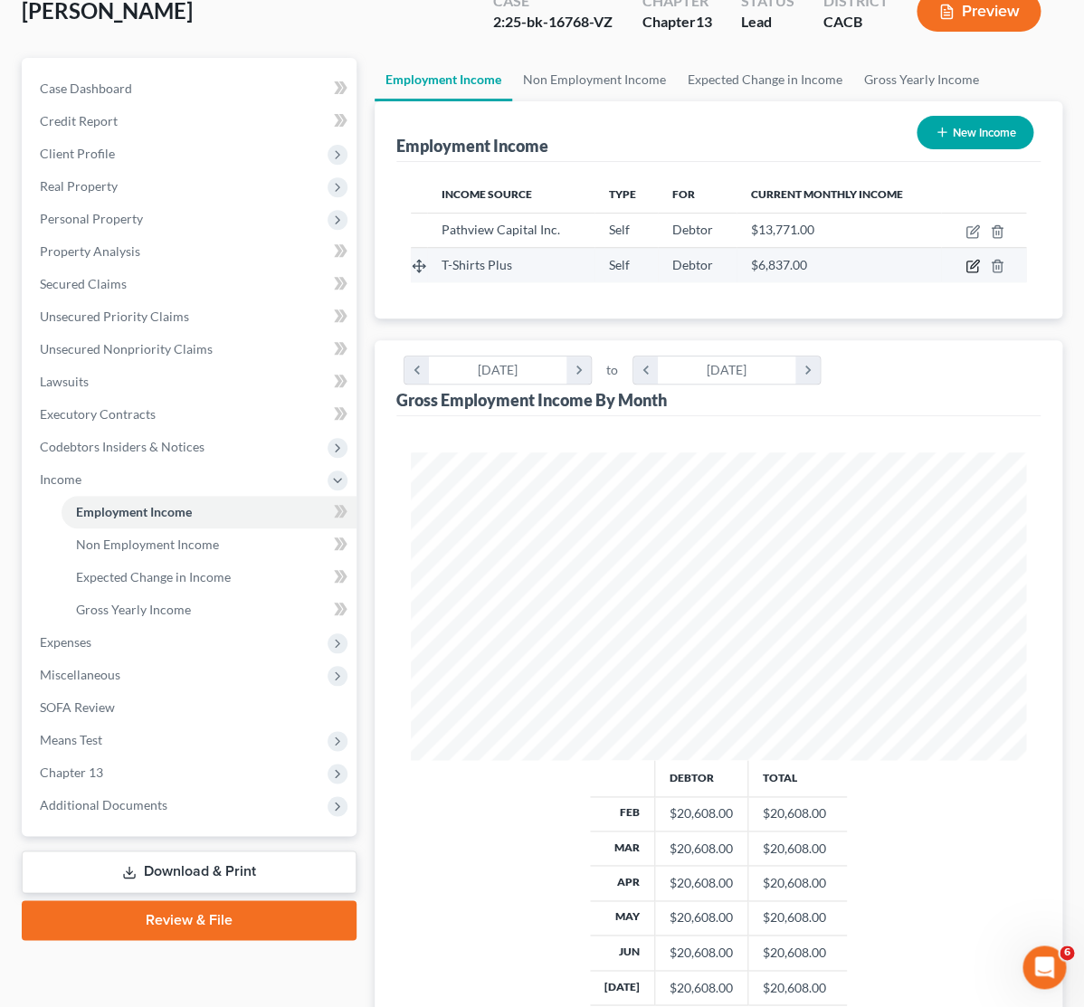
click at [969, 271] on icon "button" at bounding box center [972, 266] width 14 height 14
select select "1"
select select "4"
select select "0"
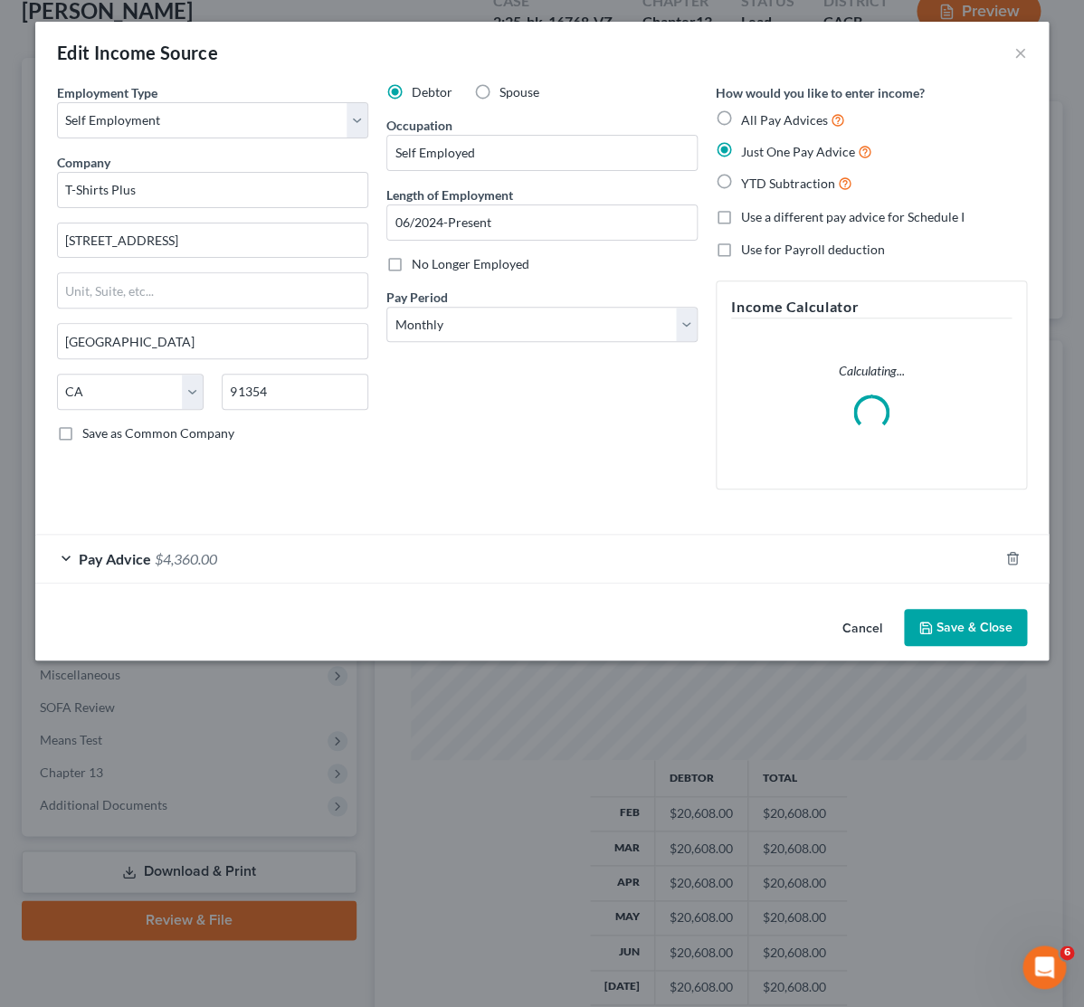
click at [248, 571] on div "Pay Advice $4,360.00" at bounding box center [516, 559] width 963 height 48
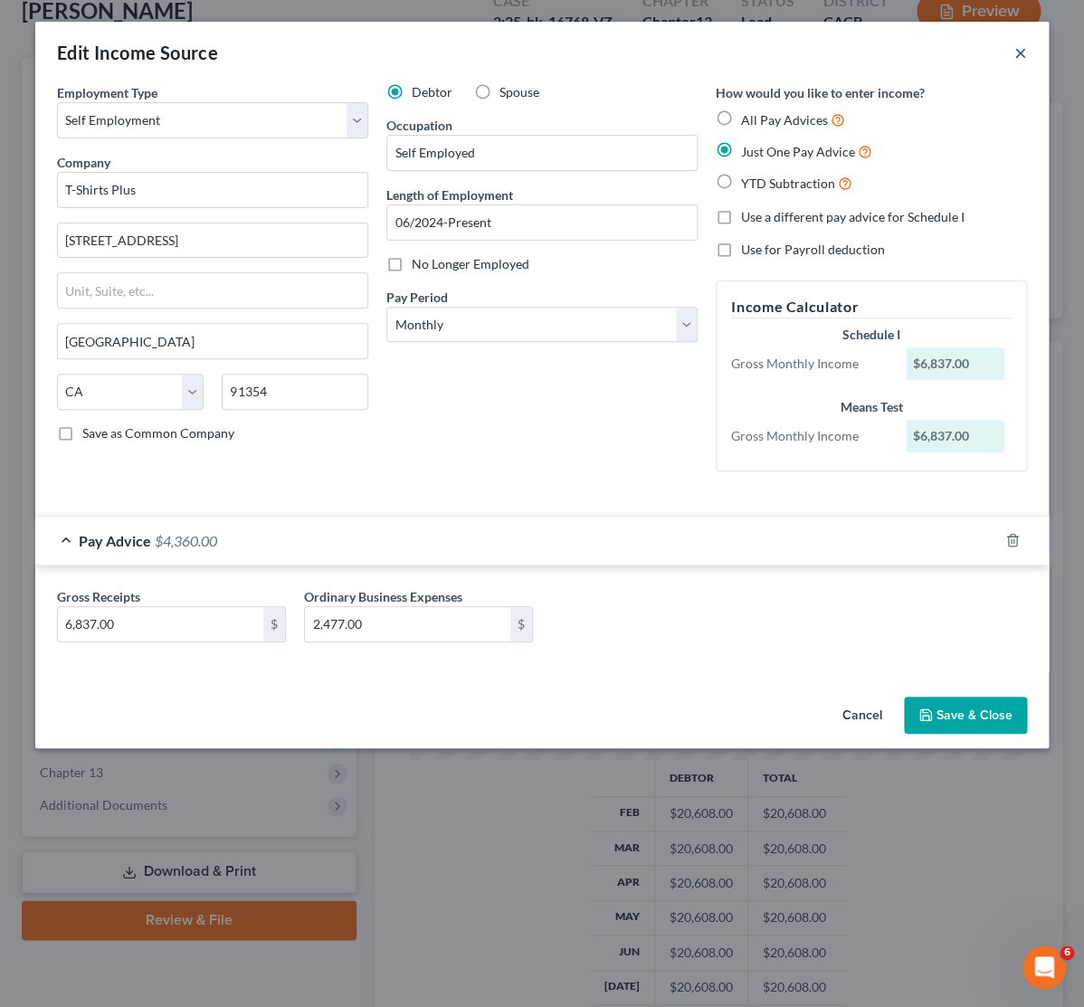
click at [1019, 50] on button "×" at bounding box center [1020, 53] width 13 height 22
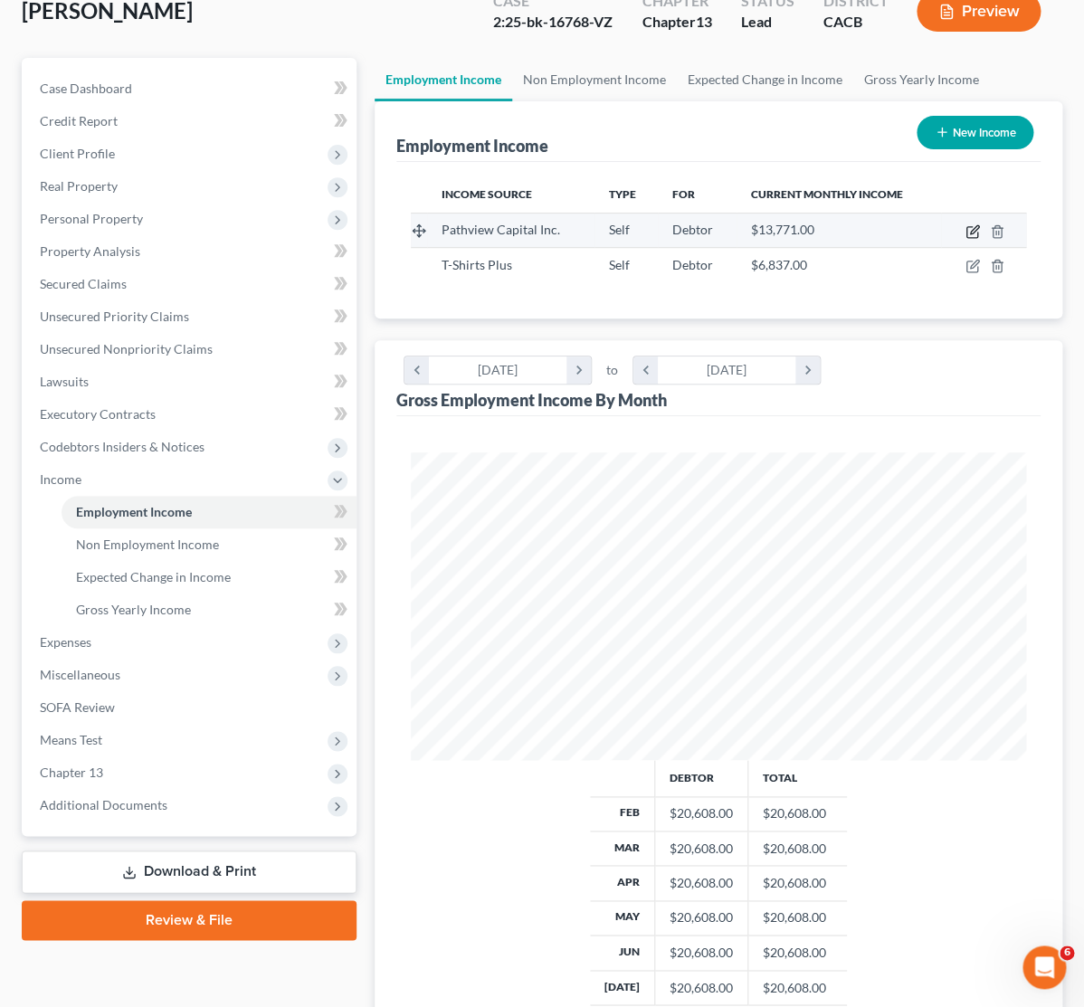
click at [972, 230] on icon "button" at bounding box center [974, 229] width 8 height 8
select select "1"
select select "4"
select select "0"
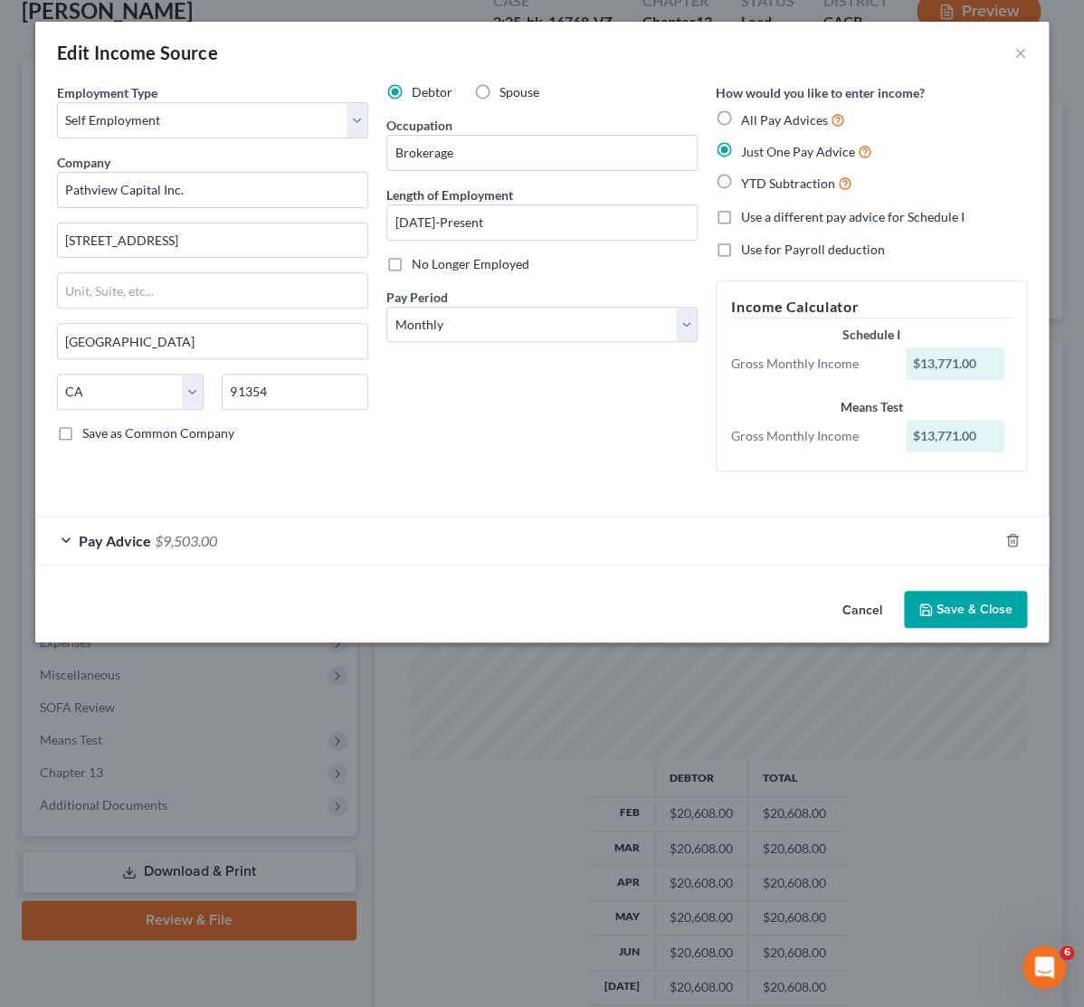
click at [216, 539] on span "$9,503.00" at bounding box center [186, 540] width 62 height 17
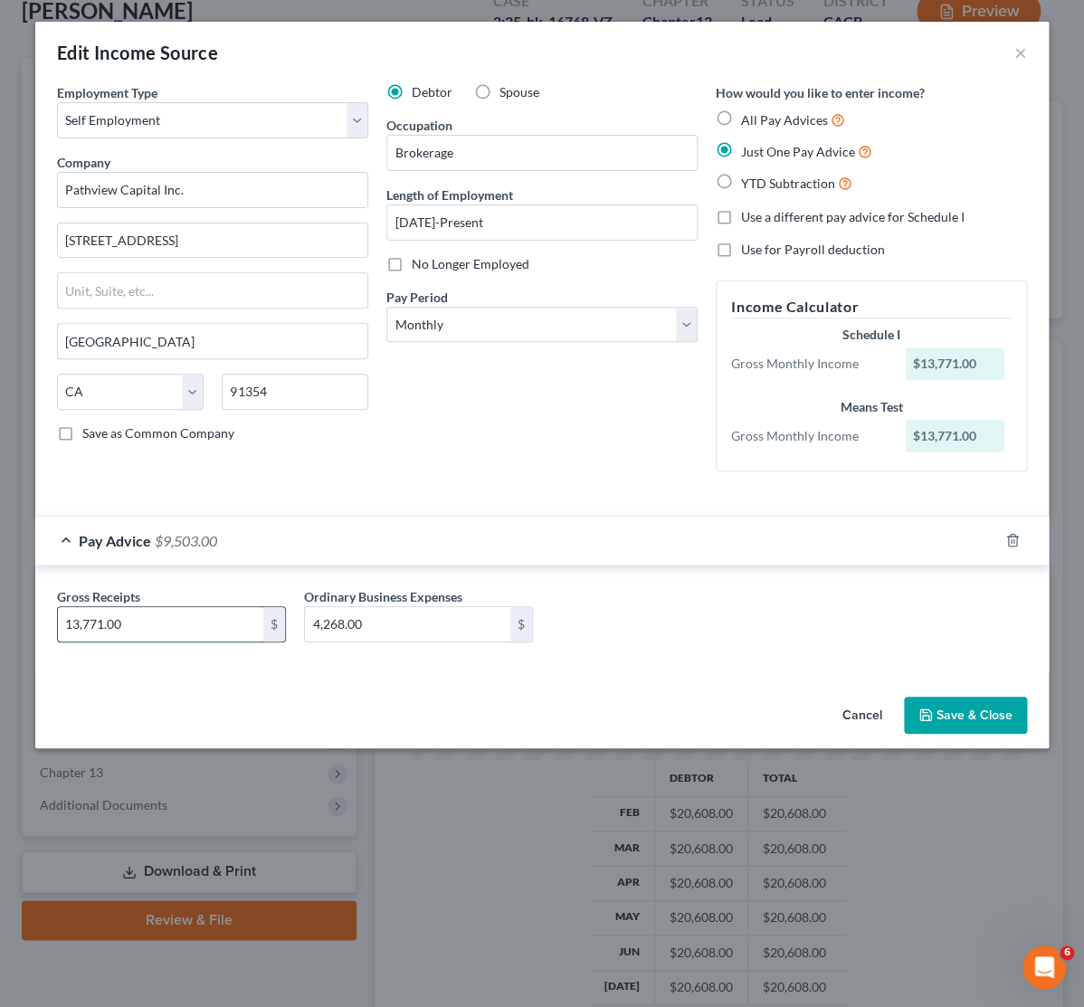
click at [152, 622] on input "13,771.00" at bounding box center [160, 624] width 205 height 34
type input "6,934"
click at [455, 624] on input "4,268.00" at bounding box center [407, 624] width 205 height 34
type input "1,792"
click at [978, 708] on button "Save & Close" at bounding box center [965, 716] width 123 height 38
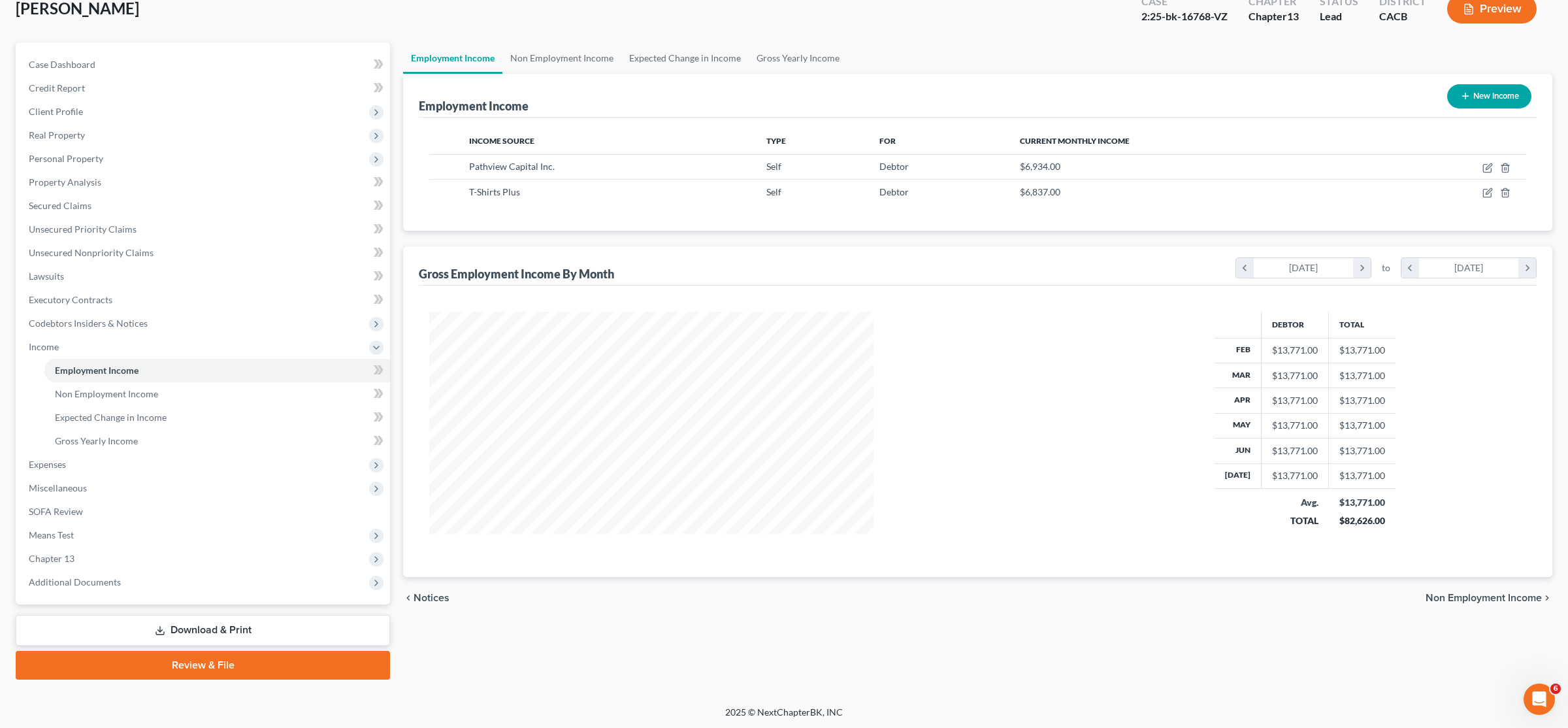
scroll to position [314, 655]
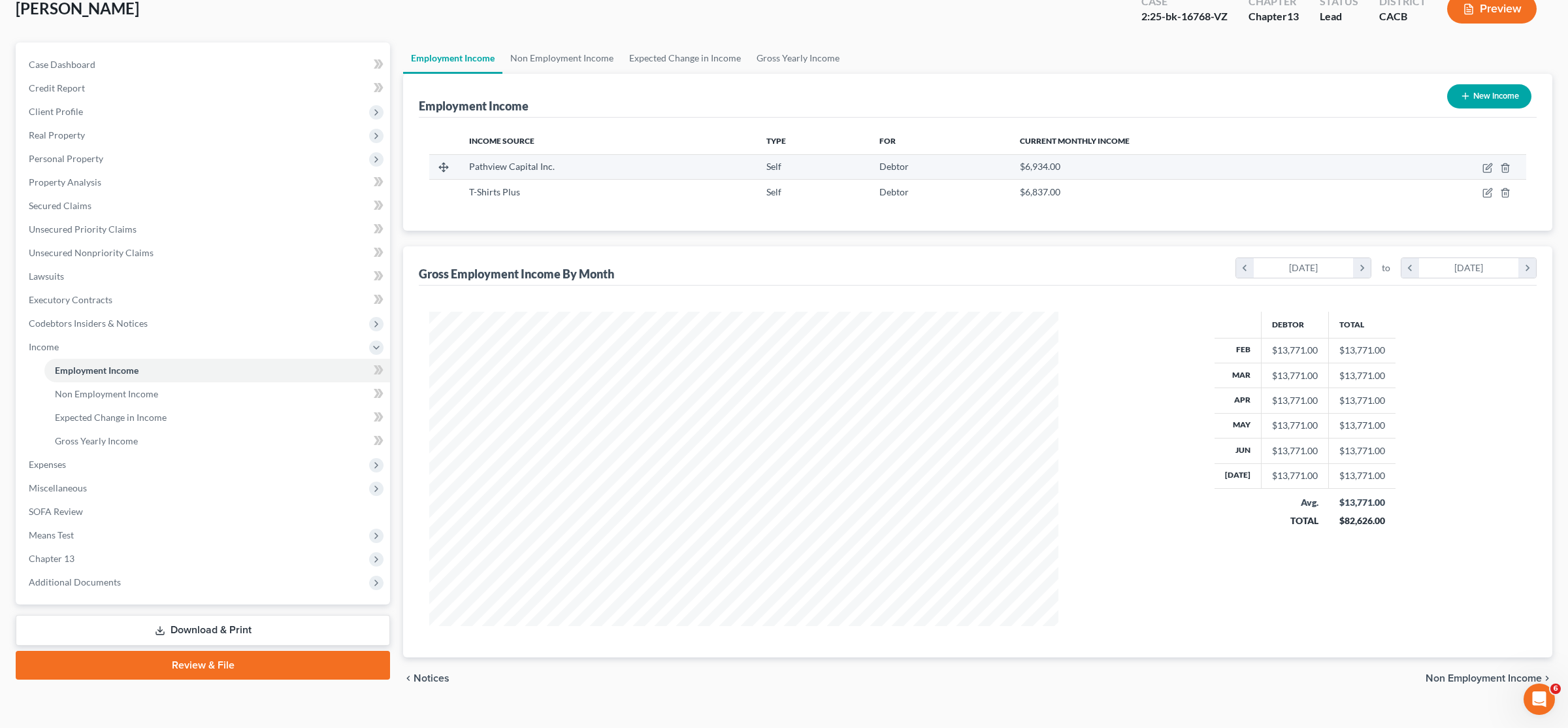
click at [782, 175] on td "$6,934.00" at bounding box center [1192, 167] width 365 height 25
click at [782, 162] on span "$6,934.00" at bounding box center [1040, 166] width 40 height 11
click at [782, 166] on icon "button" at bounding box center [1488, 168] width 10 height 10
select select "1"
select select "4"
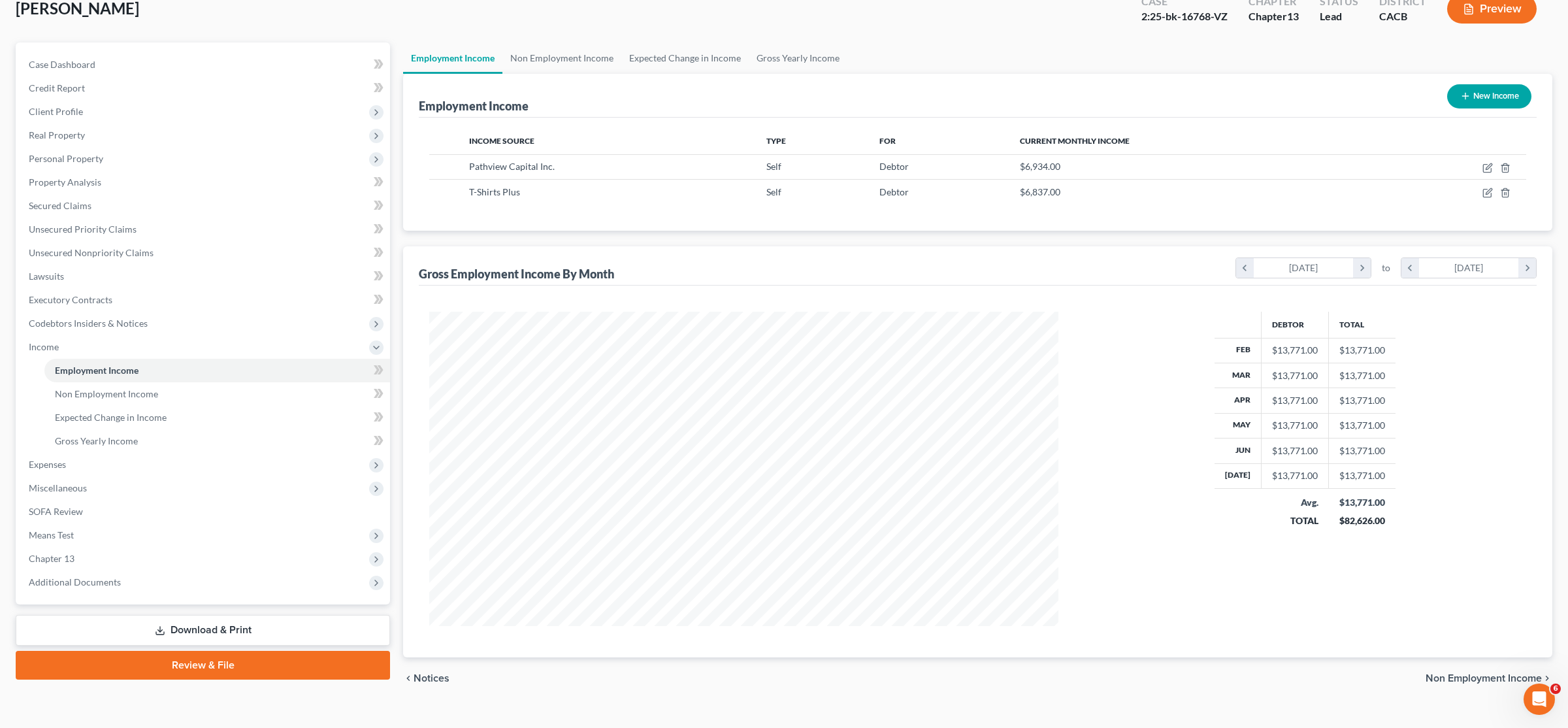
select select "0"
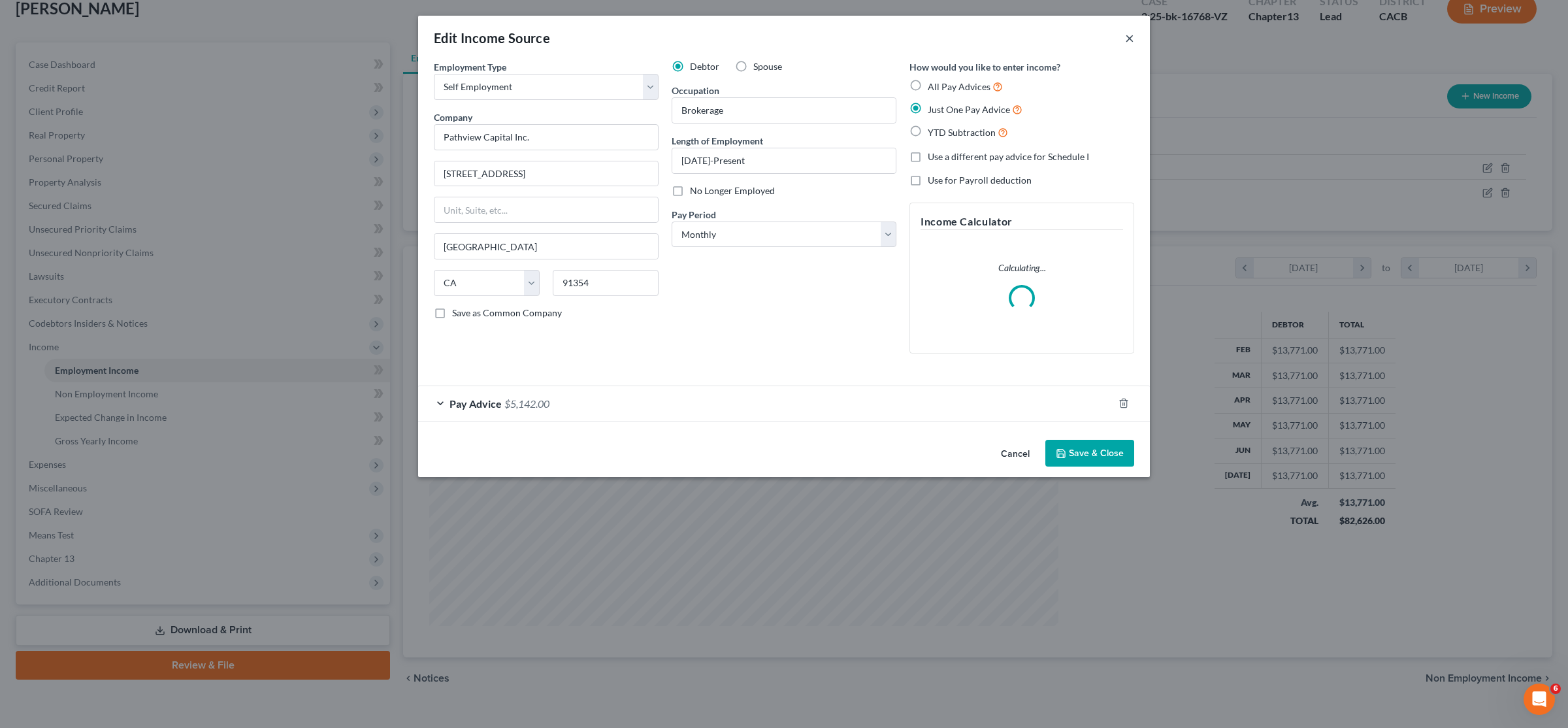
click at [782, 35] on button "×" at bounding box center [1130, 38] width 9 height 16
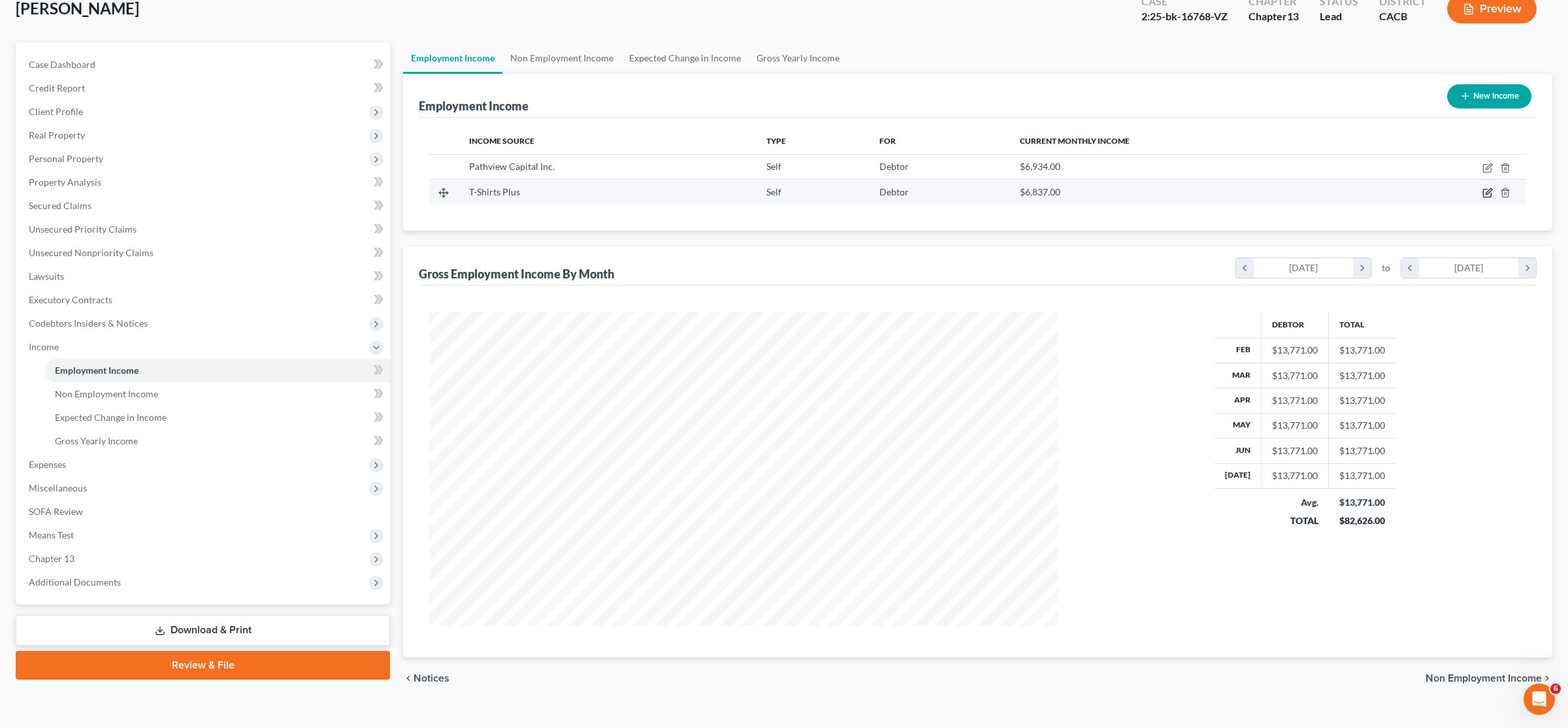
click at [782, 194] on icon "button" at bounding box center [1489, 191] width 6 height 6
select select "1"
select select "4"
select select "0"
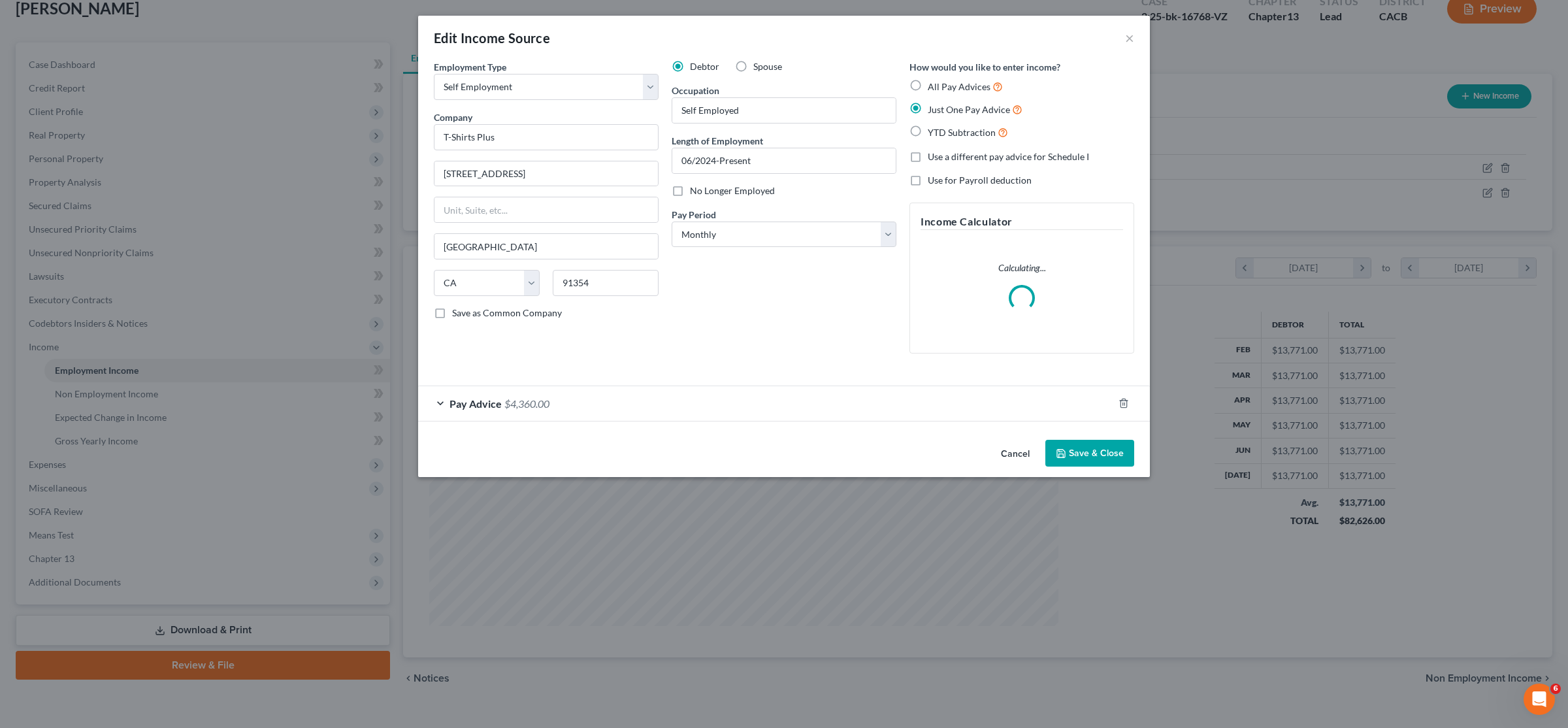
click at [529, 411] on div "Pay Advice $4,360.00" at bounding box center [766, 404] width 696 height 35
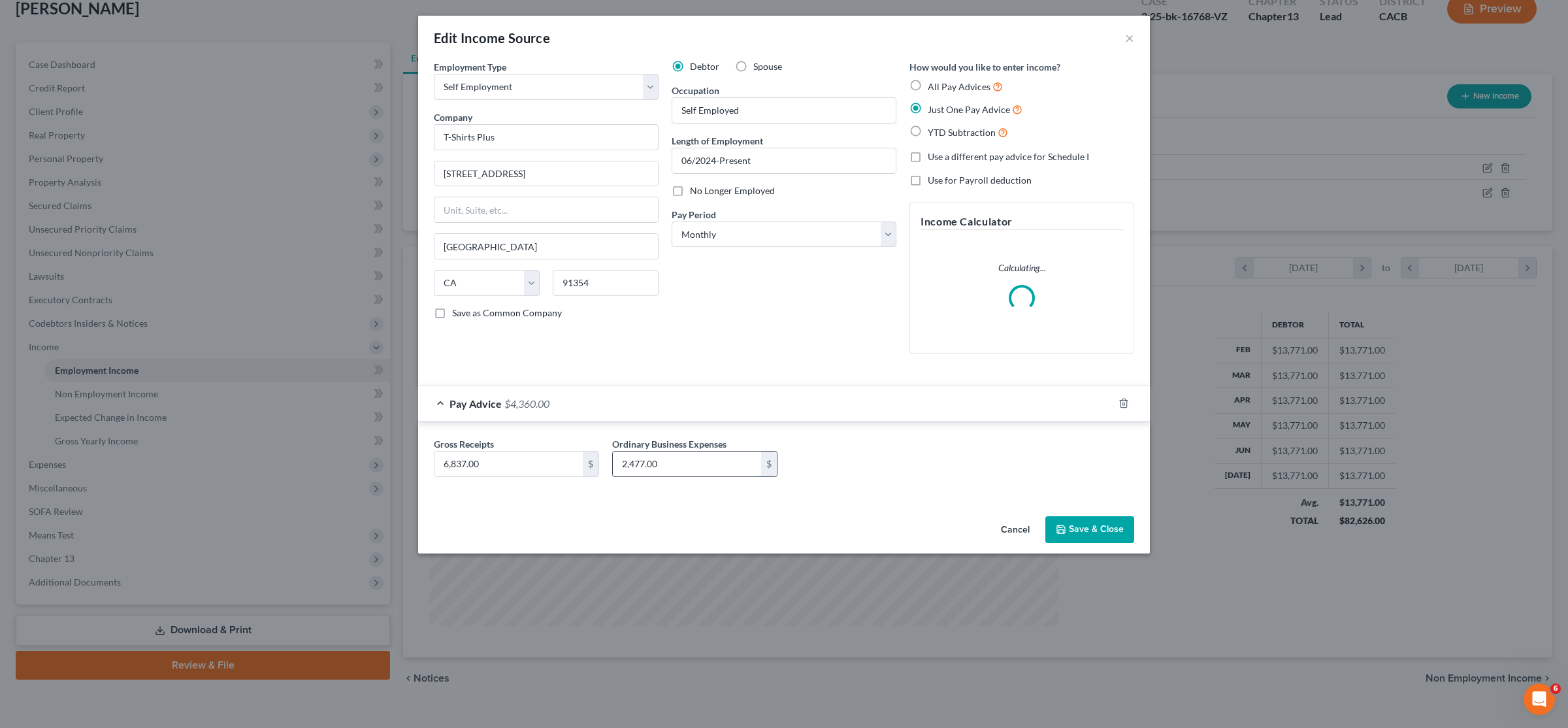
click at [643, 464] on input "2,477.00" at bounding box center [687, 464] width 148 height 25
click at [642, 464] on input "2,477.00" at bounding box center [687, 464] width 148 height 25
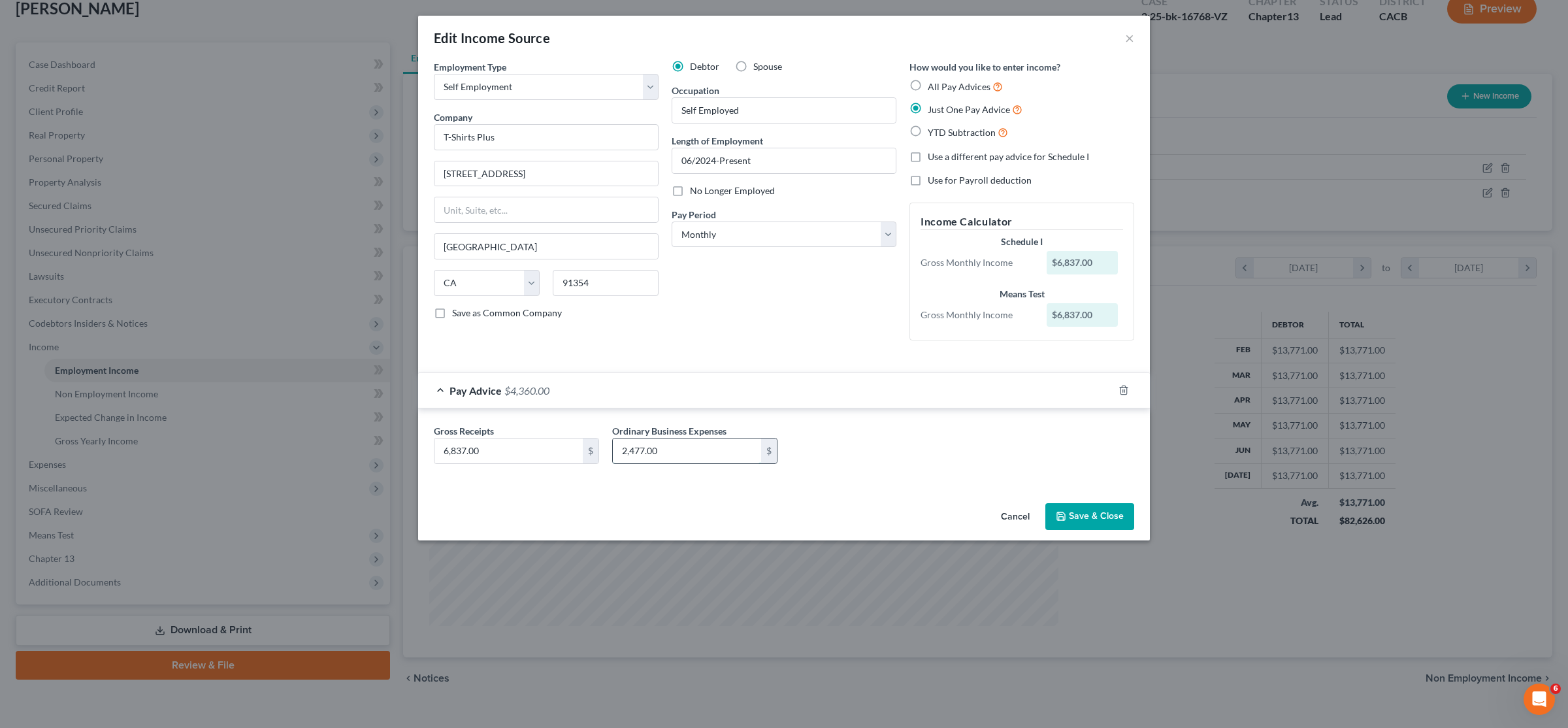
click at [642, 463] on input "2,477.00" at bounding box center [687, 451] width 148 height 25
click at [640, 453] on input "2,477.00" at bounding box center [687, 451] width 148 height 25
type input "2,476.00"
click at [782, 518] on button "Save & Close" at bounding box center [1089, 517] width 89 height 27
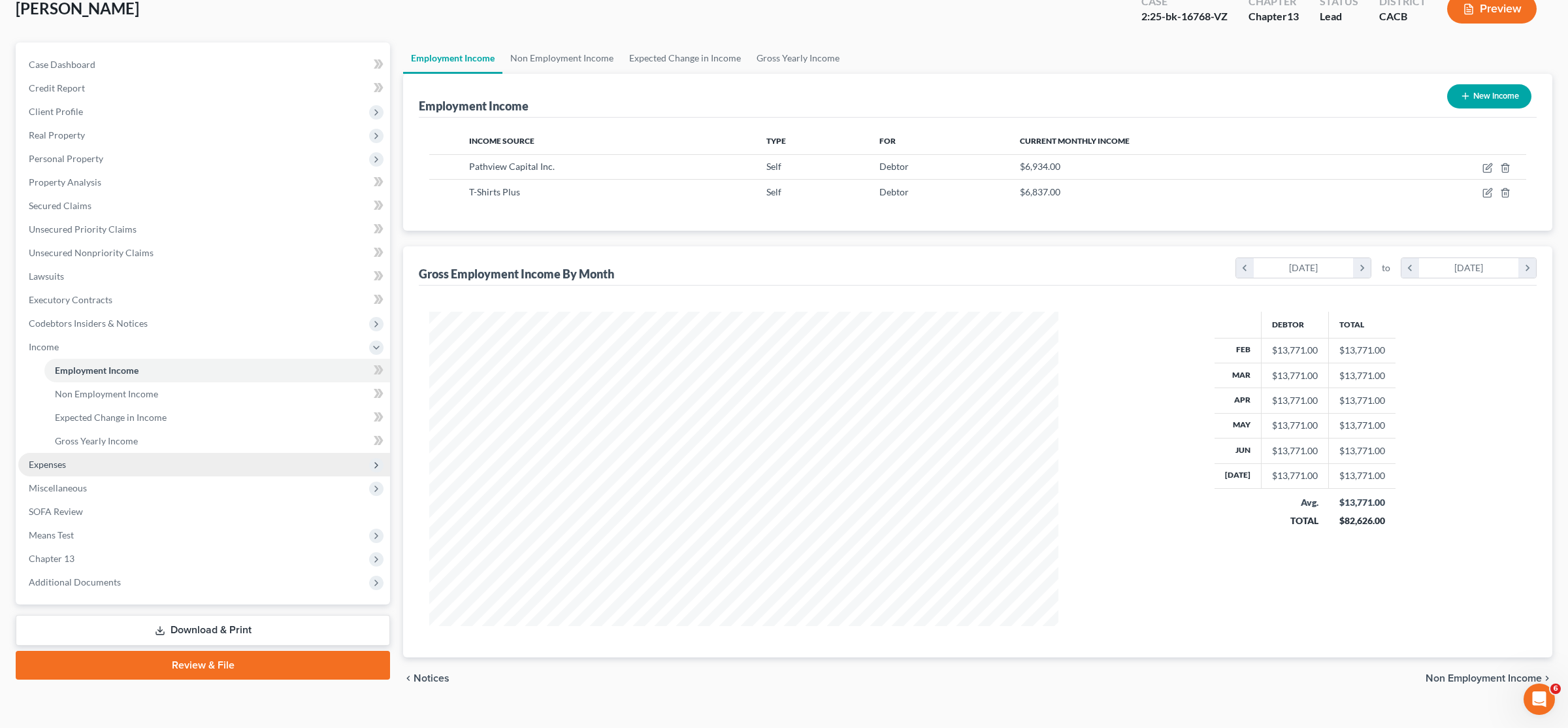
click at [56, 459] on span "Expenses" at bounding box center [48, 464] width 38 height 11
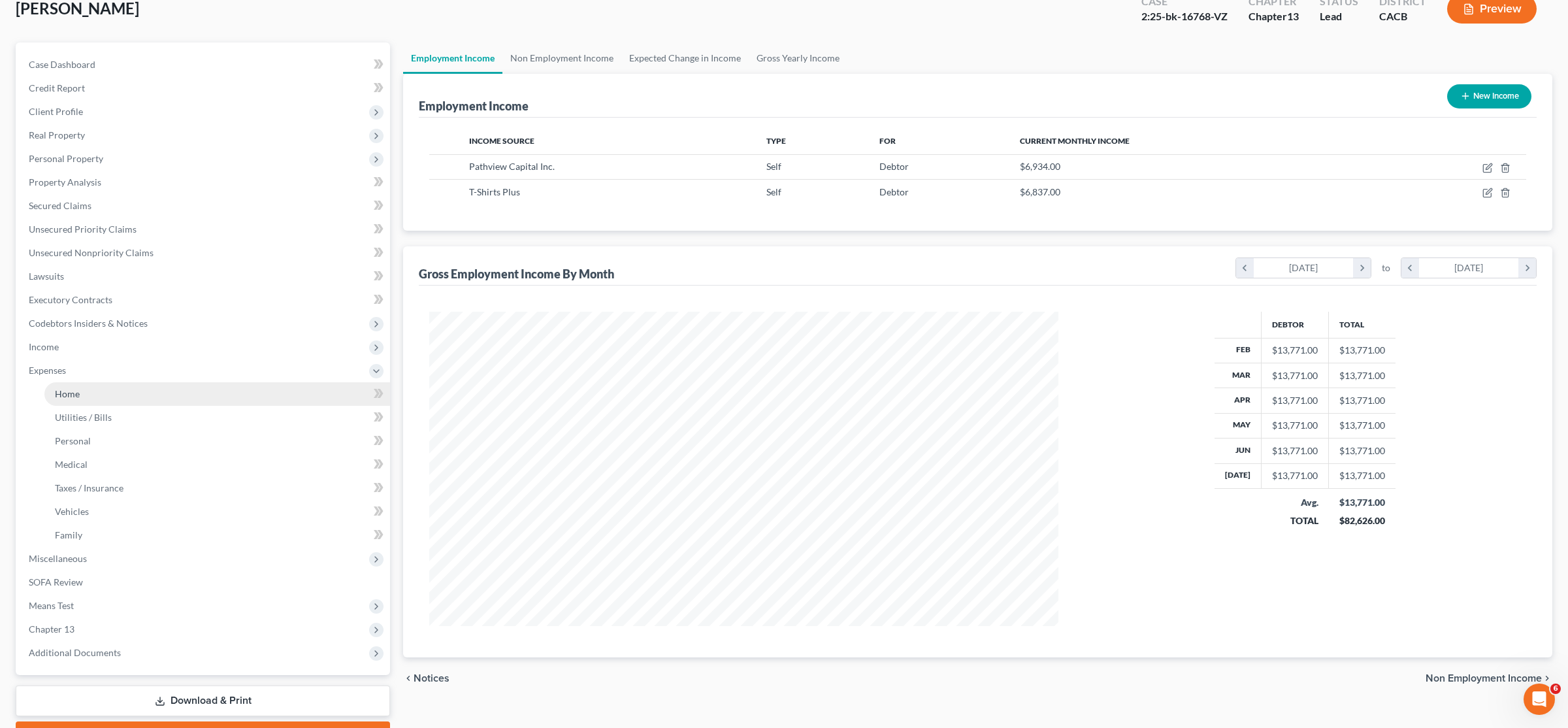
click at [77, 394] on span "Home" at bounding box center [67, 393] width 25 height 11
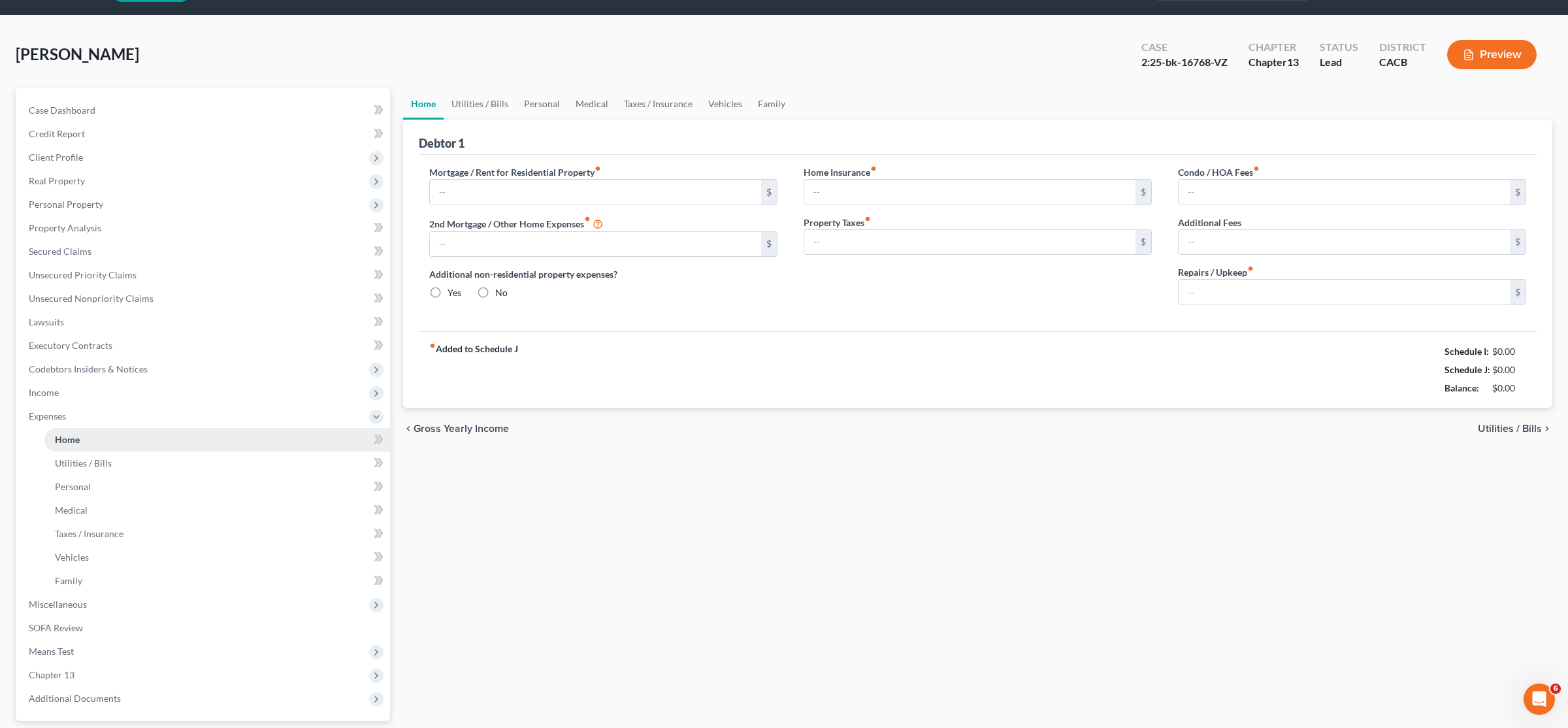
type input "2,103.00"
type input "0.00"
radio input "true"
type input "0.00"
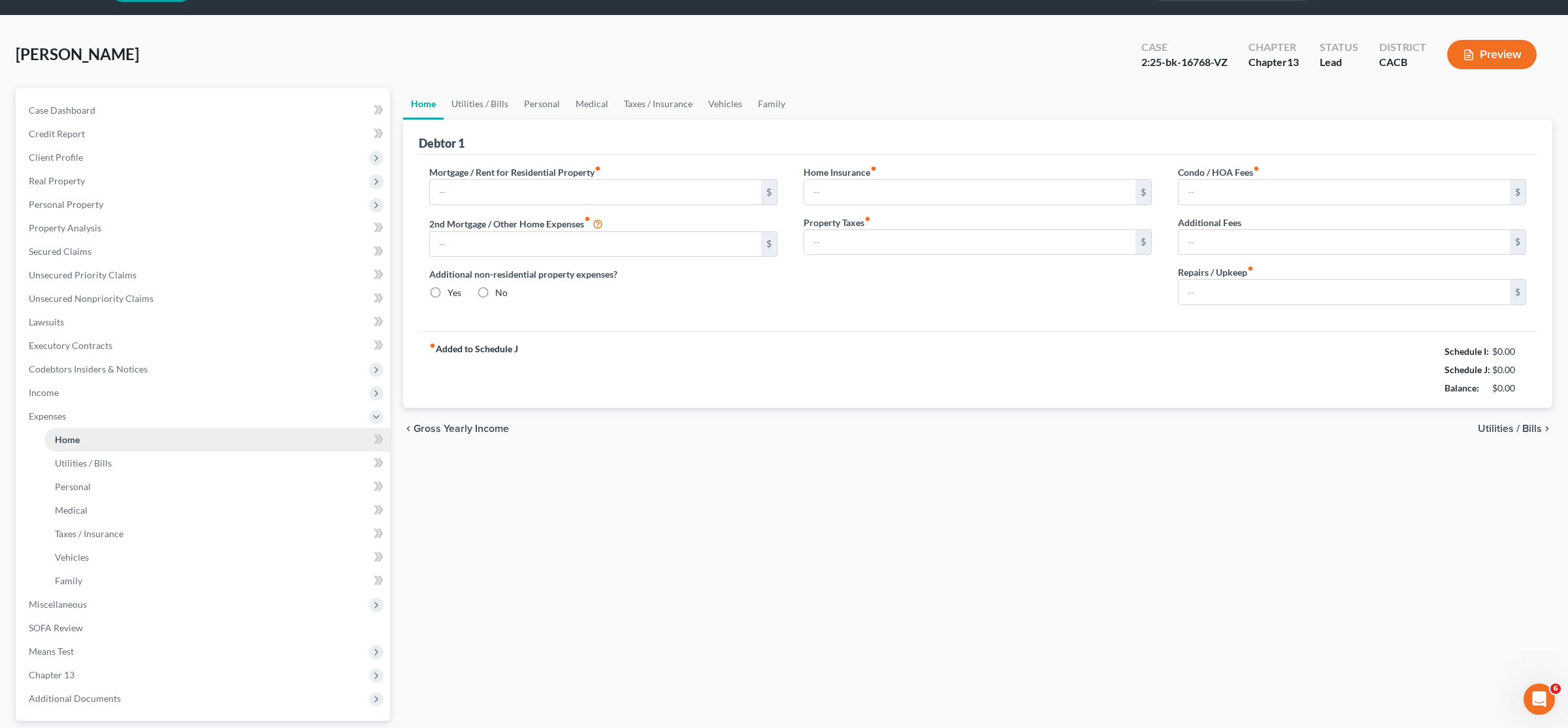
type input "137.00"
type input "0.00"
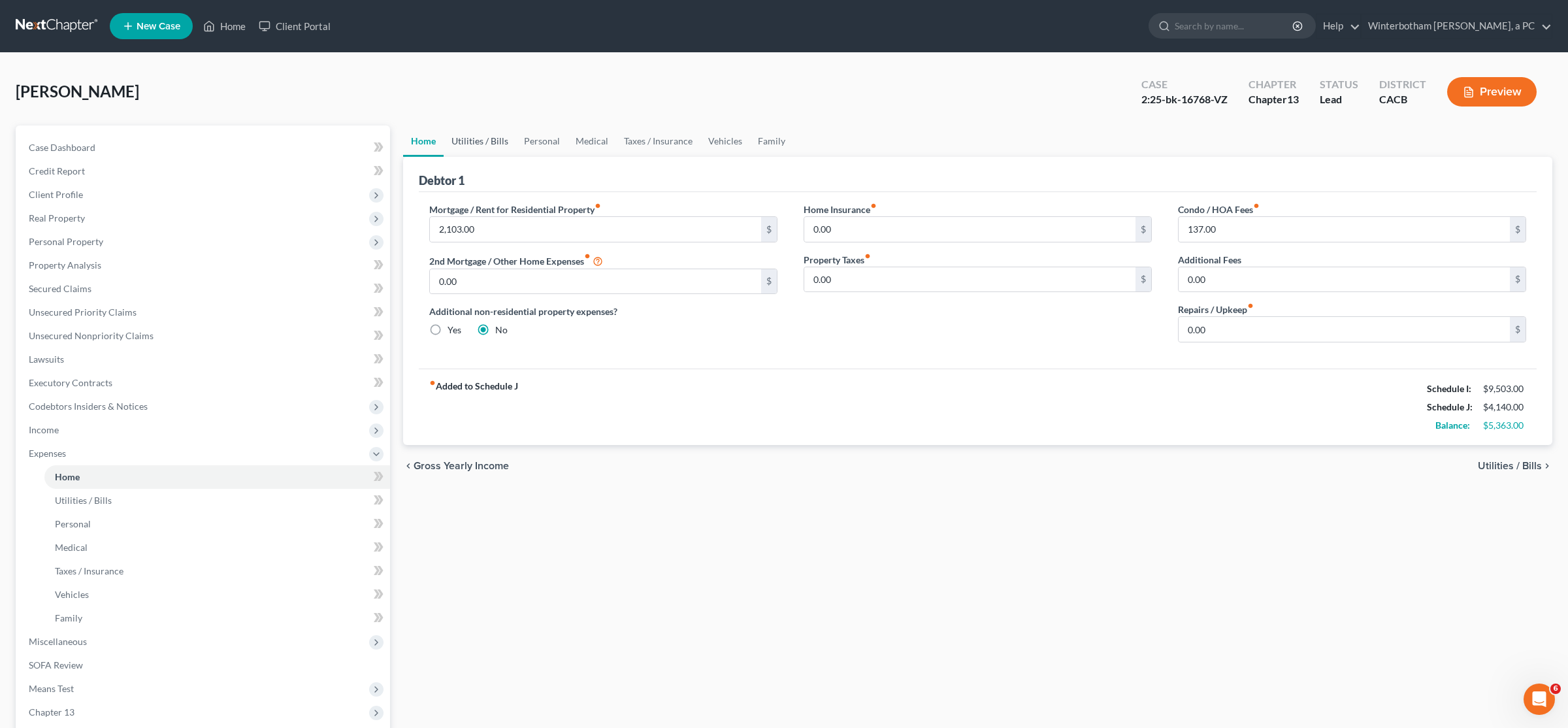
click at [476, 152] on link "Utilities / Bills" at bounding box center [480, 141] width 72 height 31
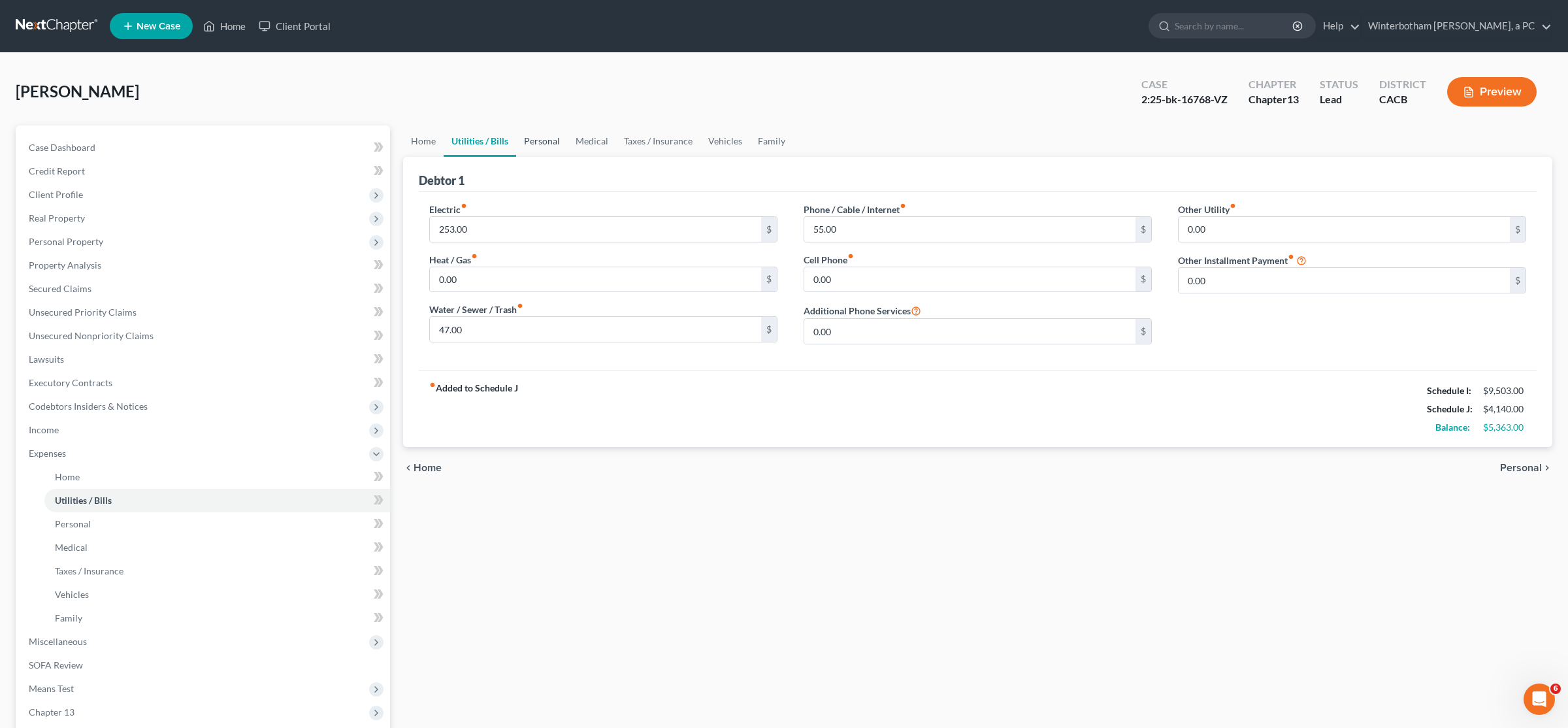
click at [545, 150] on link "Personal" at bounding box center [542, 141] width 51 height 31
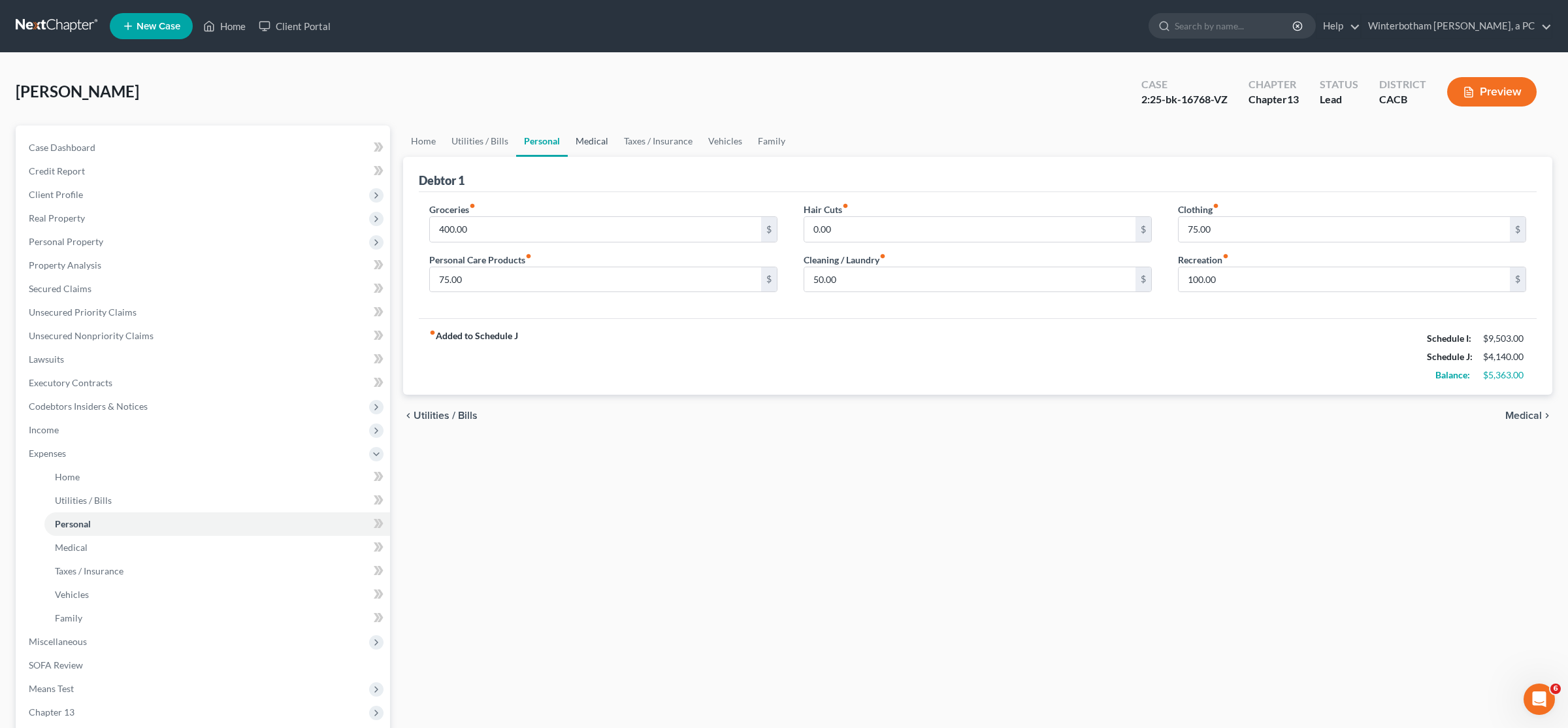
click at [585, 144] on link "Medical" at bounding box center [592, 141] width 48 height 31
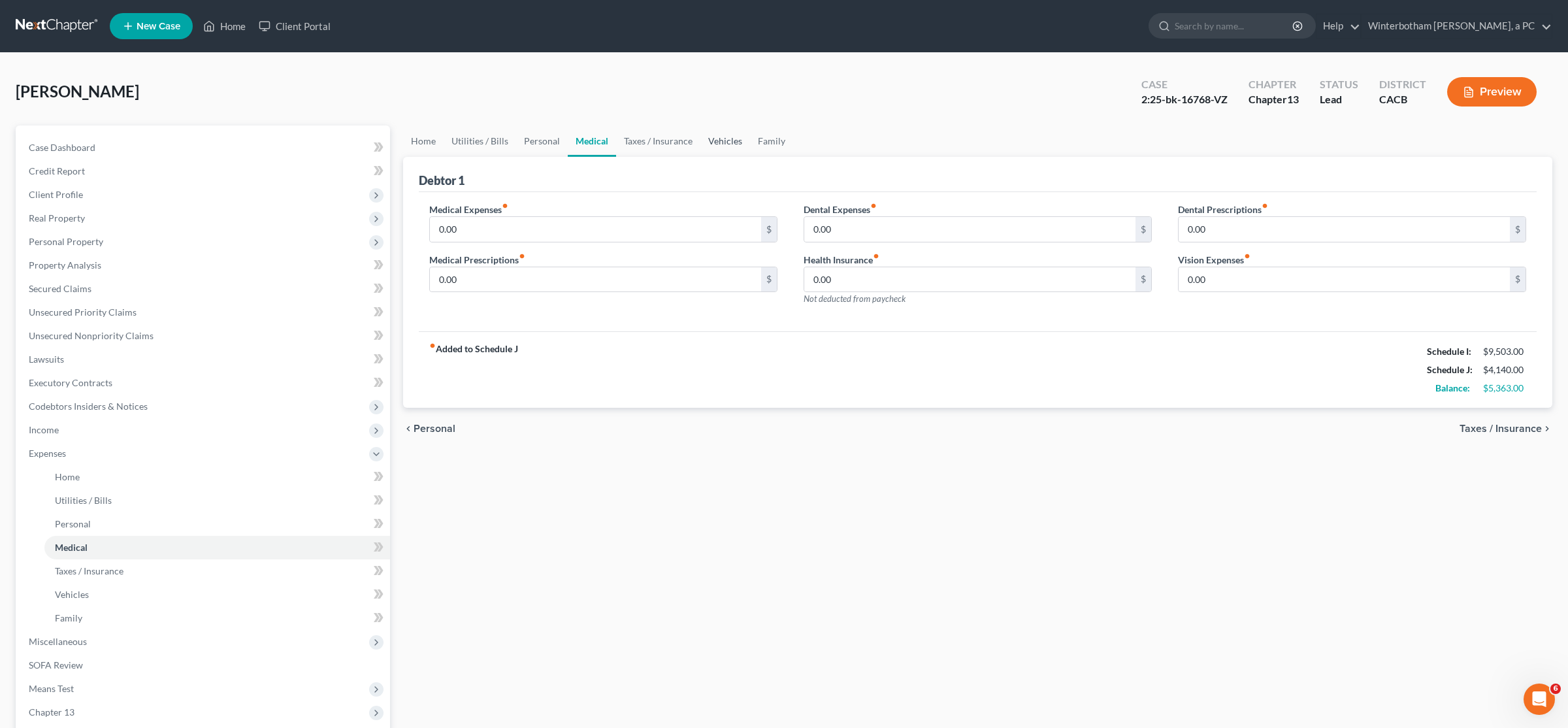
click at [731, 141] on link "Vehicles" at bounding box center [725, 141] width 50 height 31
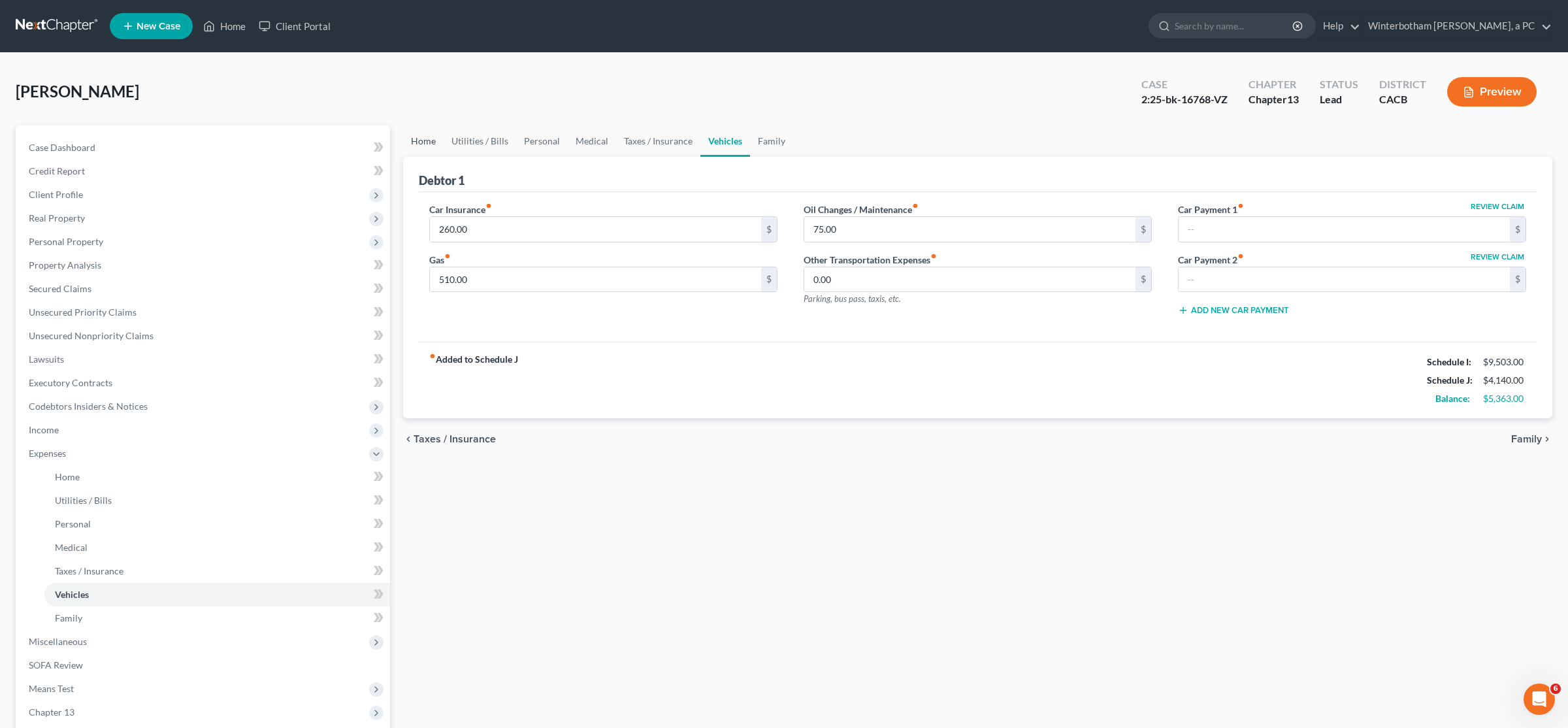
click at [432, 139] on link "Home" at bounding box center [423, 141] width 40 height 31
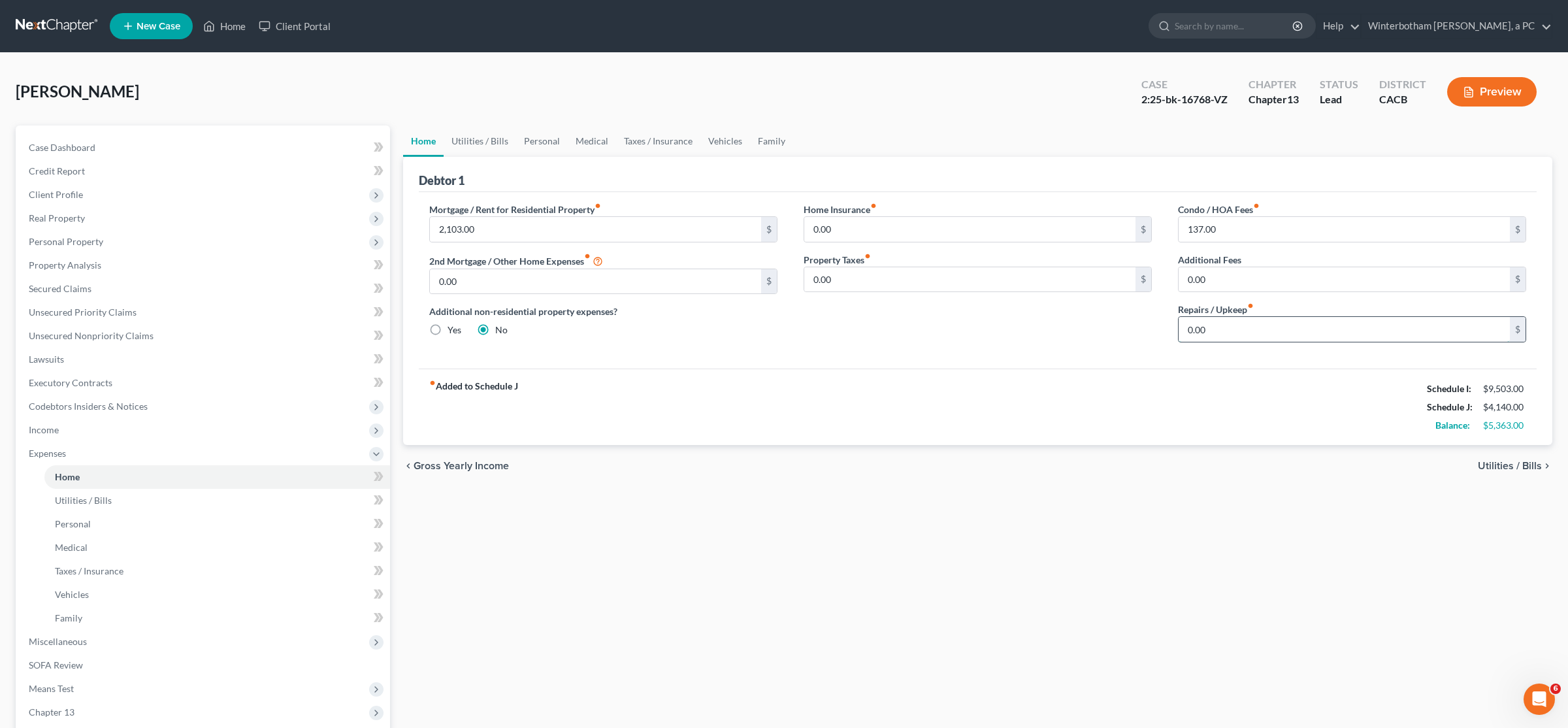
click at [782, 332] on input "0.00" at bounding box center [1344, 329] width 332 height 25
type input "150"
click at [490, 141] on link "Utilities / Bills" at bounding box center [480, 141] width 72 height 31
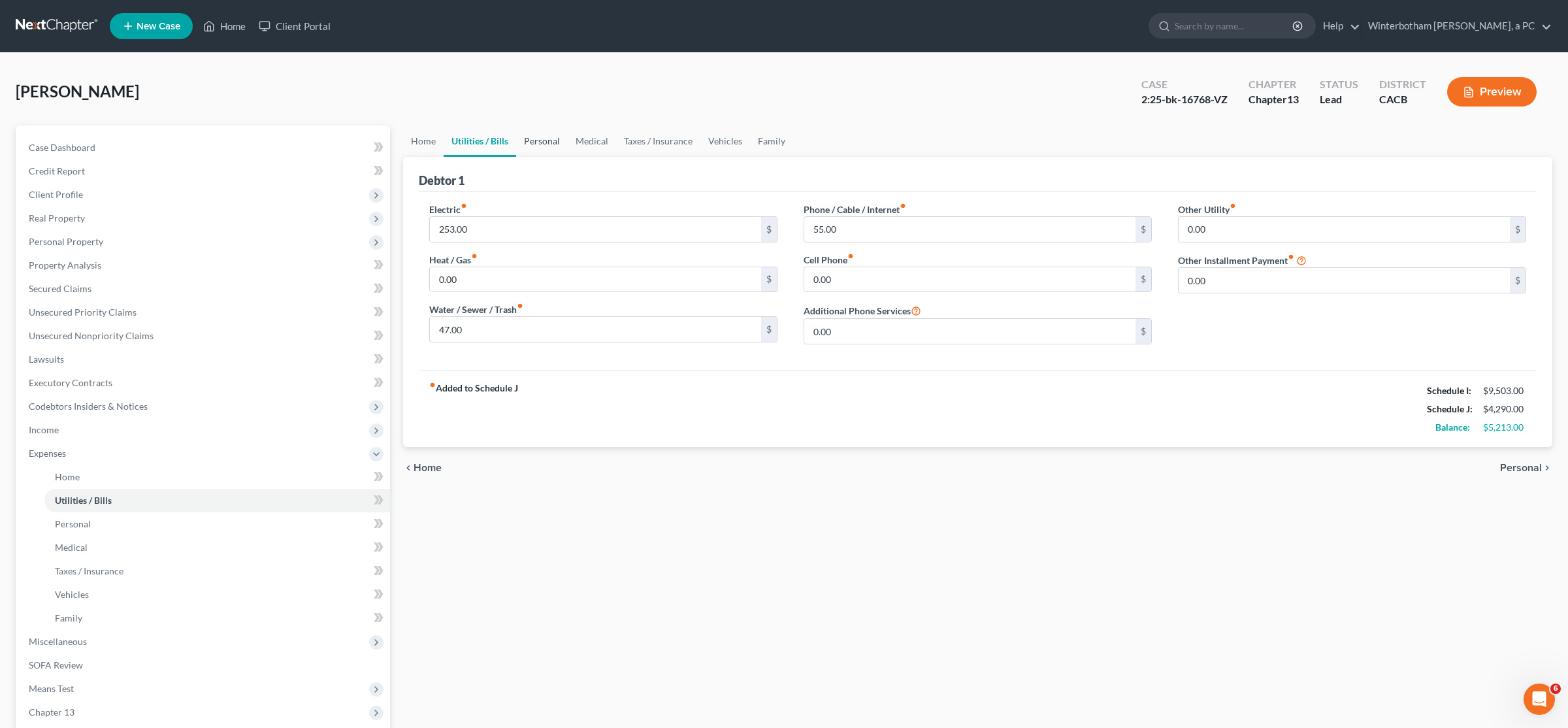
click at [548, 139] on link "Personal" at bounding box center [542, 141] width 51 height 31
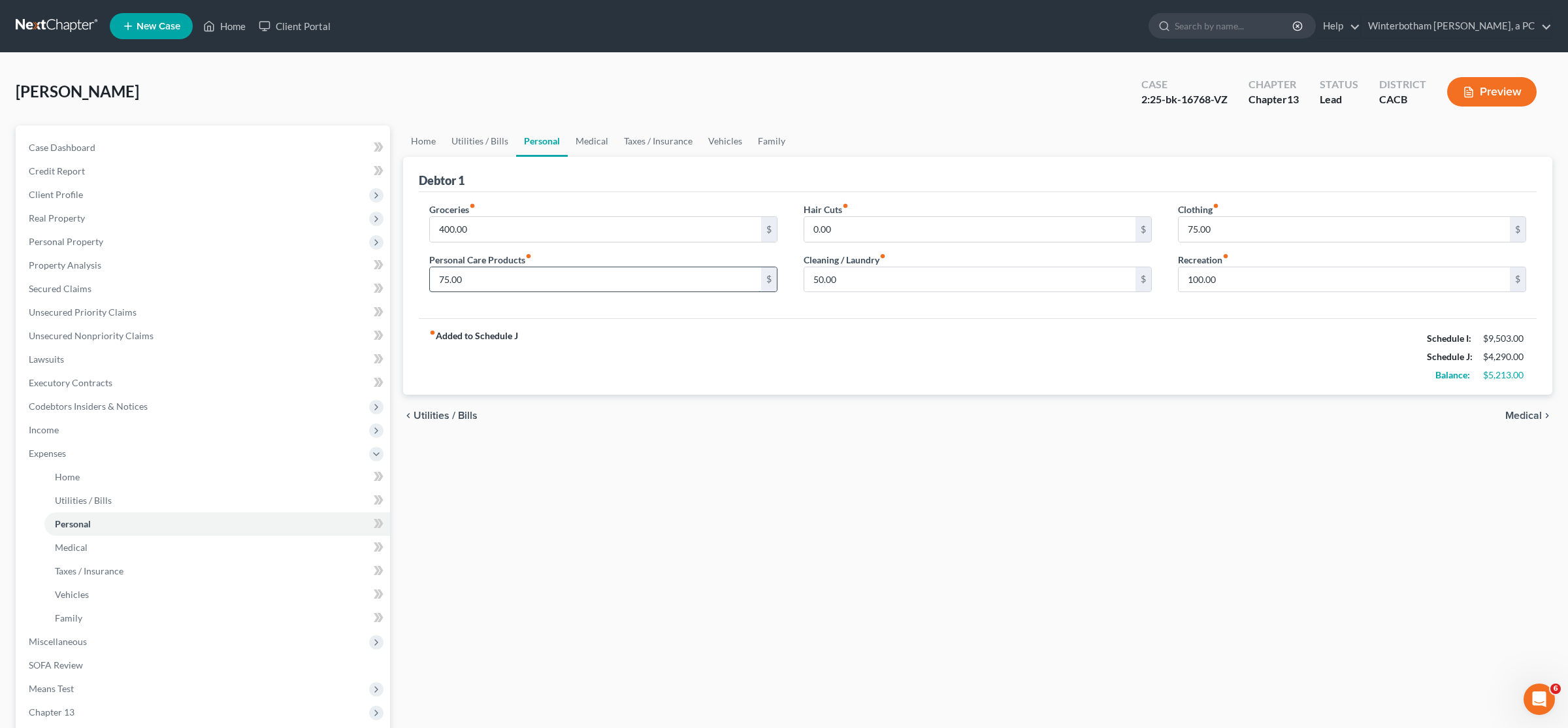
click at [509, 274] on input "75.00" at bounding box center [595, 280] width 332 height 25
type input "100"
click at [782, 278] on input "50.00" at bounding box center [970, 280] width 332 height 25
type input "100"
click at [782, 334] on div "fiber_manual_record Added to Schedule J Schedule I: $9,503.00 Schedule J: $4,36…" at bounding box center [978, 357] width 1118 height 77
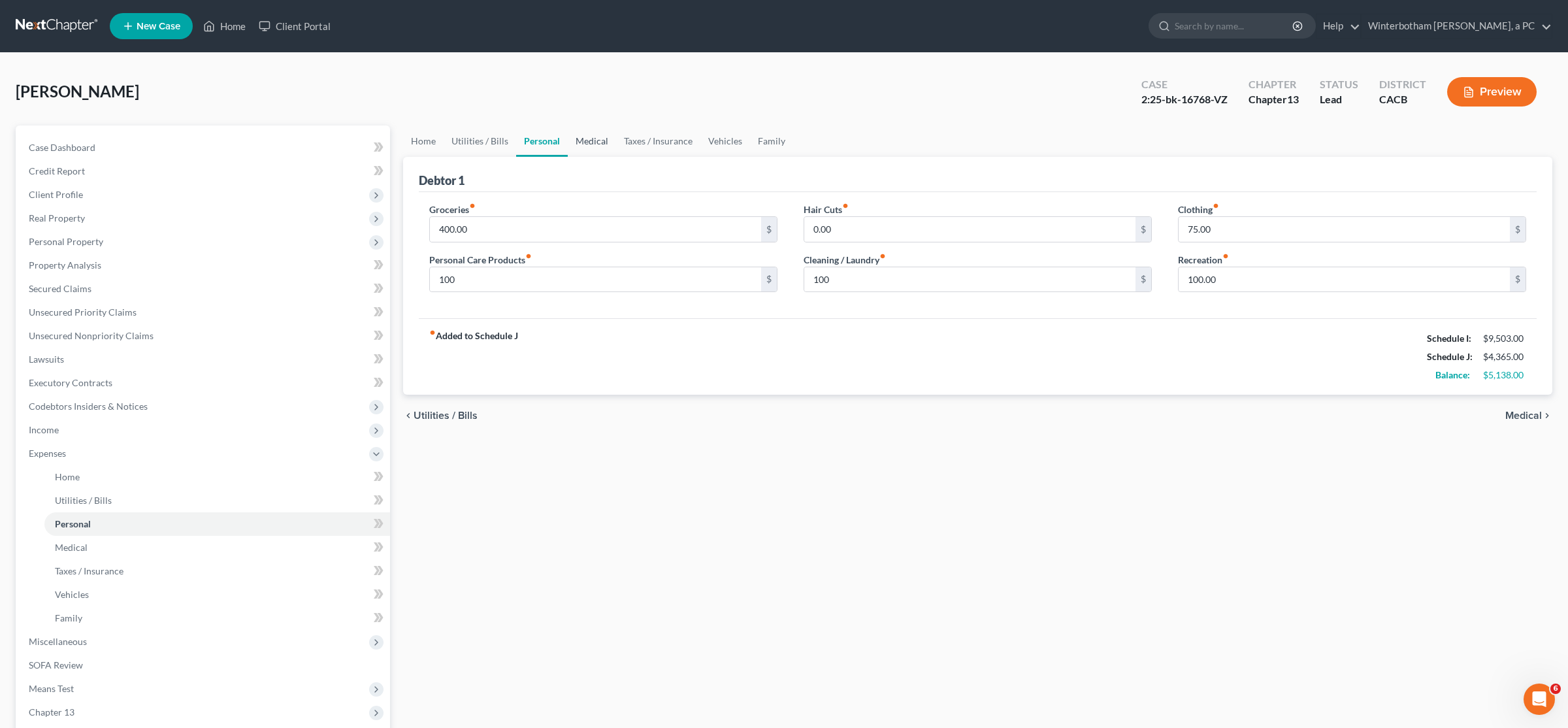
click at [599, 139] on link "Medical" at bounding box center [592, 141] width 48 height 31
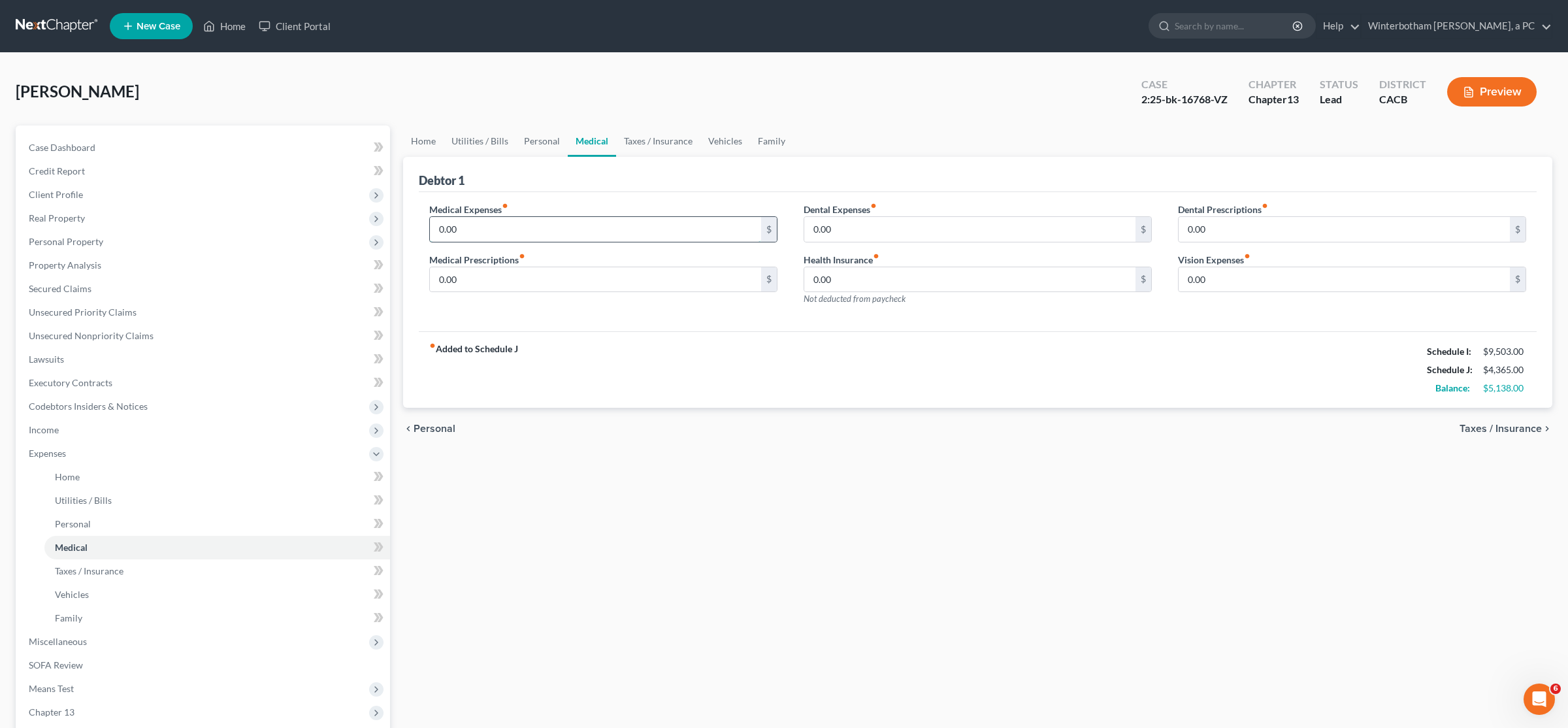
click at [484, 228] on input "0.00" at bounding box center [595, 229] width 332 height 25
type input "75"
click at [641, 144] on link "Taxes / Insurance" at bounding box center [658, 141] width 85 height 31
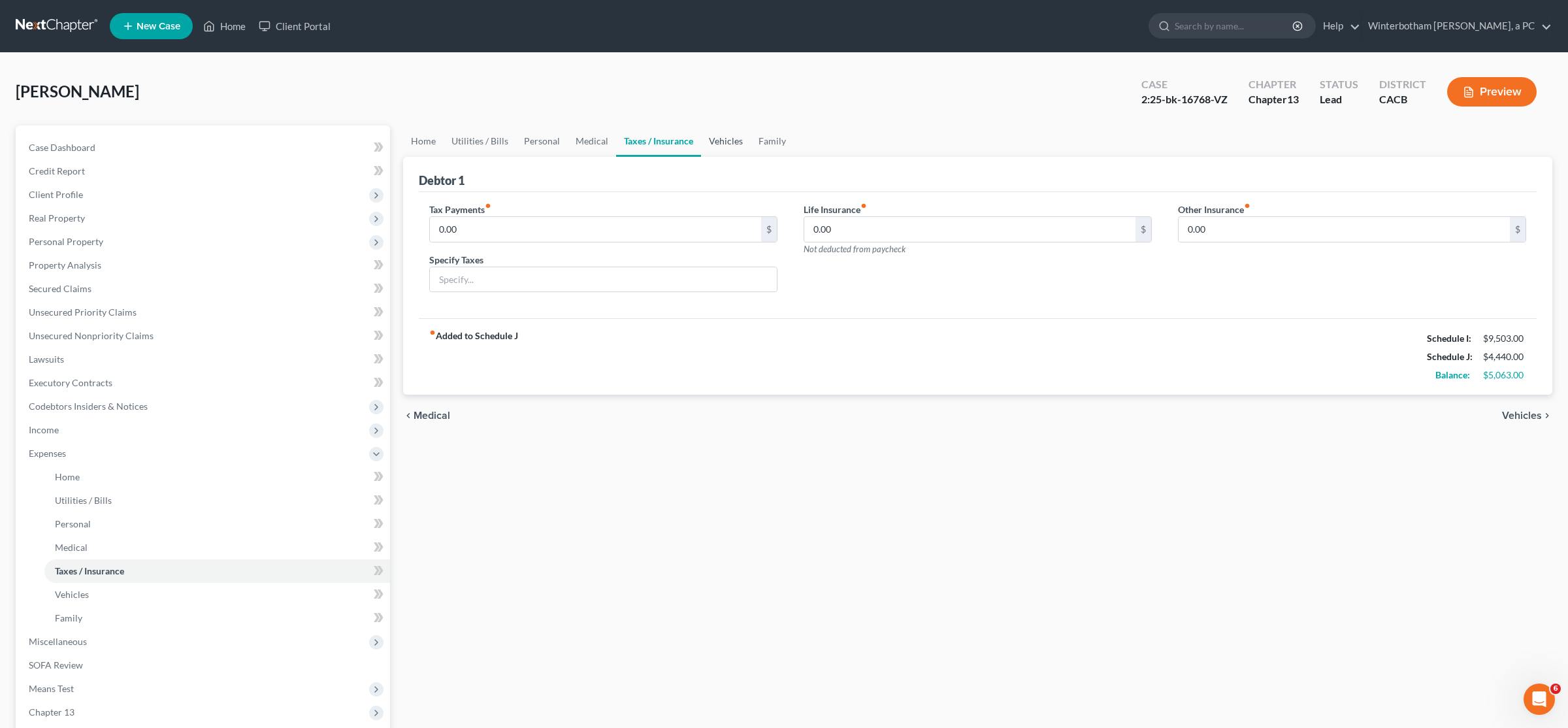
click at [740, 141] on link "Vehicles" at bounding box center [726, 141] width 50 height 31
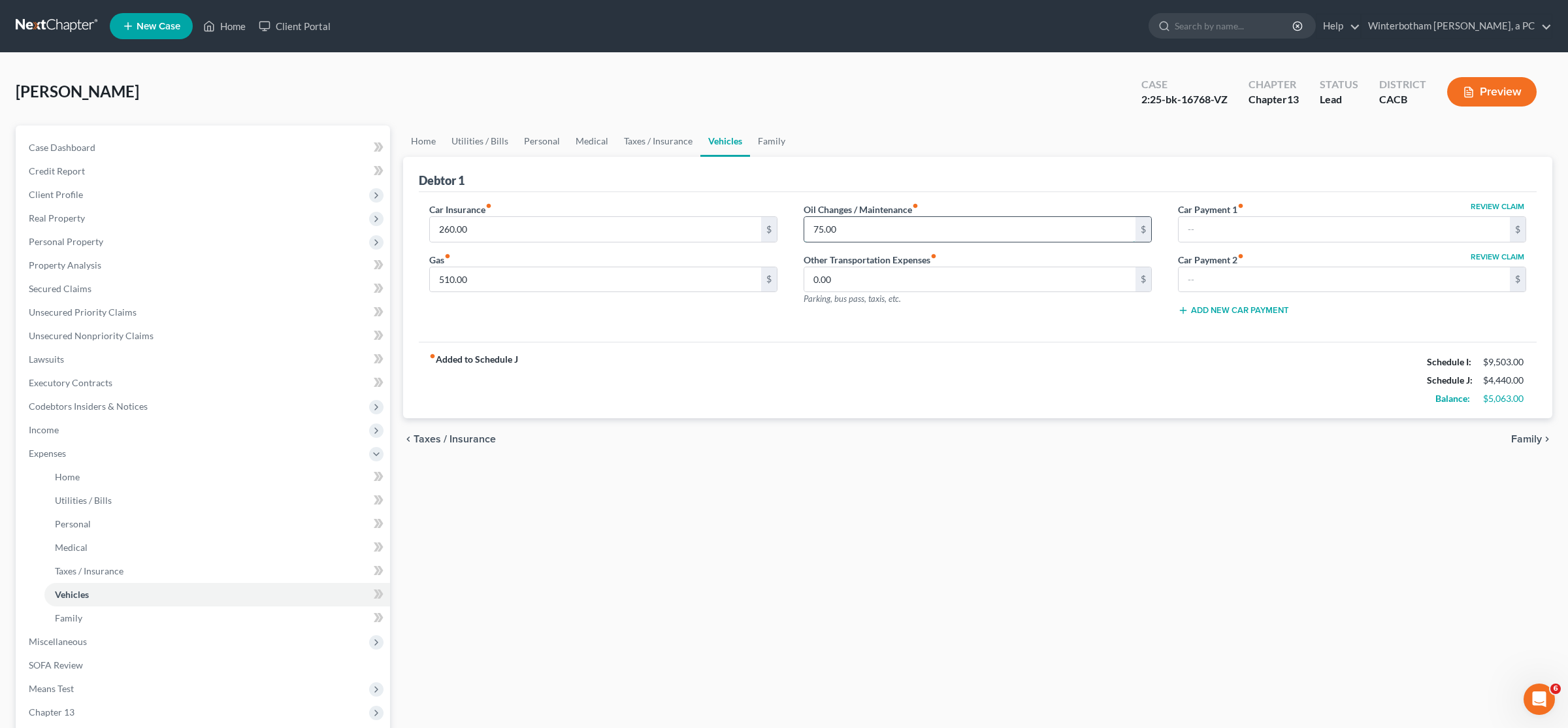
click at [782, 228] on input "75.00" at bounding box center [970, 229] width 332 height 25
click at [782, 414] on div "fiber_manual_record Added to Schedule J Schedule I: $9,503.00 Schedule J: $4,36…" at bounding box center [978, 380] width 1118 height 77
click at [482, 282] on input "510.00" at bounding box center [595, 280] width 332 height 25
type input "285"
click at [625, 378] on div "fiber_manual_record Added to Schedule J Schedule I: $9,503.00 Schedule J: $4,14…" at bounding box center [978, 380] width 1118 height 77
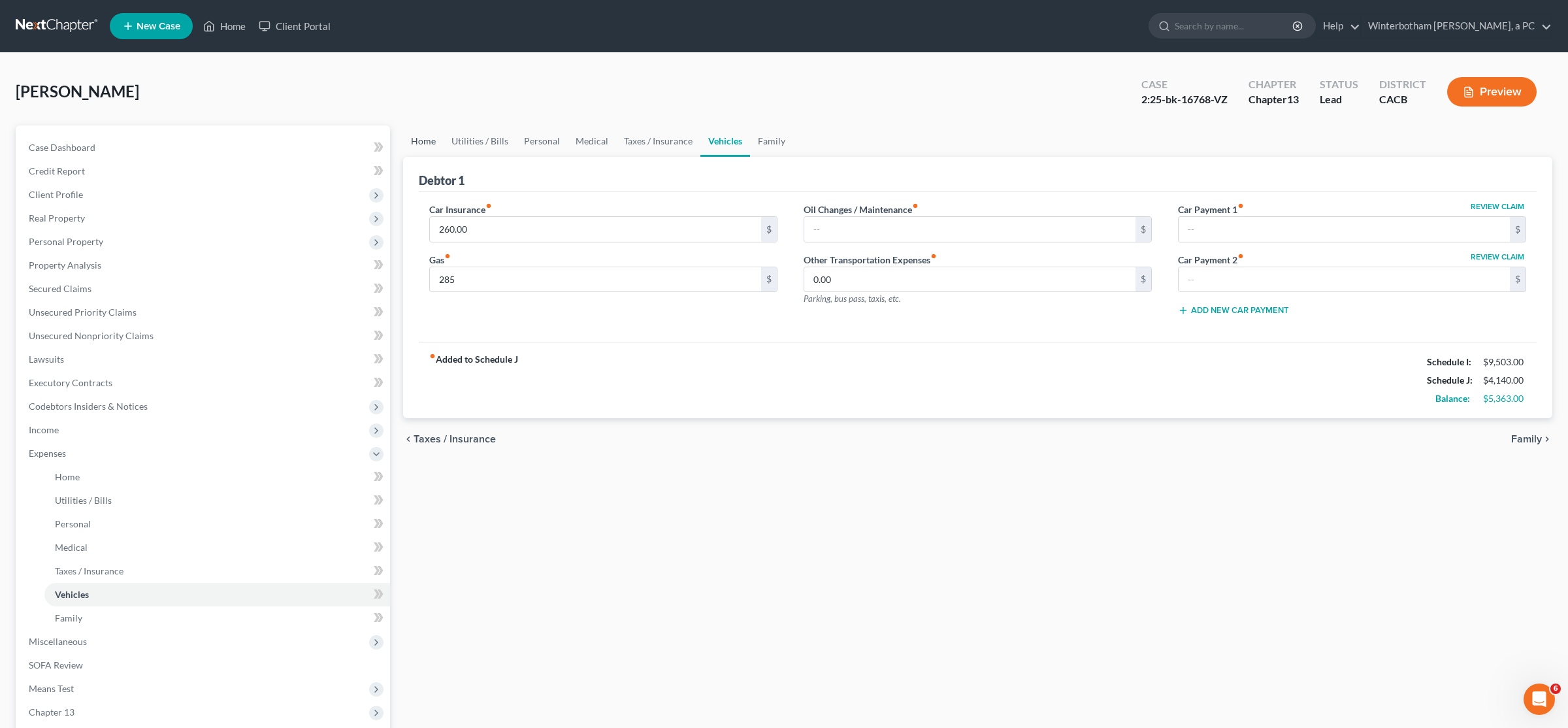
click at [417, 141] on link "Home" at bounding box center [423, 141] width 40 height 31
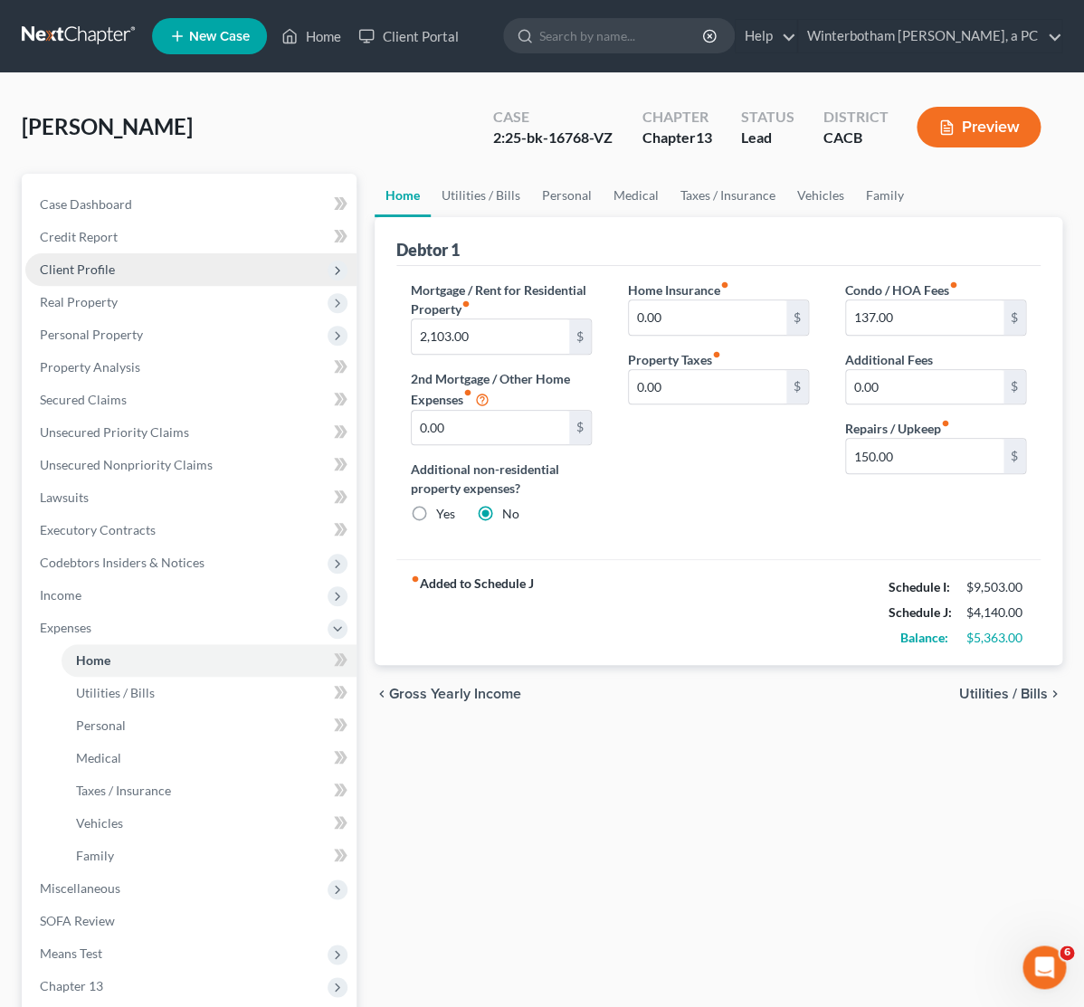
click at [64, 268] on span "Client Profile" at bounding box center [77, 268] width 75 height 15
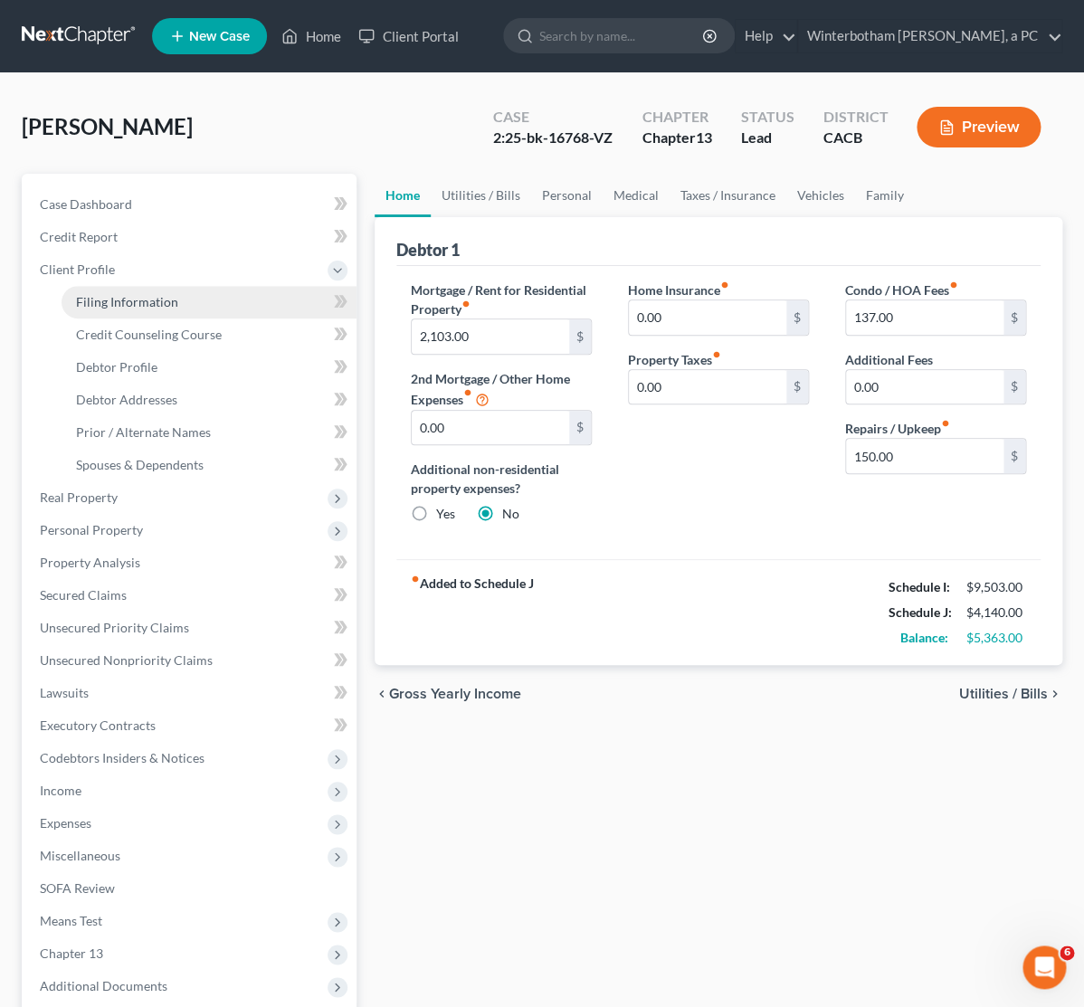
click at [86, 308] on link "Filing Information" at bounding box center [209, 302] width 295 height 33
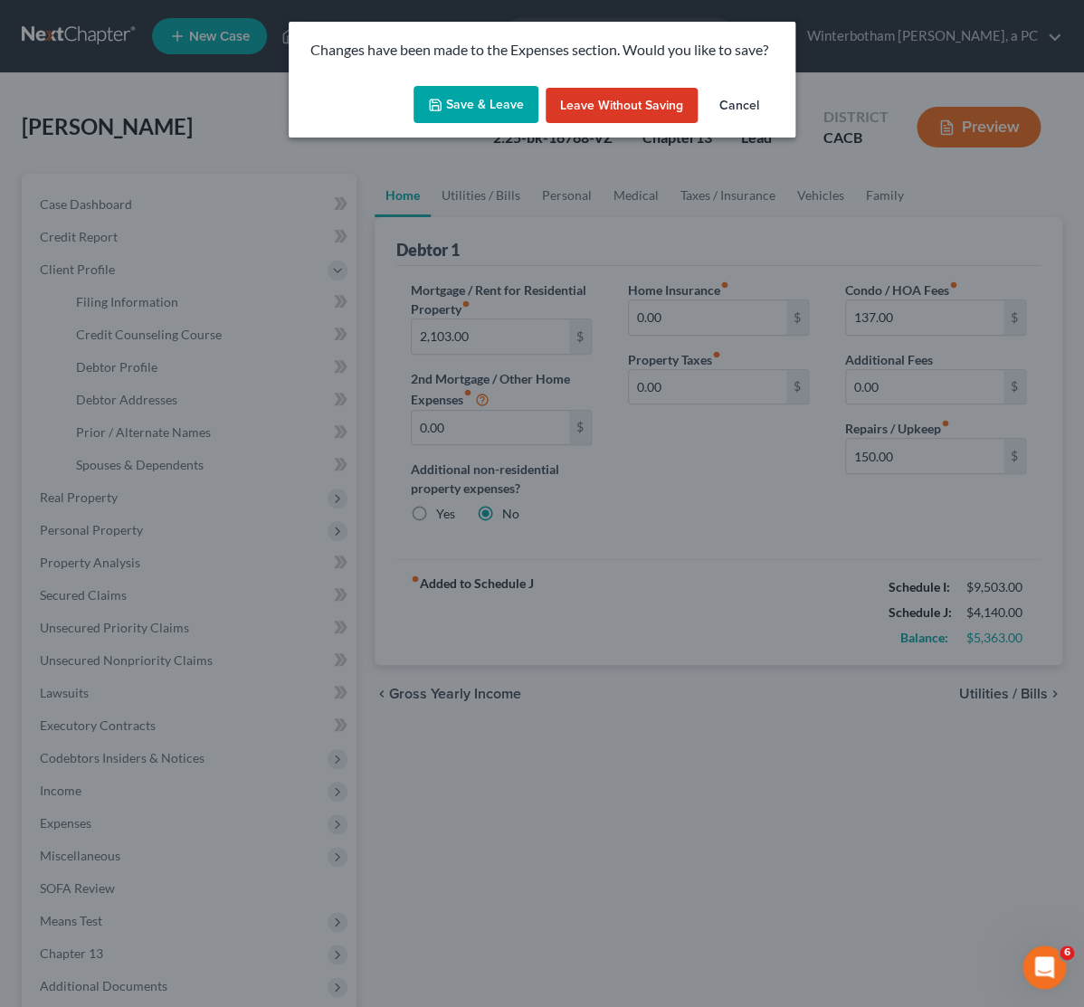
click at [503, 109] on button "Save & Leave" at bounding box center [475, 105] width 125 height 38
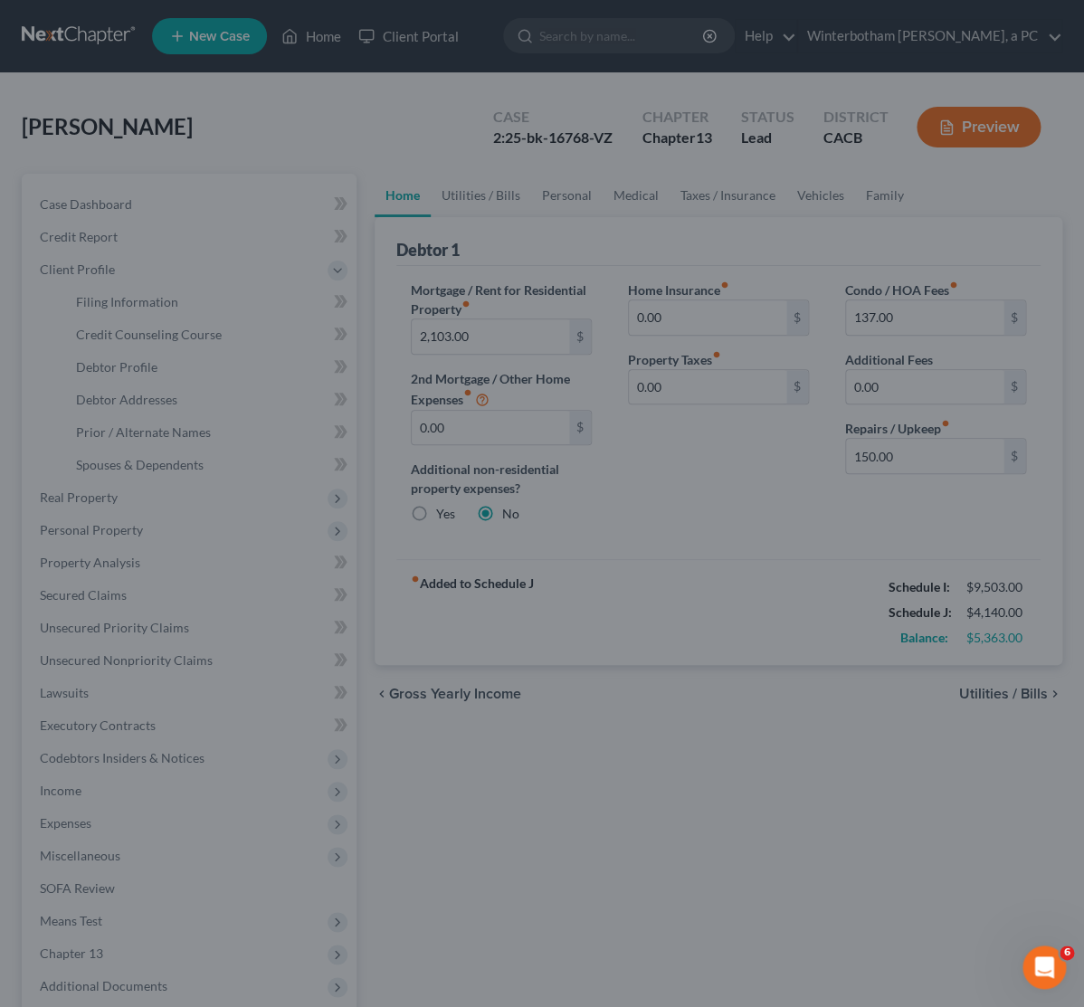
select select "1"
select select "0"
select select "3"
select select "7"
select select "0"
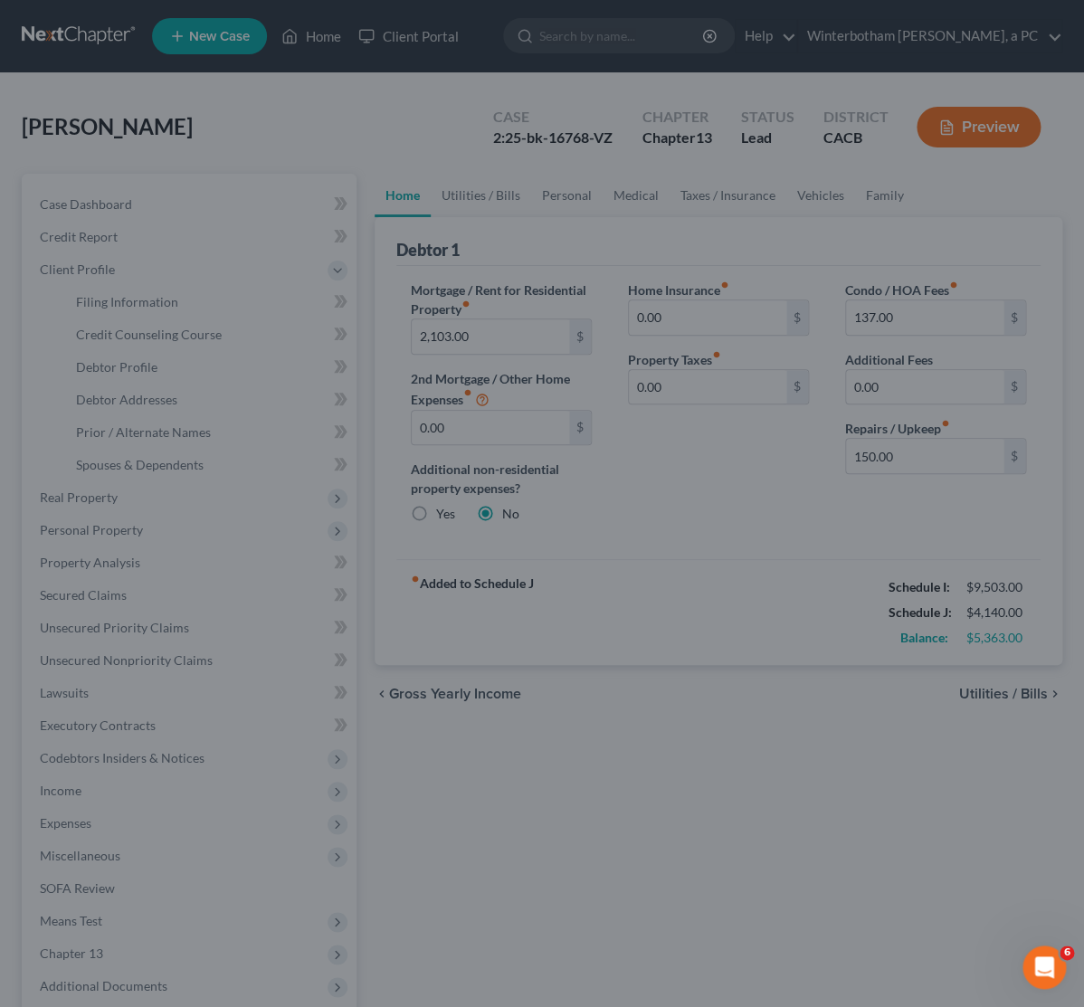
select select "2"
select select "4"
select select "1"
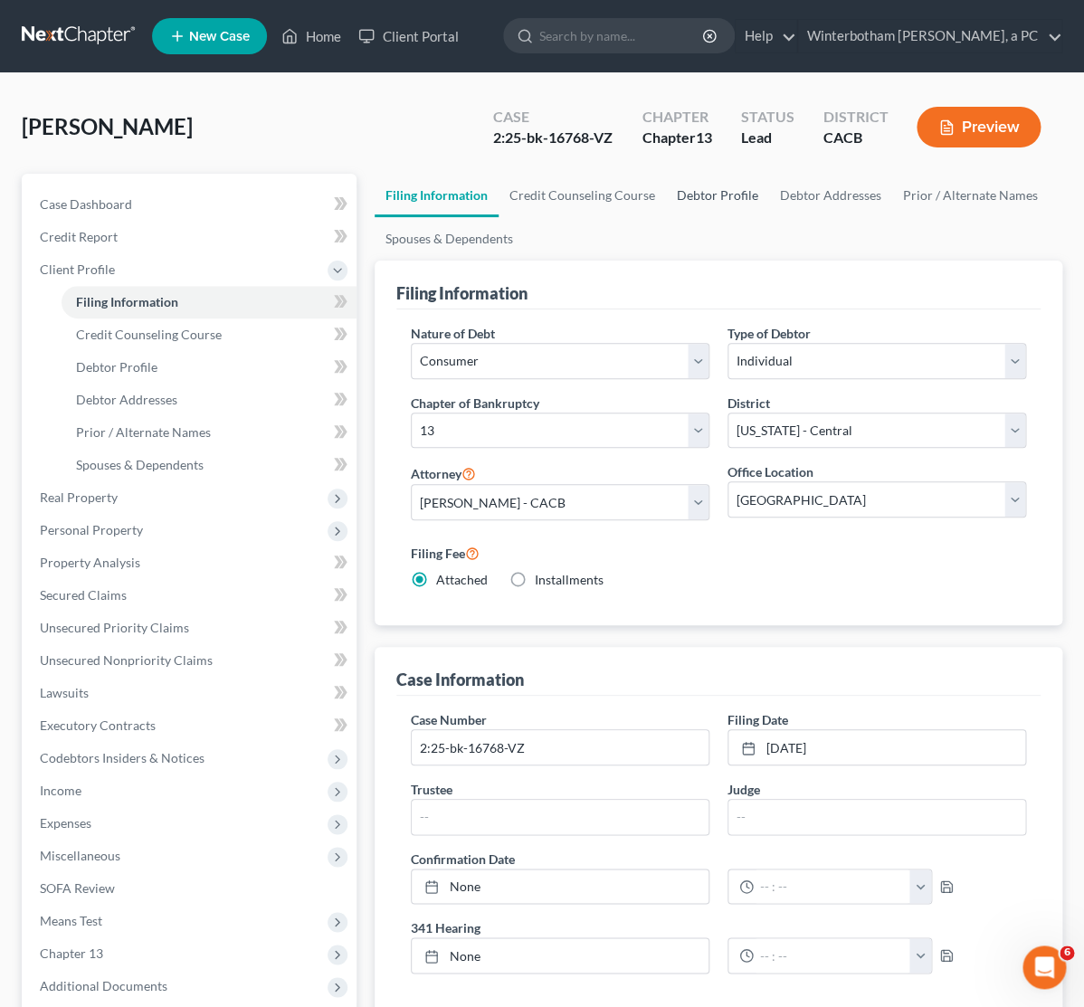
click at [695, 195] on link "Debtor Profile" at bounding box center [717, 195] width 103 height 43
select select "0"
select select "1"
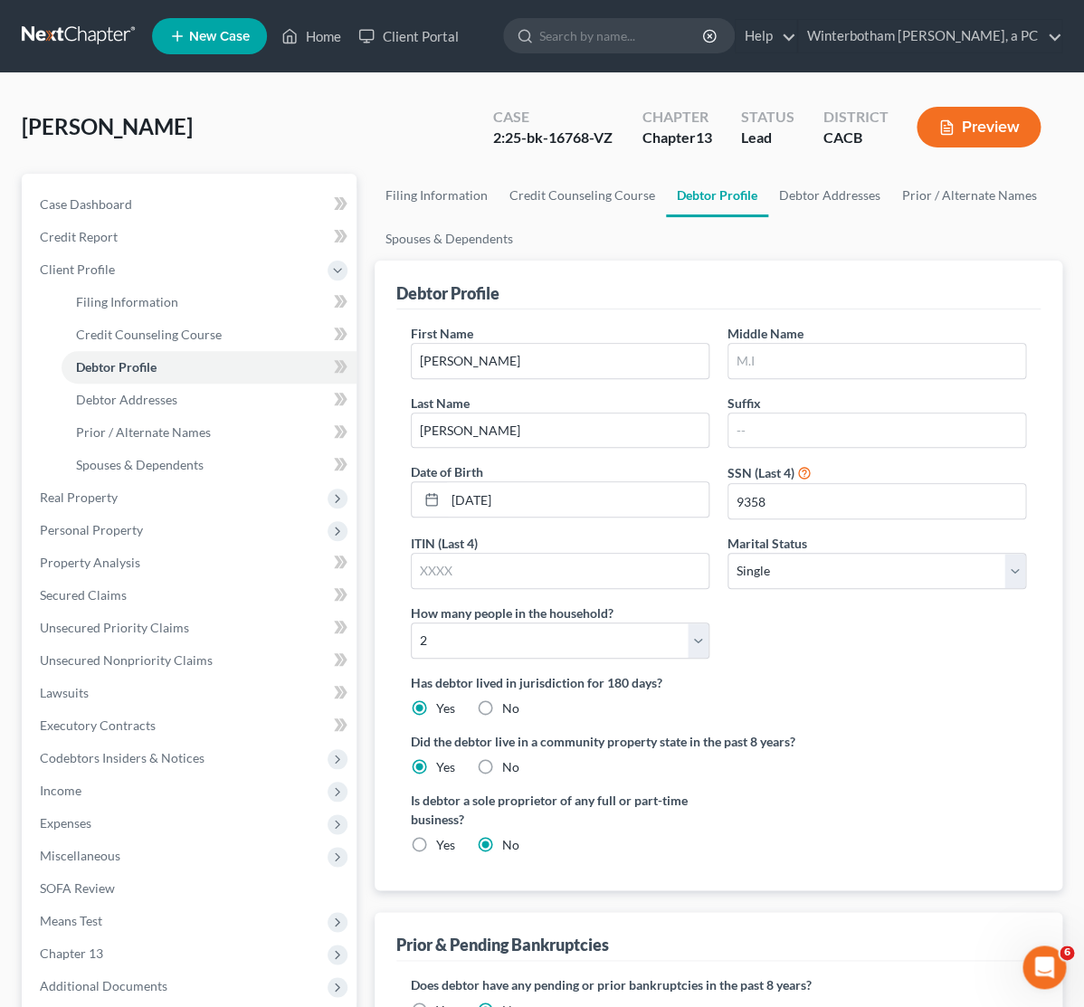
radio input "true"
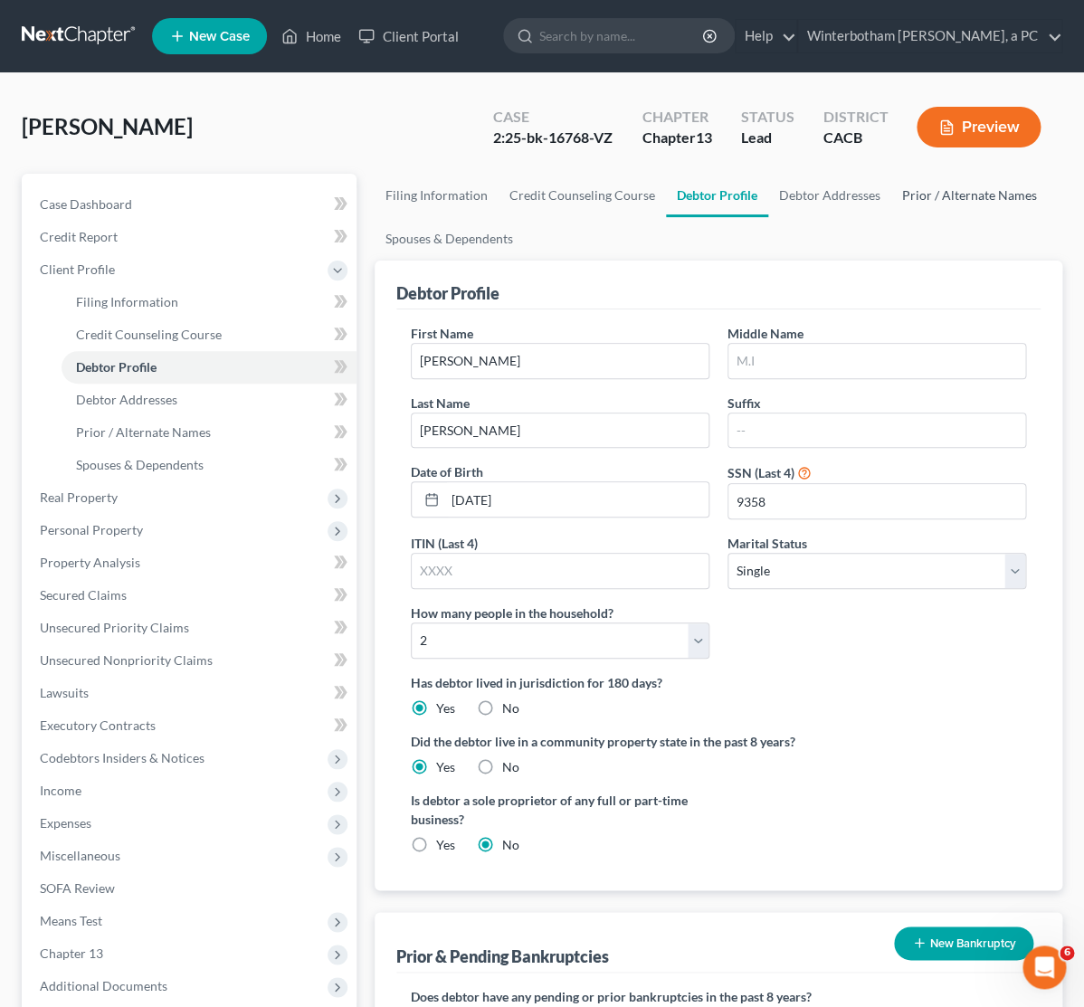
click at [927, 181] on link "Prior / Alternate Names" at bounding box center [969, 195] width 157 height 43
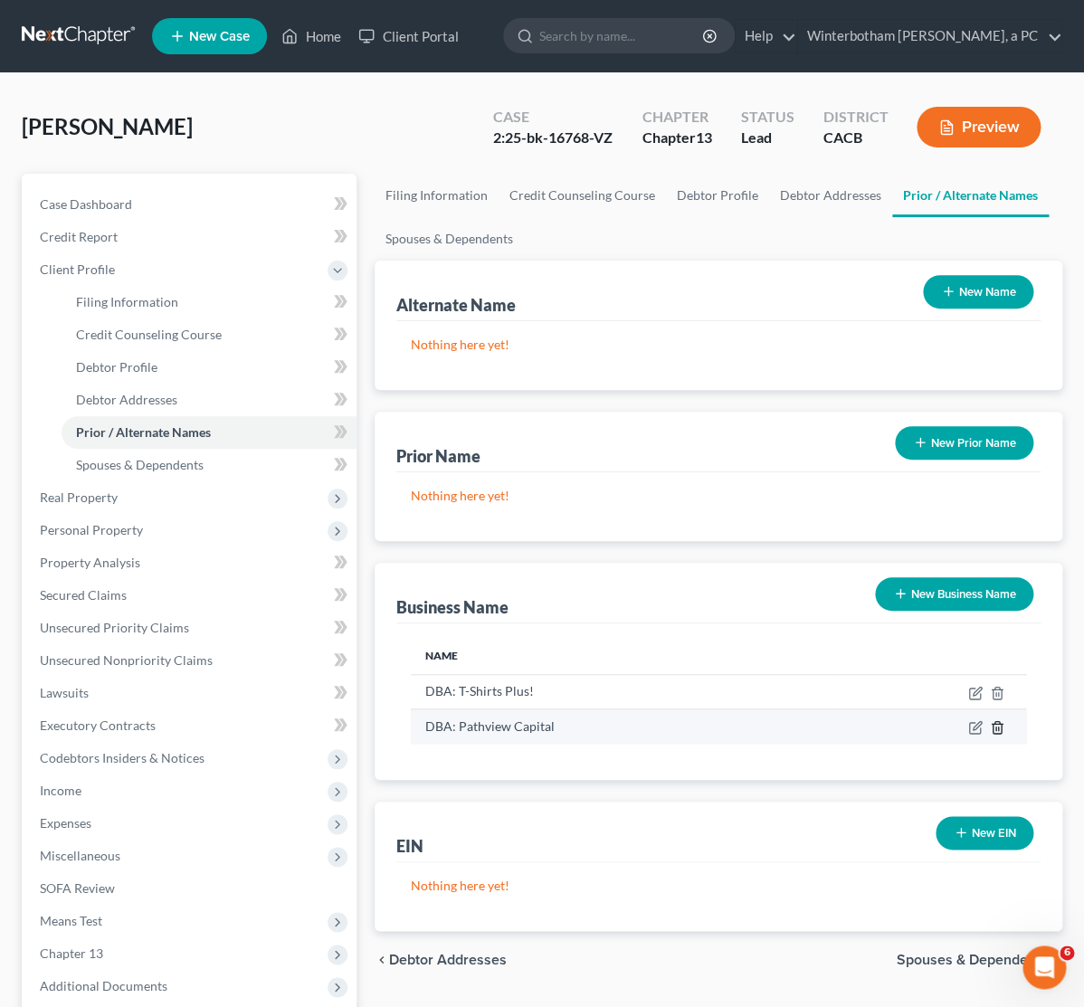
click at [1001, 726] on icon "button" at bounding box center [996, 728] width 8 height 12
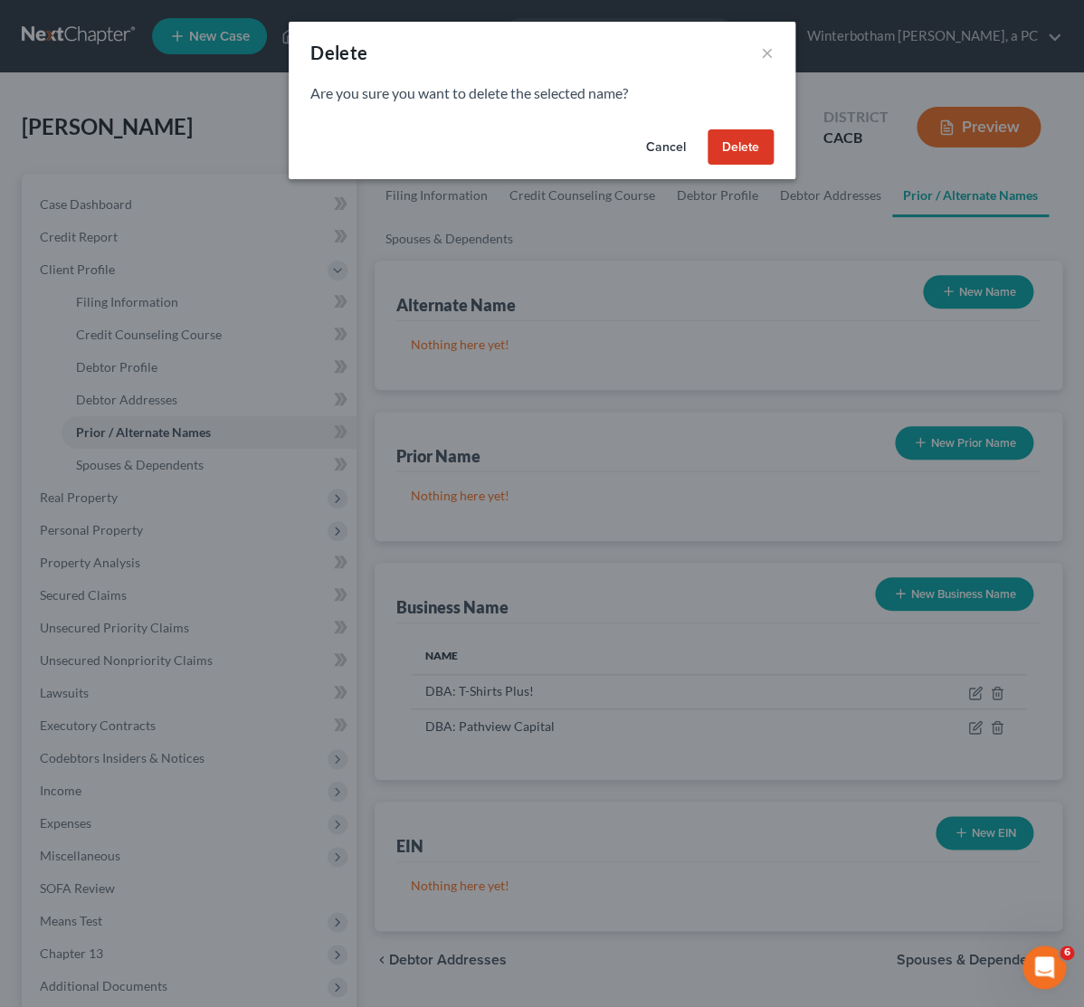
click at [751, 147] on button "Delete" at bounding box center [740, 147] width 66 height 36
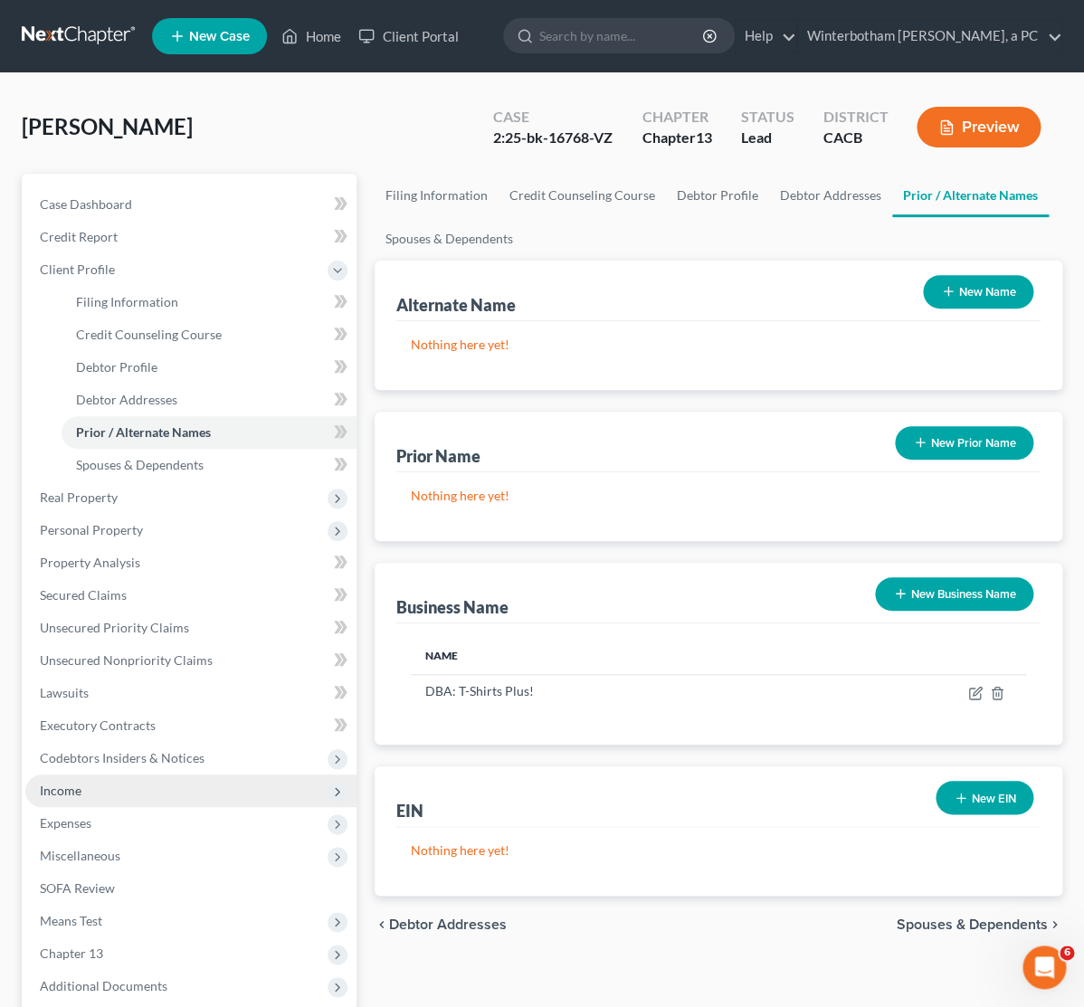
click at [73, 803] on span "Income" at bounding box center [190, 790] width 331 height 33
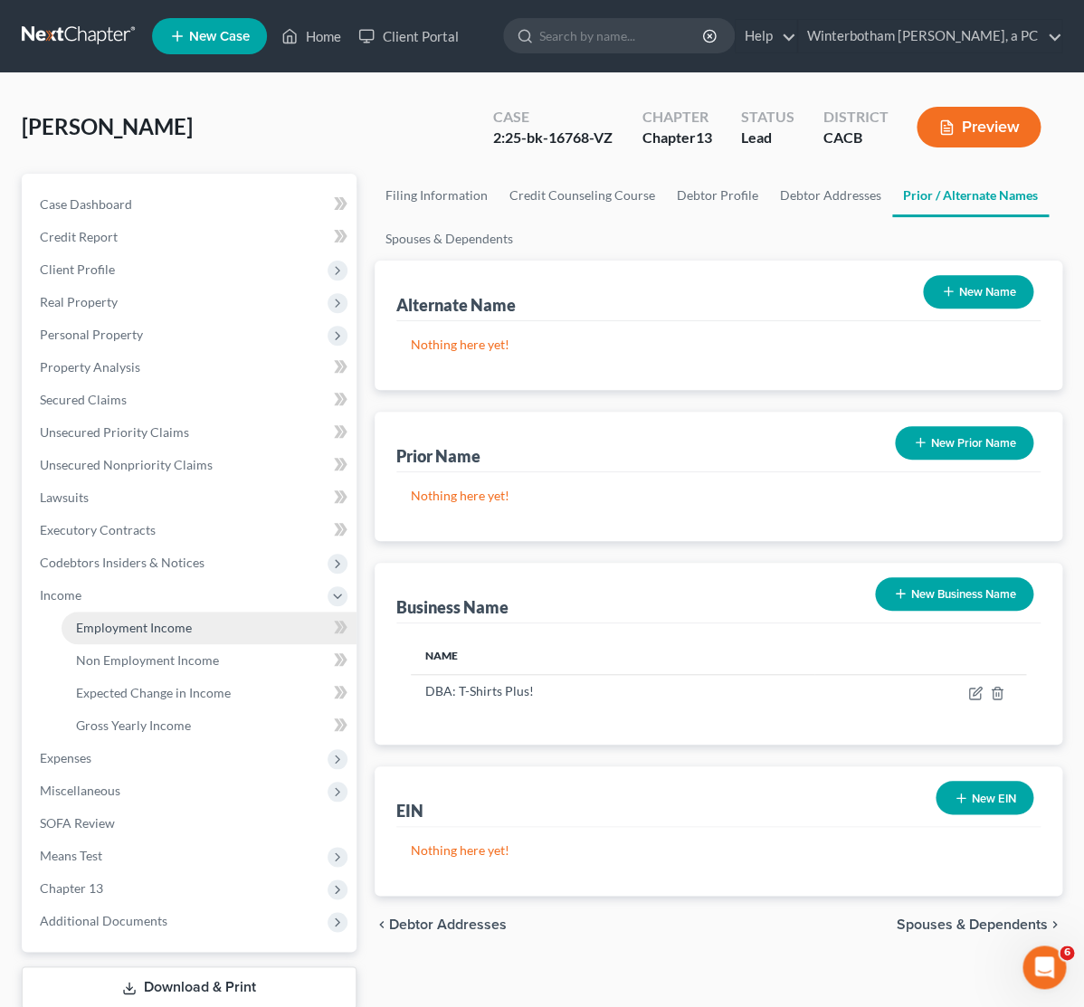
click at [98, 627] on span "Employment Income" at bounding box center [134, 627] width 116 height 15
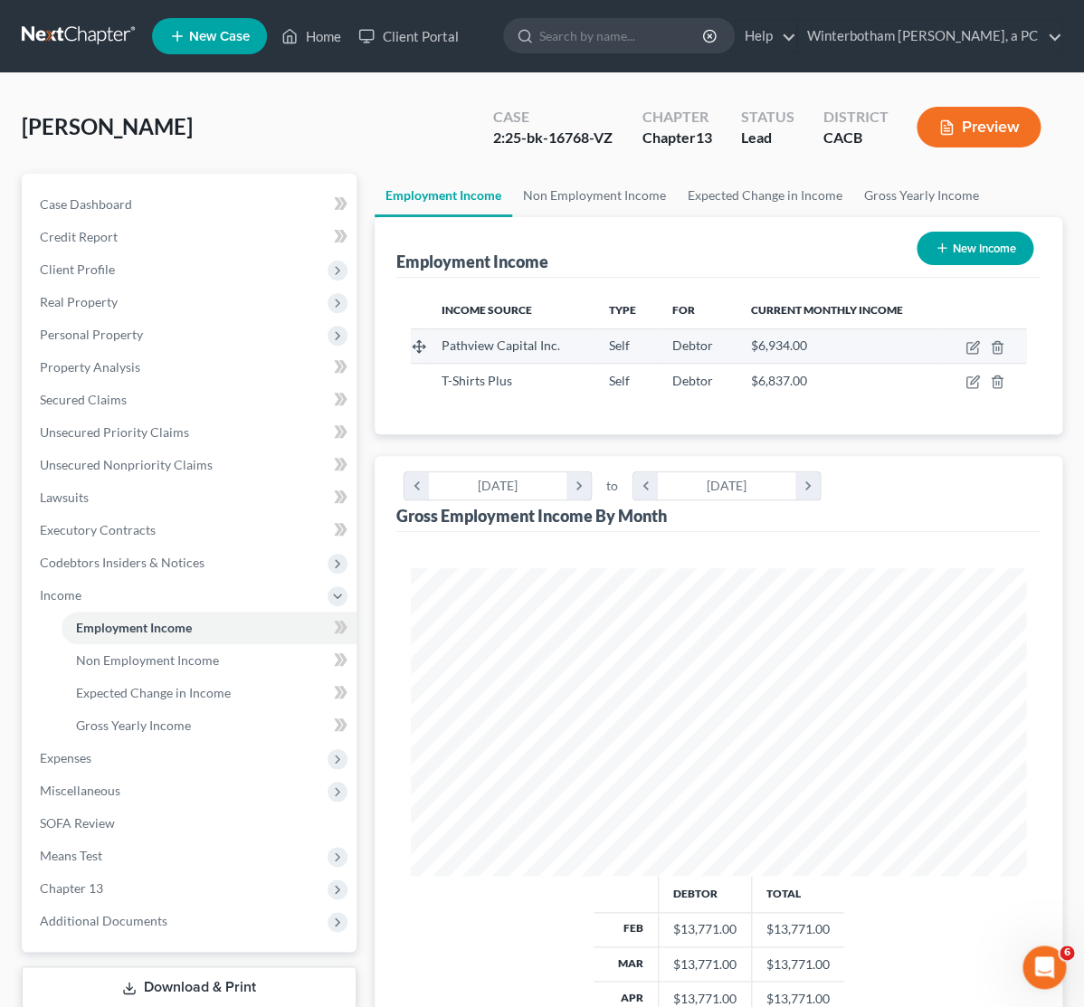
scroll to position [308, 651]
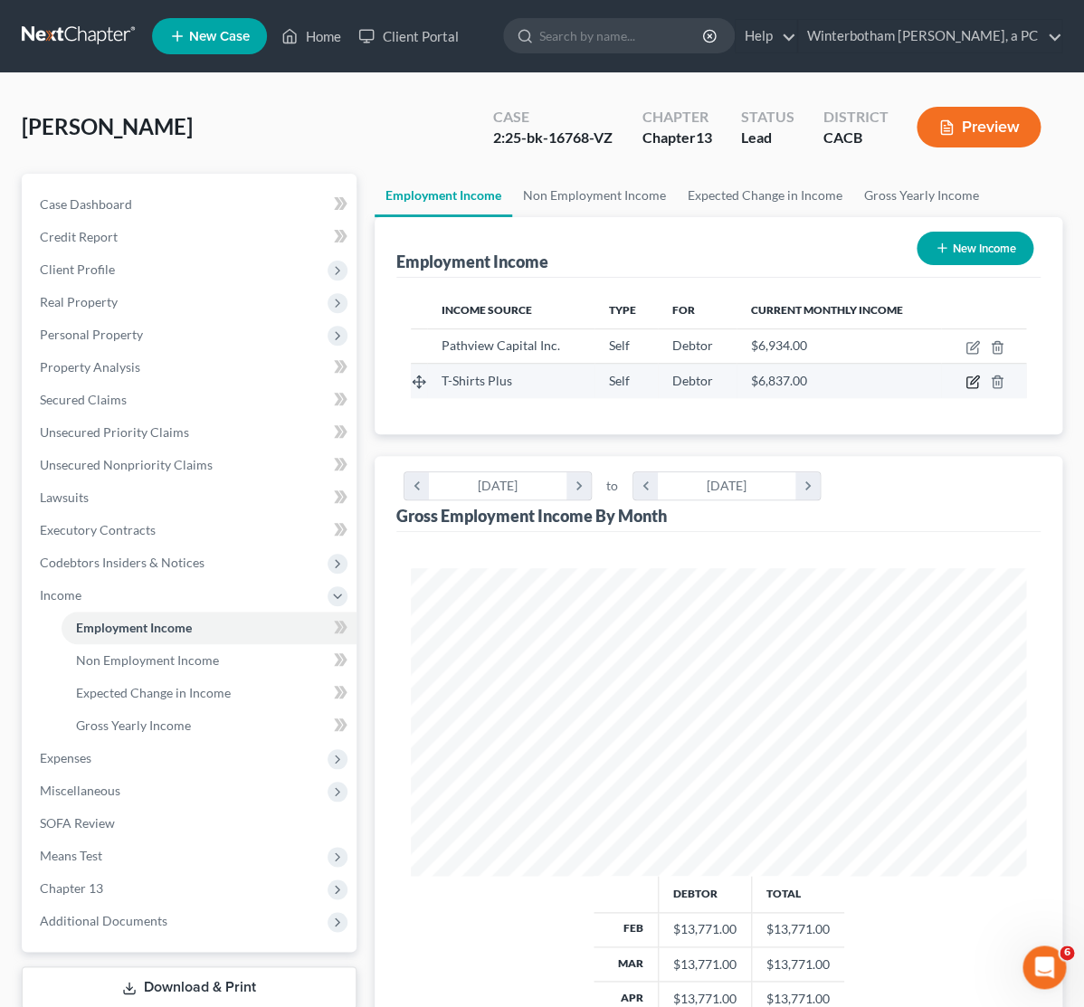
click at [971, 384] on icon "button" at bounding box center [974, 380] width 8 height 8
select select "1"
select select "4"
select select "0"
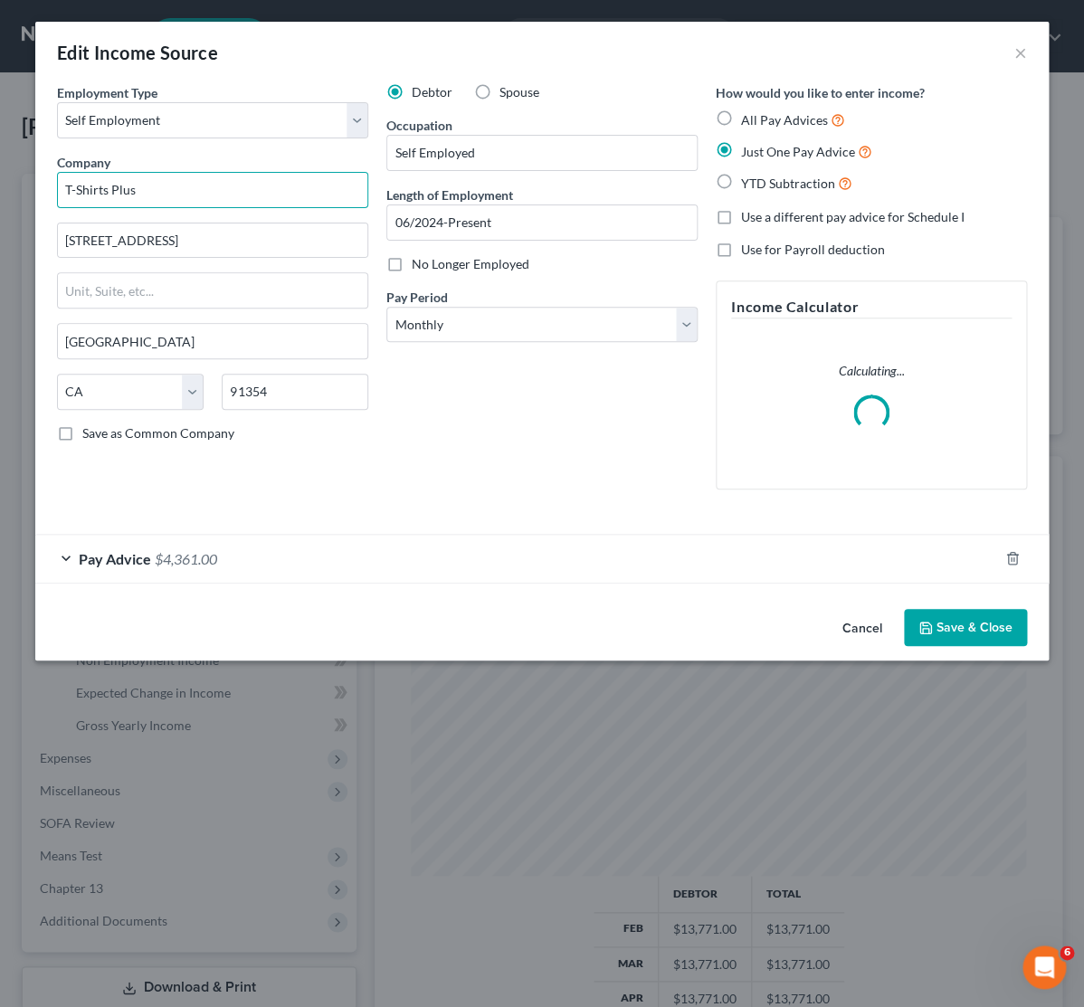
click at [155, 191] on input "T-Shirts Plus" at bounding box center [212, 190] width 311 height 36
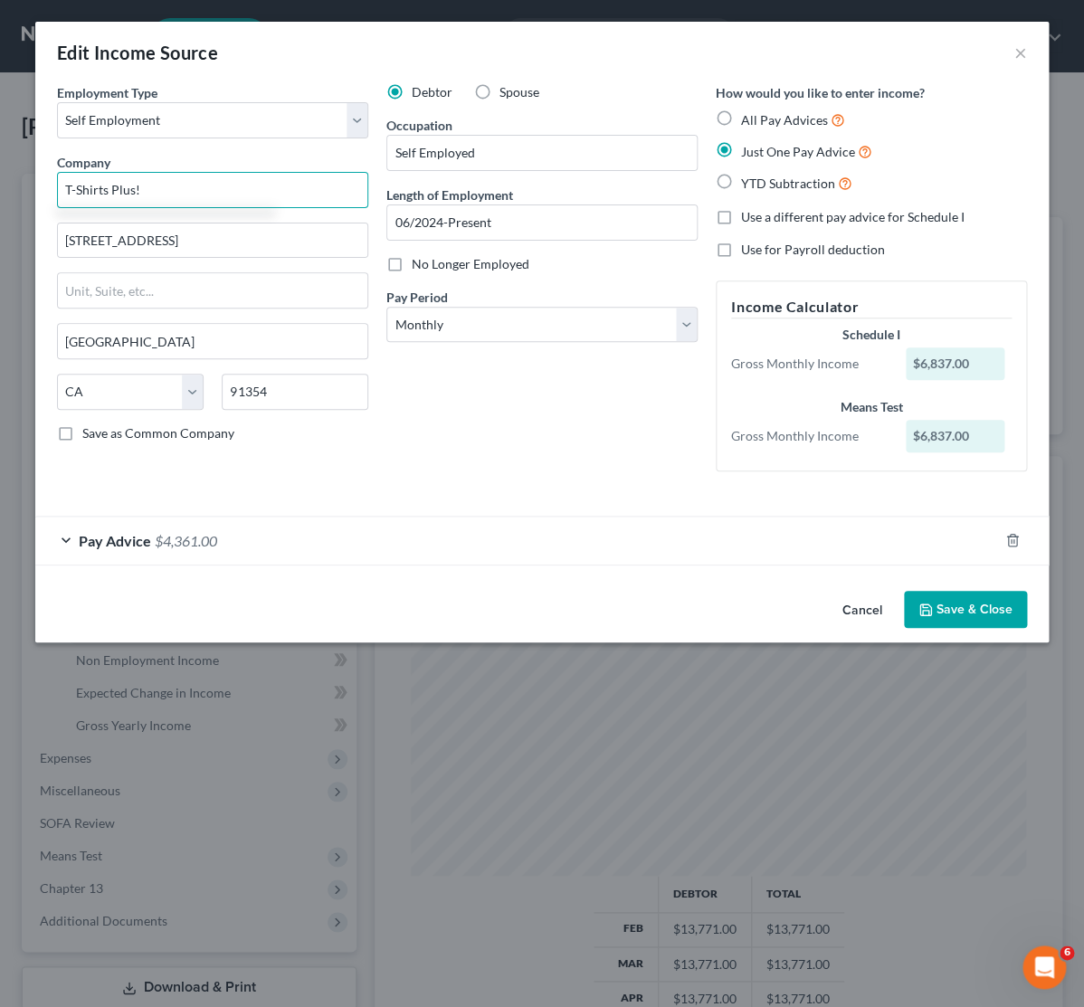
type input "T-Shirts Plus!"
click at [949, 606] on button "Save & Close" at bounding box center [965, 610] width 123 height 38
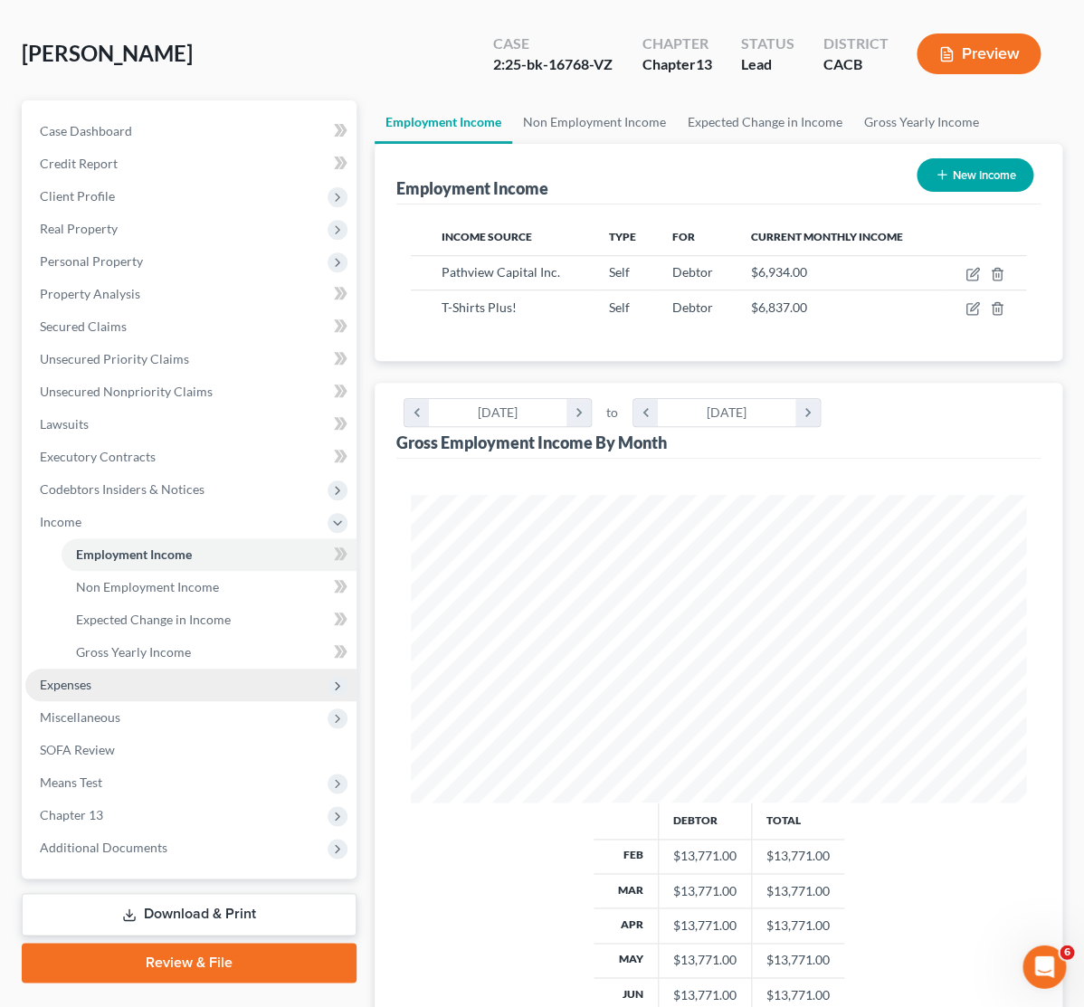
scroll to position [95, 0]
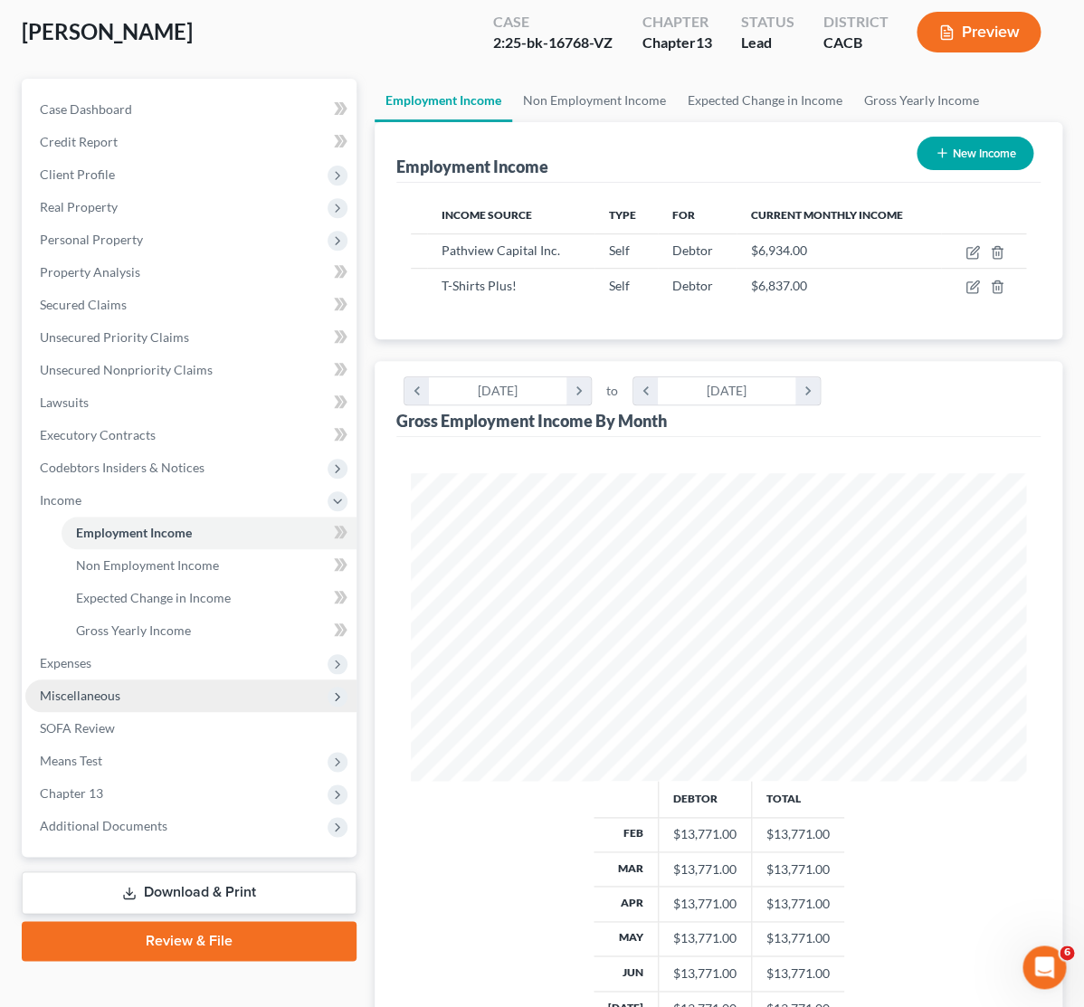
click at [89, 692] on span "Miscellaneous" at bounding box center [80, 695] width 81 height 15
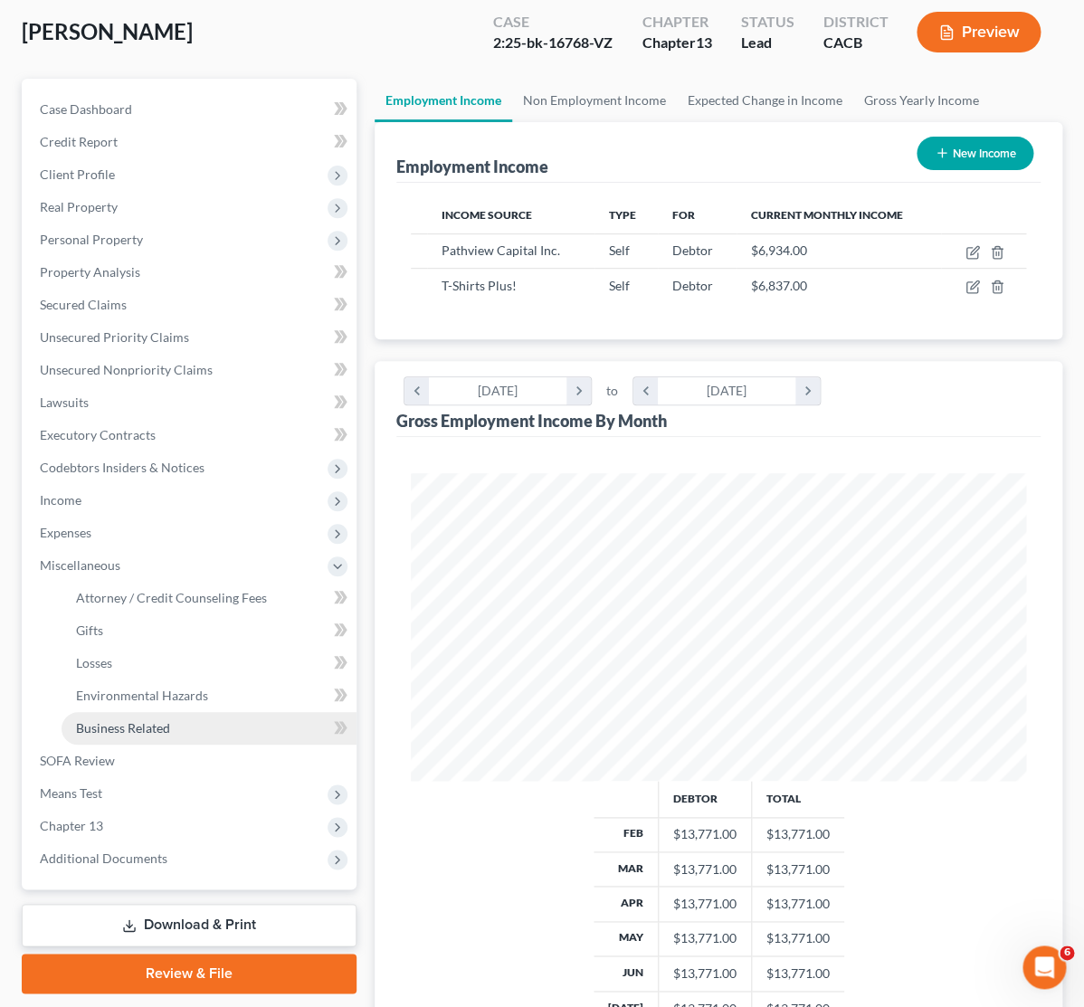
click at [119, 719] on link "Business Related" at bounding box center [209, 728] width 295 height 33
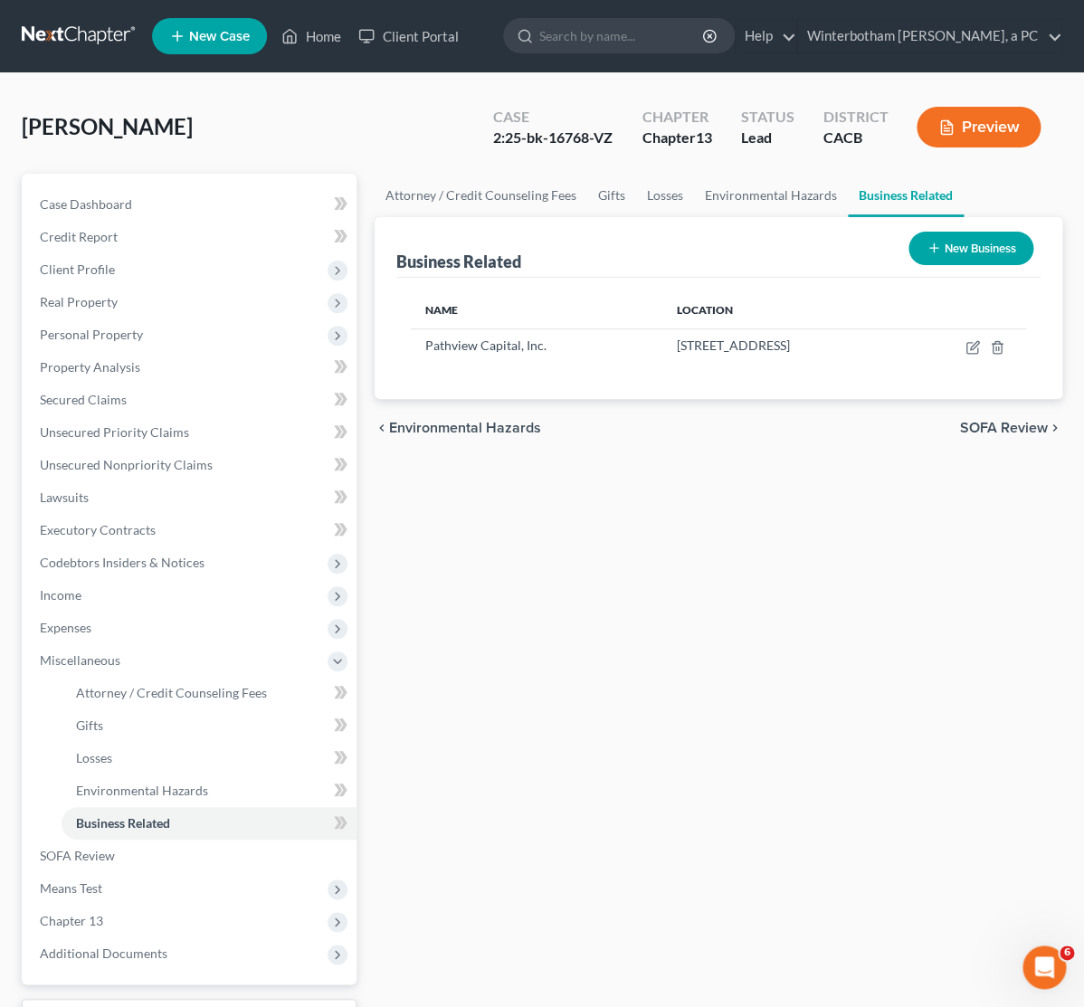
drag, startPoint x: 995, startPoint y: 249, endPoint x: 546, endPoint y: 324, distance: 455.0
click at [993, 249] on button "New Business" at bounding box center [970, 248] width 125 height 33
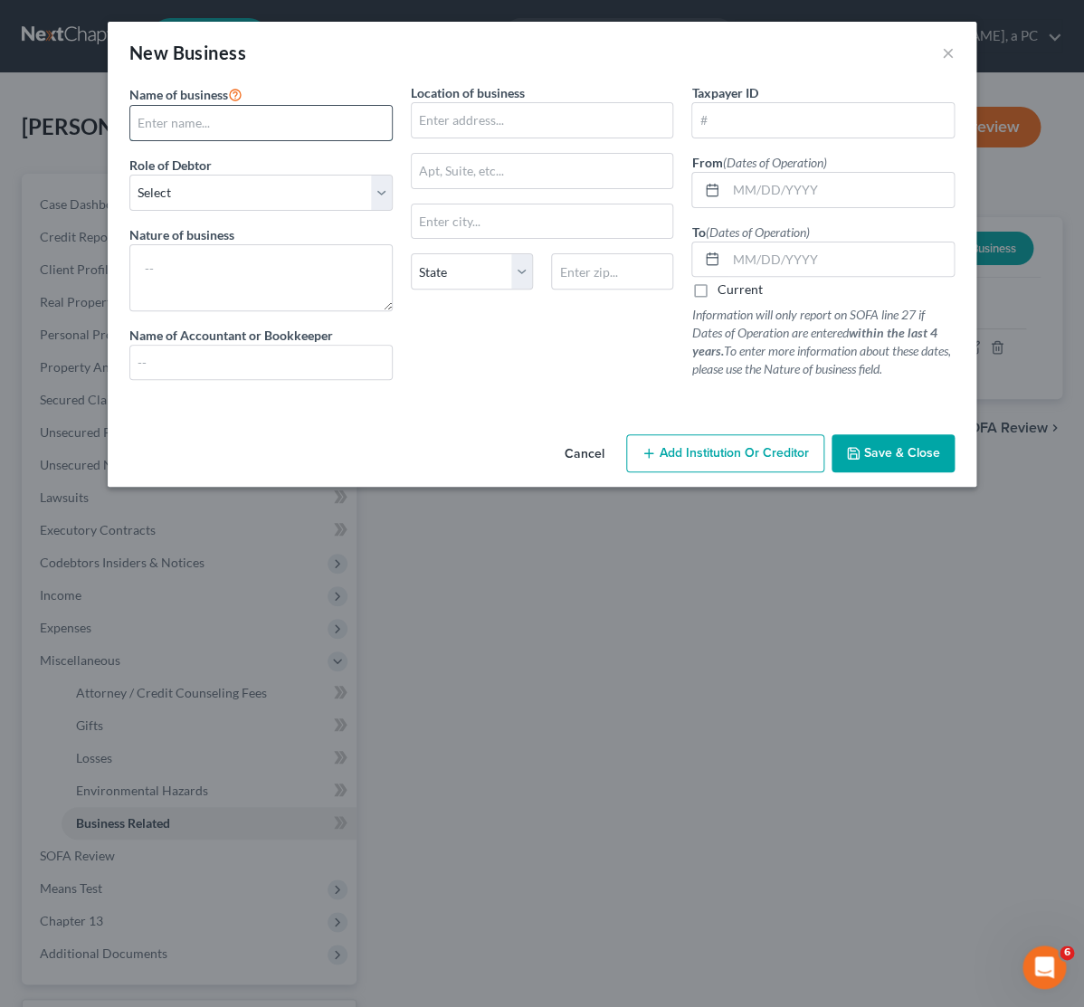
click at [240, 123] on input "text" at bounding box center [260, 123] width 261 height 34
click at [150, 126] on input "T-Shirts Plus!" at bounding box center [260, 123] width 261 height 34
type input "T-Shirts Plus!"
click at [129, 175] on select "Select A member of a limited liability company (LLC) or limited liability partn…" at bounding box center [260, 193] width 263 height 36
select select "sole_proprietor"
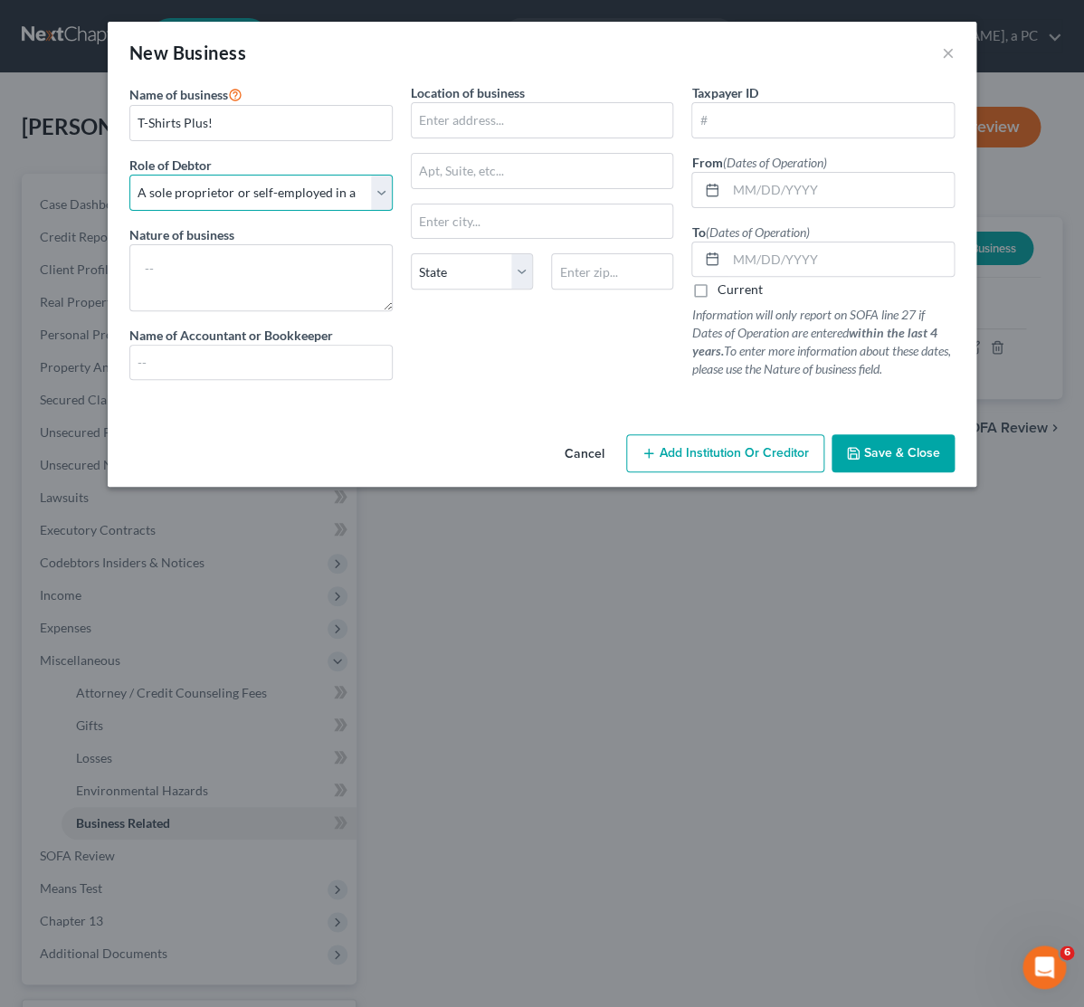
click option "A sole proprietor or self-employed in a trade, profession, or [MEDICAL_DATA], e…" at bounding box center [0, 0] width 0 height 0
click at [172, 283] on textarea at bounding box center [260, 277] width 263 height 67
type textarea "T-Shirt Sales"
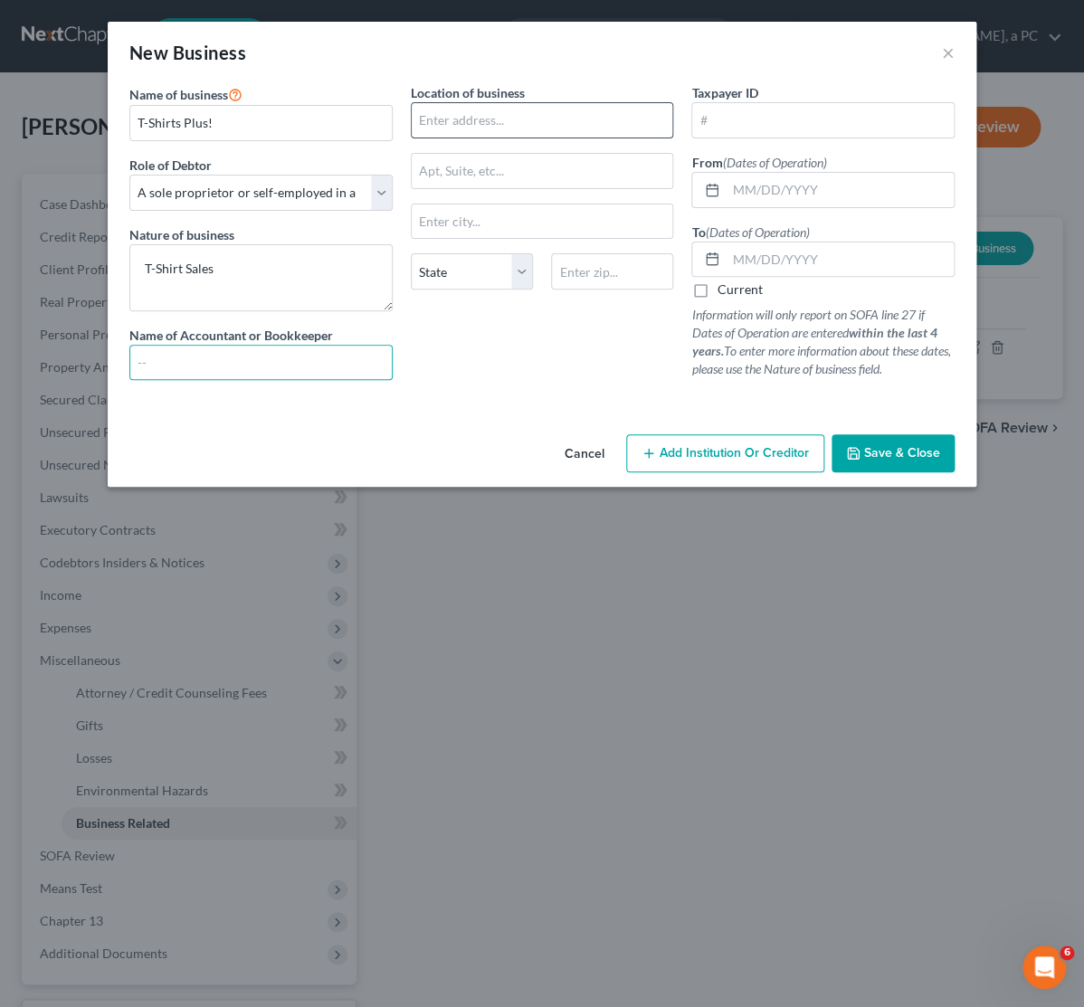
click at [529, 121] on input "text" at bounding box center [542, 120] width 261 height 34
type input "[STREET_ADDRESS]"
type input "91354"
type input "[GEOGRAPHIC_DATA]"
select select "4"
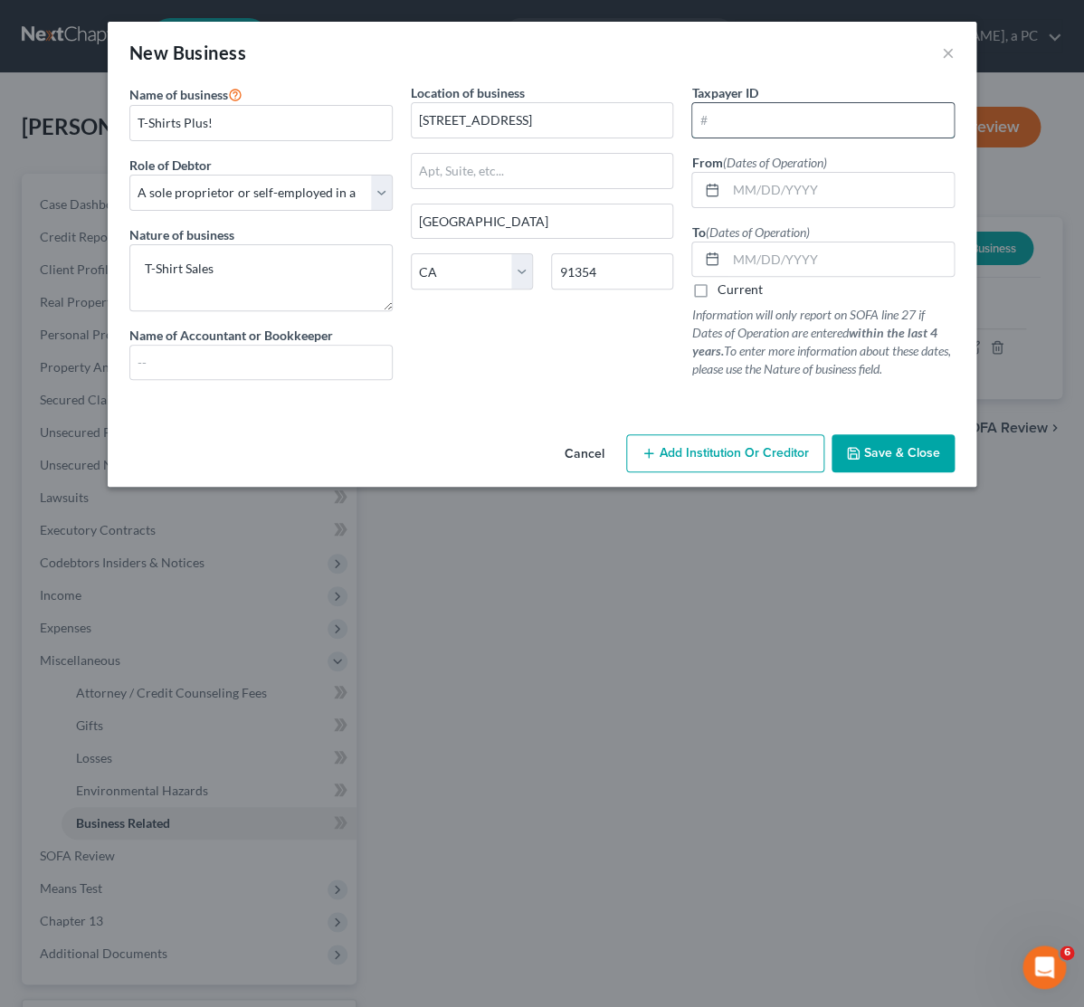
click at [745, 116] on input "text" at bounding box center [822, 120] width 261 height 34
click at [734, 198] on input "text" at bounding box center [840, 190] width 228 height 34
type input "[DATE]"
click at [717, 286] on label "Current" at bounding box center [739, 289] width 45 height 18
click at [724, 286] on input "Current" at bounding box center [730, 286] width 12 height 12
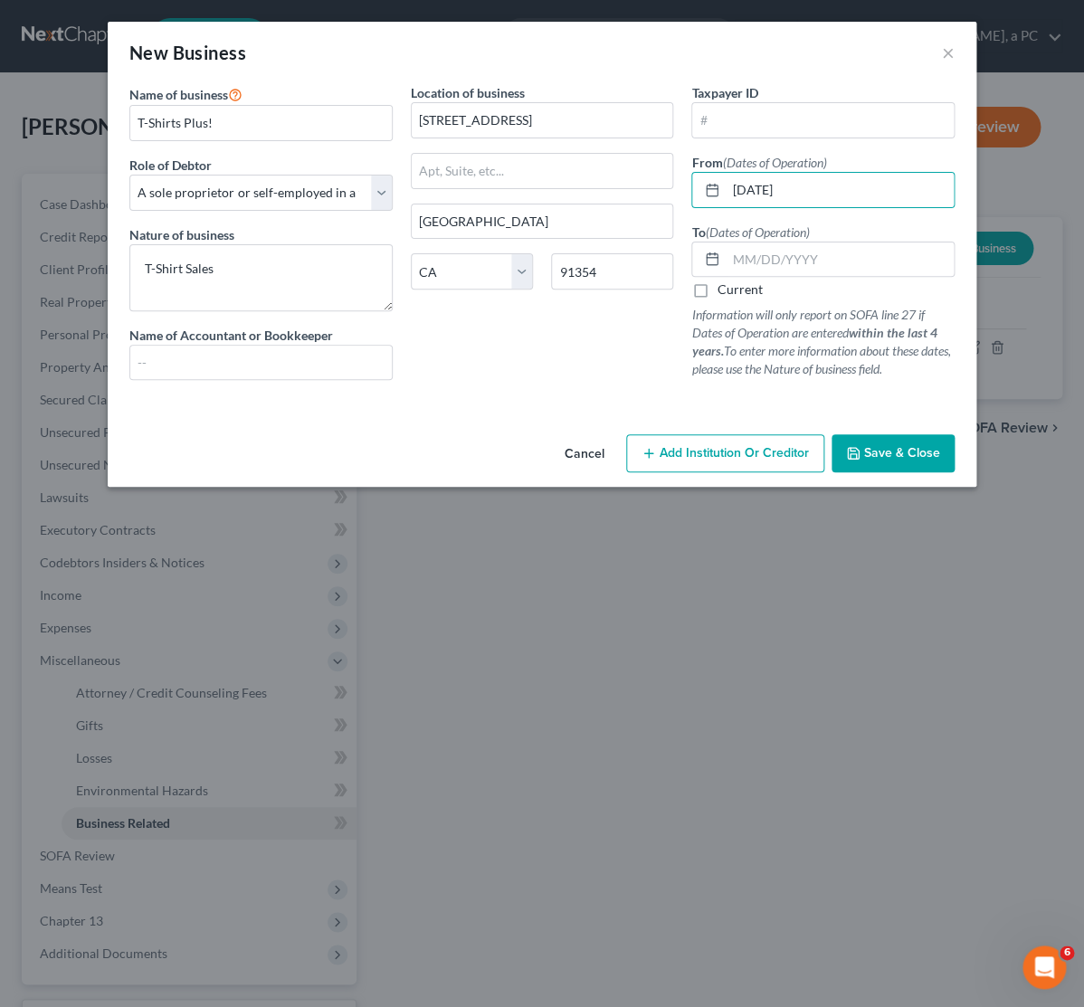
checkbox input "true"
click at [593, 379] on div "Location of business [STREET_ADDRESS][GEOGRAPHIC_DATA][US_STATE] [GEOGRAPHIC_DA…" at bounding box center [542, 238] width 281 height 311
click at [908, 456] on span "Save & Close" at bounding box center [902, 452] width 76 height 15
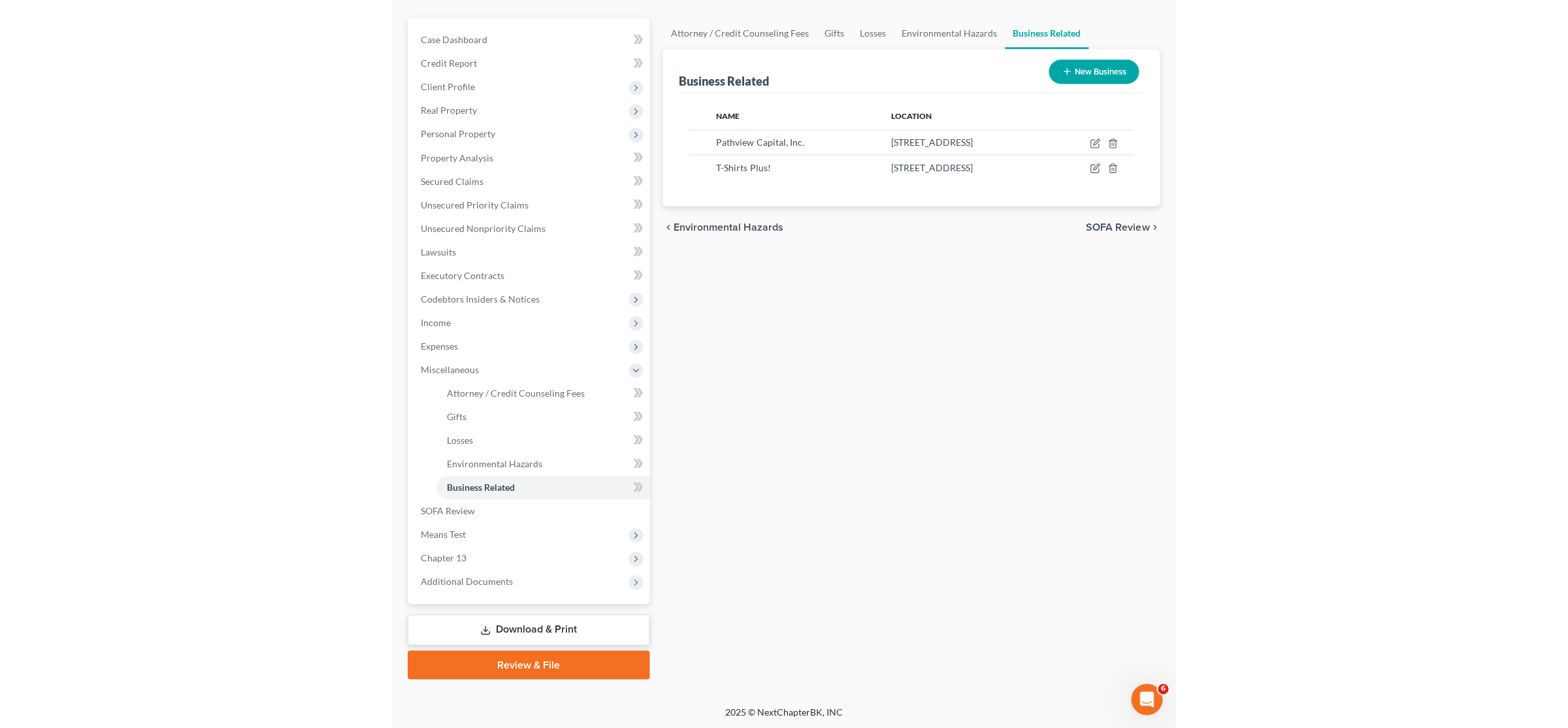
scroll to position [106, 0]
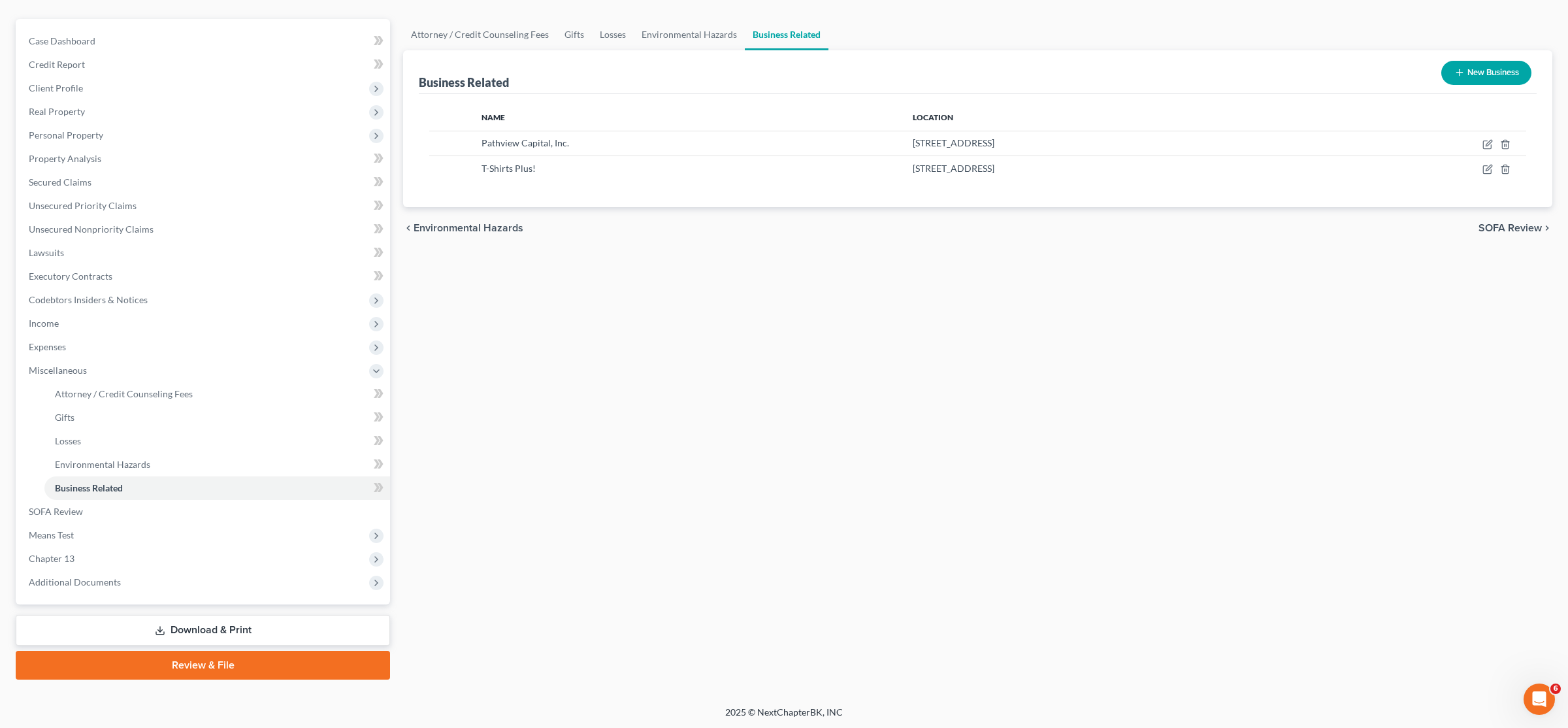
click at [245, 636] on link "Download & Print" at bounding box center [203, 630] width 374 height 31
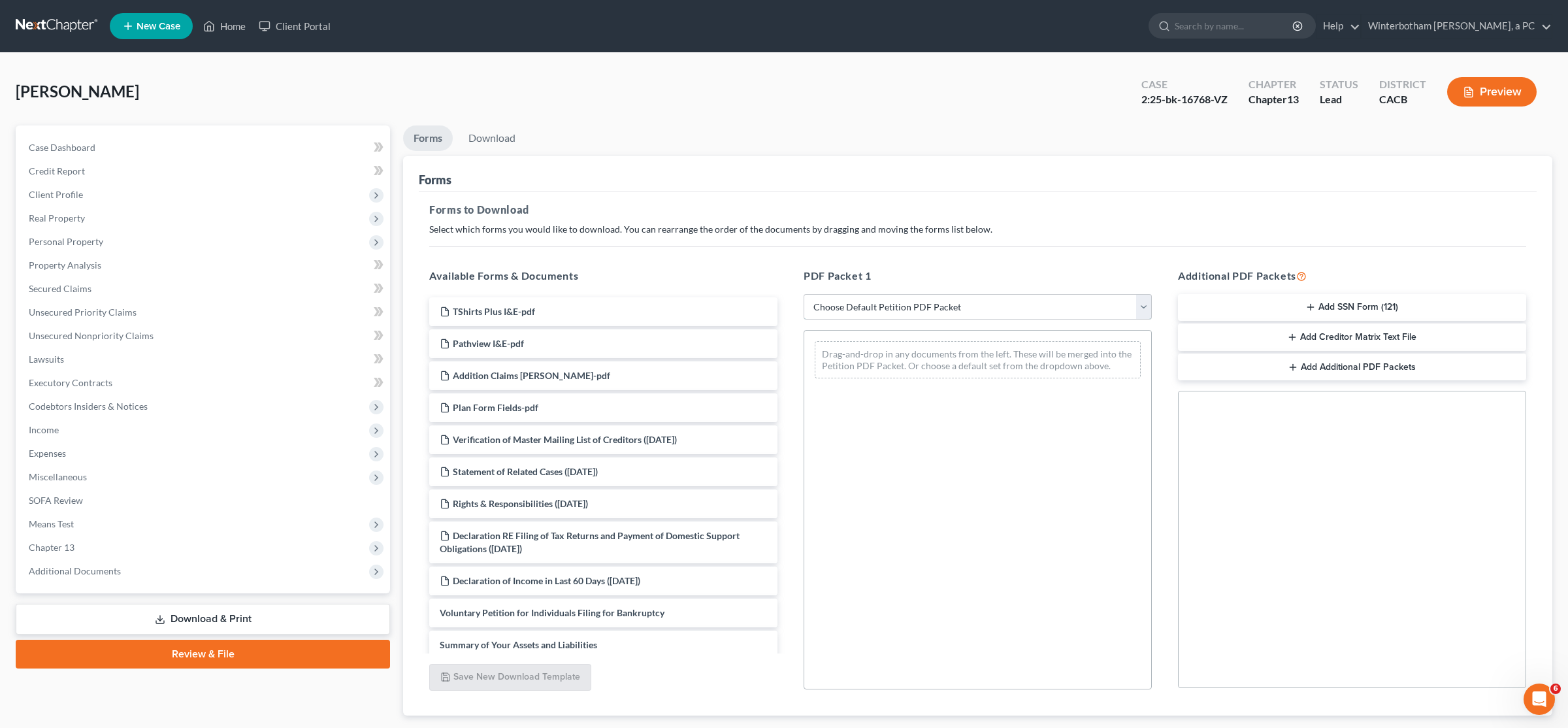
click at [782, 294] on select "Choose Default Petition PDF Packet Complete Bankruptcy Petition (all forms and …" at bounding box center [978, 307] width 348 height 26
select select "0"
click option "Complete Bankruptcy Petition (all forms and schedules)" at bounding box center [0, 0] width 0 height 0
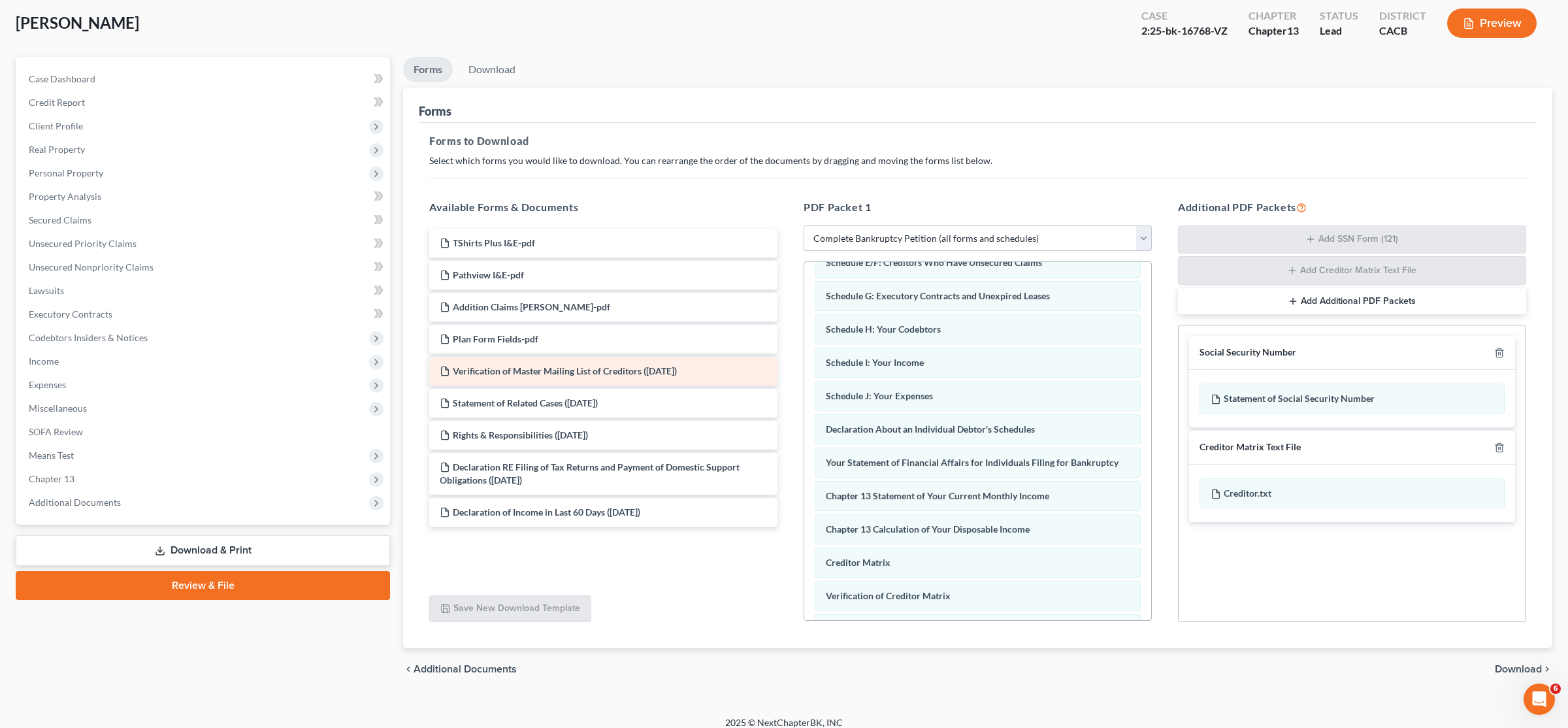
scroll to position [127, 0]
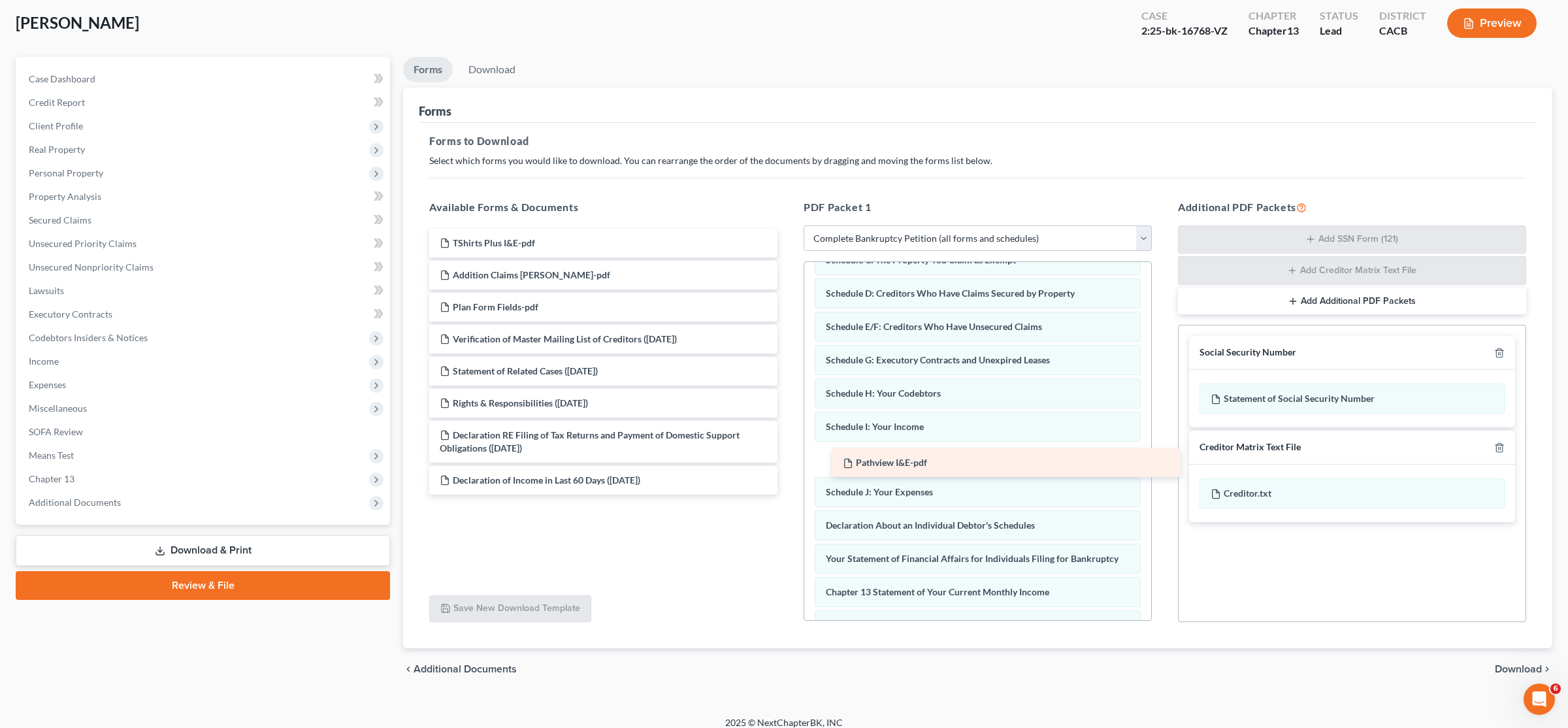
drag, startPoint x: 500, startPoint y: 273, endPoint x: 904, endPoint y: 456, distance: 443.5
click at [782, 456] on div "Pathview I&E-pdf TShirts Plus I&E-pdf Pathview I&E-pdf Addition Claims [PERSON_…" at bounding box center [603, 362] width 369 height 266
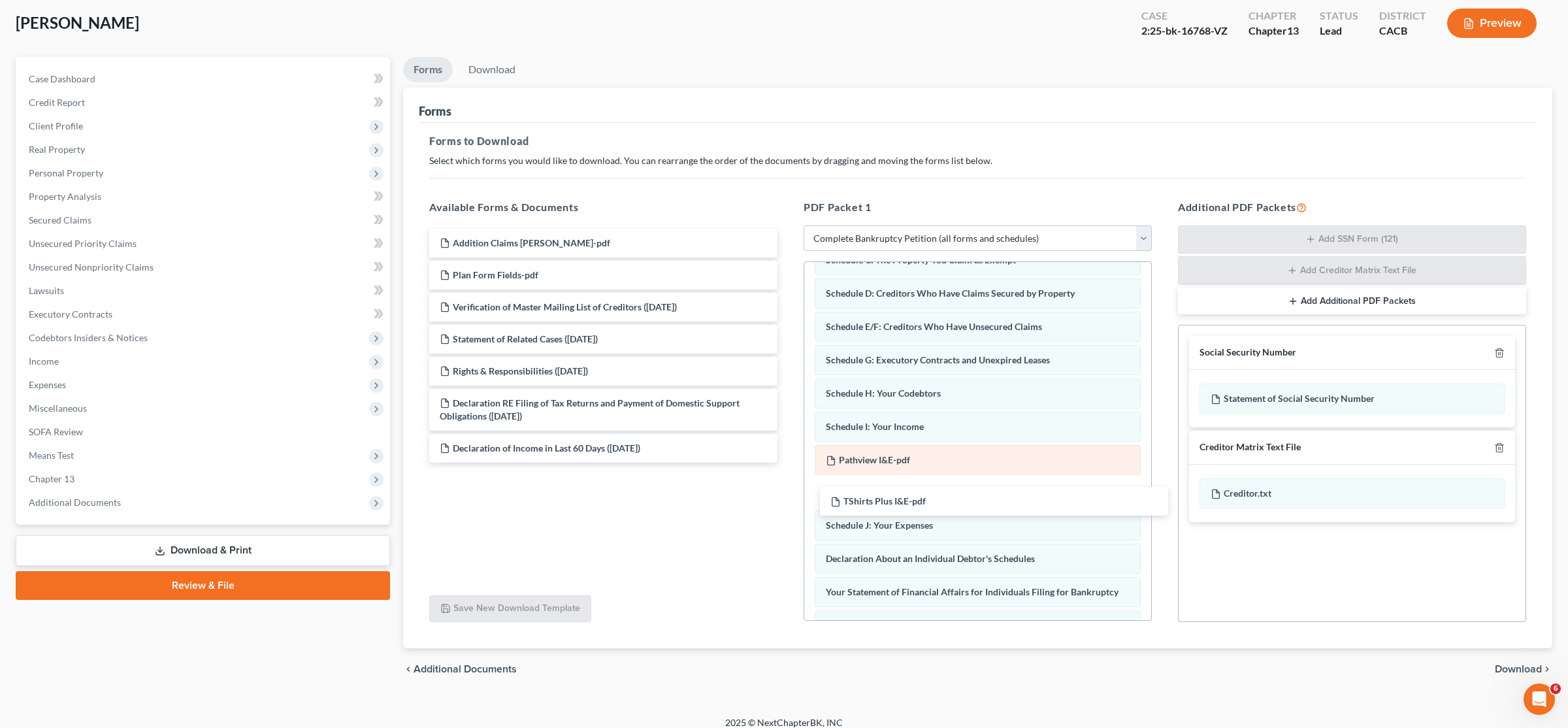
drag, startPoint x: 494, startPoint y: 235, endPoint x: 884, endPoint y: 459, distance: 449.8
click at [782, 463] on div "TShirts Plus I&E-pdf TShirts Plus I&E-pdf Addition Claims [PERSON_NAME]-pdf Pla…" at bounding box center [603, 346] width 369 height 234
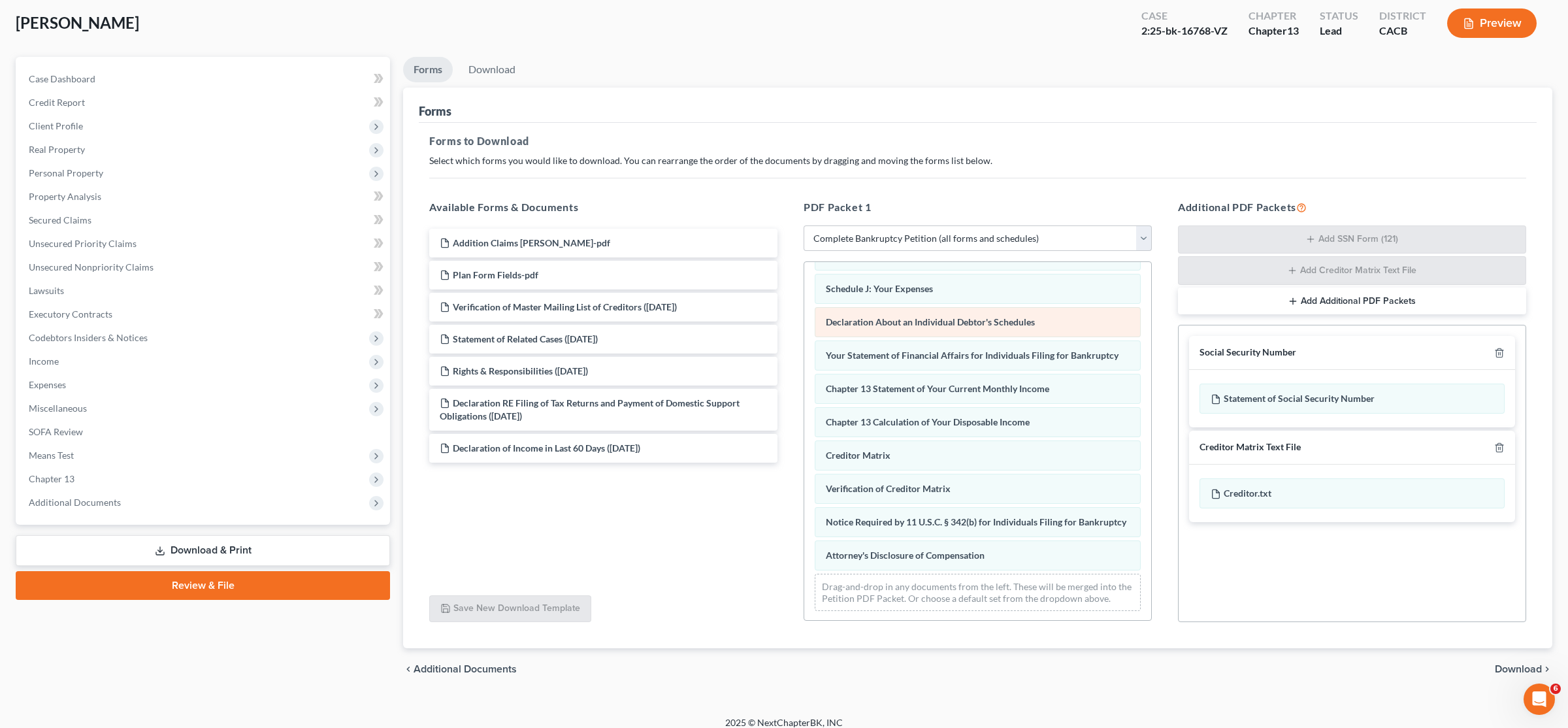
scroll to position [374, 0]
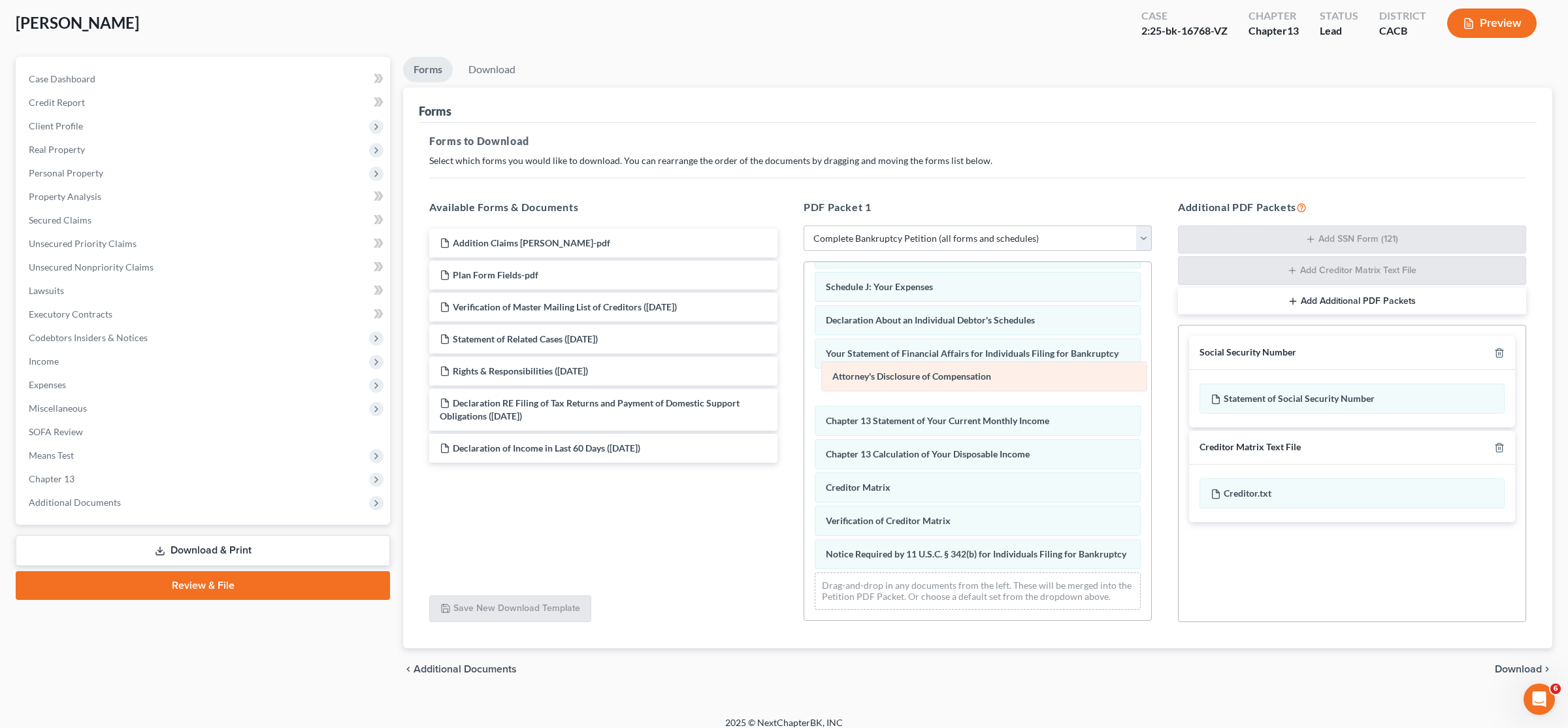
drag, startPoint x: 875, startPoint y: 555, endPoint x: 881, endPoint y: 379, distance: 176.1
click at [782, 379] on div "Attorney's Disclosure of Compensation Voluntary Petition for Individuals Filing…" at bounding box center [978, 257] width 347 height 725
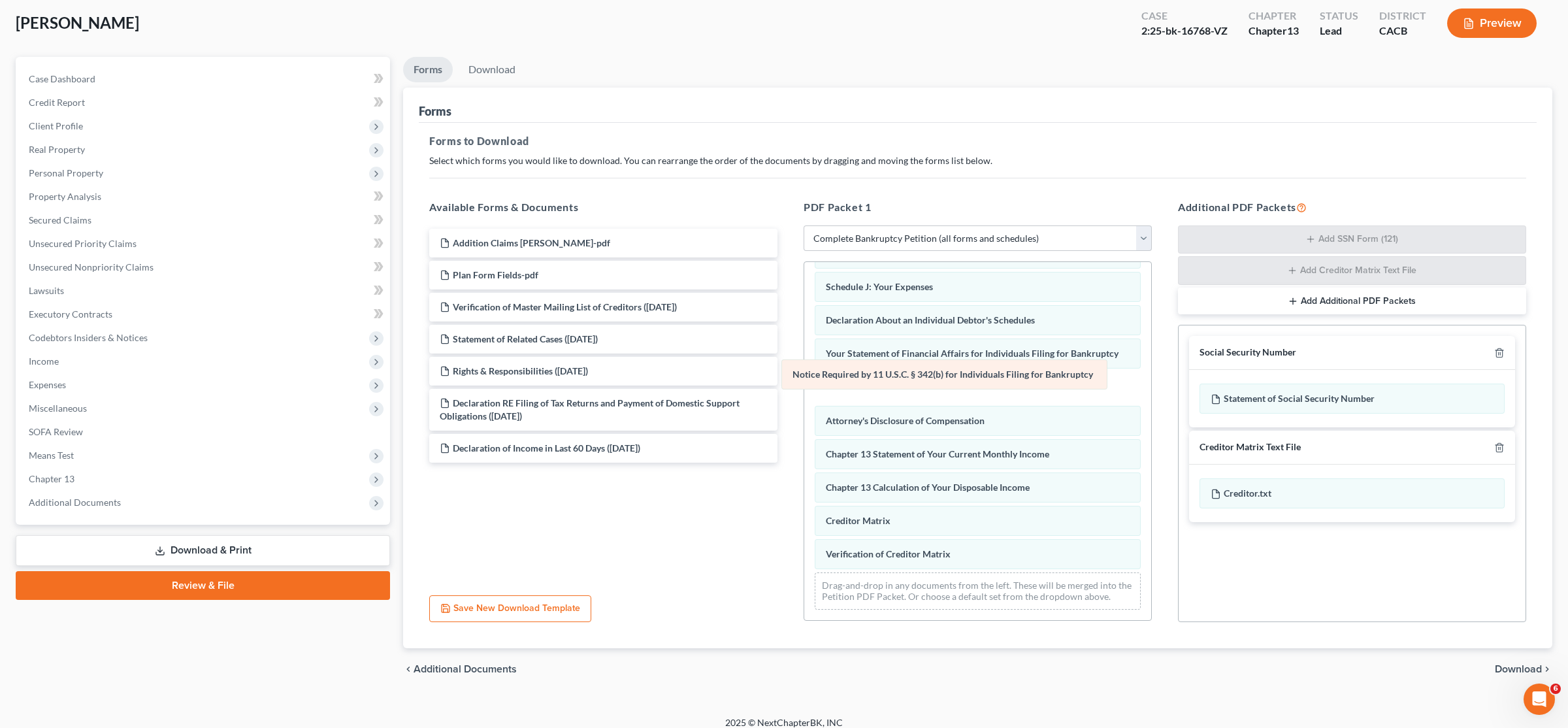
drag, startPoint x: 901, startPoint y: 555, endPoint x: 867, endPoint y: 376, distance: 182.2
click at [782, 376] on div "Notice Required by 11 U.S.C. § 342(b) for Individuals Filing for Bankruptcy Vol…" at bounding box center [978, 257] width 347 height 725
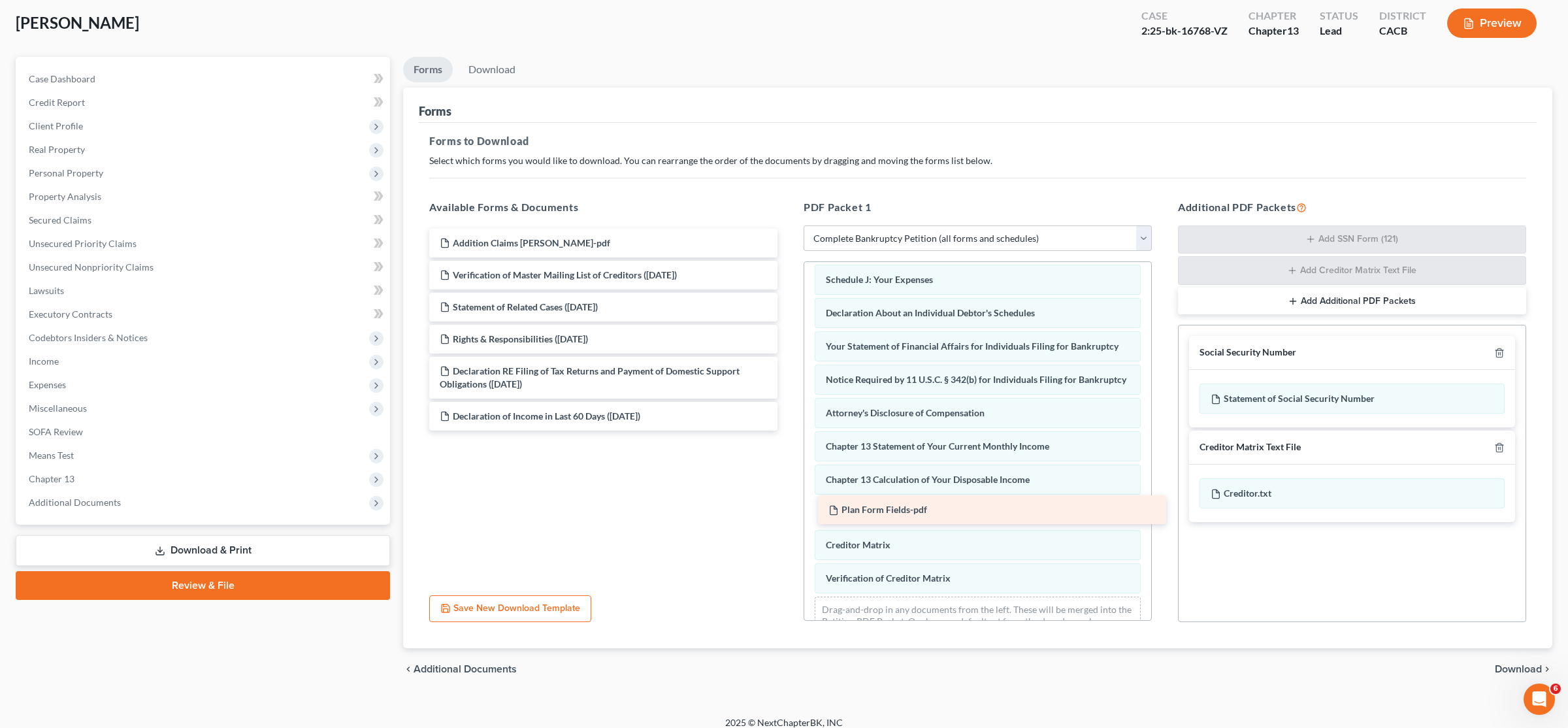
drag, startPoint x: 511, startPoint y: 272, endPoint x: 899, endPoint y: 507, distance: 453.6
click at [782, 430] on div "Plan Form Fields-pdf Addition Claims [PERSON_NAME]-pdf Plan Form Fields-pdf Ver…" at bounding box center [603, 330] width 369 height 202
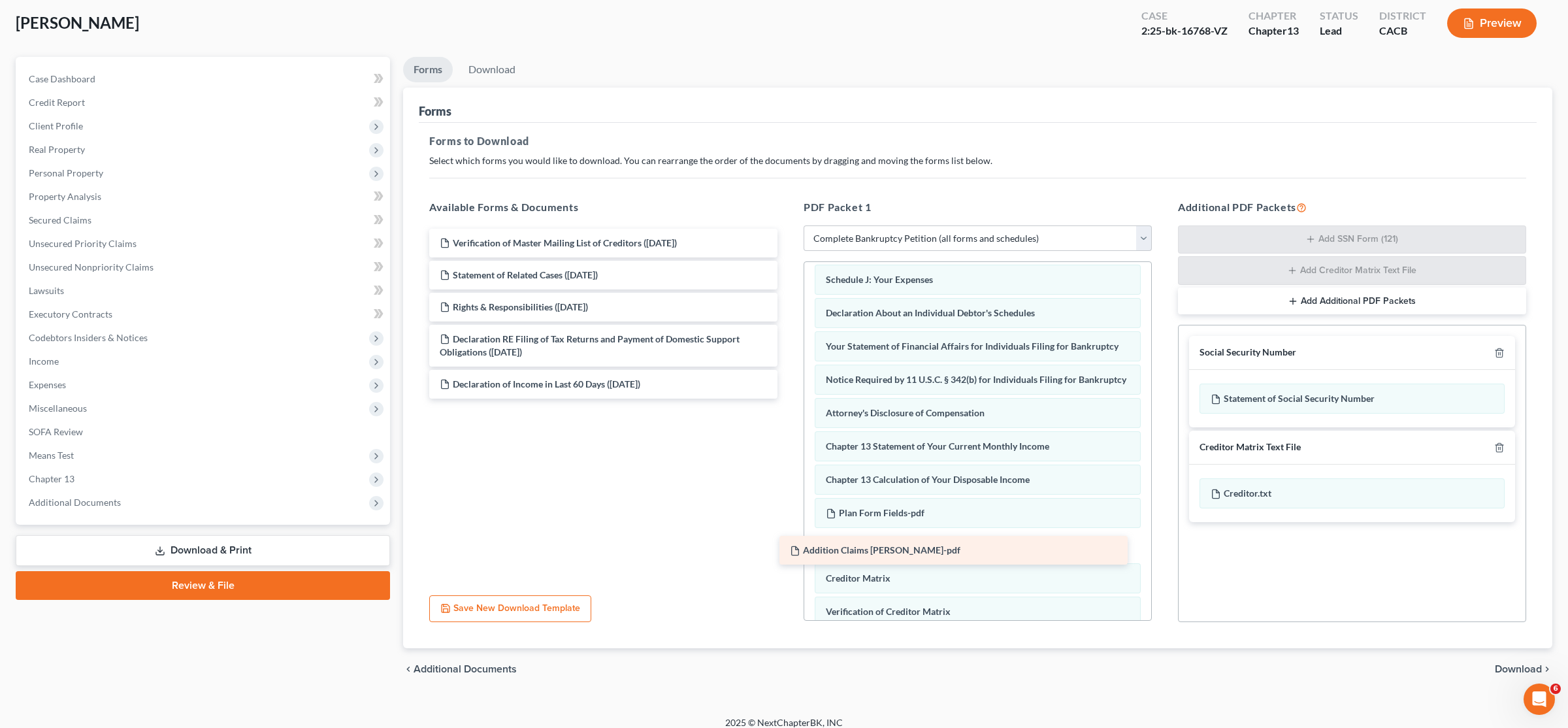
drag, startPoint x: 529, startPoint y: 244, endPoint x: 880, endPoint y: 552, distance: 467.0
click at [782, 399] on div "Addition Claims [PERSON_NAME]-pdf Addition Claims [PERSON_NAME]-pdf Verificatio…" at bounding box center [603, 313] width 369 height 170
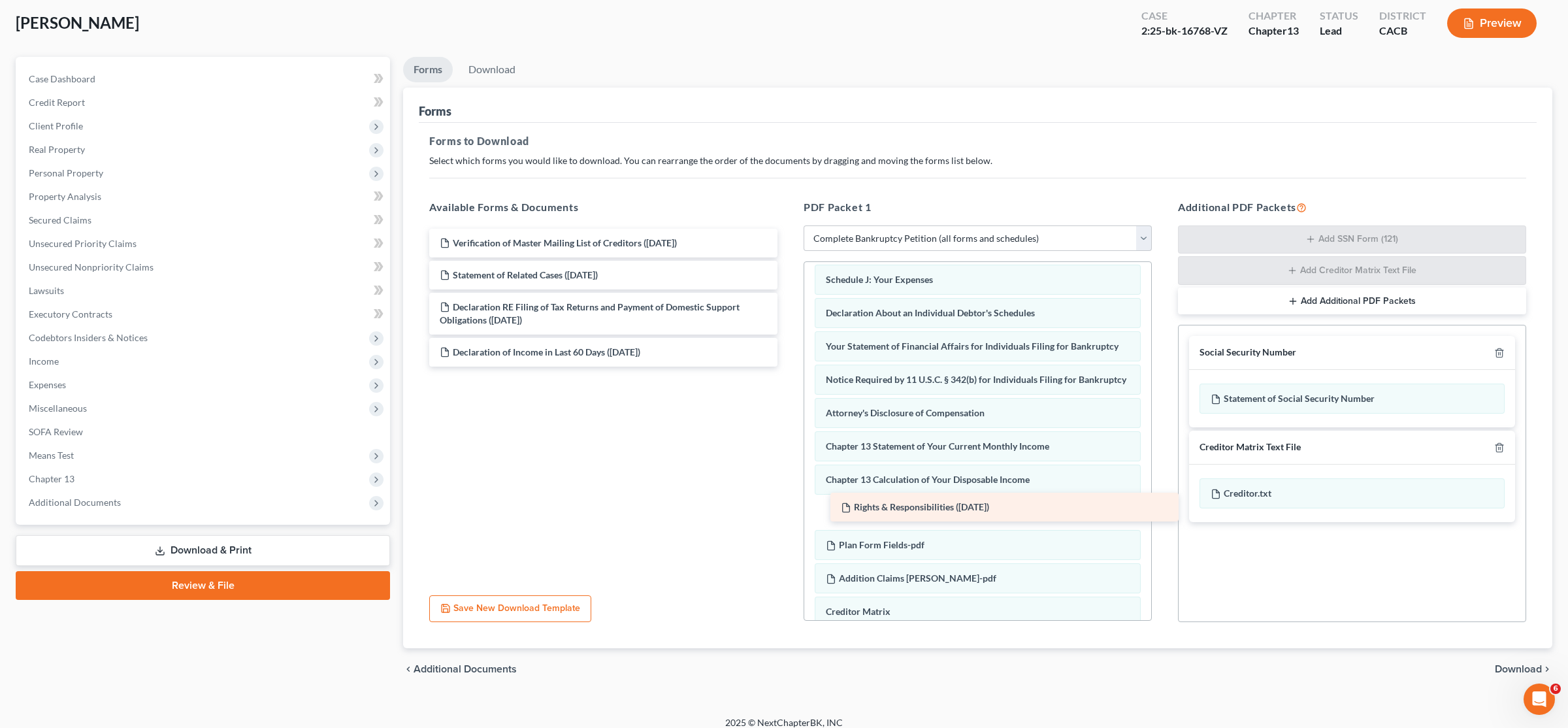
drag, startPoint x: 513, startPoint y: 306, endPoint x: 914, endPoint y: 507, distance: 448.6
click at [782, 367] on div "Rights & Responsibilities ([DATE]) Verification of Master Mailing List of Credi…" at bounding box center [603, 298] width 369 height 138
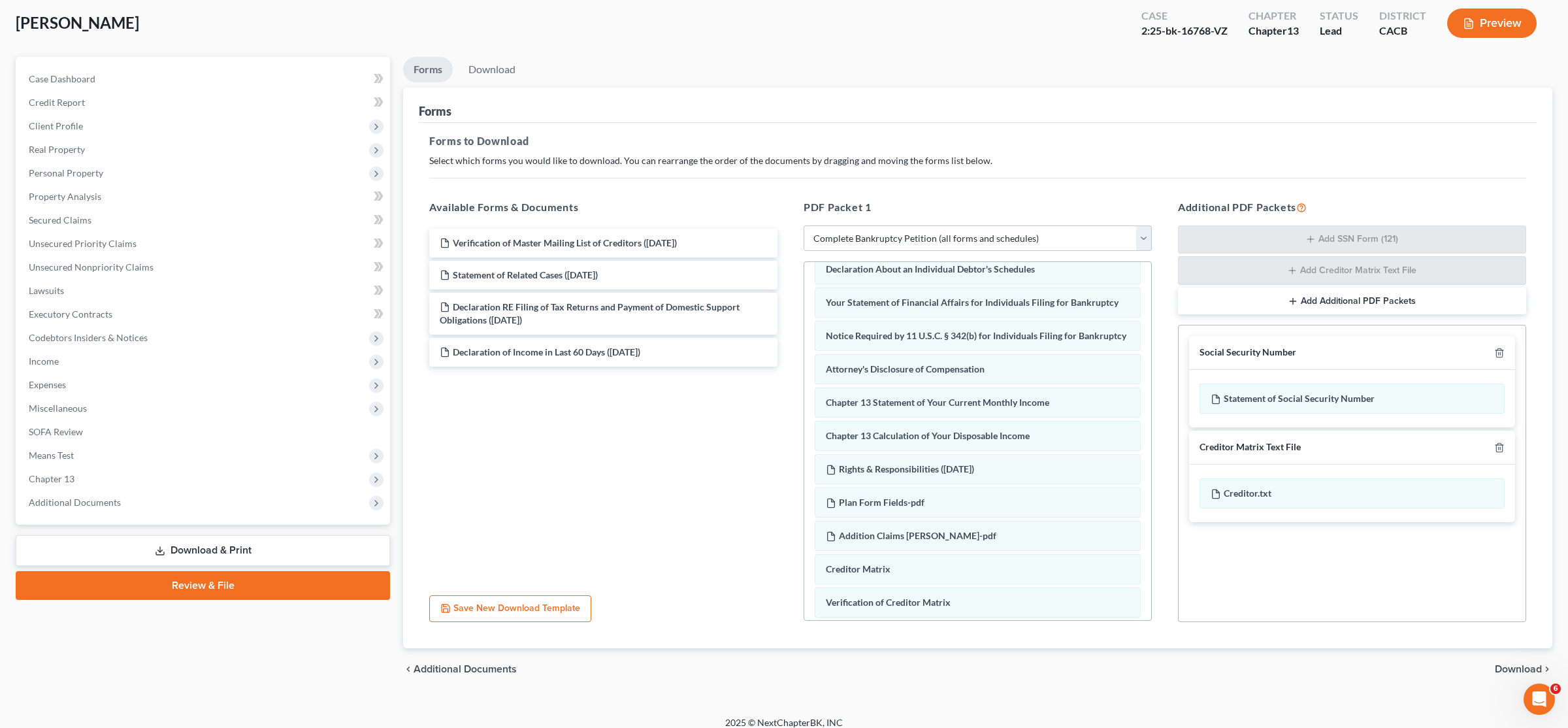
scroll to position [438, 0]
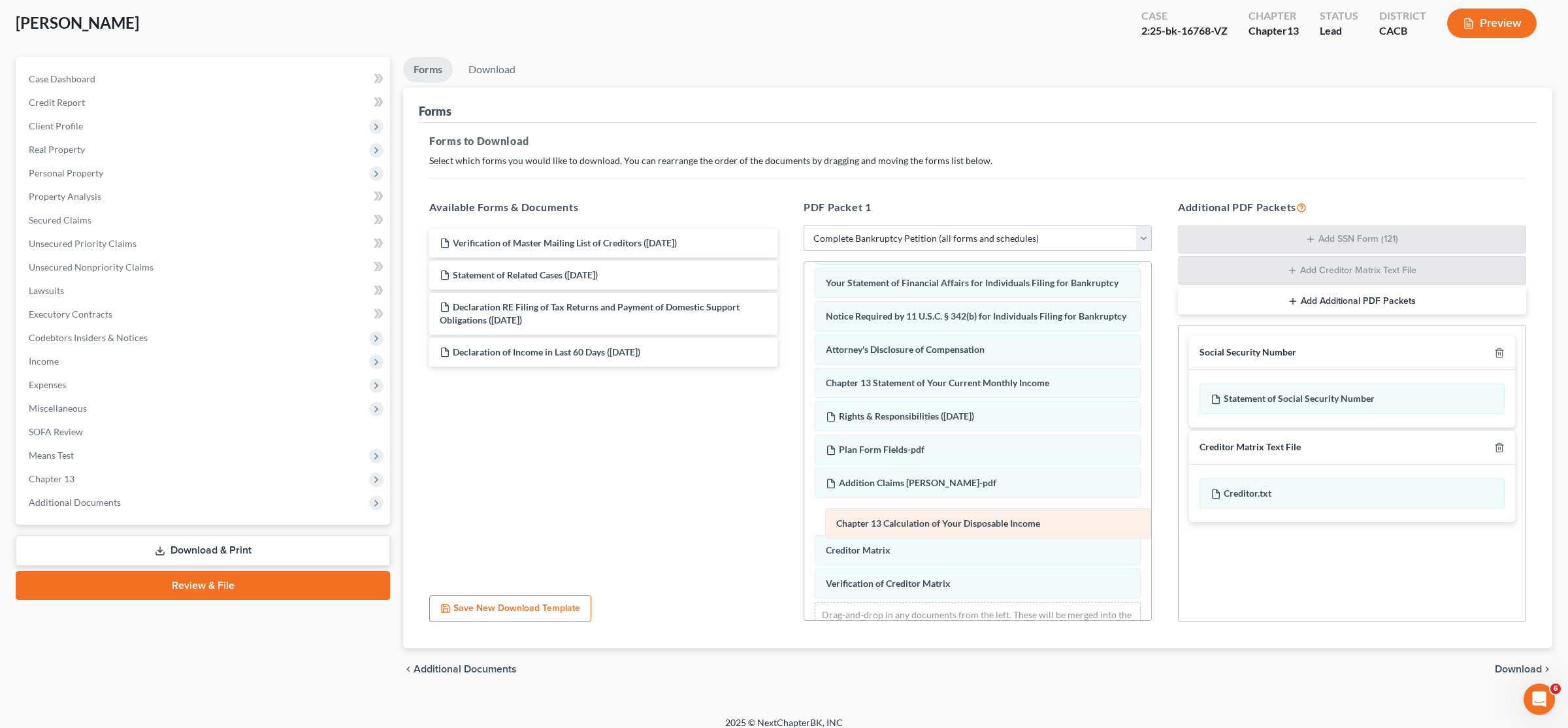
drag, startPoint x: 866, startPoint y: 419, endPoint x: 876, endPoint y: 519, distance: 100.5
click at [782, 519] on div "Chapter 13 Calculation of Your Disposable Income Voluntary Petition for Individ…" at bounding box center [978, 237] width 347 height 826
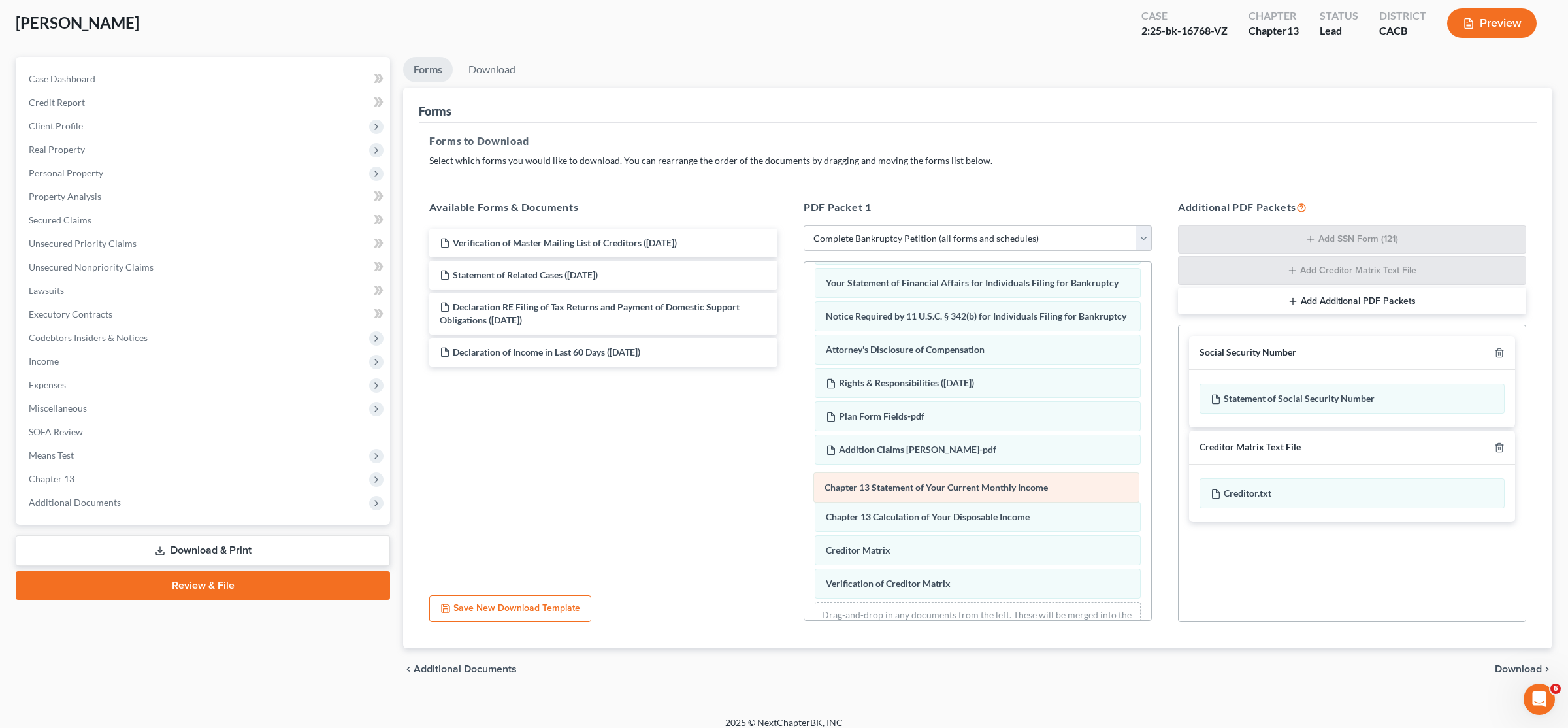
drag, startPoint x: 871, startPoint y: 391, endPoint x: 870, endPoint y: 490, distance: 99.0
click at [782, 490] on div "Chapter 13 Statement of Your Current Monthly Income Voluntary Petition for Indi…" at bounding box center [978, 237] width 347 height 826
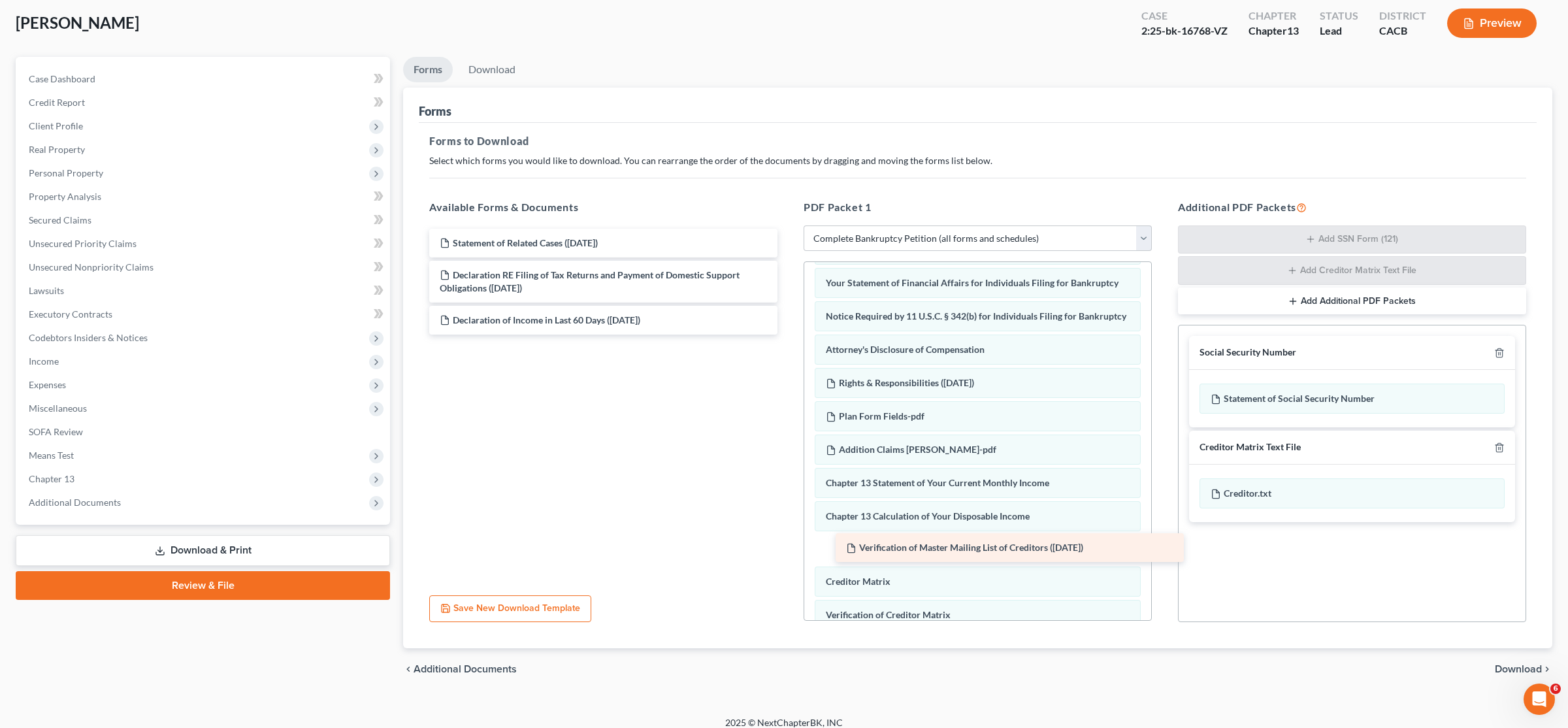
drag, startPoint x: 524, startPoint y: 244, endPoint x: 930, endPoint y: 550, distance: 508.4
click at [782, 334] on div "Verification of Master Mailing List of Creditors ([DATE]) Verification of Maste…" at bounding box center [603, 282] width 369 height 106
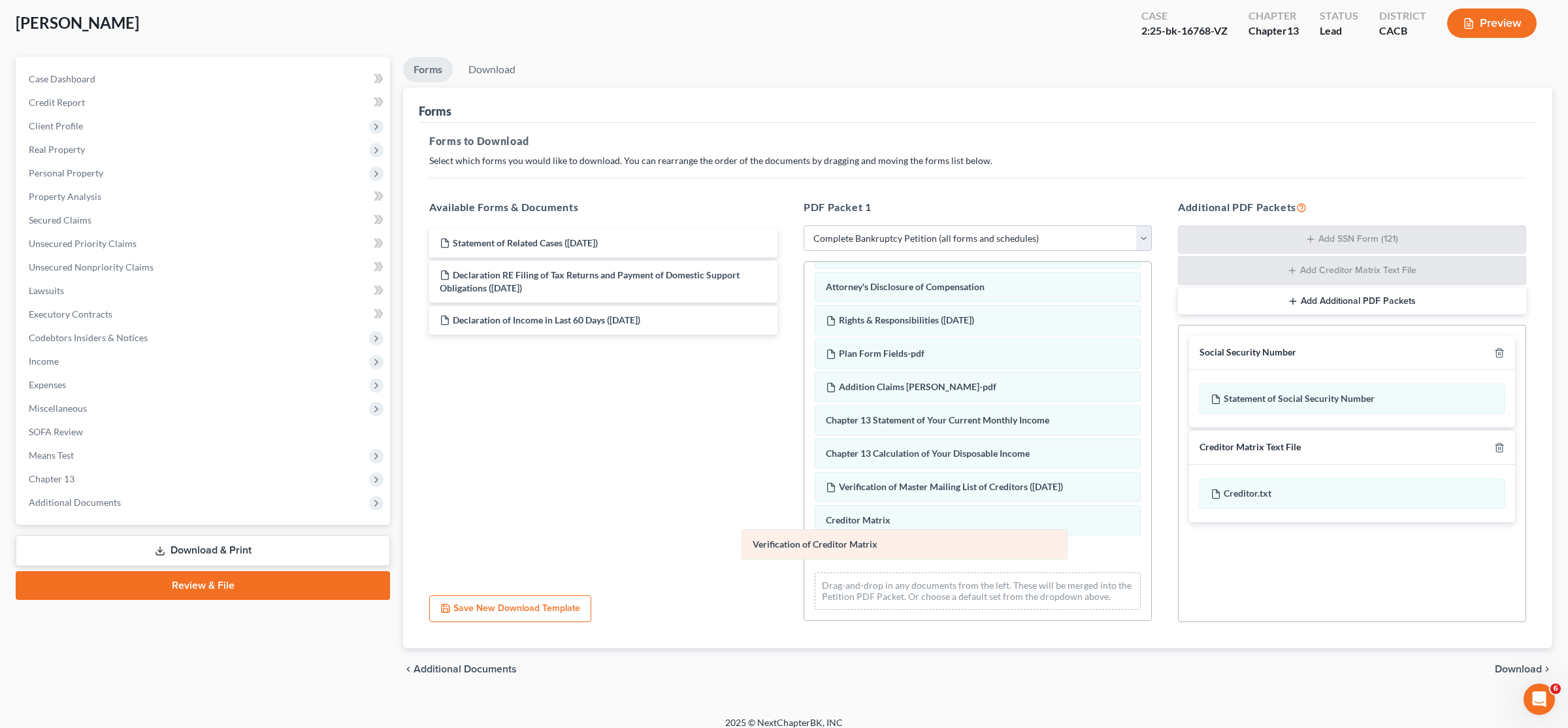
scroll to position [474, 0]
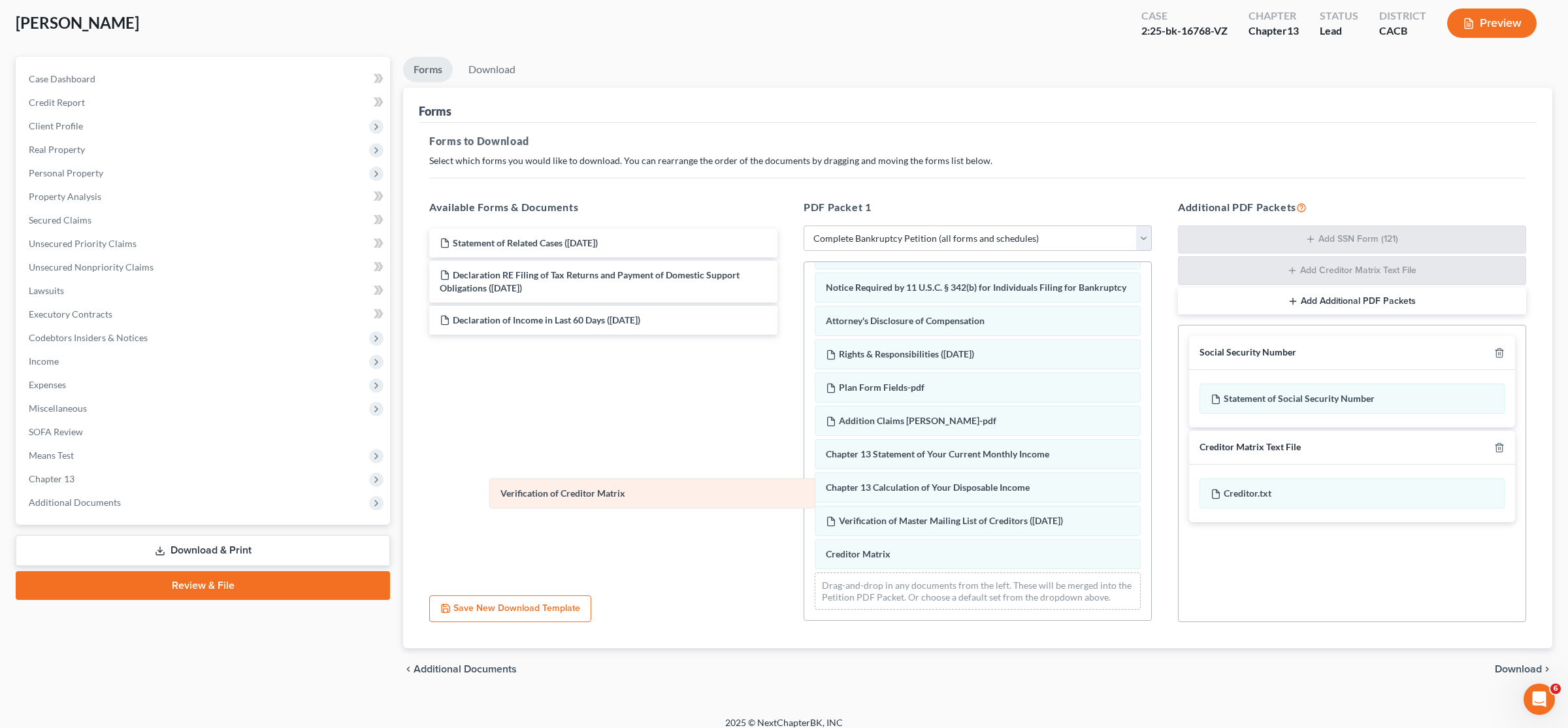
drag, startPoint x: 918, startPoint y: 558, endPoint x: 597, endPoint y: 498, distance: 326.6
click at [782, 498] on div "Verification of Creditor Matrix Voluntary Petition for Individuals Filing for B…" at bounding box center [978, 208] width 347 height 825
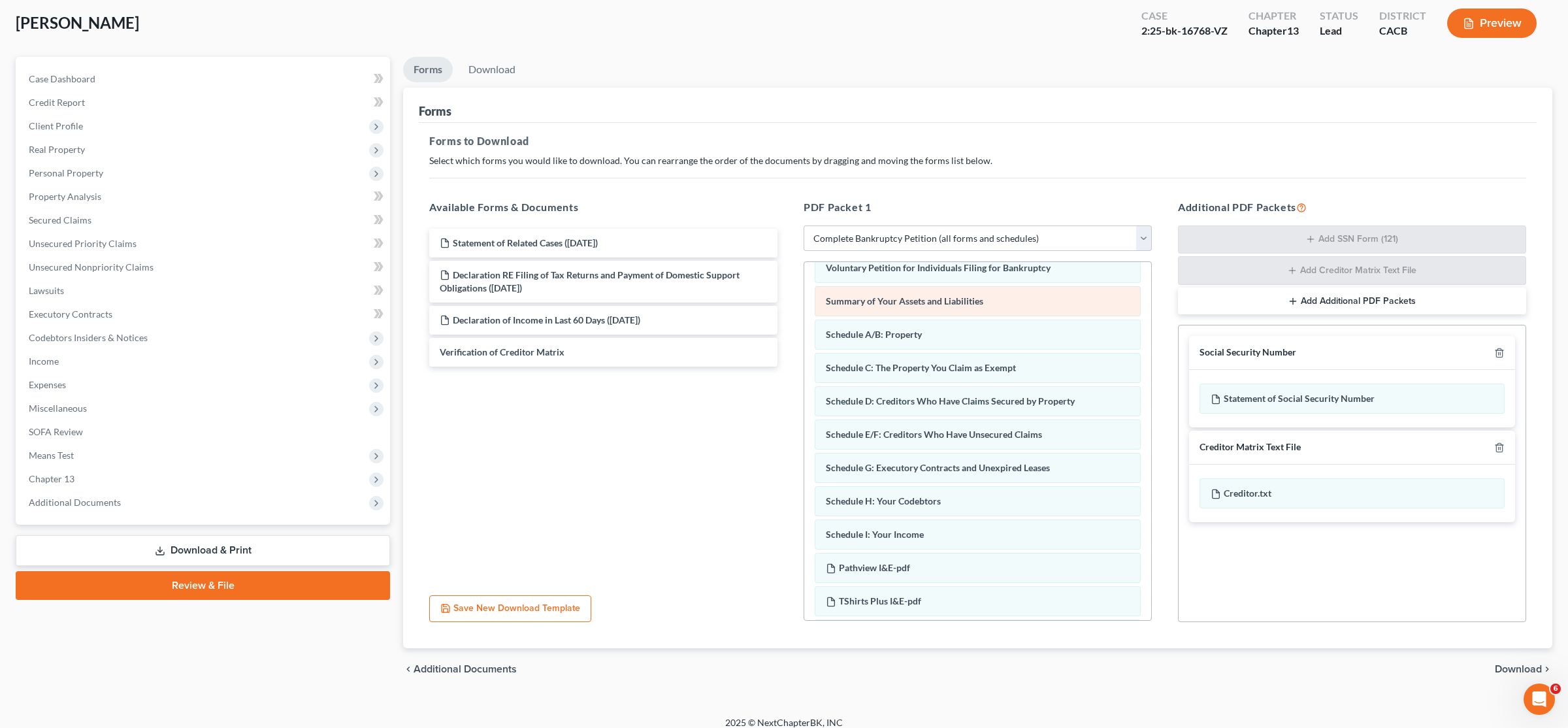
scroll to position [0, 0]
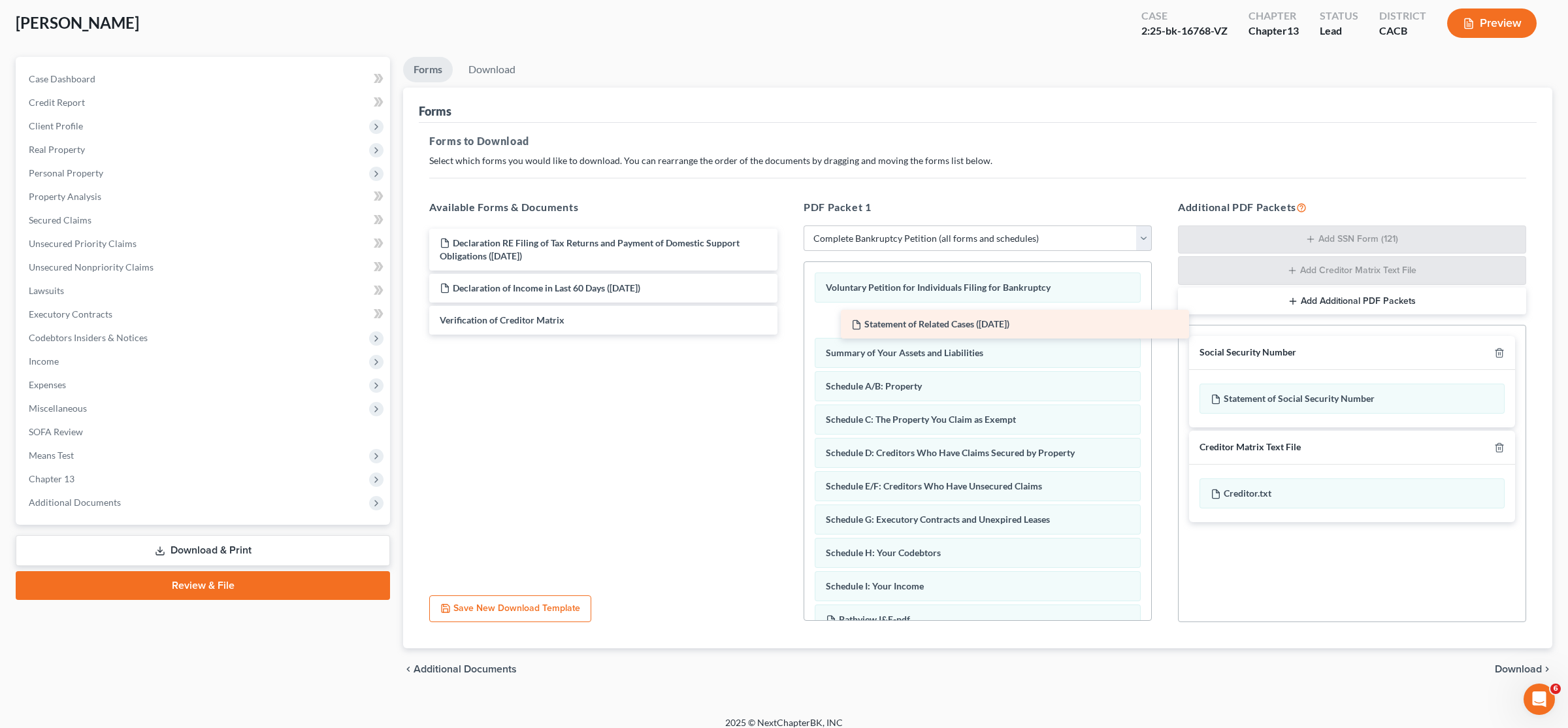
drag, startPoint x: 673, startPoint y: 239, endPoint x: 1085, endPoint y: 320, distance: 419.9
click at [782, 320] on div "Statement of Related Cases ([DATE]) Statement of Related Cases ([DATE]) Declara…" at bounding box center [603, 282] width 369 height 106
click at [782, 352] on icon "button" at bounding box center [1499, 352] width 10 height 10
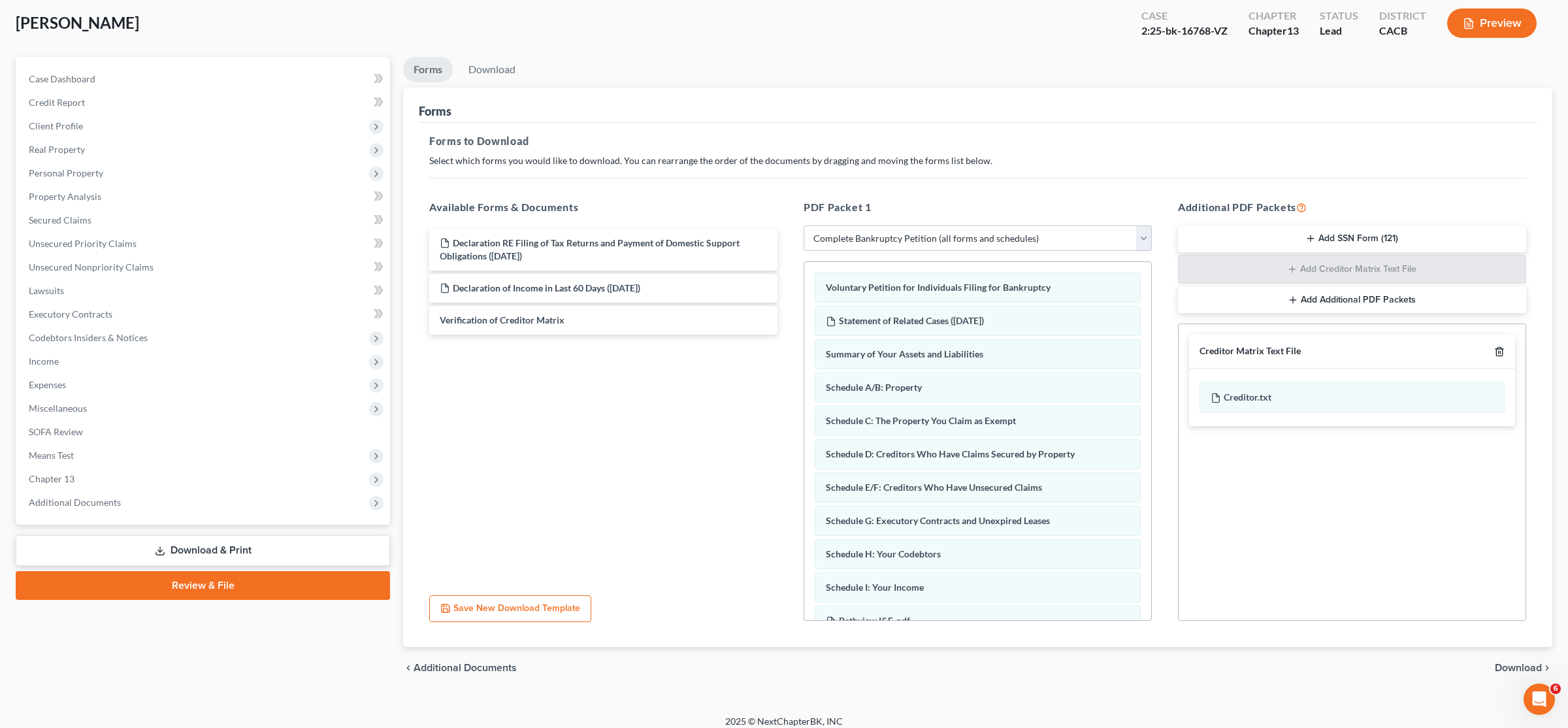
click at [782, 352] on icon "button" at bounding box center [1499, 351] width 10 height 10
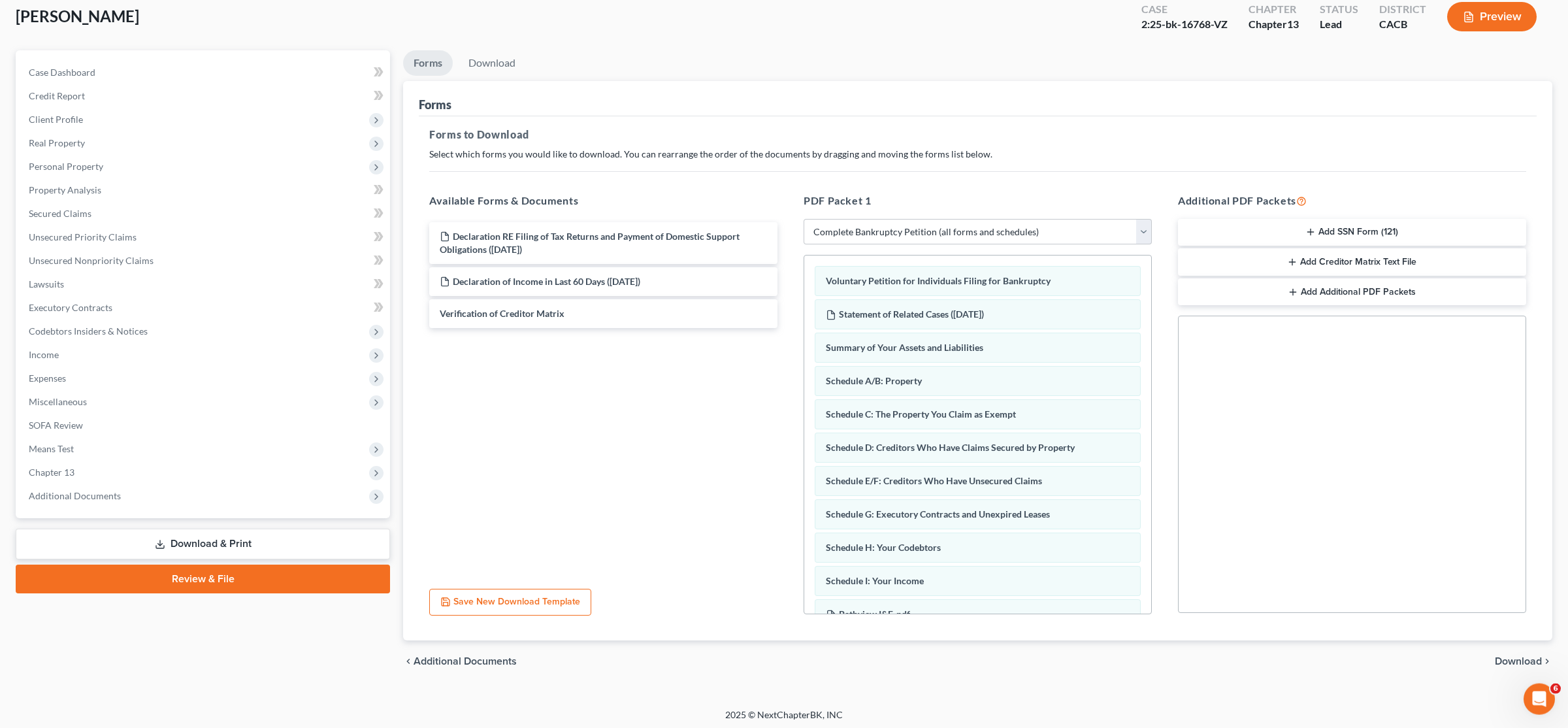
scroll to position [79, 0]
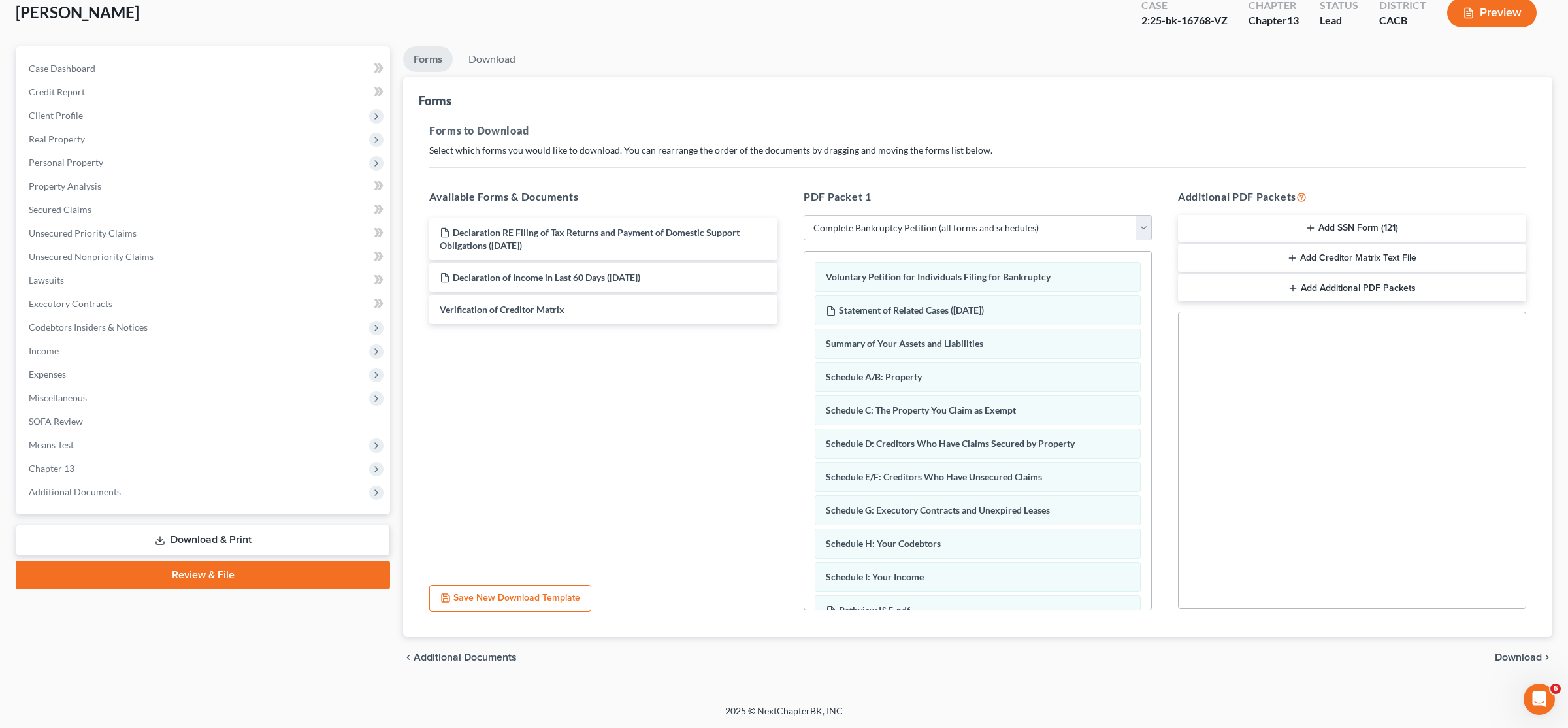
click at [782, 659] on span "Download" at bounding box center [1518, 657] width 47 height 10
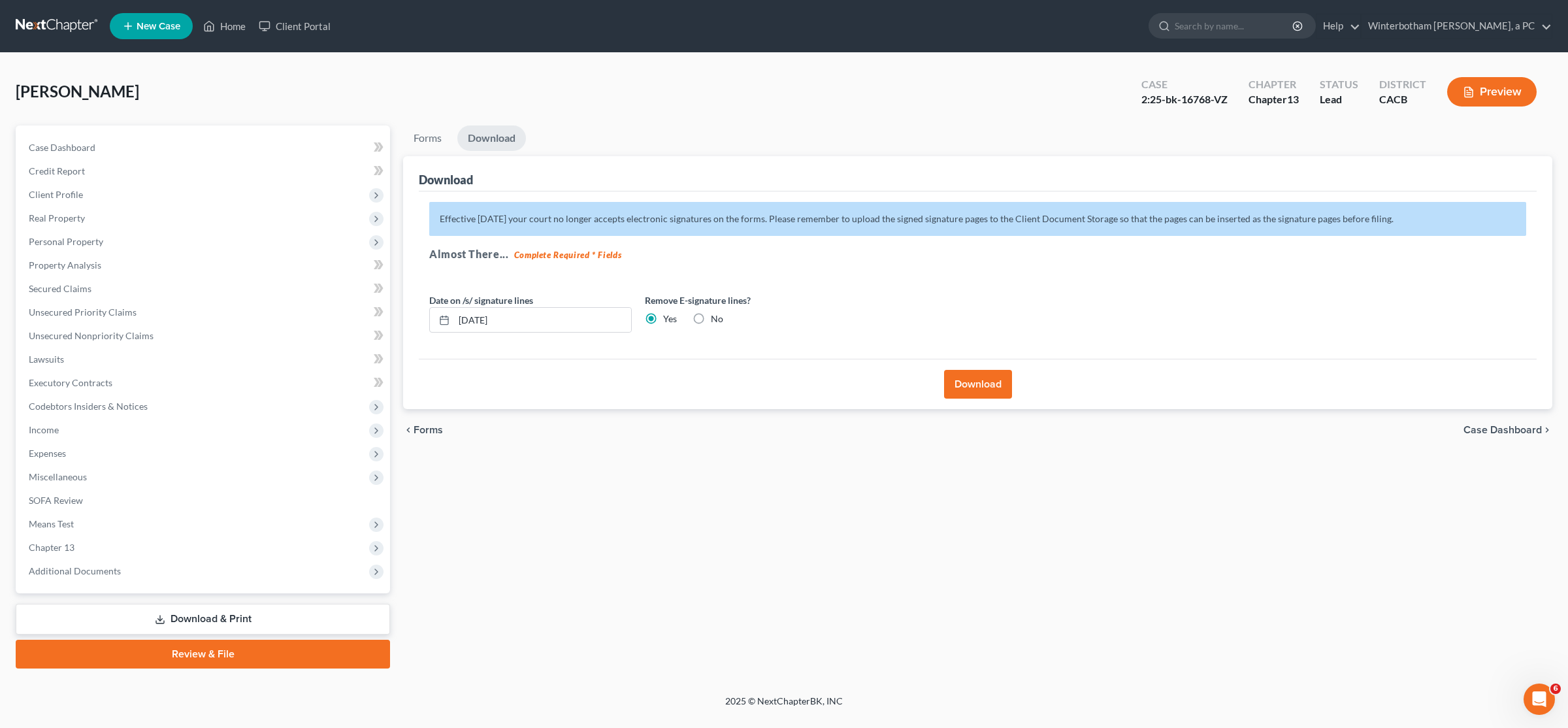
scroll to position [0, 0]
drag, startPoint x: 514, startPoint y: 326, endPoint x: 370, endPoint y: 290, distance: 148.4
click at [454, 308] on input "[DATE]" at bounding box center [542, 320] width 177 height 25
click at [782, 381] on button "Download" at bounding box center [978, 384] width 68 height 29
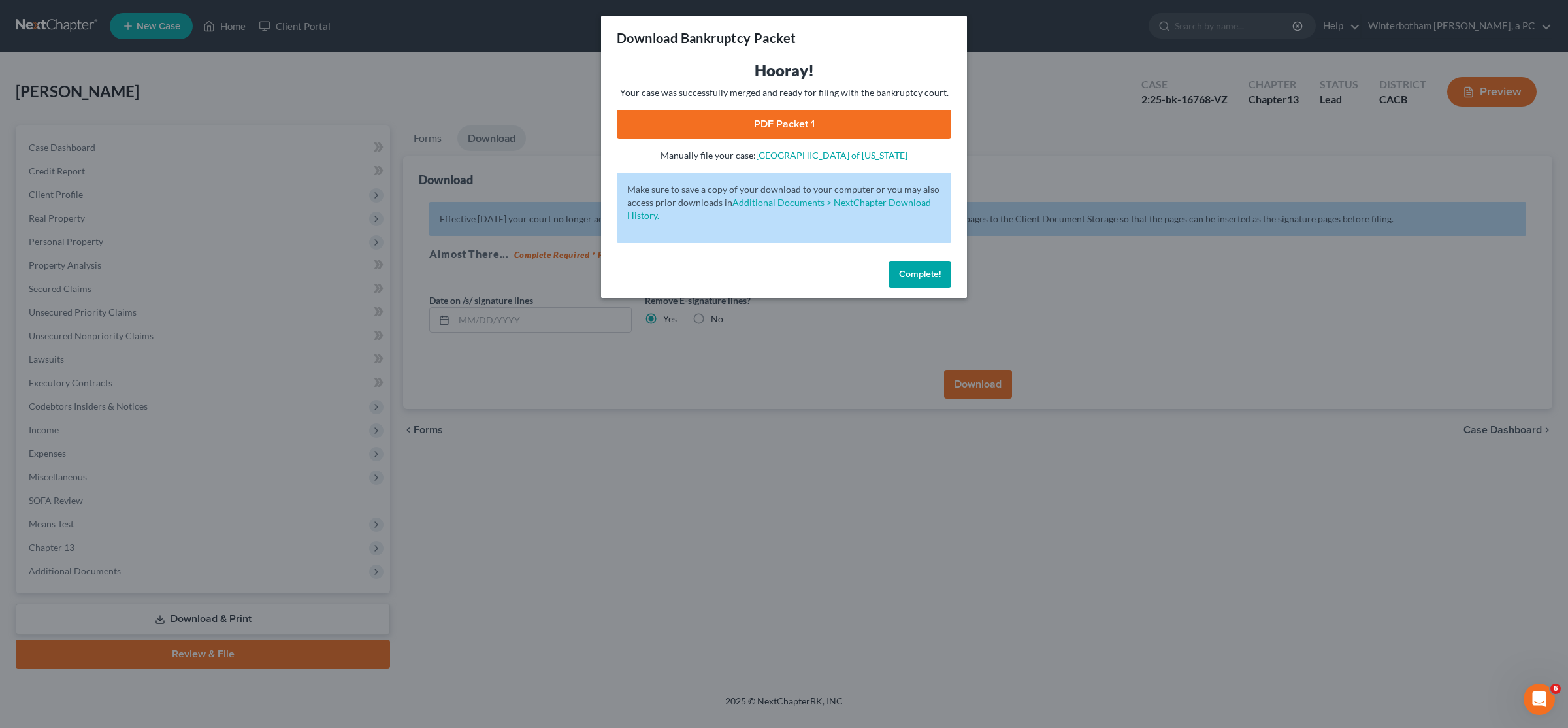
click at [782, 126] on link "PDF Packet 1" at bounding box center [784, 124] width 334 height 29
